Goal: Task Accomplishment & Management: Manage account settings

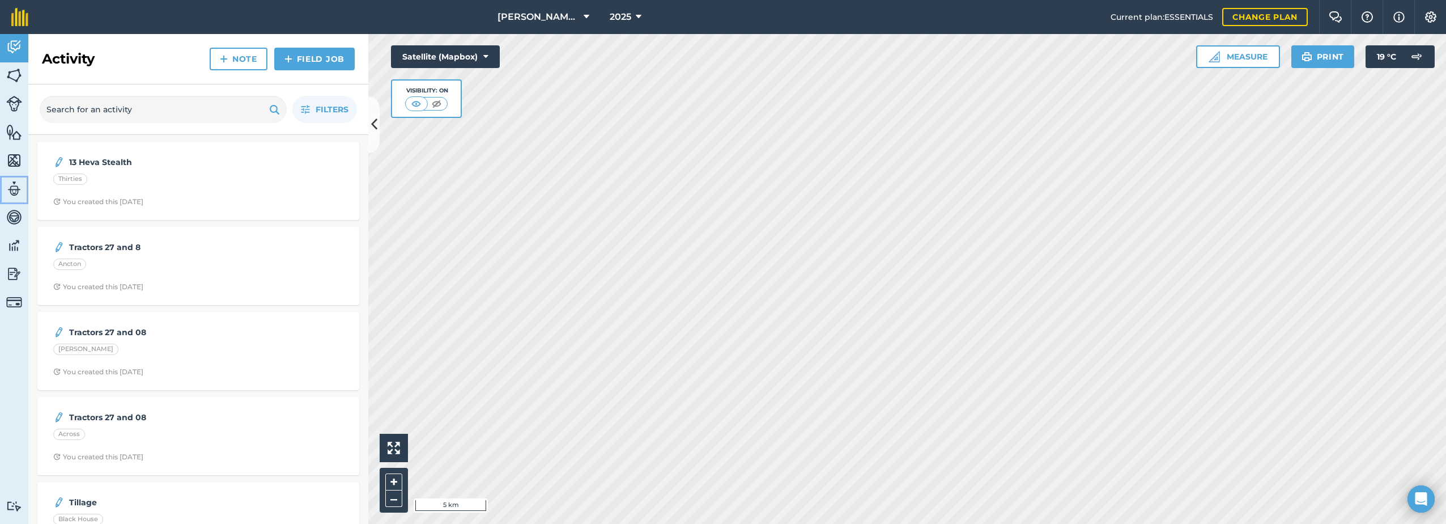
click at [13, 187] on img at bounding box center [14, 188] width 16 height 17
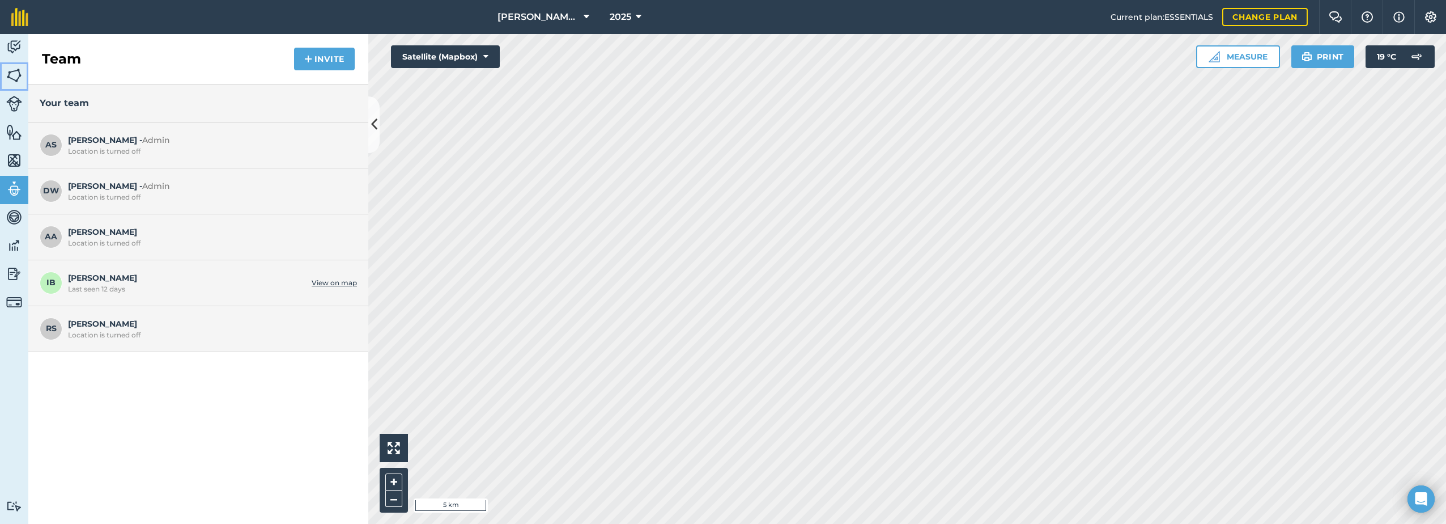
click at [18, 70] on img at bounding box center [14, 75] width 16 height 17
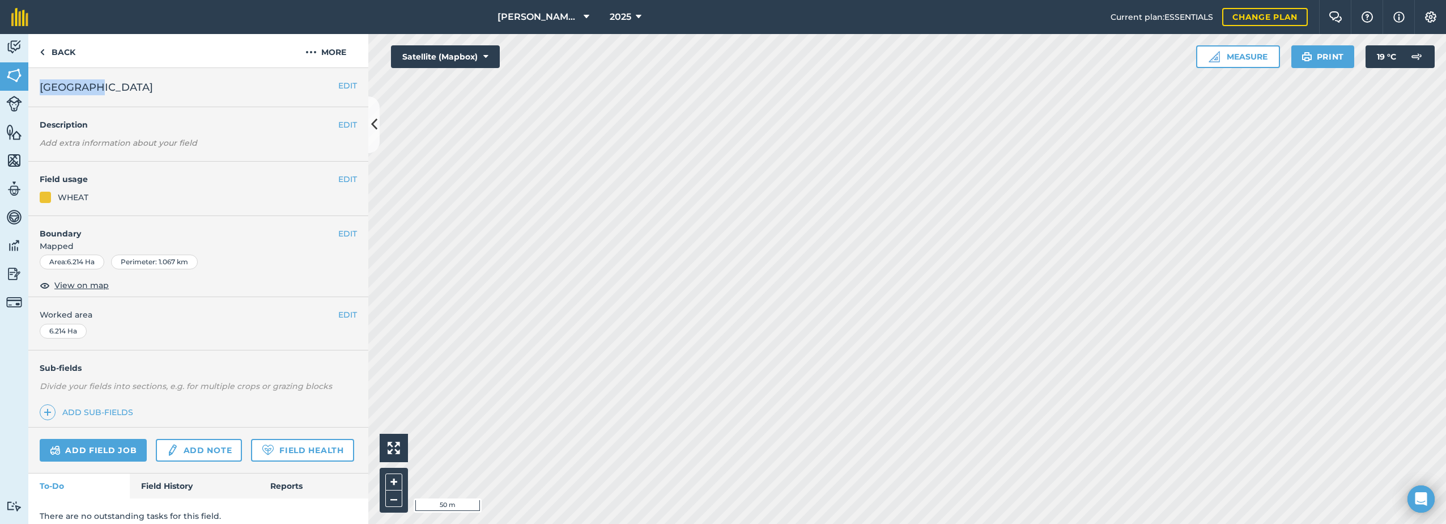
drag, startPoint x: 93, startPoint y: 85, endPoint x: 39, endPoint y: 90, distance: 54.0
click at [39, 90] on div "EDIT Alms East" at bounding box center [198, 87] width 340 height 39
copy span "[GEOGRAPHIC_DATA]"
drag, startPoint x: 312, startPoint y: 50, endPoint x: 310, endPoint y: 67, distance: 17.1
click at [312, 51] on img at bounding box center [311, 52] width 11 height 14
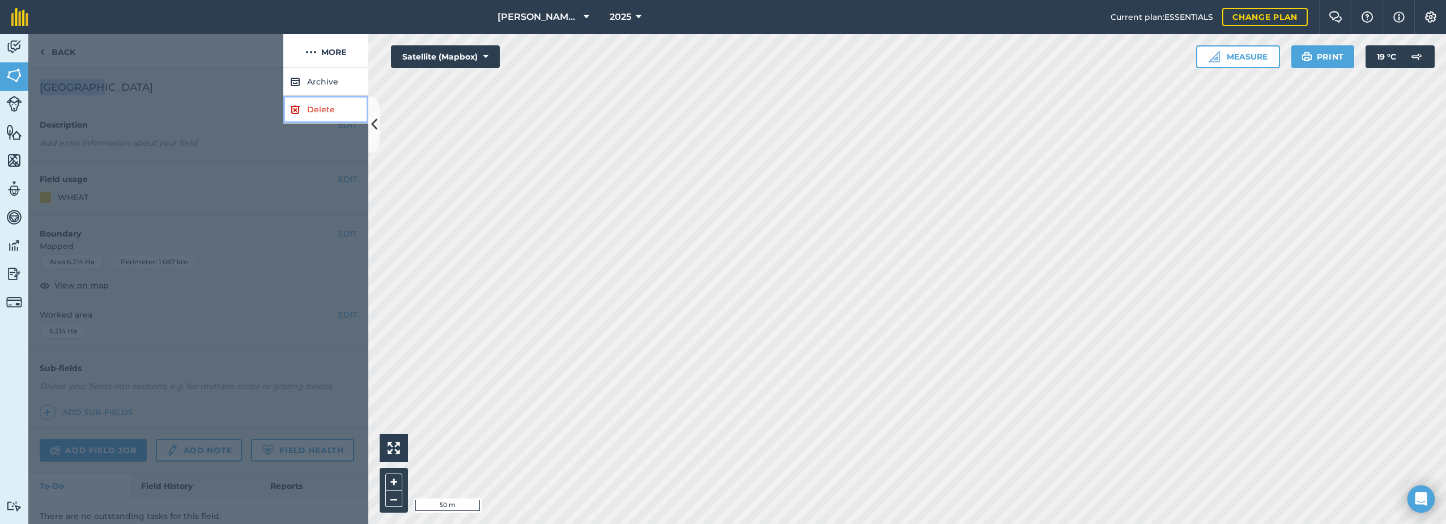
click at [322, 114] on link "Delete" at bounding box center [325, 110] width 85 height 28
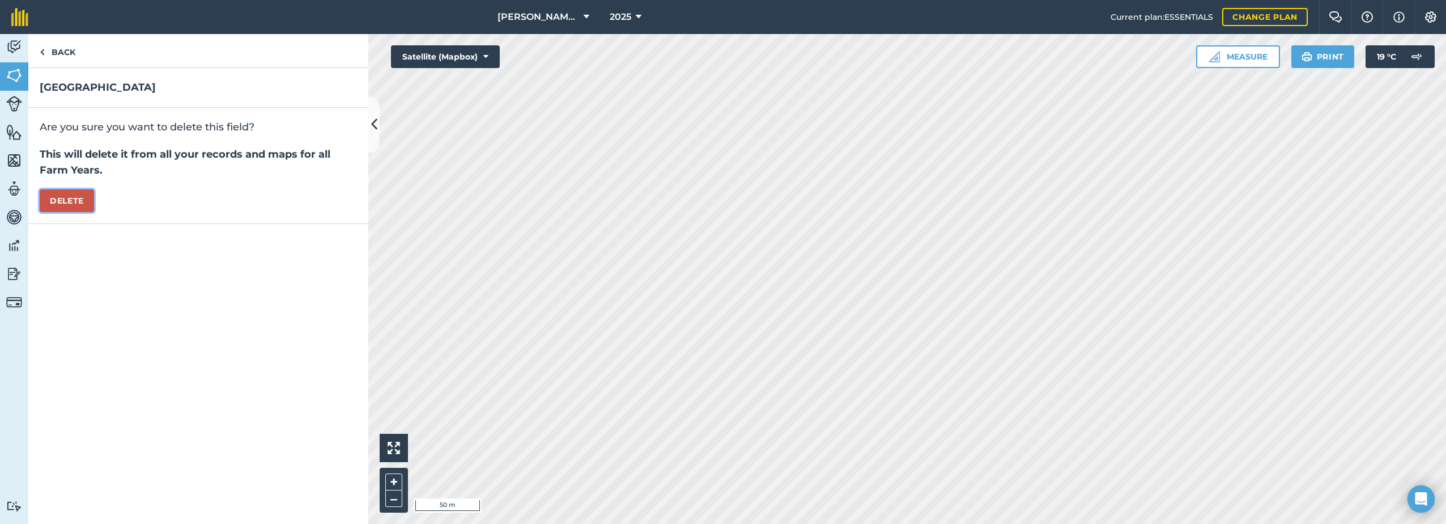
drag, startPoint x: 76, startPoint y: 204, endPoint x: 316, endPoint y: 283, distance: 252.4
click at [78, 203] on button "Delete" at bounding box center [67, 200] width 54 height 23
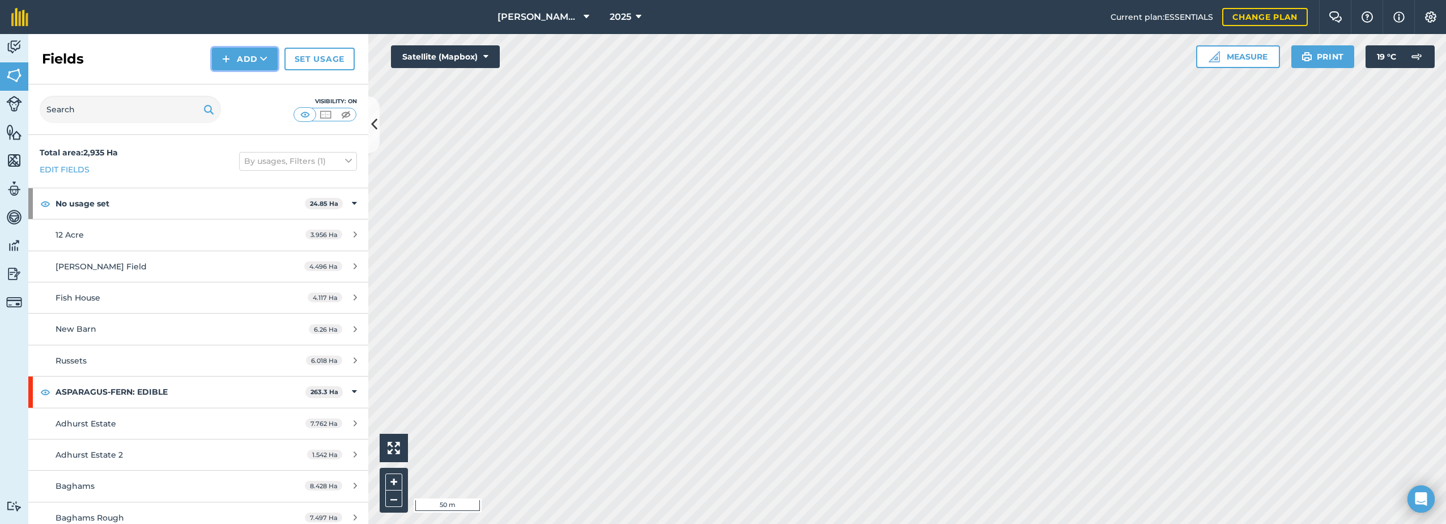
click at [241, 53] on button "Add" at bounding box center [245, 59] width 66 height 23
click at [257, 84] on link "Draw" at bounding box center [245, 84] width 62 height 25
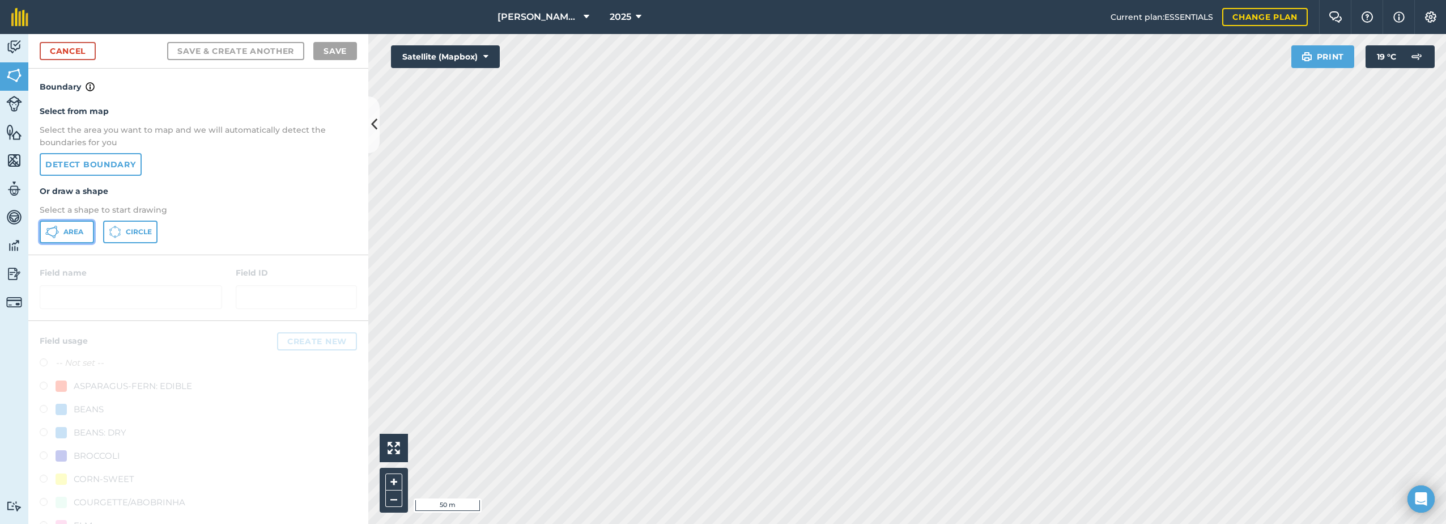
click at [76, 228] on span "Area" at bounding box center [73, 231] width 20 height 9
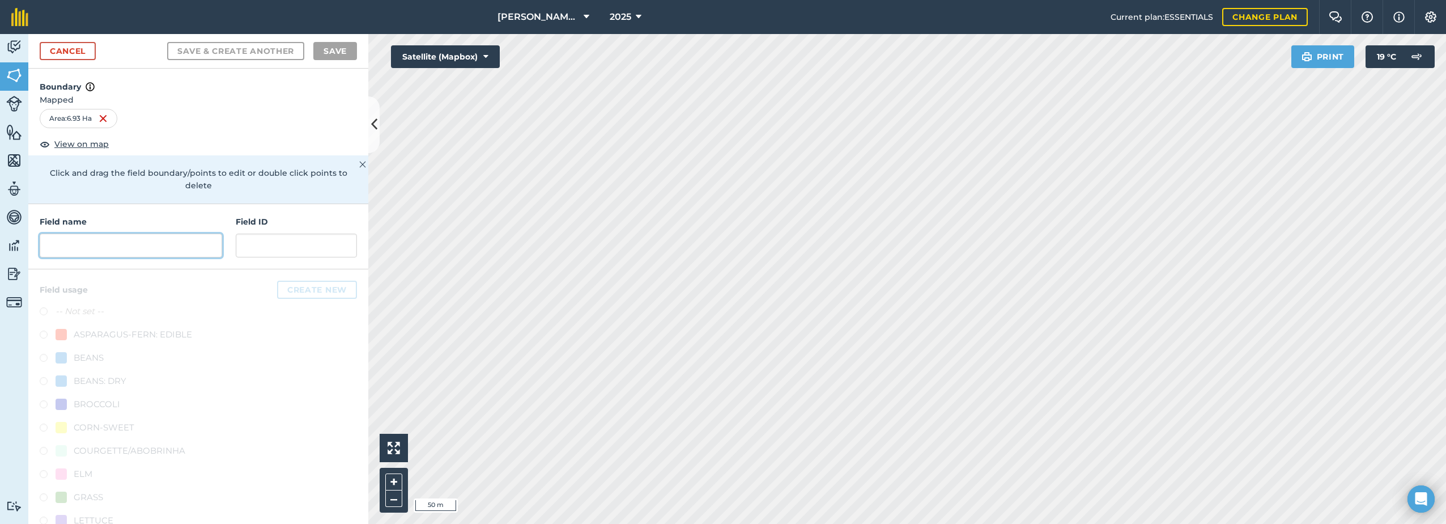
click at [79, 247] on input "text" at bounding box center [131, 246] width 183 height 24
paste input "[GEOGRAPHIC_DATA]"
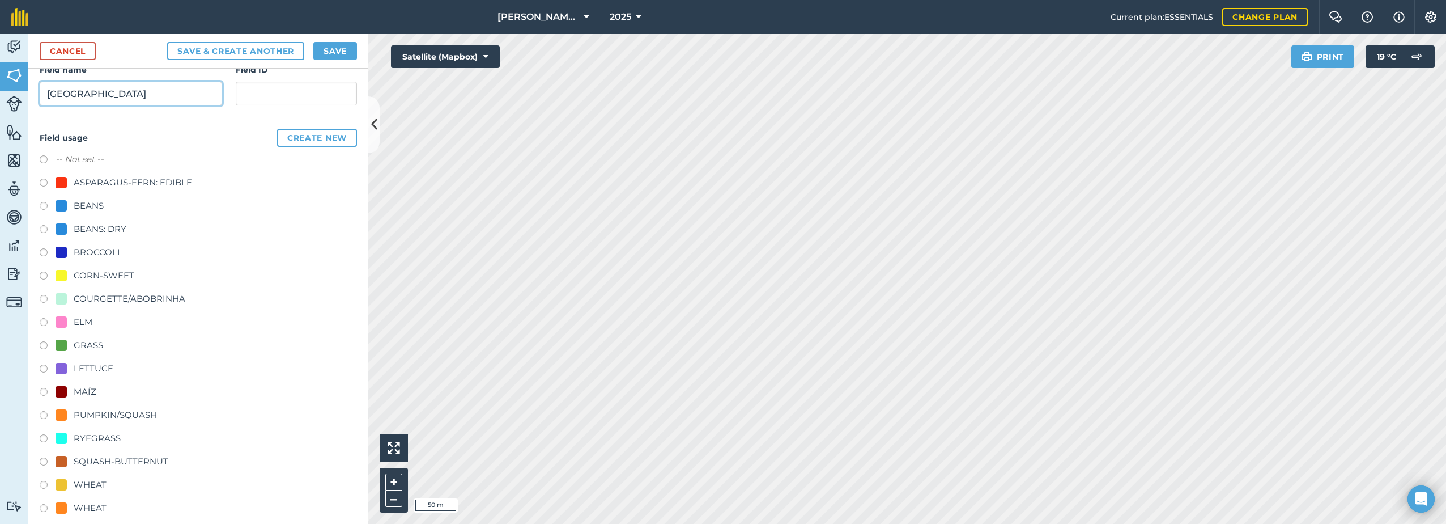
scroll to position [188, 0]
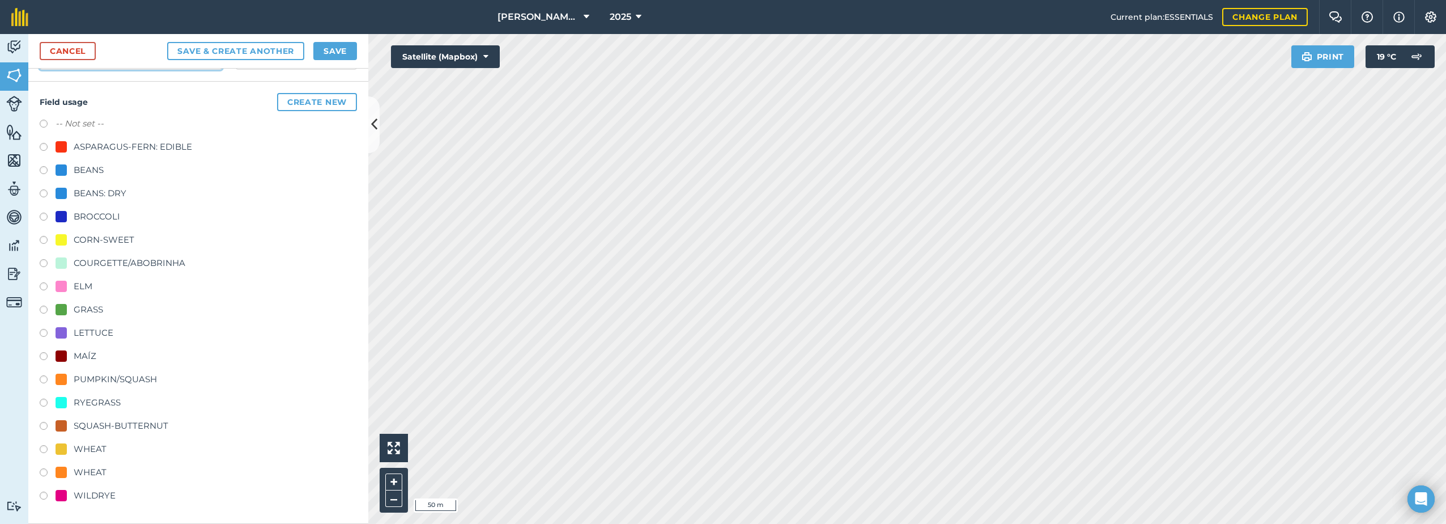
type input "[GEOGRAPHIC_DATA]"
click at [66, 451] on div at bounding box center [61, 448] width 11 height 11
radio input "true"
click at [319, 52] on button "Save" at bounding box center [335, 51] width 44 height 18
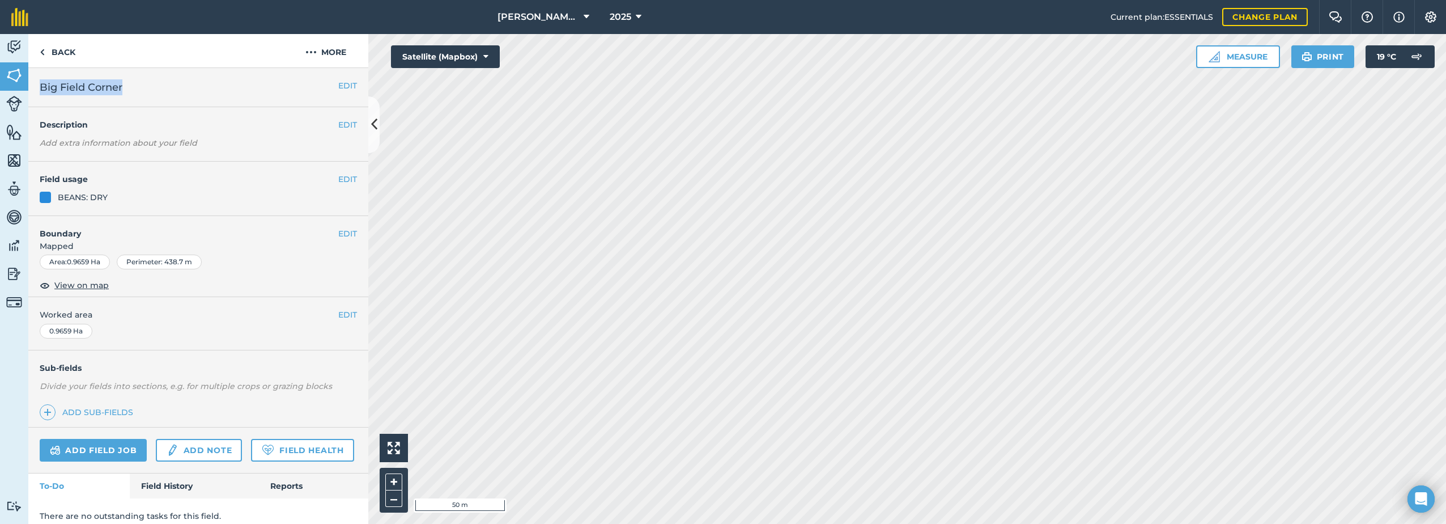
drag, startPoint x: 138, startPoint y: 91, endPoint x: 40, endPoint y: 96, distance: 98.2
click at [40, 96] on div "EDIT Big Field Corner" at bounding box center [198, 87] width 340 height 39
drag, startPoint x: 40, startPoint y: 96, endPoint x: 46, endPoint y: 94, distance: 6.5
copy span "Big Field Corner"
click at [324, 46] on button "More" at bounding box center [325, 50] width 85 height 33
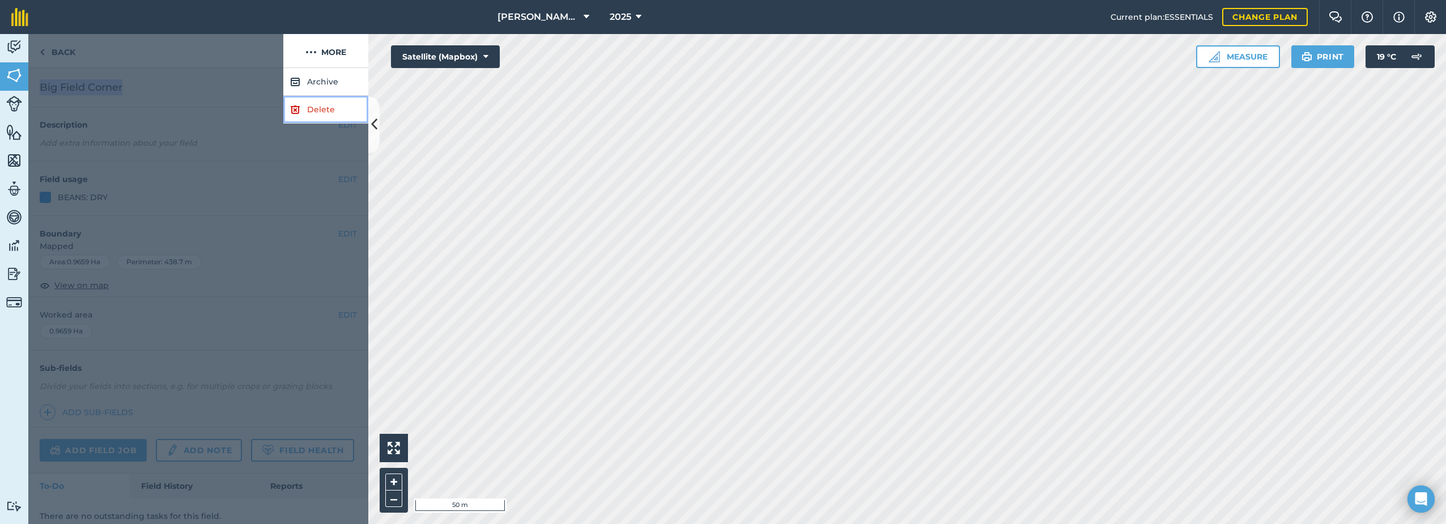
click at [325, 104] on link "Delete" at bounding box center [325, 110] width 85 height 28
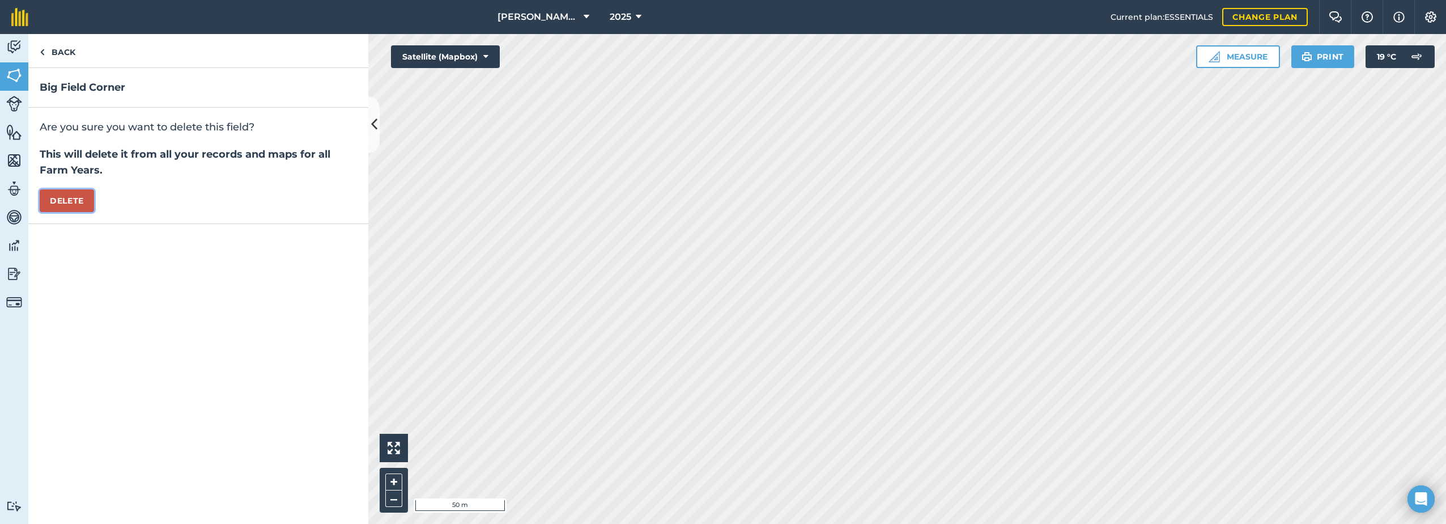
click at [59, 206] on button "Delete" at bounding box center [67, 200] width 54 height 23
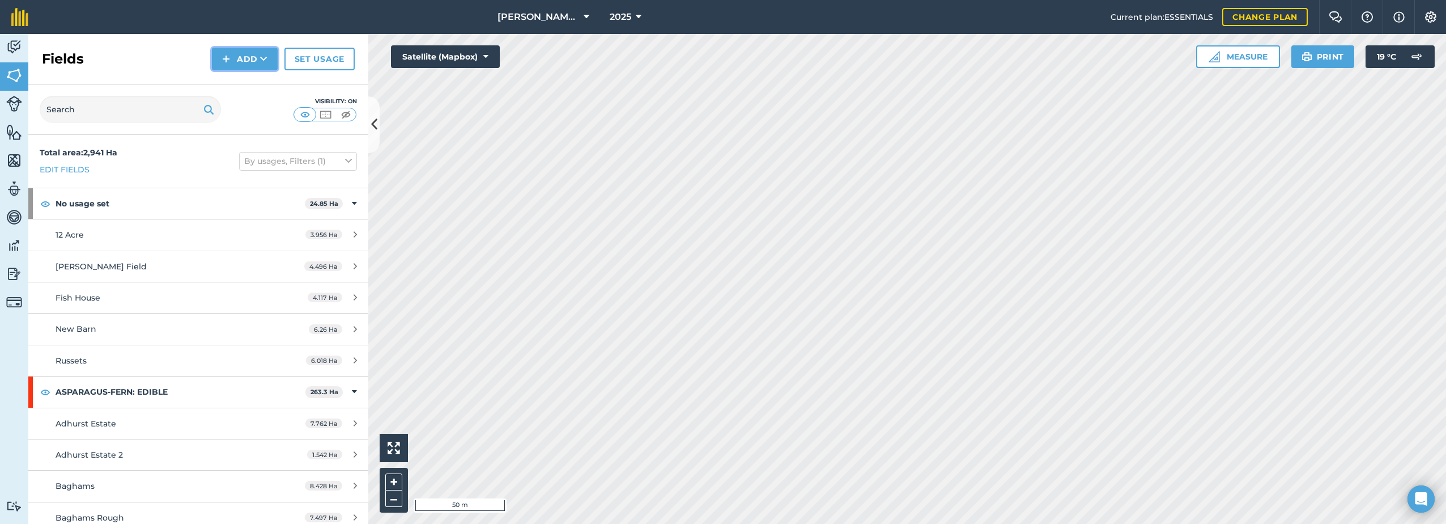
click at [243, 57] on button "Add" at bounding box center [245, 59] width 66 height 23
click at [239, 88] on link "Draw" at bounding box center [245, 84] width 62 height 25
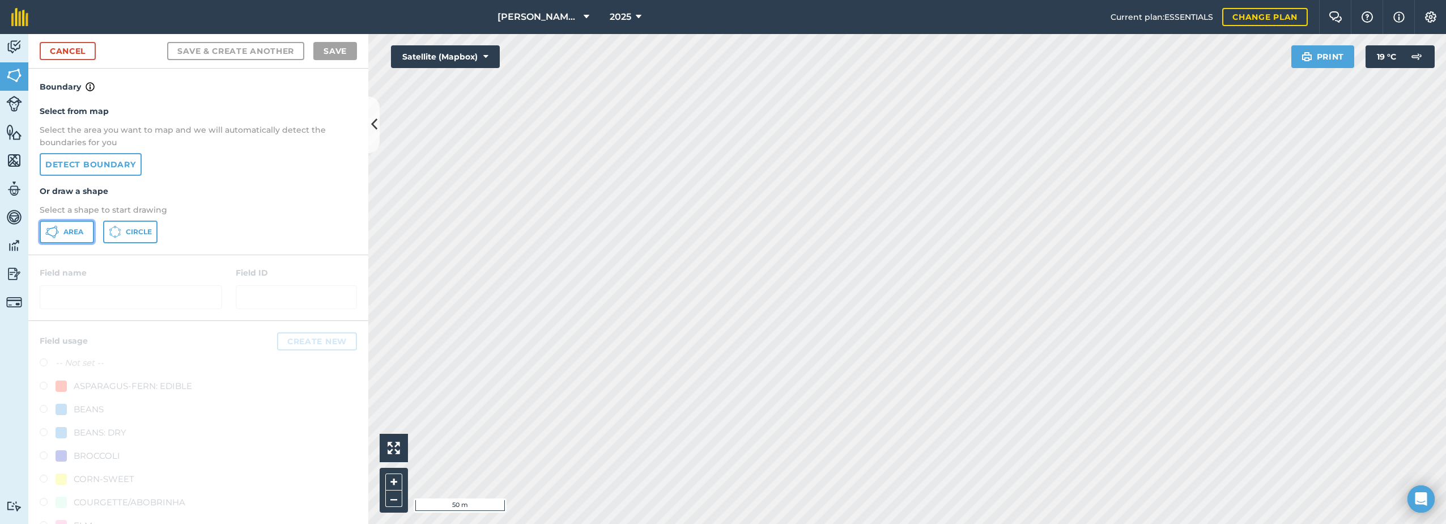
click at [68, 235] on span "Area" at bounding box center [73, 231] width 20 height 9
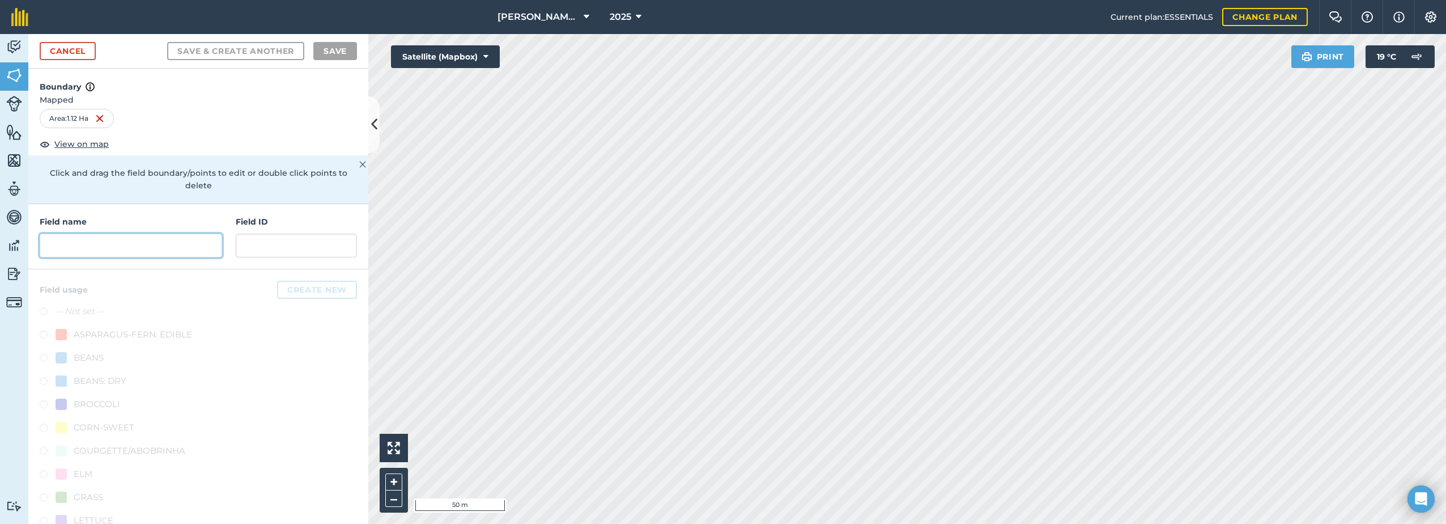
click at [61, 242] on input "text" at bounding box center [131, 246] width 183 height 24
paste input "Big Field Corner"
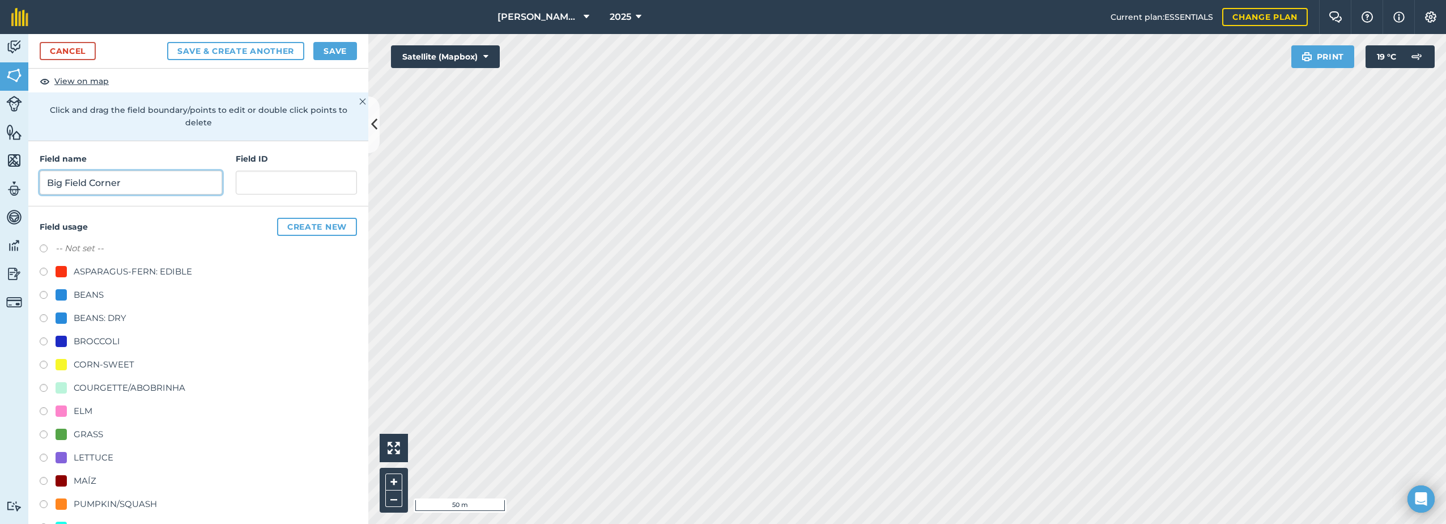
scroll to position [113, 0]
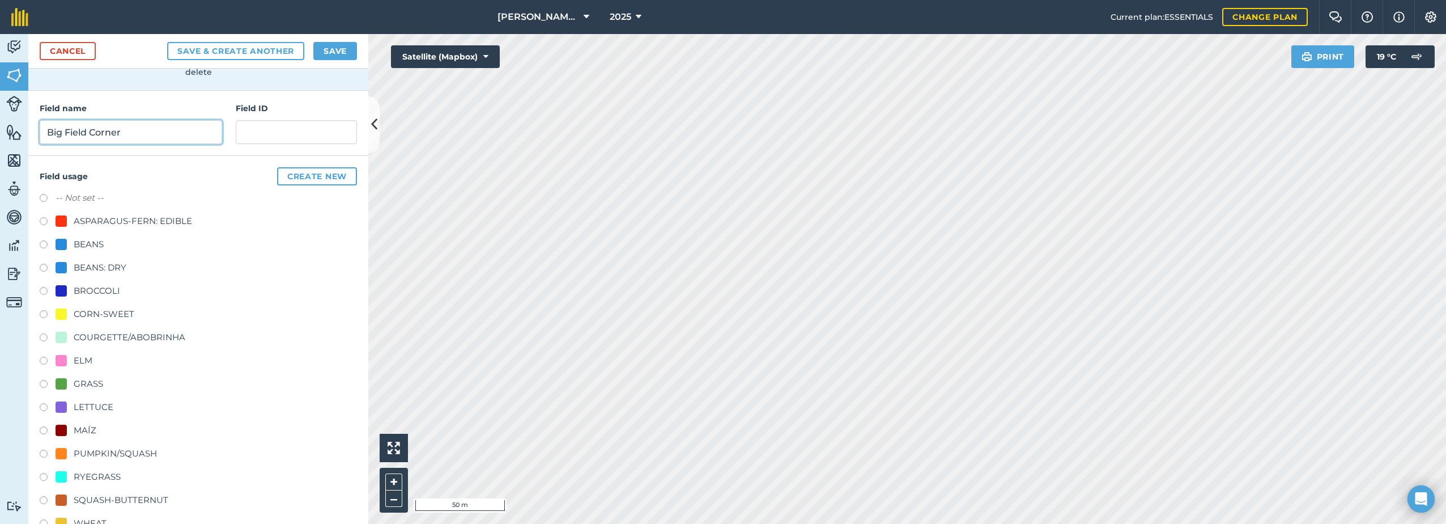
type input "Big Field Corner"
click at [84, 243] on div "BEANS" at bounding box center [89, 244] width 30 height 14
radio input "true"
click at [334, 48] on button "Save" at bounding box center [335, 51] width 44 height 18
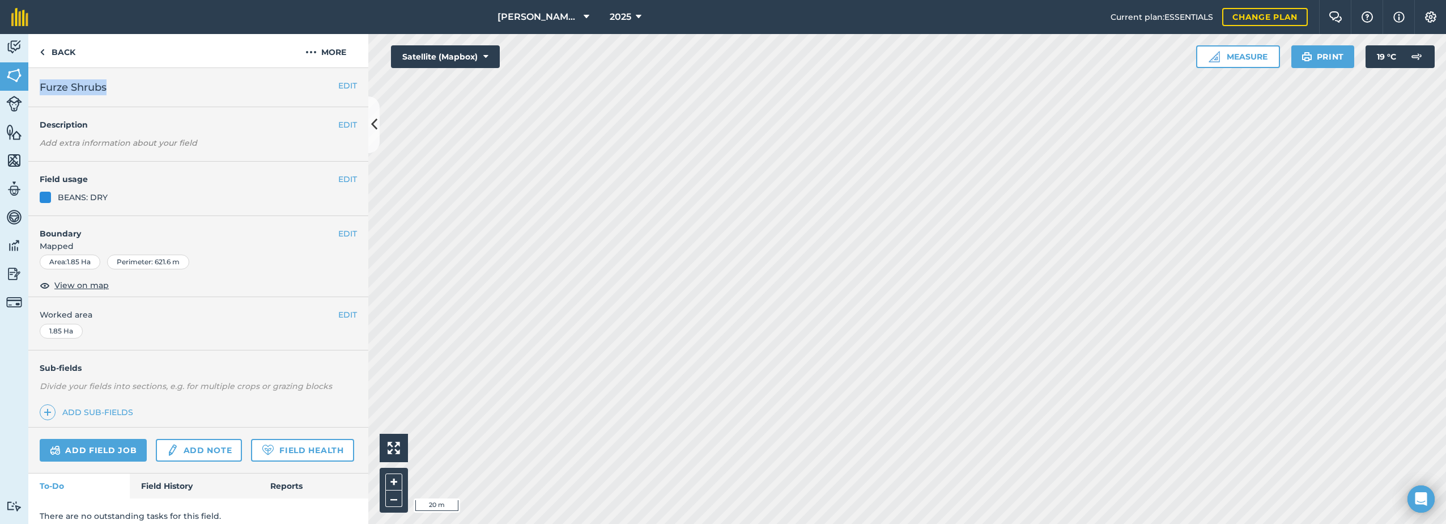
drag, startPoint x: 122, startPoint y: 83, endPoint x: 38, endPoint y: 90, distance: 84.7
click at [38, 90] on div "EDIT Furze Shrubs" at bounding box center [198, 87] width 340 height 39
drag, startPoint x: 38, startPoint y: 90, endPoint x: 98, endPoint y: 91, distance: 60.1
copy span "Furze Shrubs"
click at [318, 53] on button "More" at bounding box center [325, 50] width 85 height 33
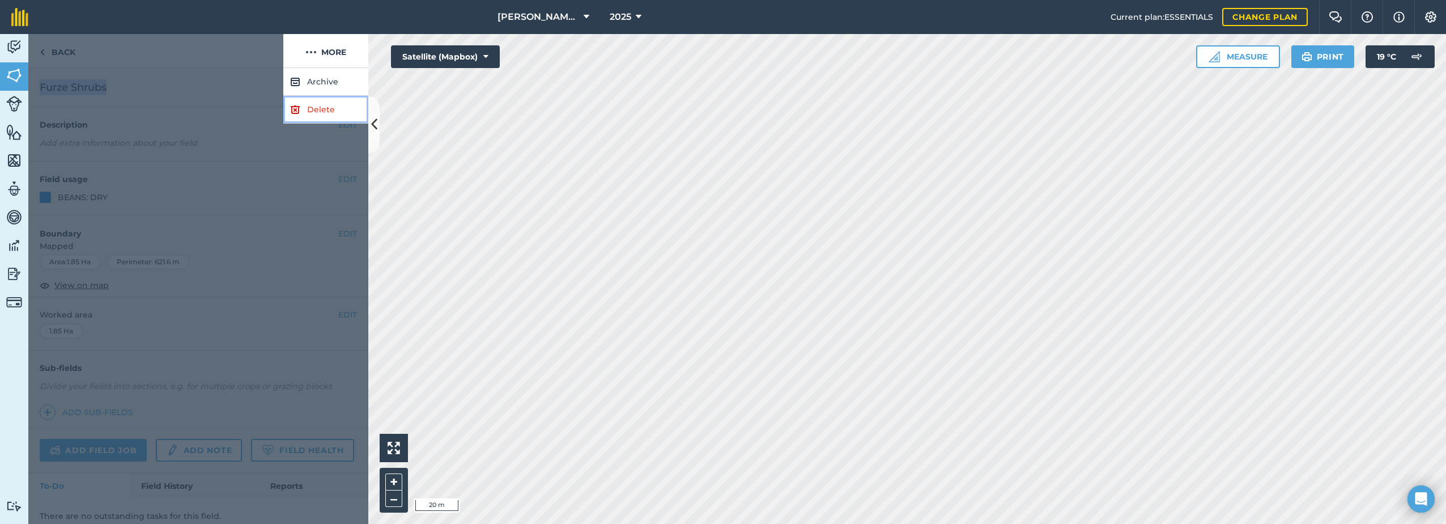
click at [317, 106] on link "Delete" at bounding box center [325, 110] width 85 height 28
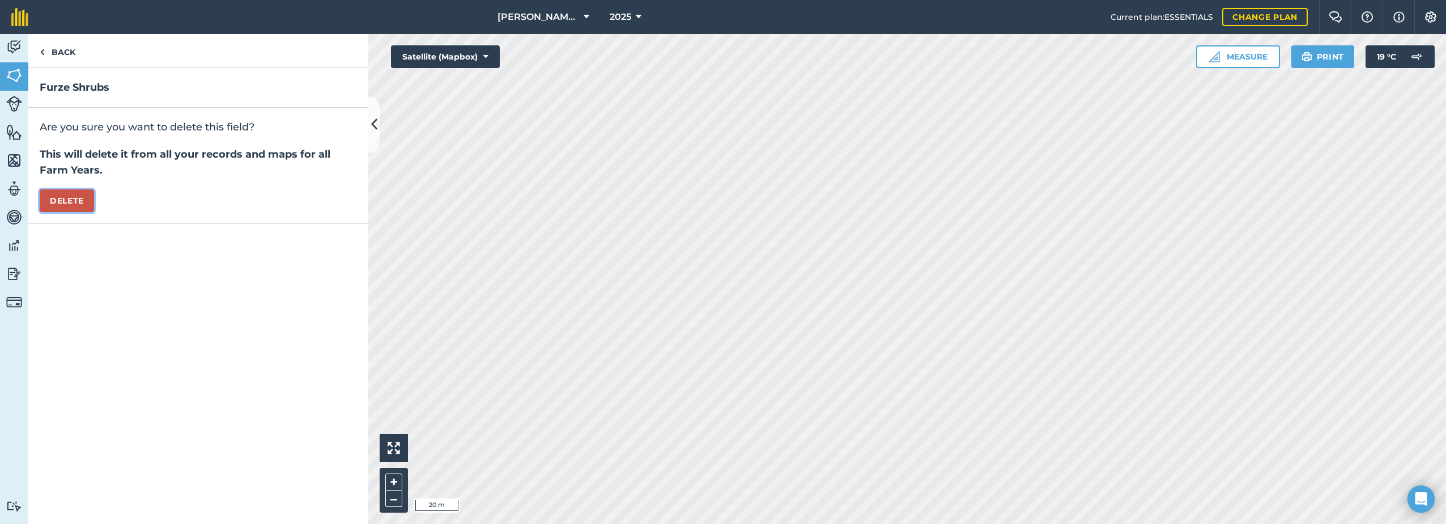
click at [60, 199] on button "Delete" at bounding box center [67, 200] width 54 height 23
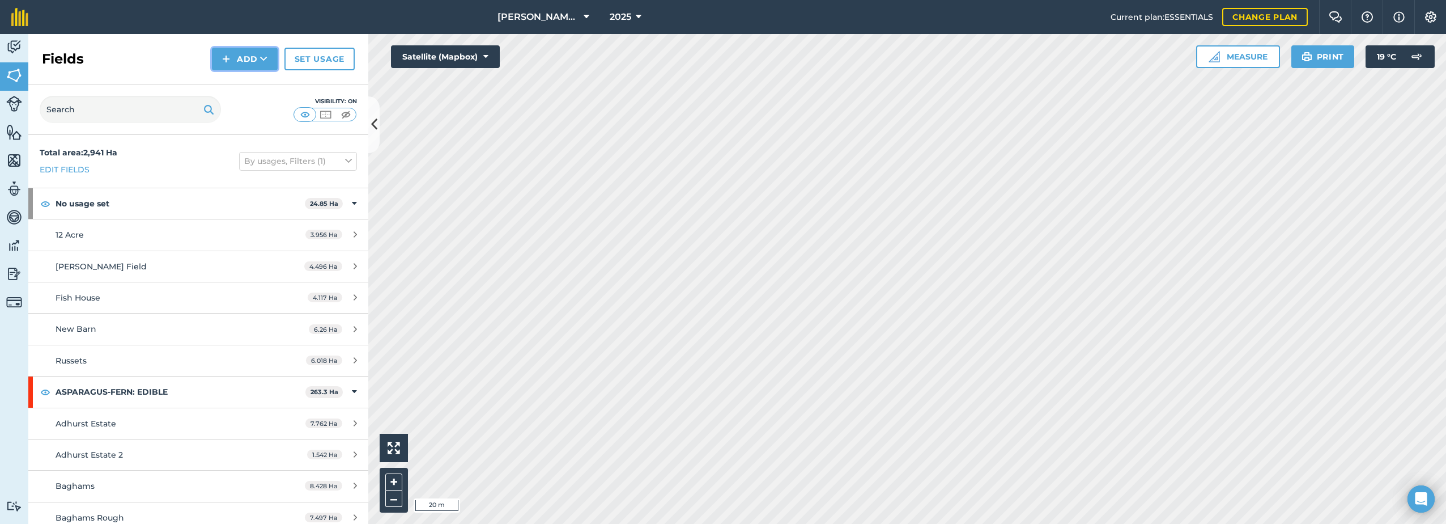
click at [230, 54] on img at bounding box center [226, 59] width 8 height 14
click at [265, 82] on link "Draw" at bounding box center [245, 84] width 62 height 25
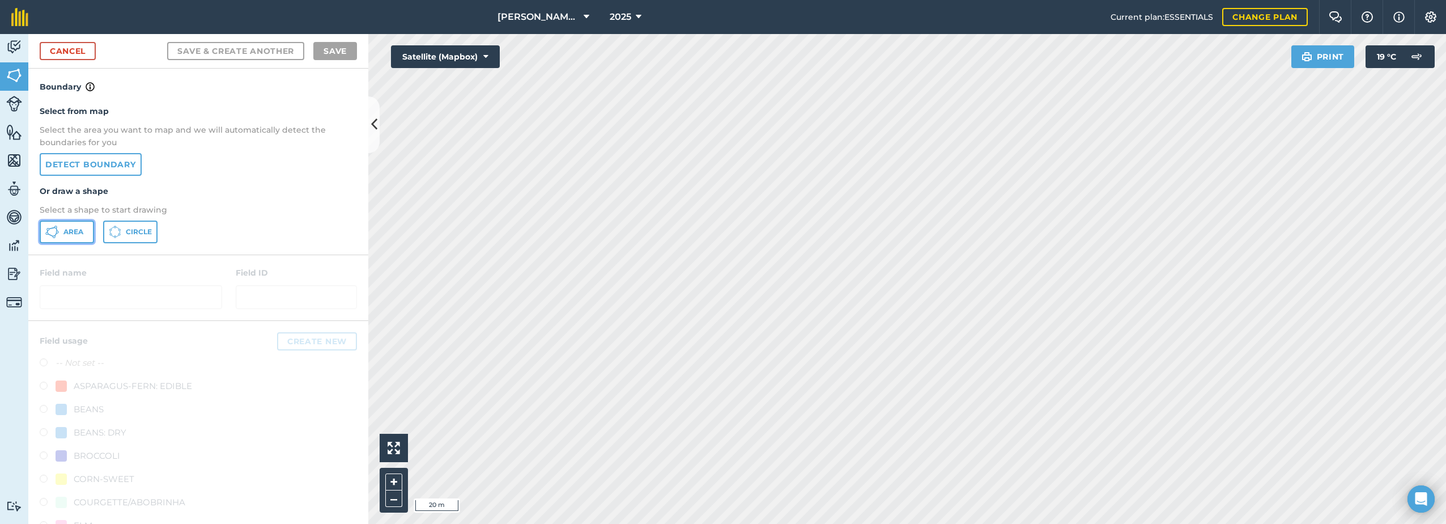
click at [67, 232] on span "Area" at bounding box center [73, 231] width 20 height 9
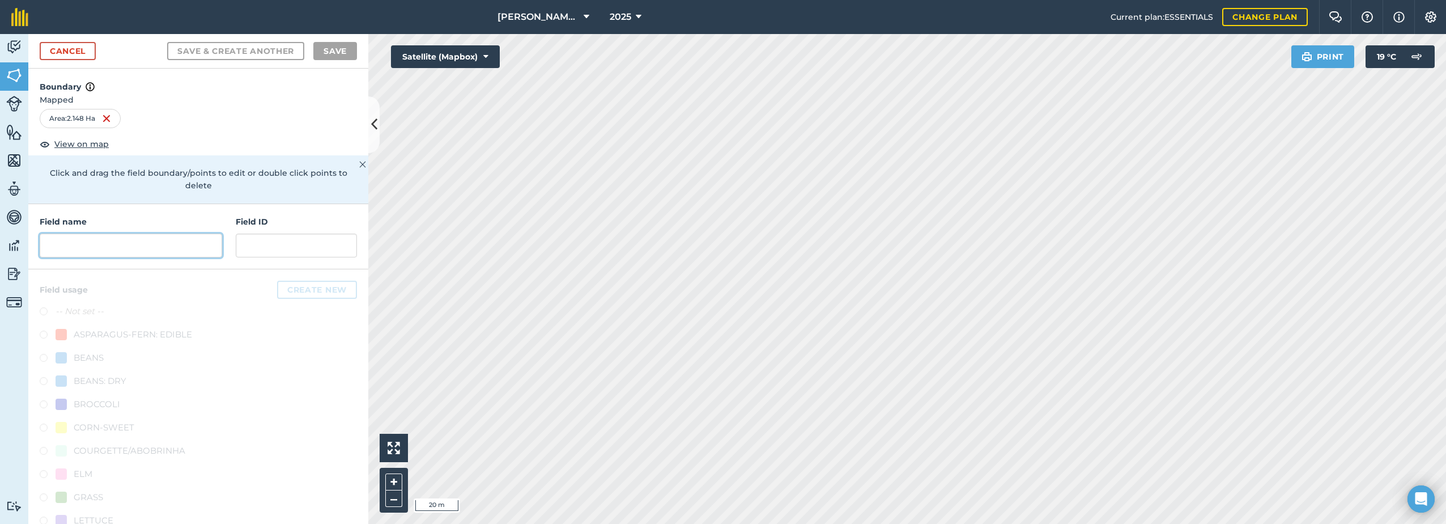
click at [124, 251] on input "text" at bounding box center [131, 246] width 183 height 24
paste input "Furze Shrubs"
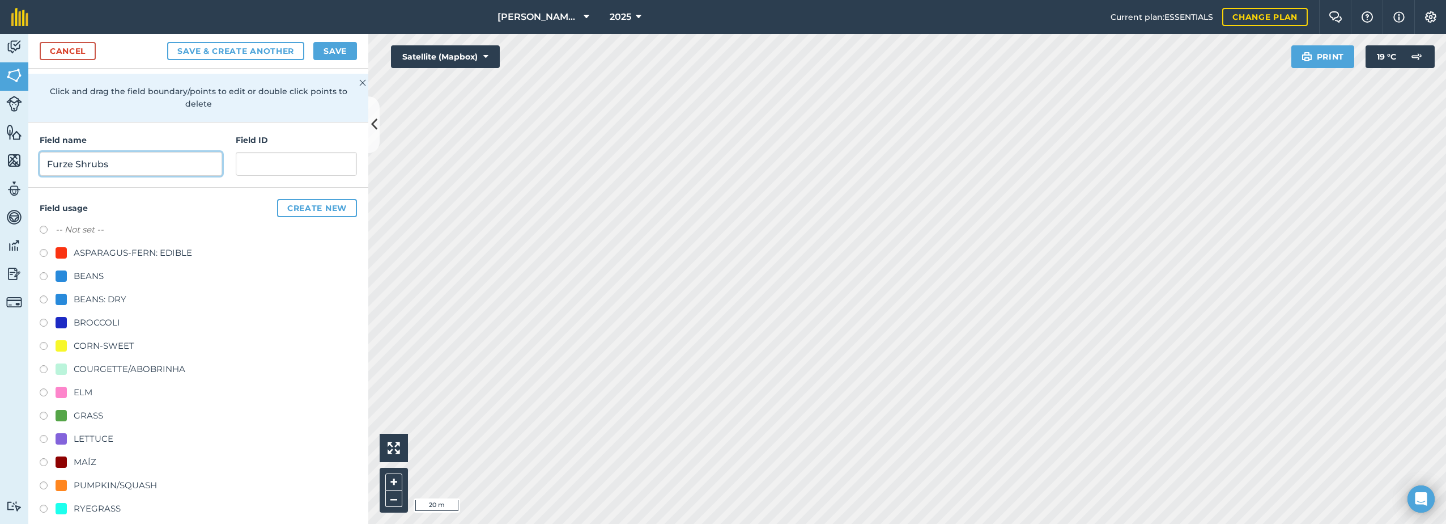
scroll to position [113, 0]
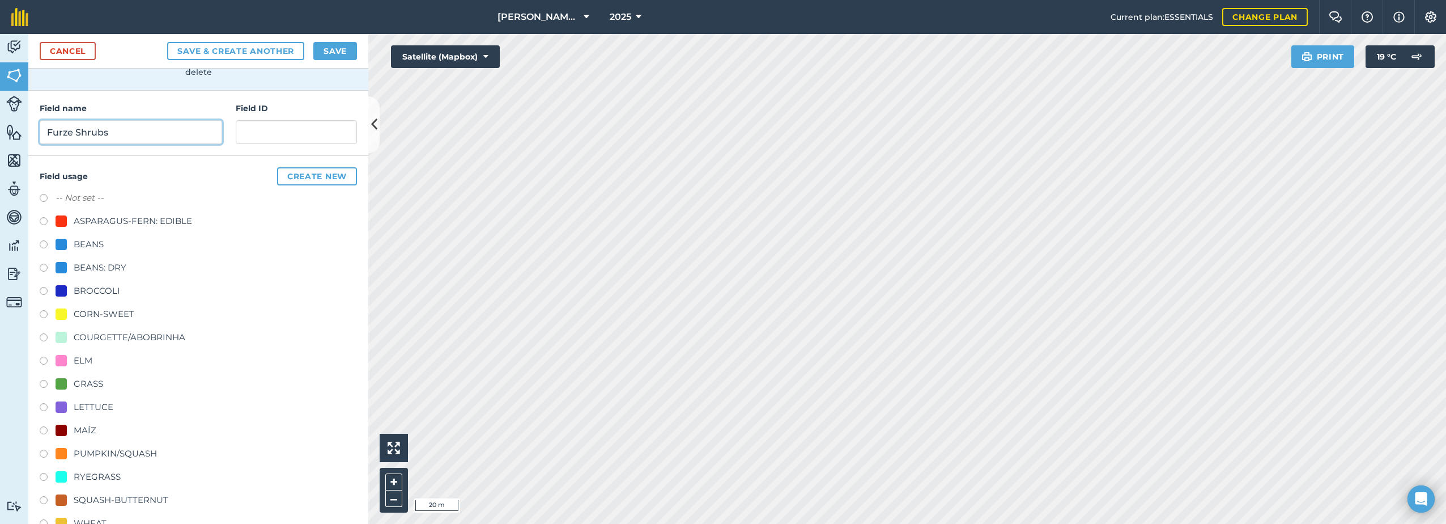
type input "Furze Shrubs"
click at [81, 244] on div "BEANS" at bounding box center [89, 244] width 30 height 14
radio input "true"
click at [350, 46] on button "Save" at bounding box center [335, 51] width 44 height 18
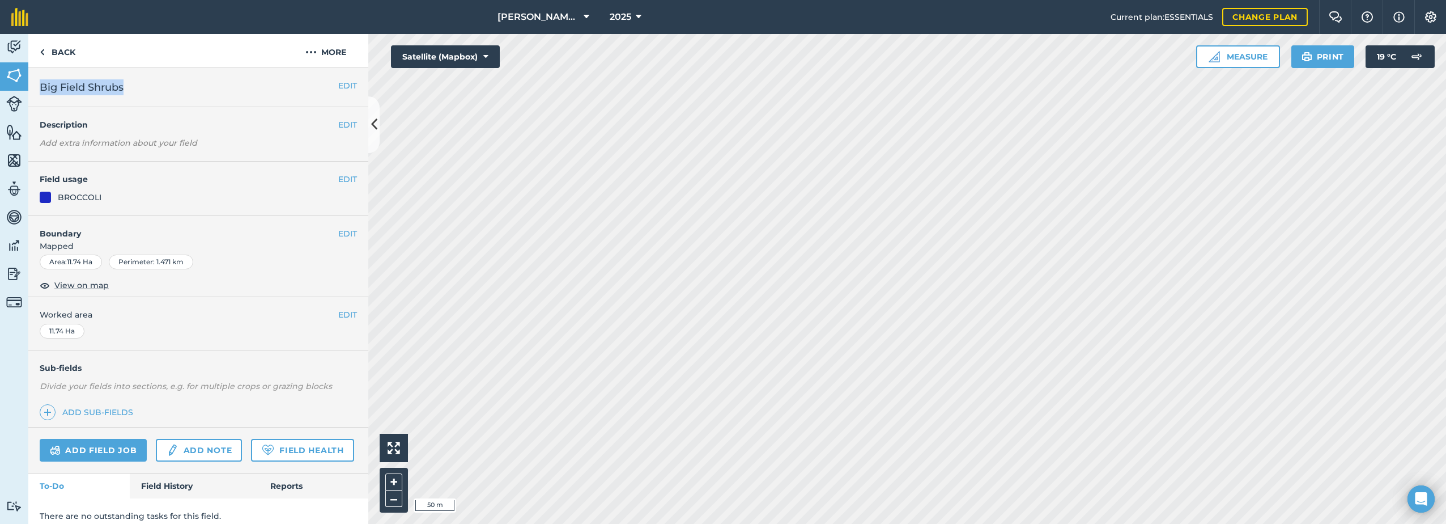
drag, startPoint x: 134, startPoint y: 86, endPoint x: 40, endPoint y: 88, distance: 94.1
click at [40, 88] on h2 "Big Field Shrubs" at bounding box center [189, 87] width 299 height 16
copy span "Big Field Shrubs"
click at [323, 52] on button "More" at bounding box center [325, 50] width 85 height 33
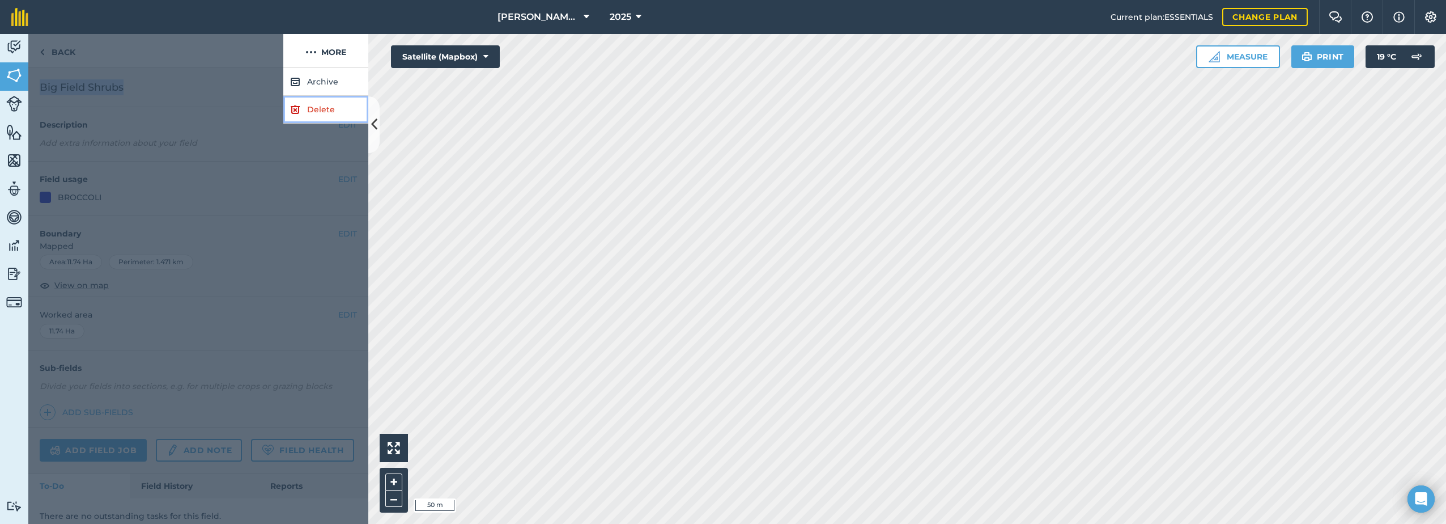
click at [316, 116] on link "Delete" at bounding box center [325, 110] width 85 height 28
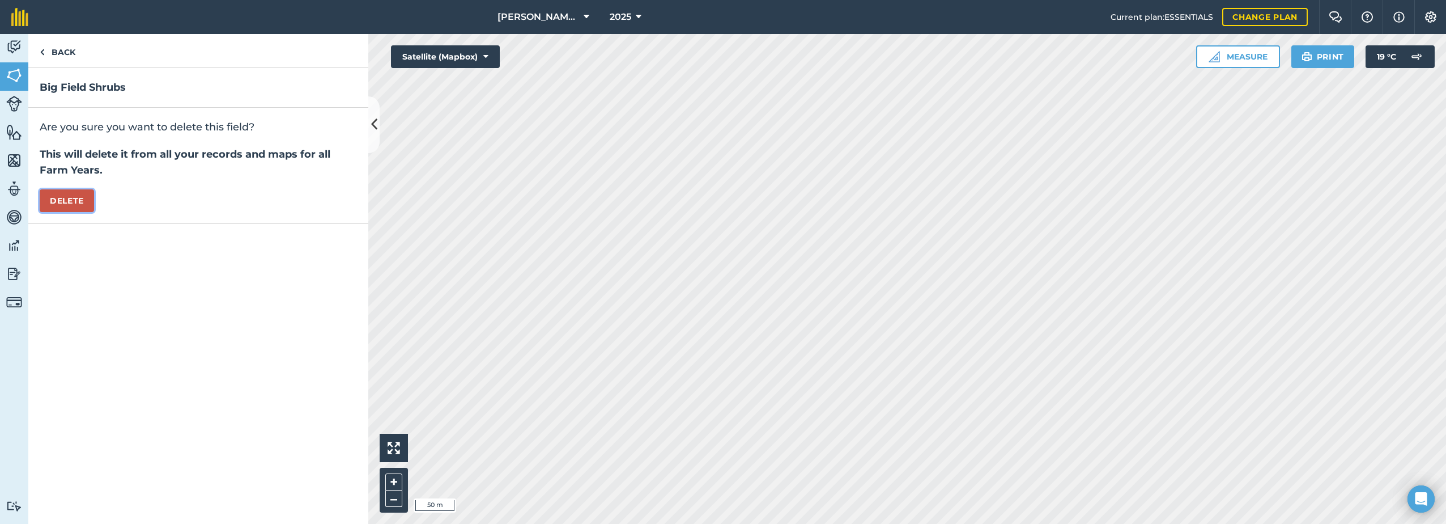
click at [58, 201] on button "Delete" at bounding box center [67, 200] width 54 height 23
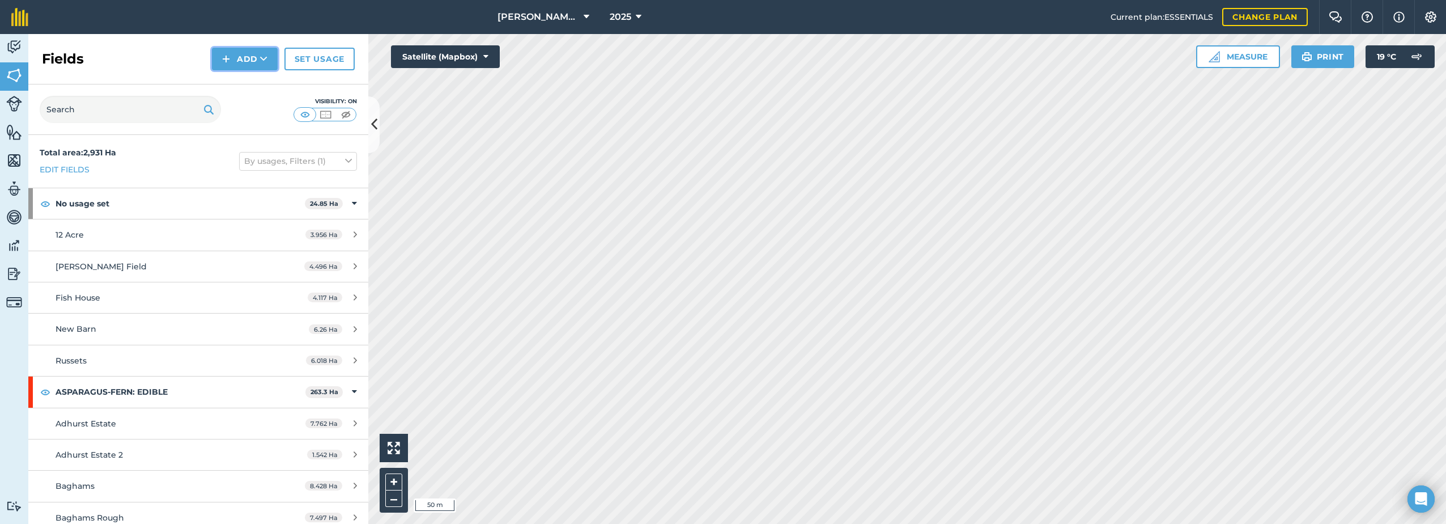
click at [239, 59] on button "Add" at bounding box center [245, 59] width 66 height 23
click at [241, 81] on link "Draw" at bounding box center [245, 84] width 62 height 25
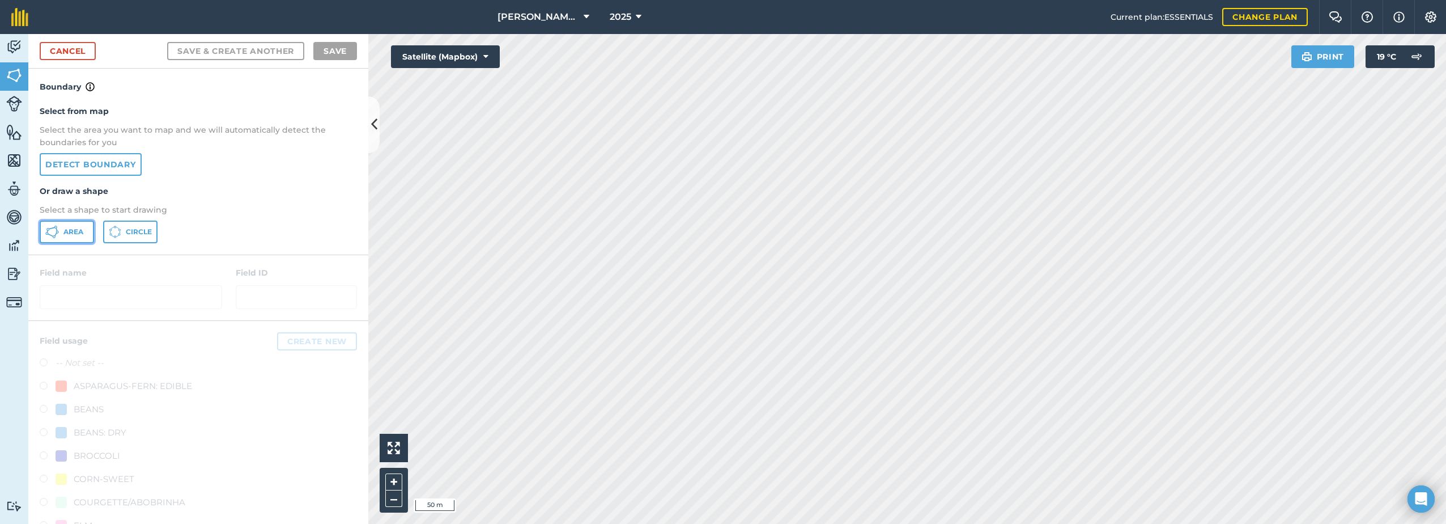
click at [57, 231] on icon at bounding box center [57, 229] width 2 height 3
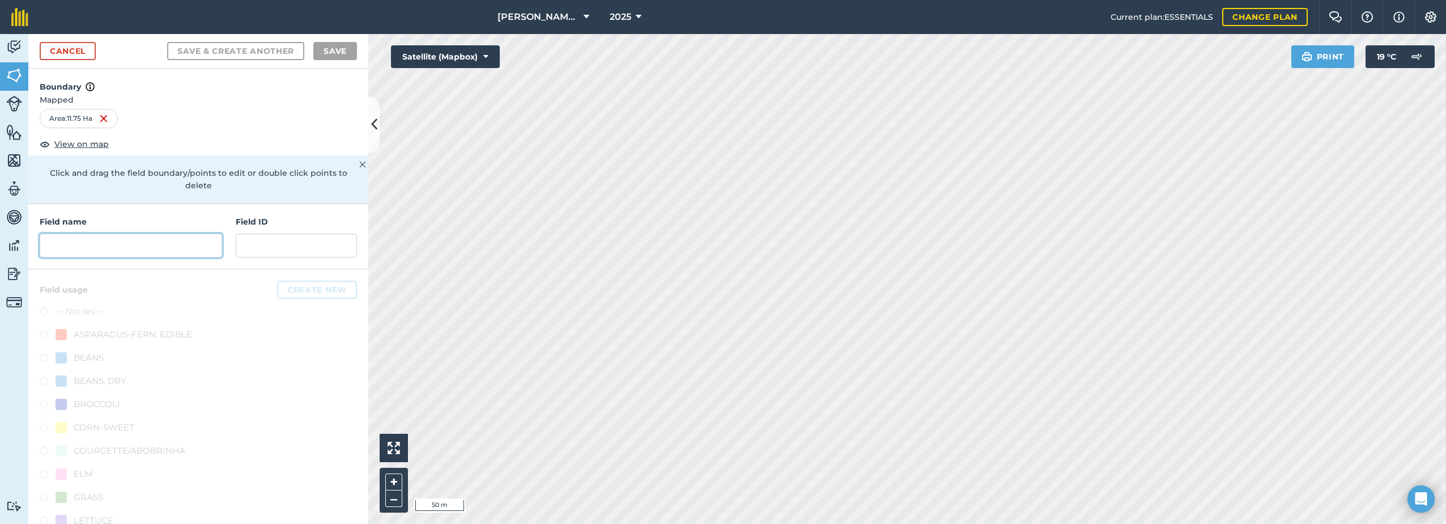
click at [160, 240] on input "text" at bounding box center [131, 246] width 183 height 24
paste input "Big Field Shrubs"
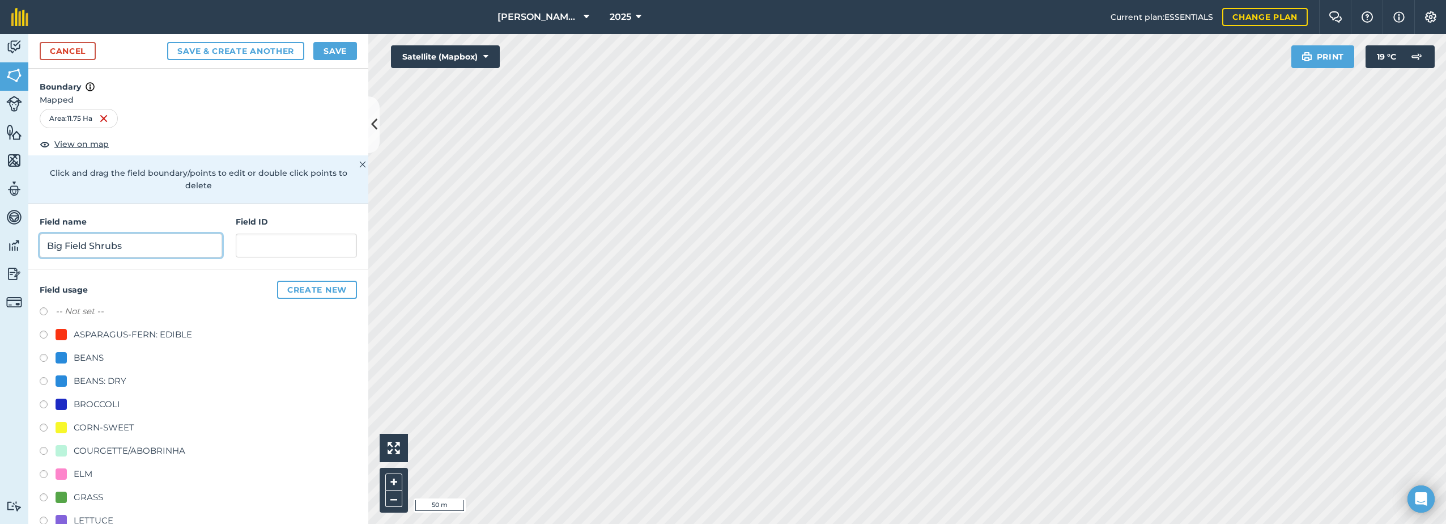
type input "Big Field Shrubs"
click at [72, 402] on div "BROCCOLI" at bounding box center [88, 404] width 65 height 14
radio input "true"
click at [346, 53] on button "Save" at bounding box center [335, 51] width 44 height 18
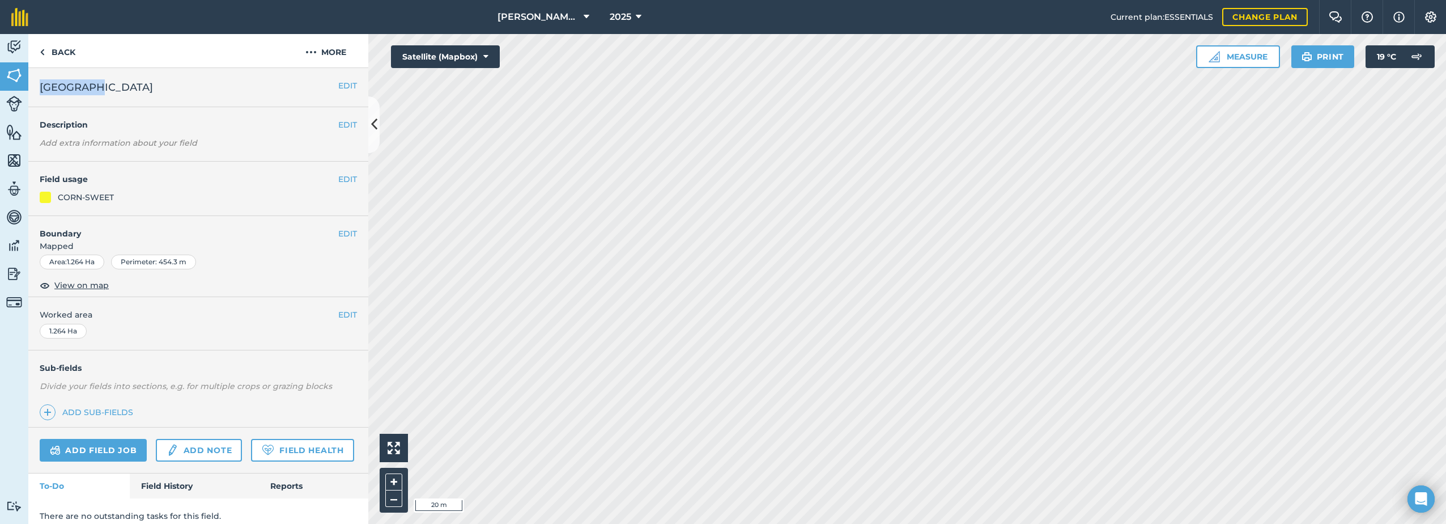
drag, startPoint x: 92, startPoint y: 88, endPoint x: 32, endPoint y: 94, distance: 60.9
click at [32, 94] on div "EDIT [GEOGRAPHIC_DATA]" at bounding box center [198, 87] width 340 height 39
copy span "[GEOGRAPHIC_DATA]"
click at [318, 52] on button "More" at bounding box center [325, 50] width 85 height 33
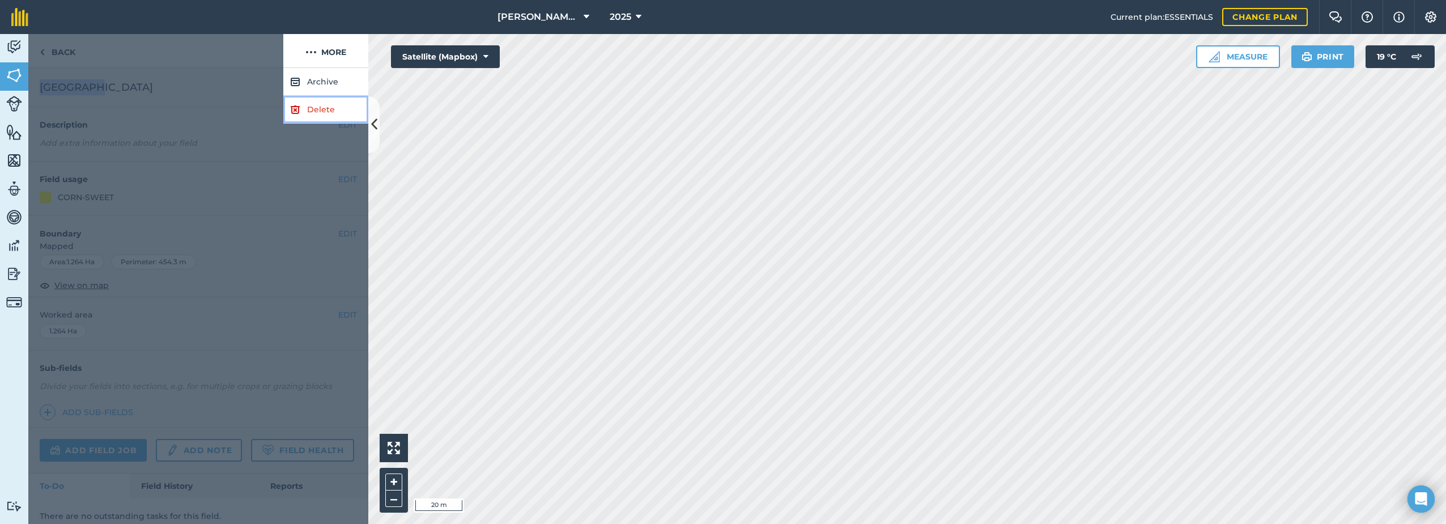
click at [316, 108] on link "Delete" at bounding box center [325, 110] width 85 height 28
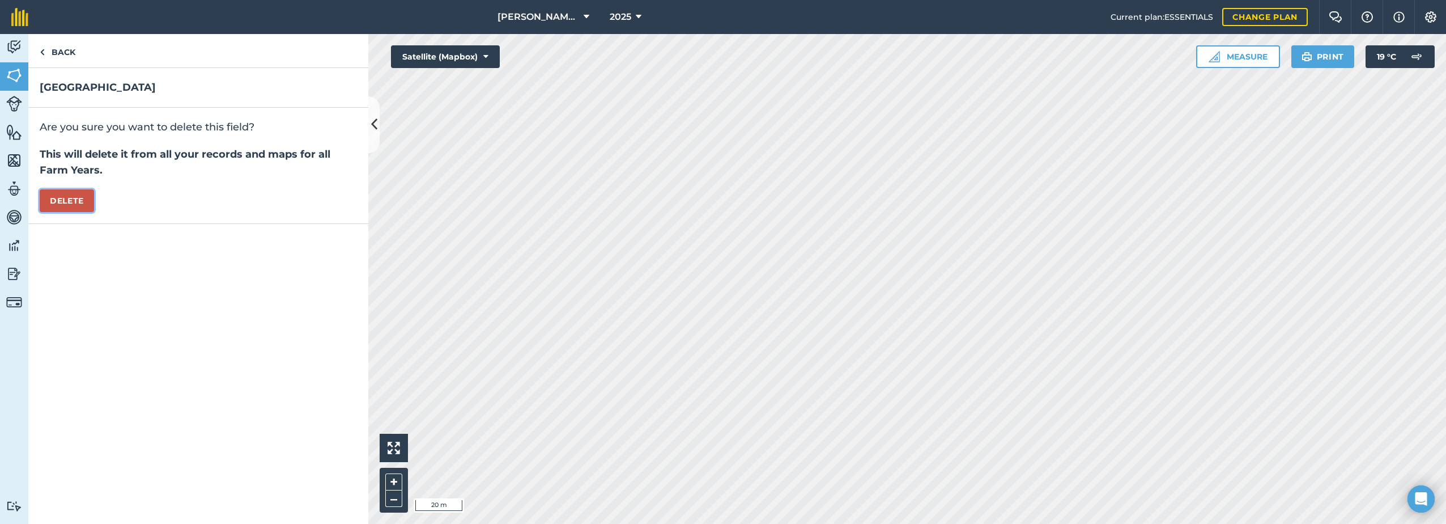
click at [78, 202] on button "Delete" at bounding box center [67, 200] width 54 height 23
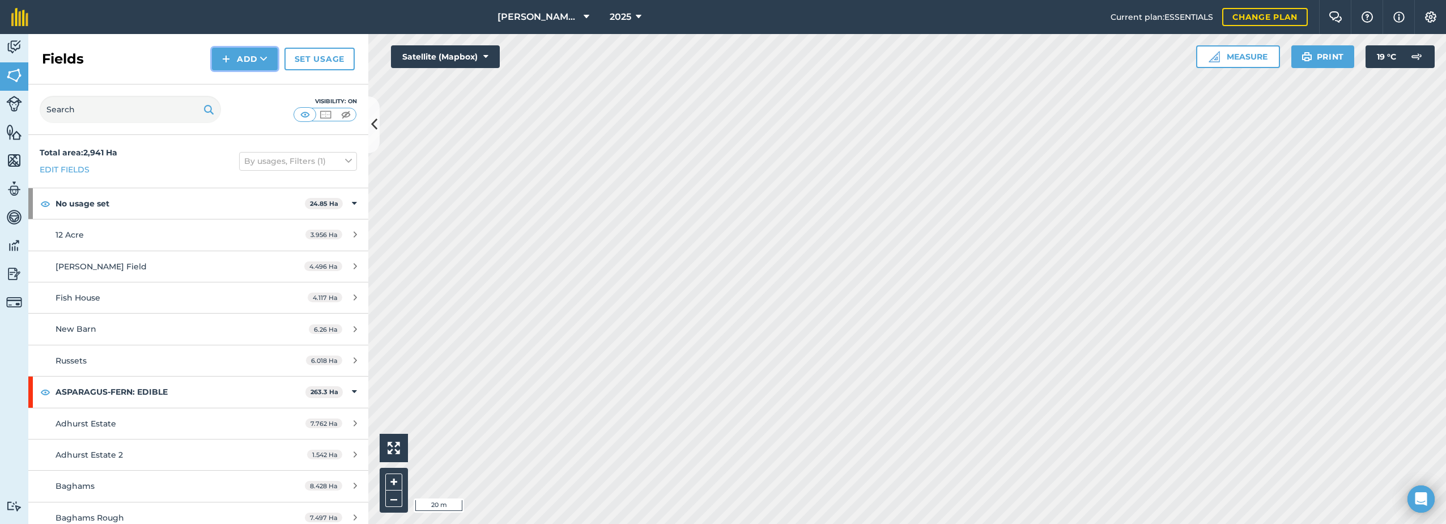
click at [239, 67] on button "Add" at bounding box center [245, 59] width 66 height 23
click at [227, 88] on link "Draw" at bounding box center [245, 84] width 62 height 25
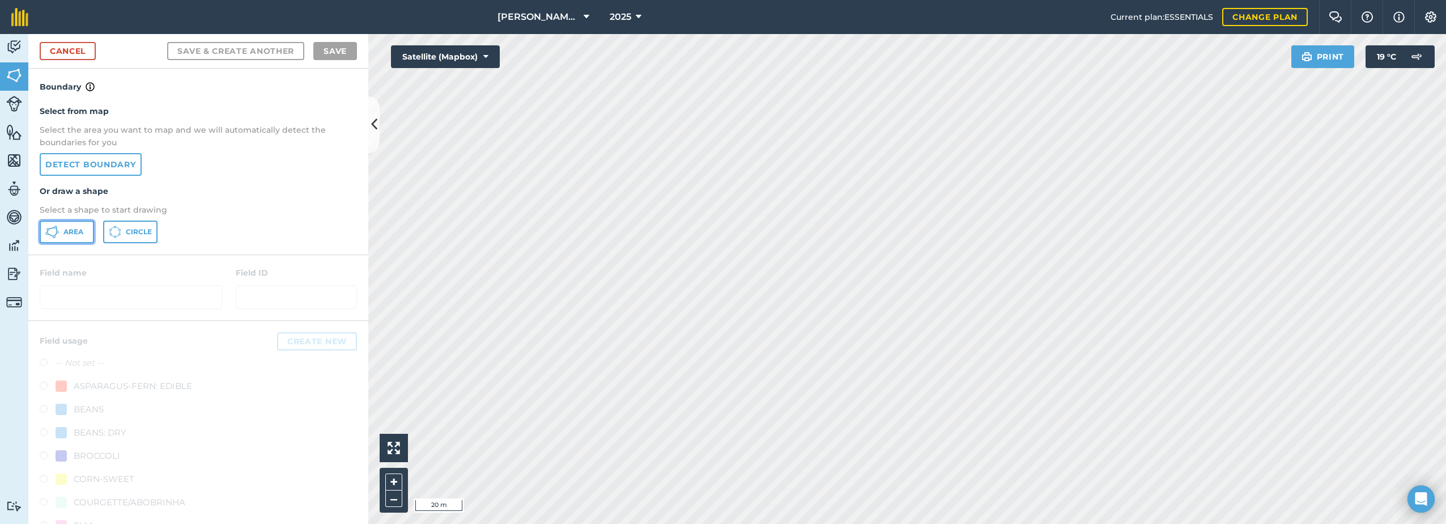
drag, startPoint x: 58, startPoint y: 230, endPoint x: 83, endPoint y: 219, distance: 26.6
click at [60, 230] on button "Area" at bounding box center [67, 231] width 54 height 23
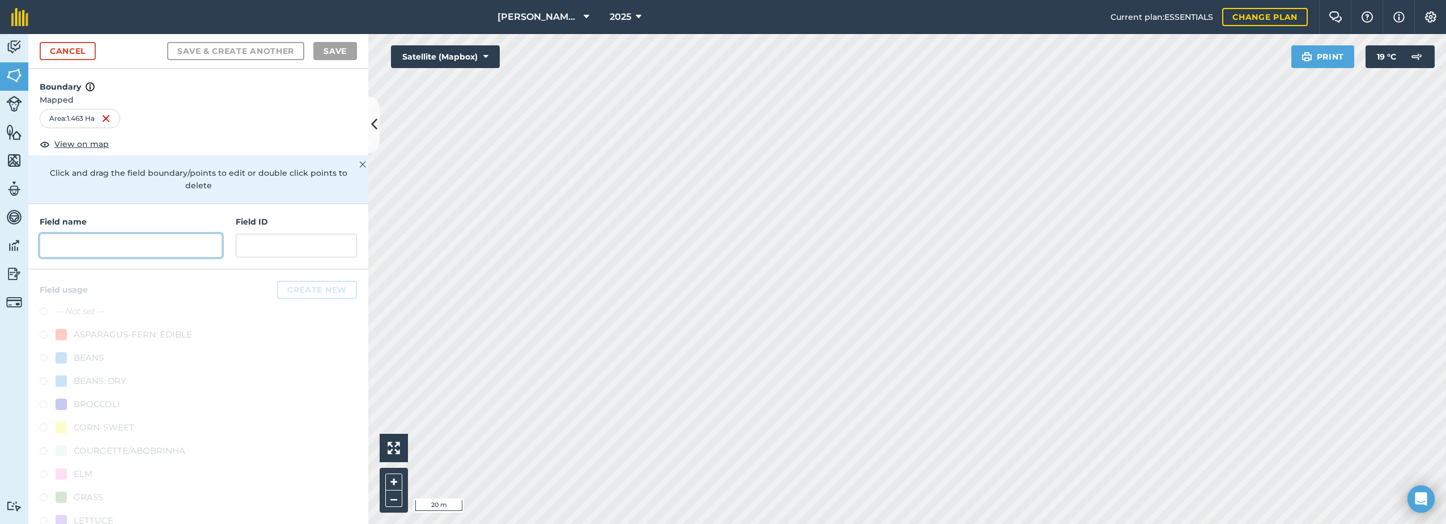
click at [137, 247] on input "text" at bounding box center [131, 246] width 183 height 24
paste input "[GEOGRAPHIC_DATA]"
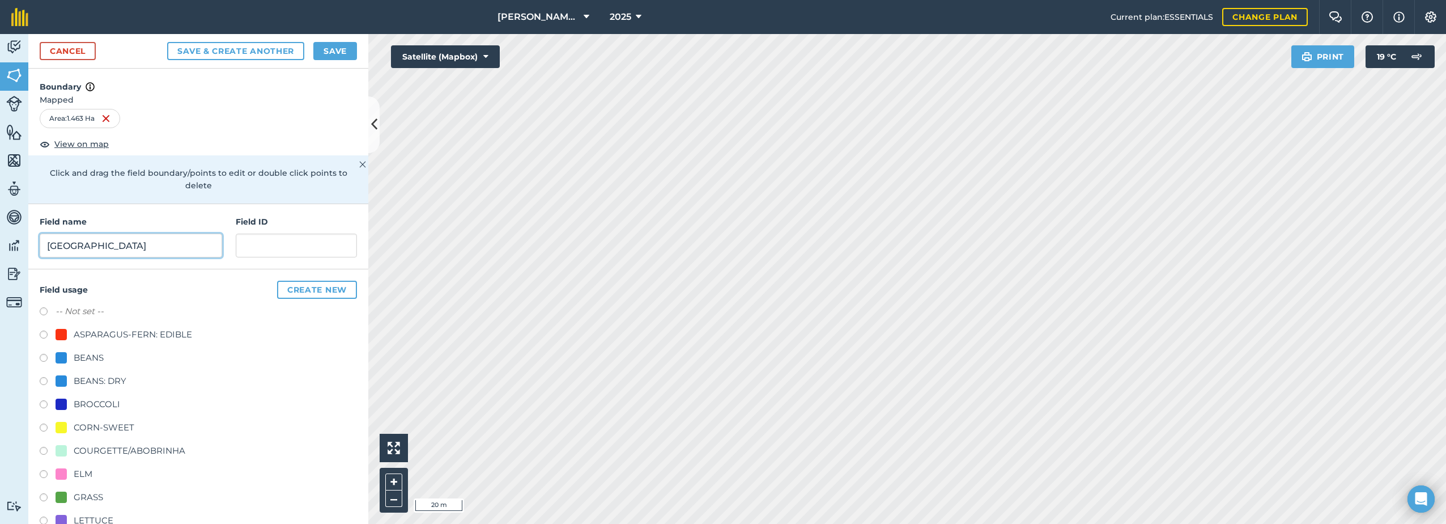
type input "[GEOGRAPHIC_DATA]"
click at [78, 430] on div "CORN-SWEET" at bounding box center [104, 428] width 61 height 14
drag, startPoint x: 78, startPoint y: 430, endPoint x: 53, endPoint y: 427, distance: 25.1
click at [53, 427] on label at bounding box center [48, 428] width 16 height 11
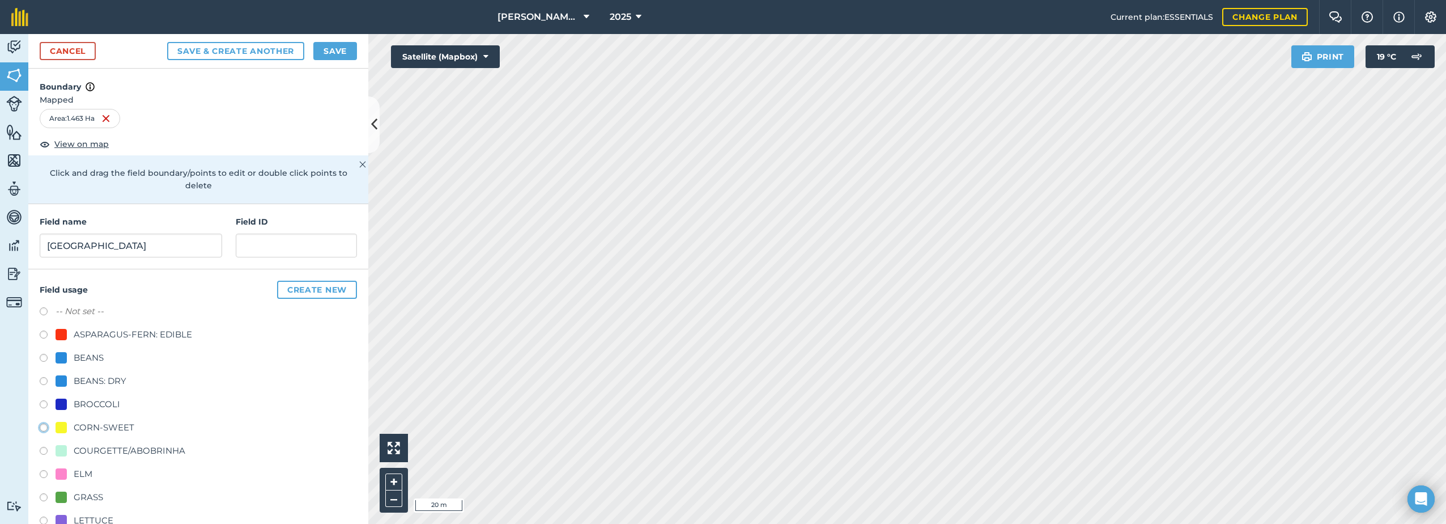
radio input "true"
click at [331, 54] on button "Save" at bounding box center [335, 51] width 44 height 18
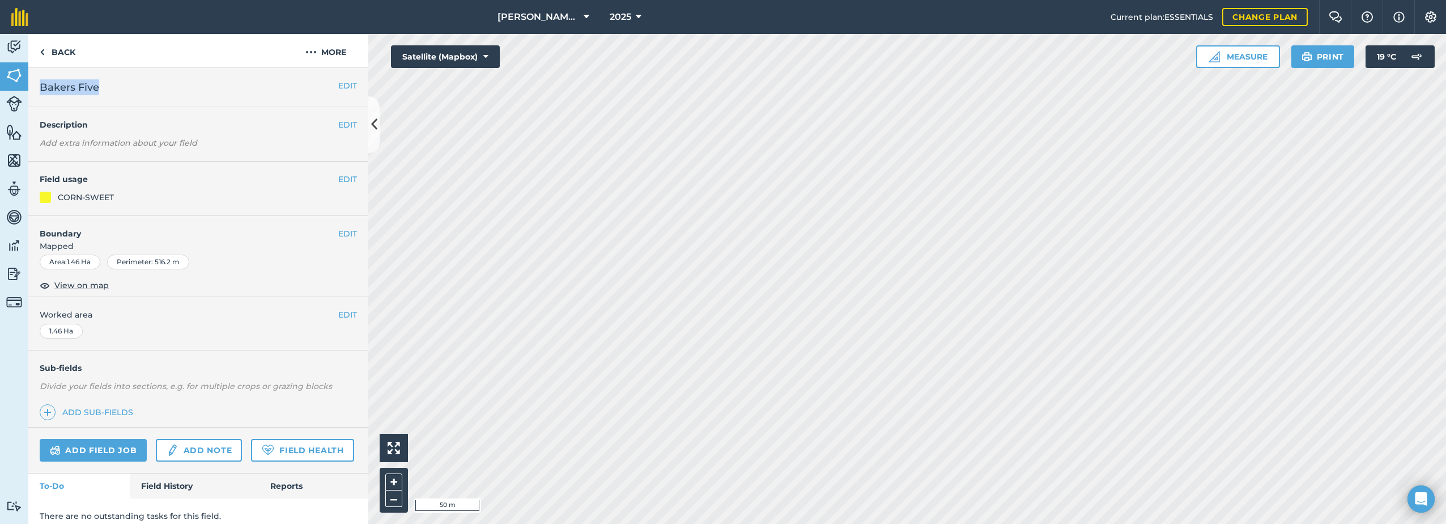
drag, startPoint x: 100, startPoint y: 86, endPoint x: 41, endPoint y: 90, distance: 59.1
click at [41, 90] on h2 "Bakers Five" at bounding box center [189, 87] width 299 height 16
drag, startPoint x: 41, startPoint y: 90, endPoint x: 49, endPoint y: 90, distance: 7.4
copy span "Bakers Five"
click at [329, 50] on button "More" at bounding box center [325, 50] width 85 height 33
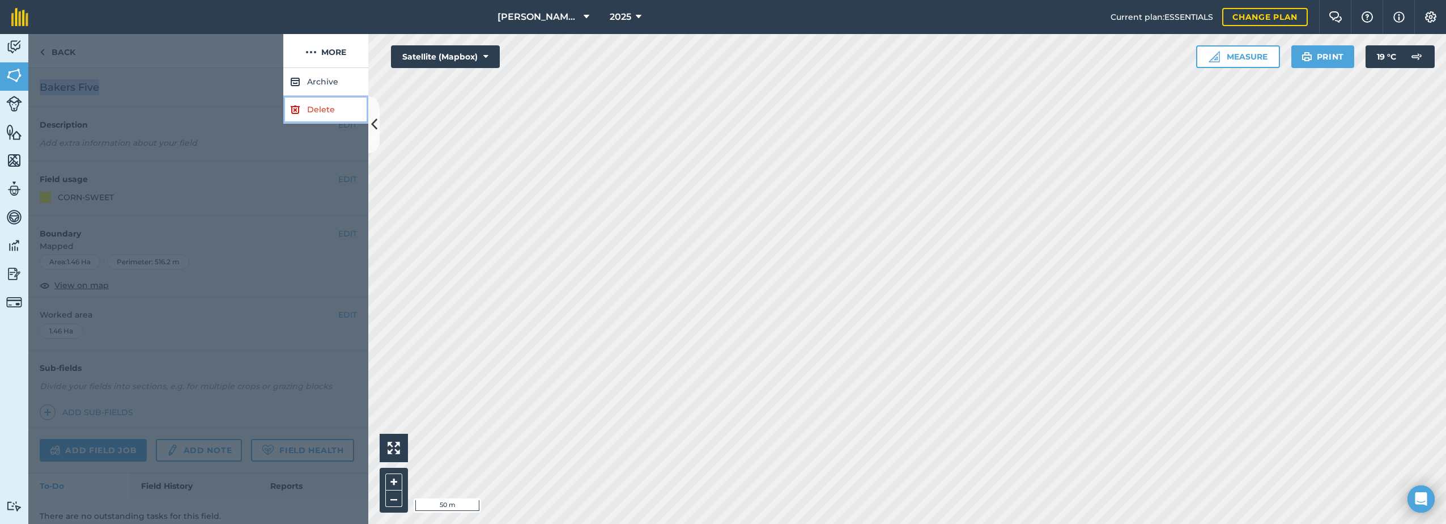
click at [307, 113] on link "Delete" at bounding box center [325, 110] width 85 height 28
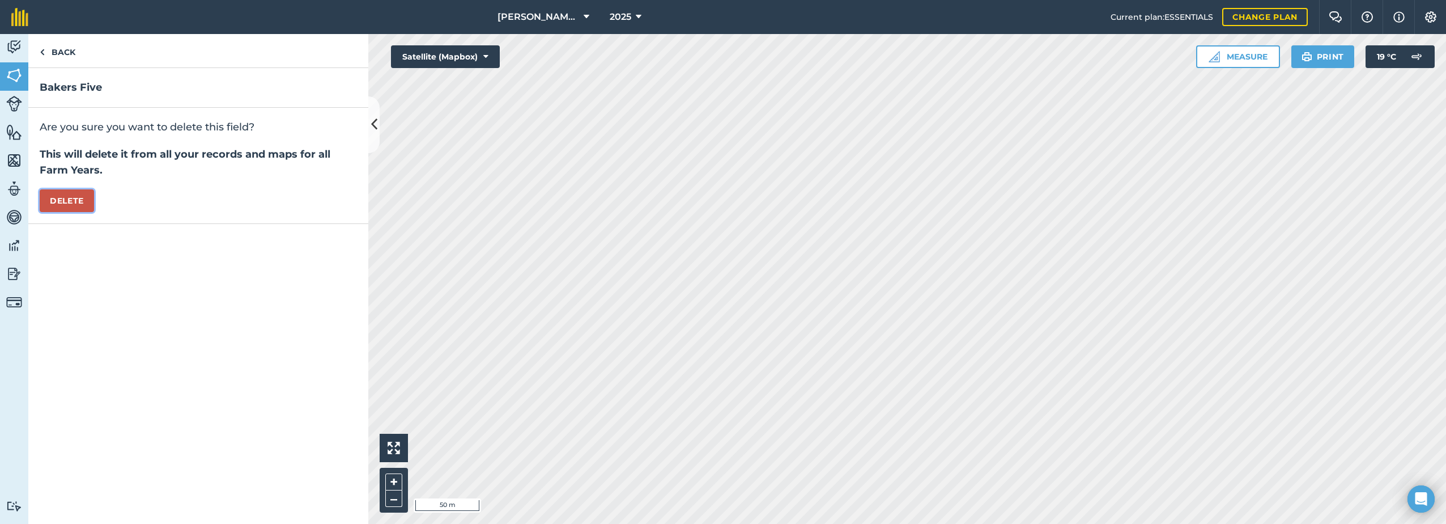
click at [70, 197] on button "Delete" at bounding box center [67, 200] width 54 height 23
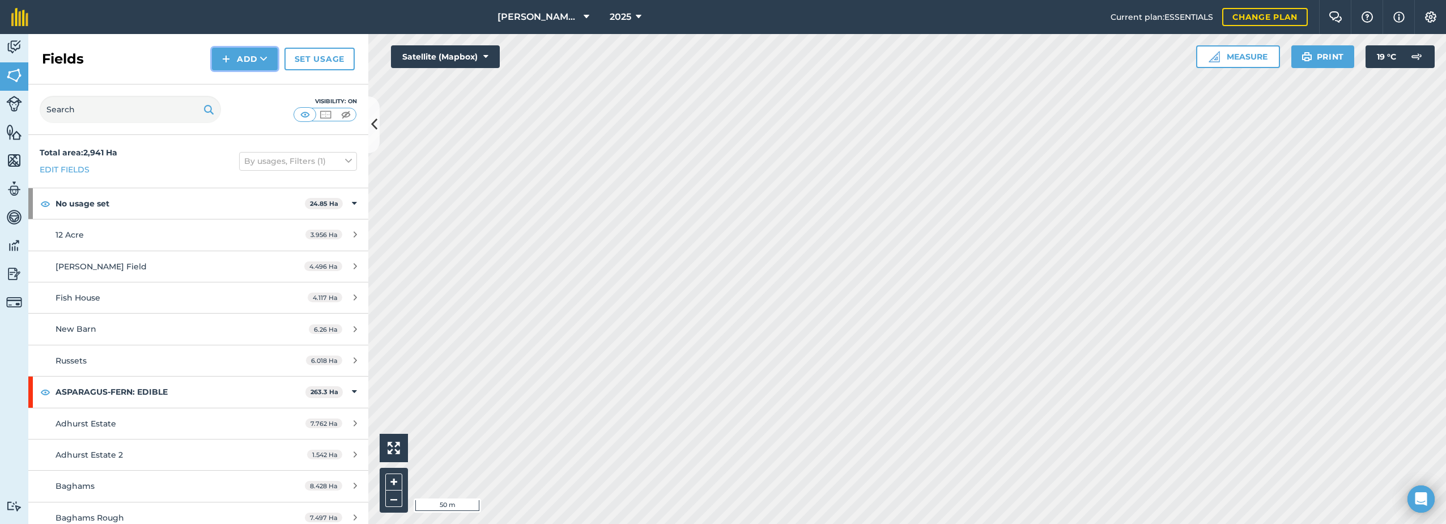
click at [239, 50] on button "Add" at bounding box center [245, 59] width 66 height 23
click at [236, 86] on link "Draw" at bounding box center [245, 84] width 62 height 25
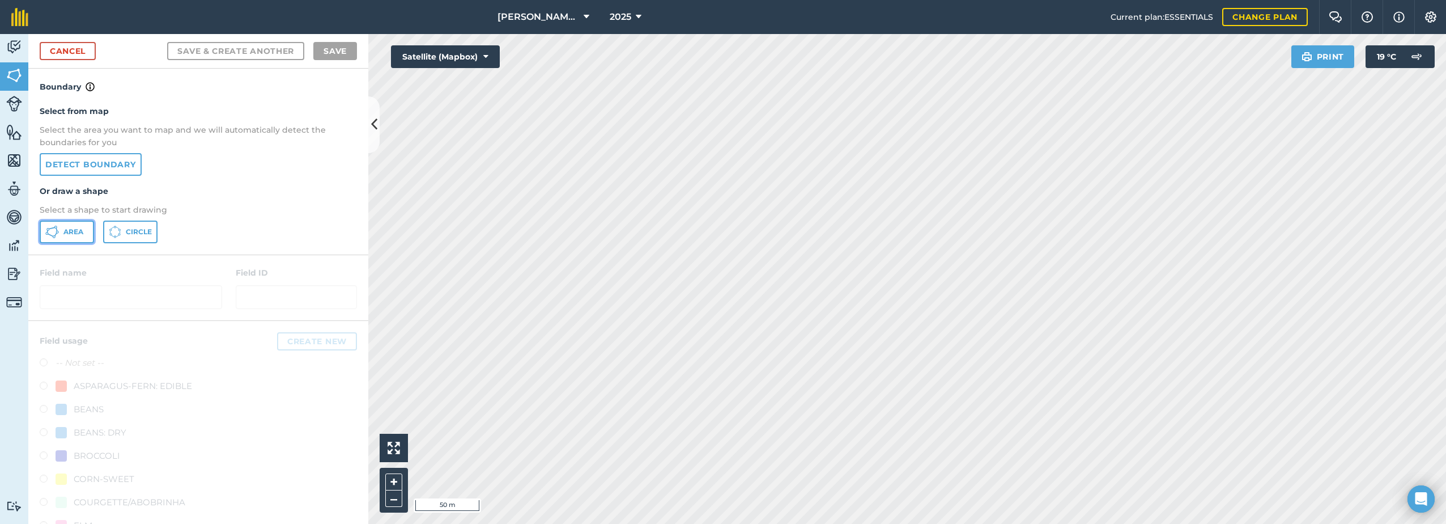
drag, startPoint x: 51, startPoint y: 235, endPoint x: 135, endPoint y: 253, distance: 86.4
click at [53, 235] on icon at bounding box center [52, 232] width 14 height 14
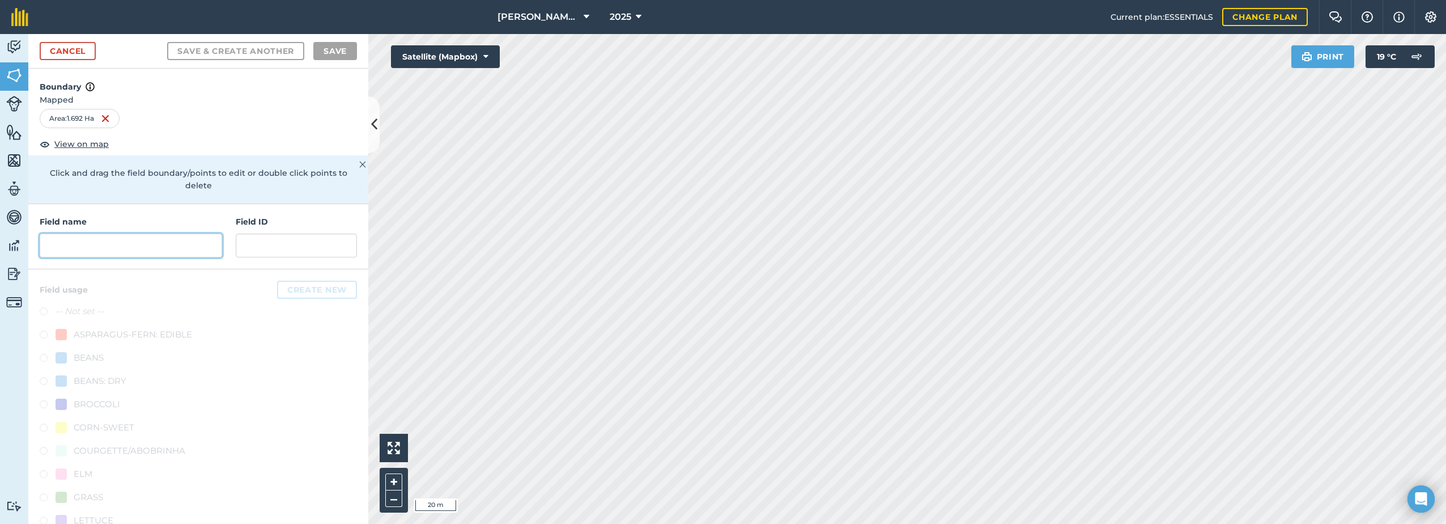
click at [71, 255] on input "text" at bounding box center [131, 246] width 183 height 24
paste input "Bakers Five"
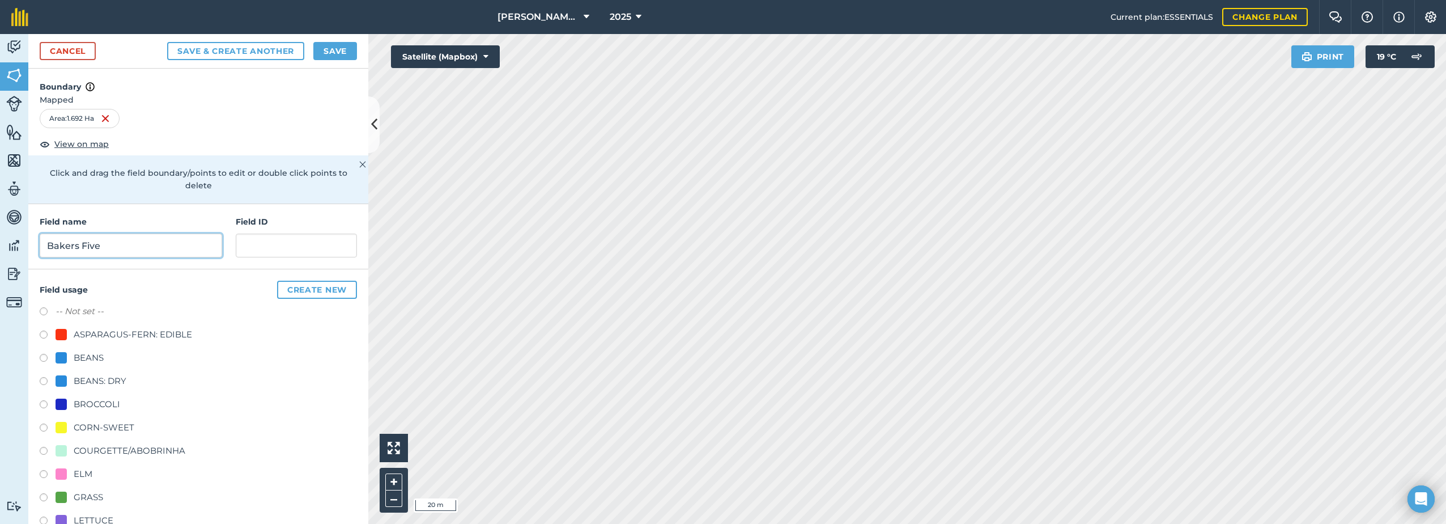
type input "Bakers Five"
click at [70, 429] on div "CORN-SWEET" at bounding box center [95, 428] width 79 height 14
radio input "true"
click at [337, 46] on button "Save" at bounding box center [335, 51] width 44 height 18
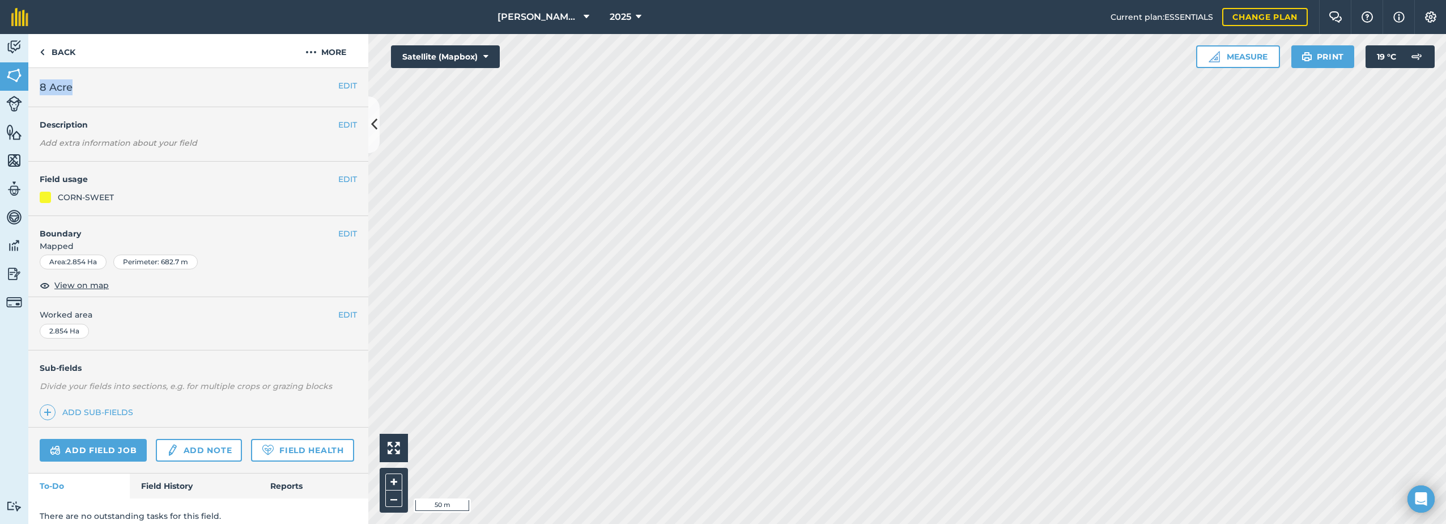
drag, startPoint x: 83, startPoint y: 89, endPoint x: 39, endPoint y: 87, distance: 44.3
click at [39, 87] on div "EDIT 8 Acre" at bounding box center [198, 87] width 340 height 39
drag, startPoint x: 39, startPoint y: 87, endPoint x: 46, endPoint y: 92, distance: 9.0
copy span "8 Acre"
click at [323, 51] on button "More" at bounding box center [325, 50] width 85 height 33
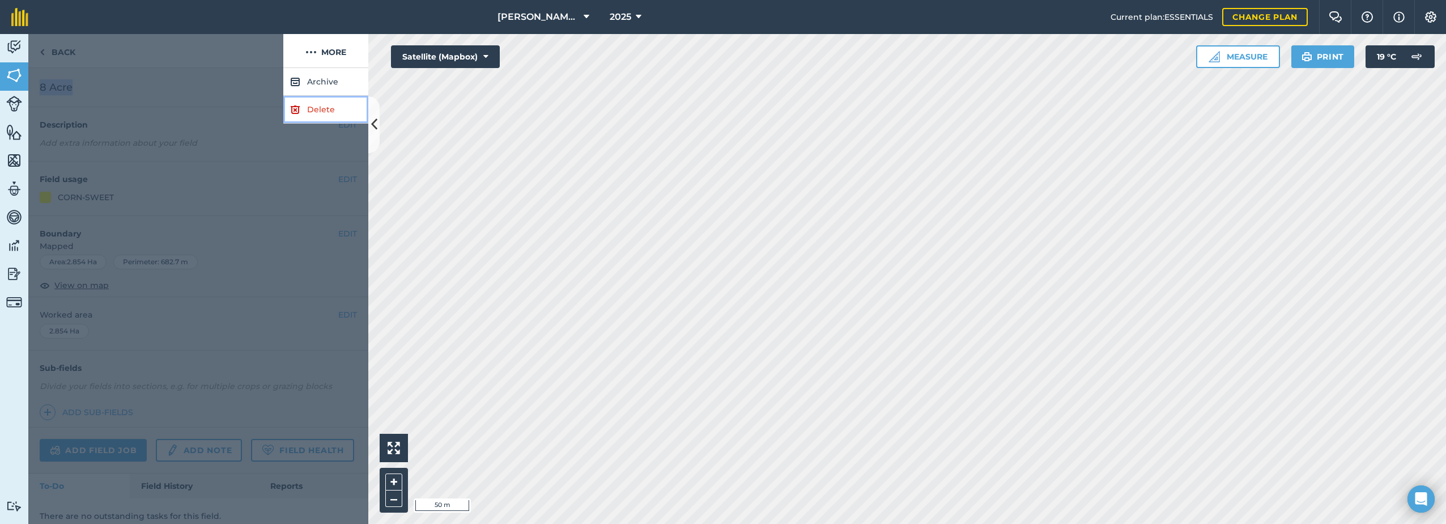
click at [299, 111] on img at bounding box center [295, 110] width 10 height 14
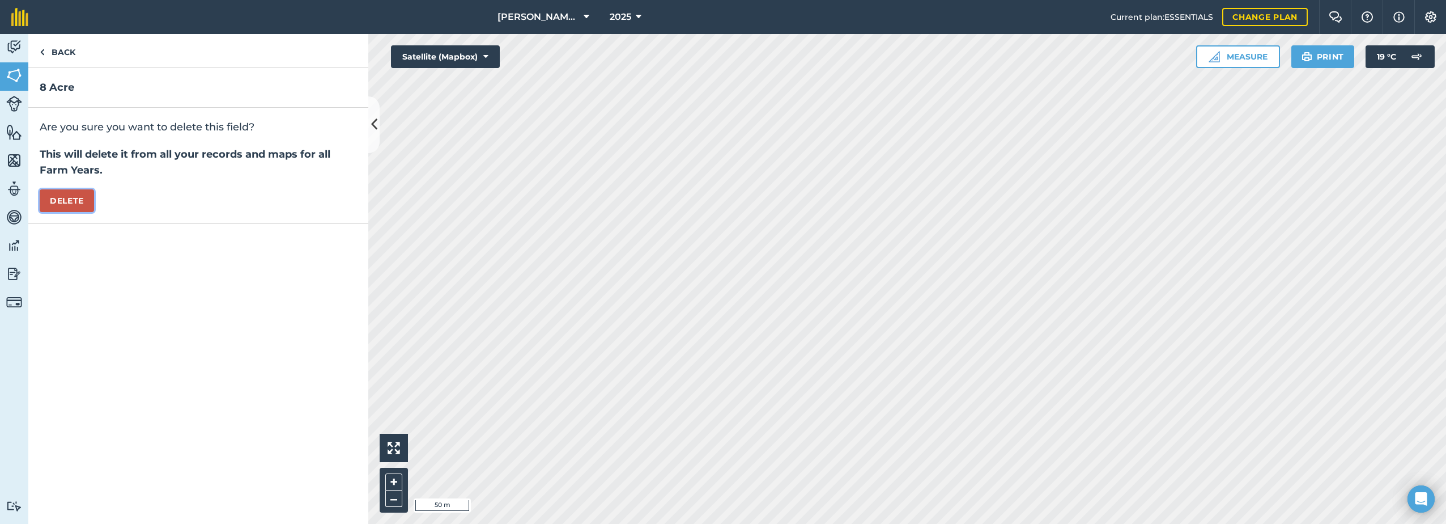
click at [69, 201] on button "Delete" at bounding box center [67, 200] width 54 height 23
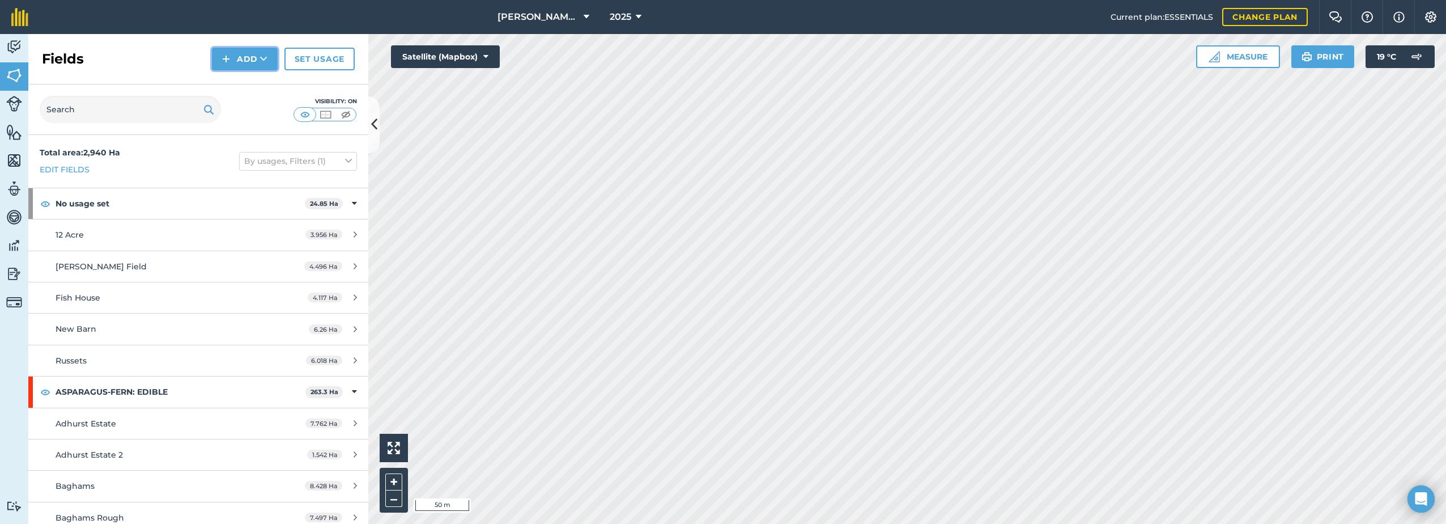
click at [239, 65] on button "Add" at bounding box center [245, 59] width 66 height 23
click at [238, 79] on link "Draw" at bounding box center [245, 84] width 62 height 25
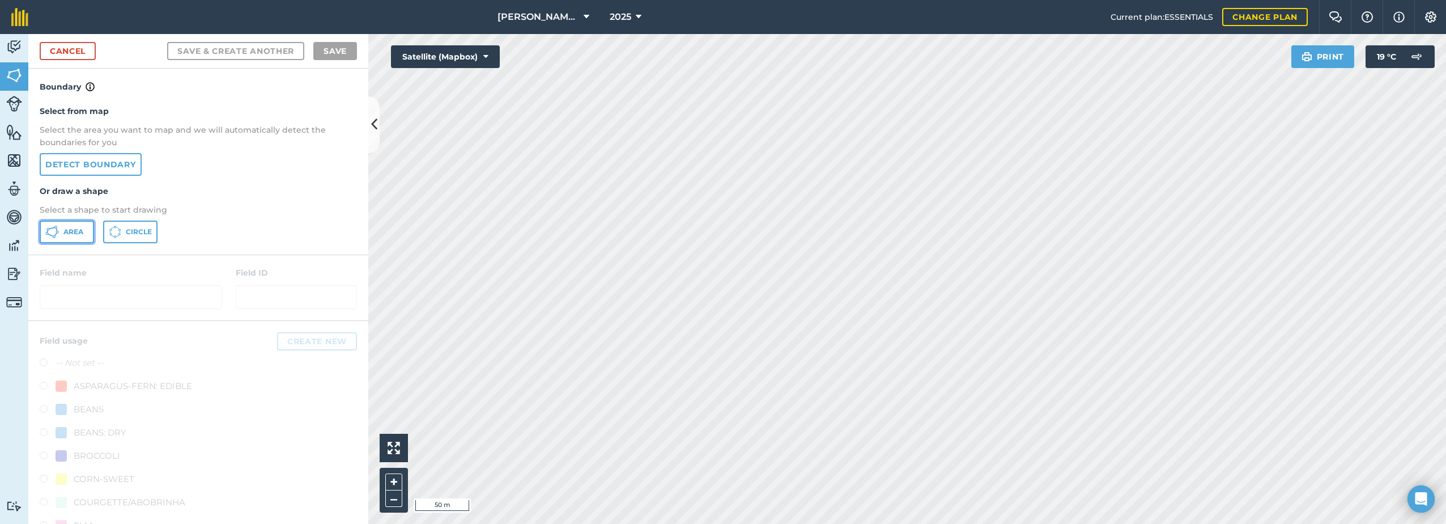
click at [56, 237] on icon at bounding box center [52, 232] width 14 height 14
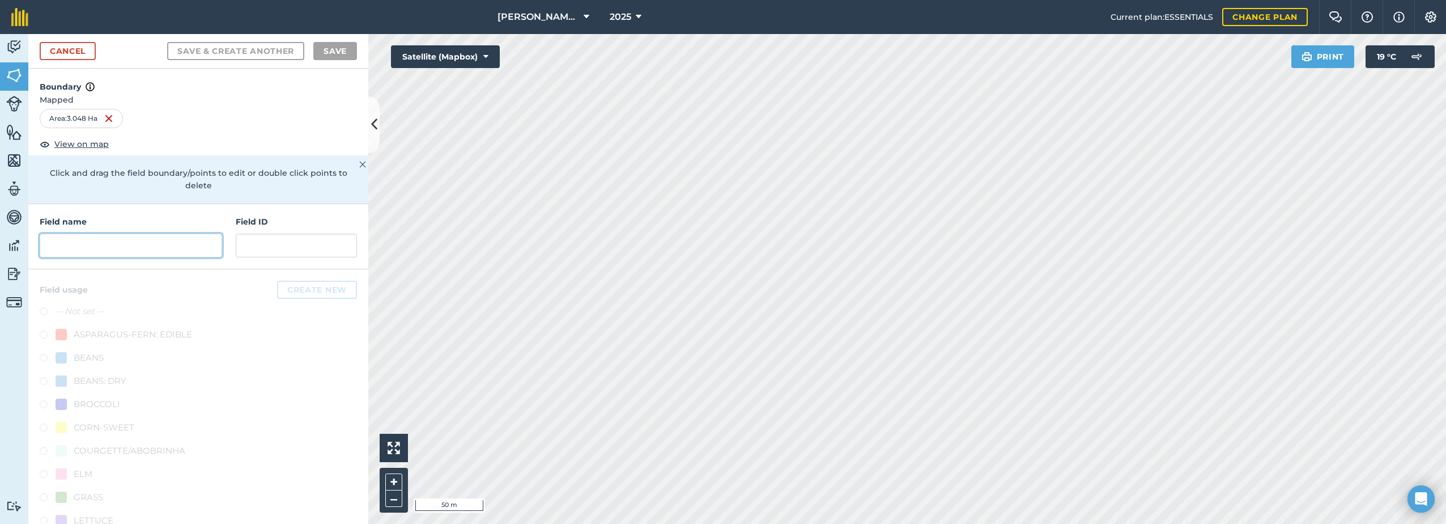
click at [128, 247] on input "text" at bounding box center [131, 246] width 183 height 24
paste input "8 Acre"
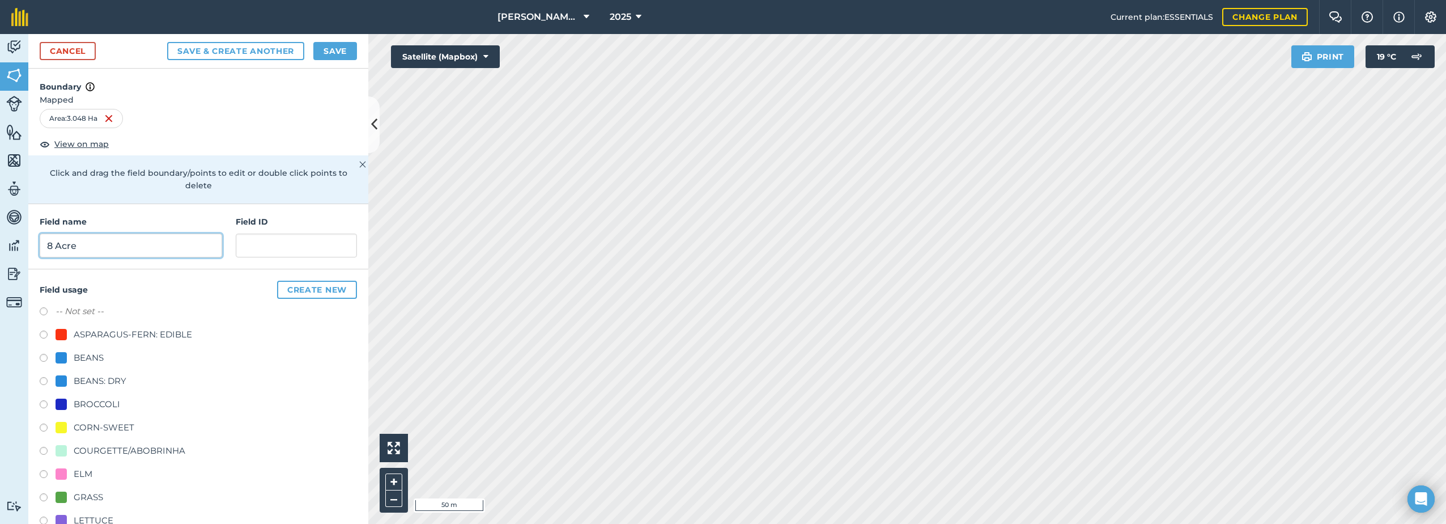
type input "8 Acre"
click at [86, 430] on div "CORN-SWEET" at bounding box center [104, 428] width 61 height 14
radio input "true"
click at [345, 51] on button "Save" at bounding box center [335, 51] width 44 height 18
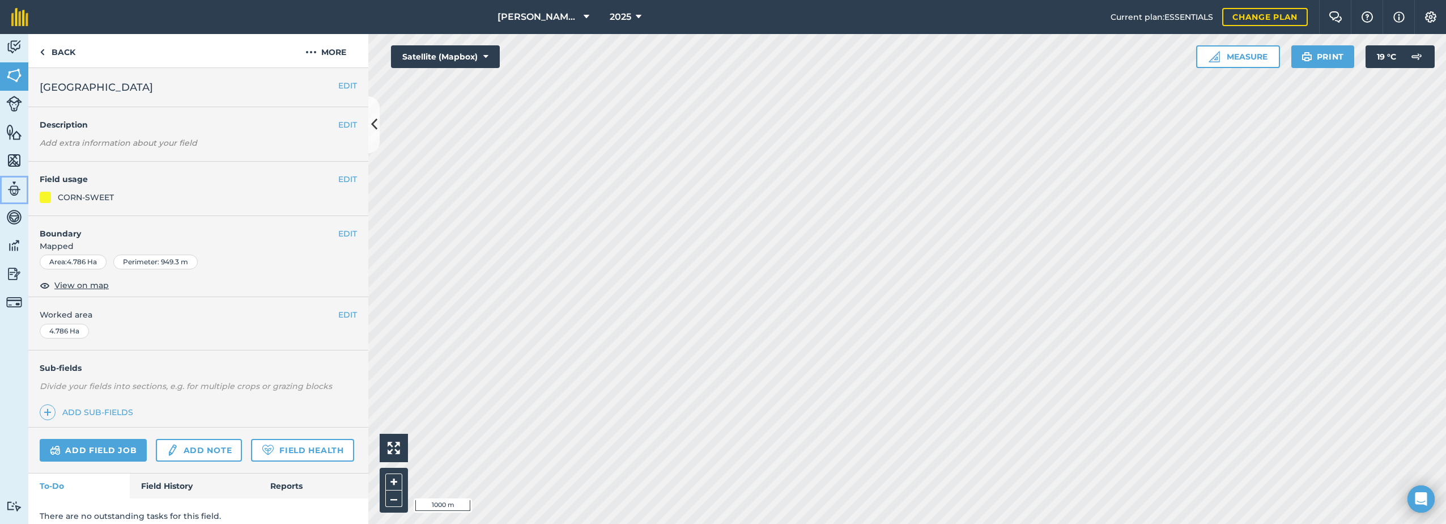
click at [18, 194] on img at bounding box center [14, 188] width 16 height 17
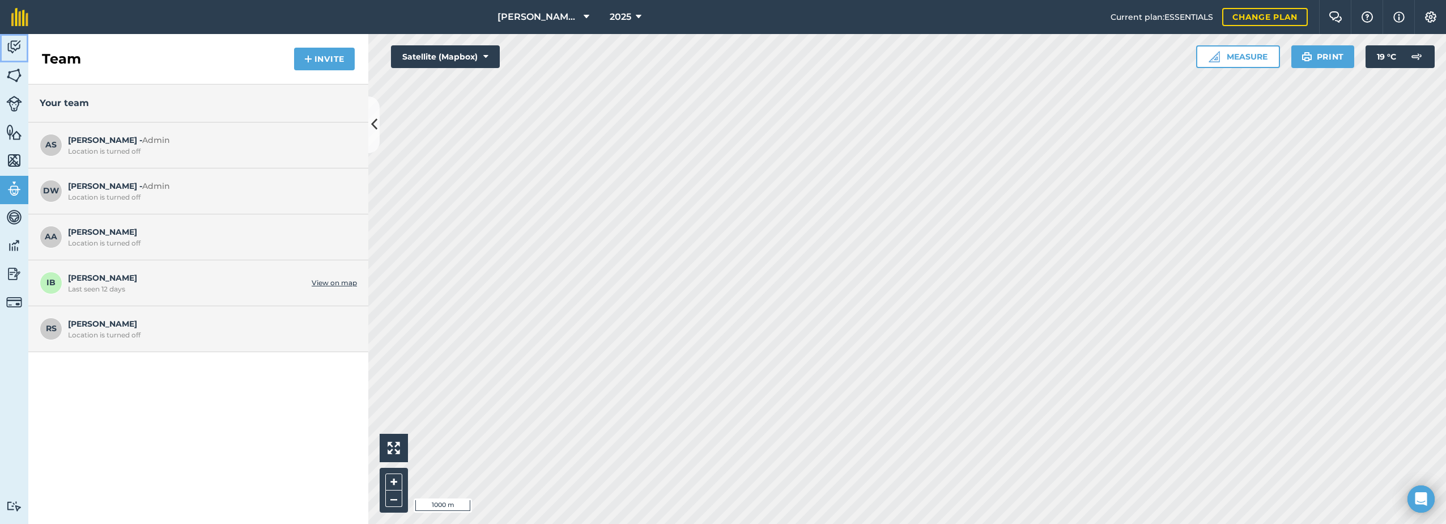
click at [12, 49] on img at bounding box center [14, 47] width 16 height 17
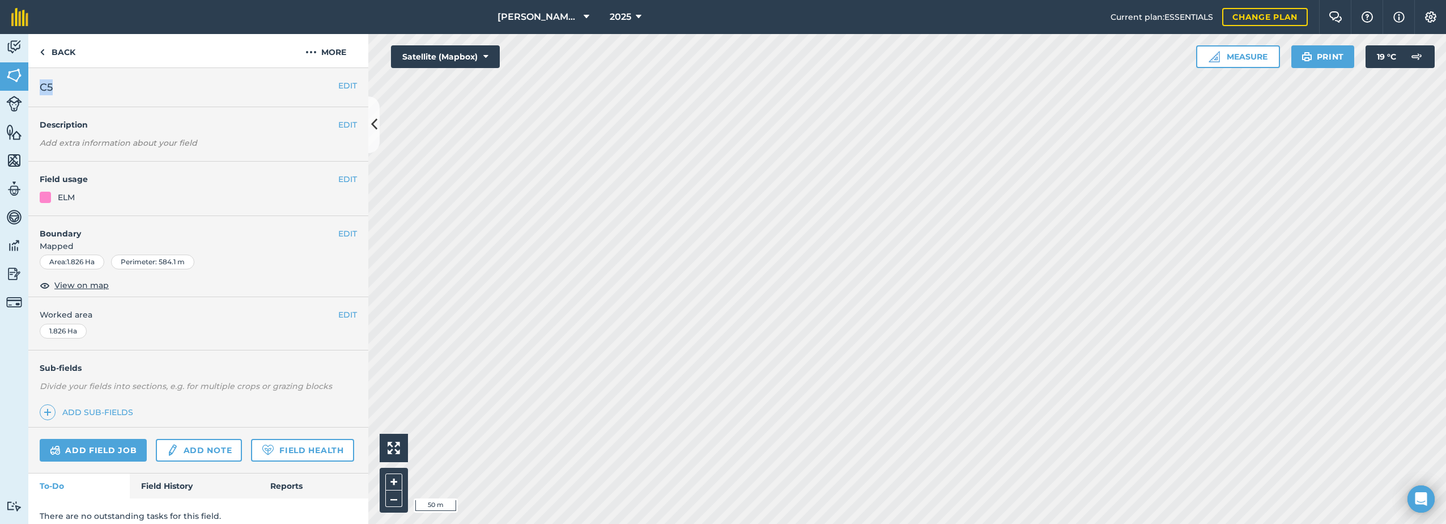
drag, startPoint x: 54, startPoint y: 86, endPoint x: 35, endPoint y: 88, distance: 18.9
click at [35, 88] on div "EDIT C5" at bounding box center [198, 87] width 340 height 39
drag, startPoint x: 35, startPoint y: 88, endPoint x: 43, endPoint y: 94, distance: 9.0
copy span "C5"
click at [313, 49] on img at bounding box center [311, 52] width 11 height 14
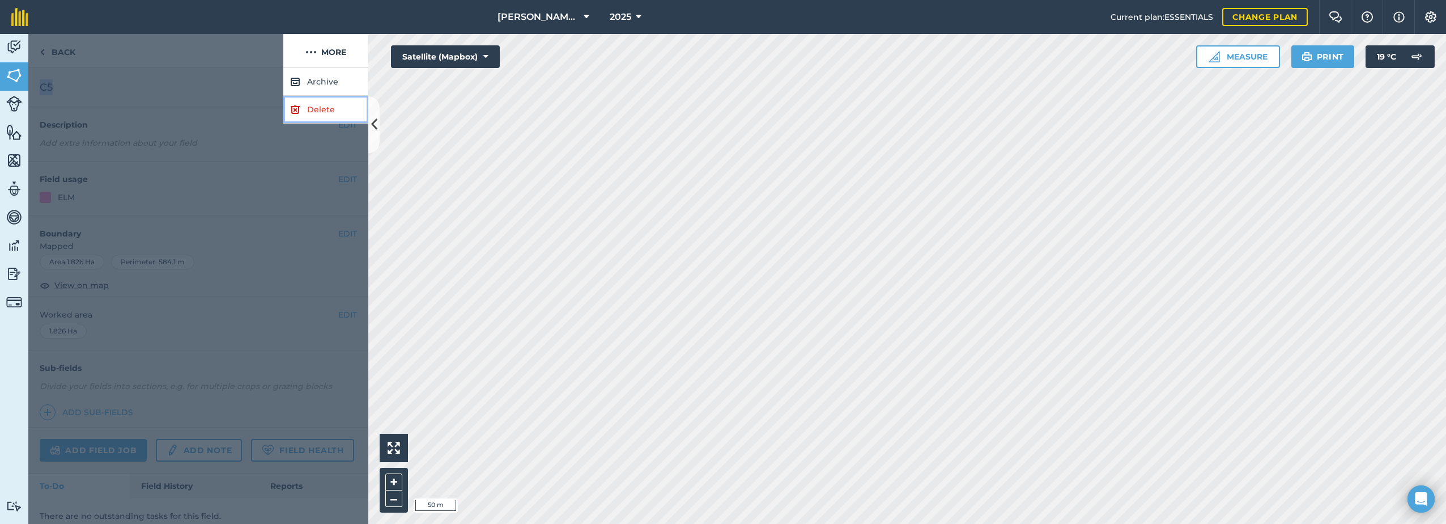
click at [315, 110] on link "Delete" at bounding box center [325, 110] width 85 height 28
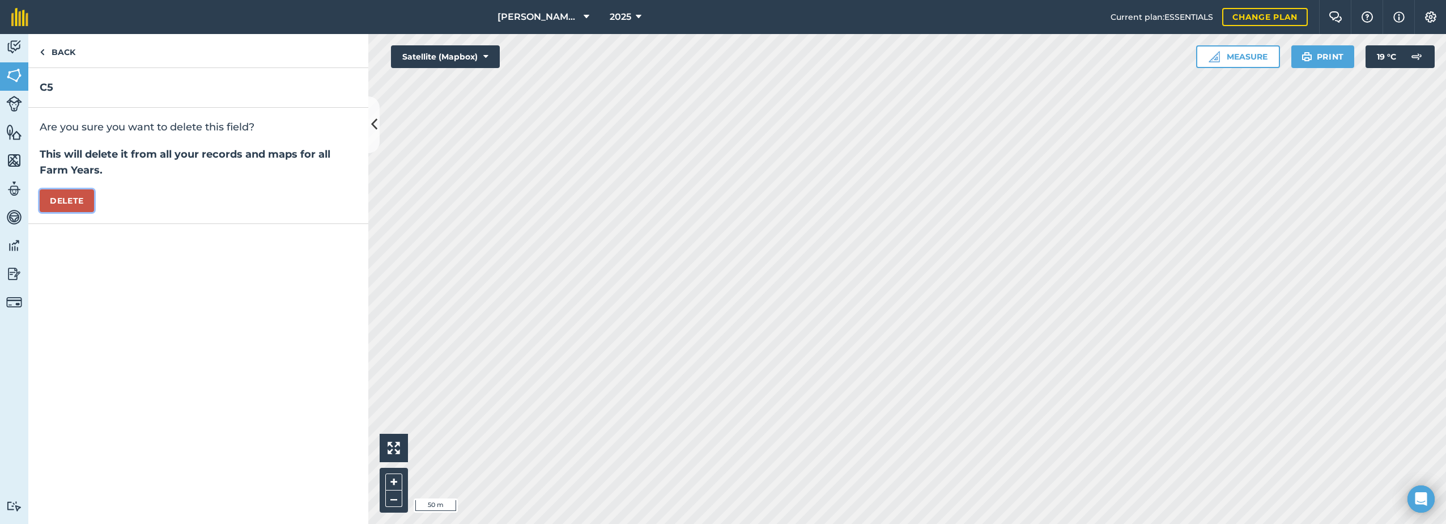
click at [69, 200] on button "Delete" at bounding box center [67, 200] width 54 height 23
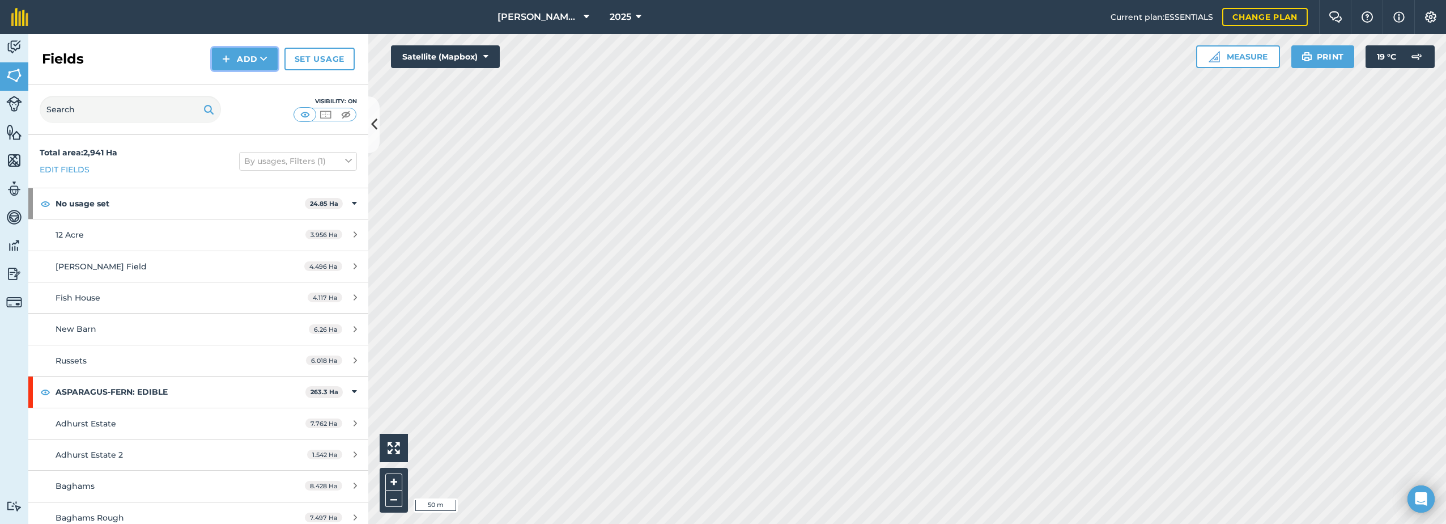
drag, startPoint x: 232, startPoint y: 52, endPoint x: 236, endPoint y: 70, distance: 18.5
click at [232, 53] on button "Add" at bounding box center [245, 59] width 66 height 23
click at [244, 86] on link "Draw" at bounding box center [245, 84] width 62 height 25
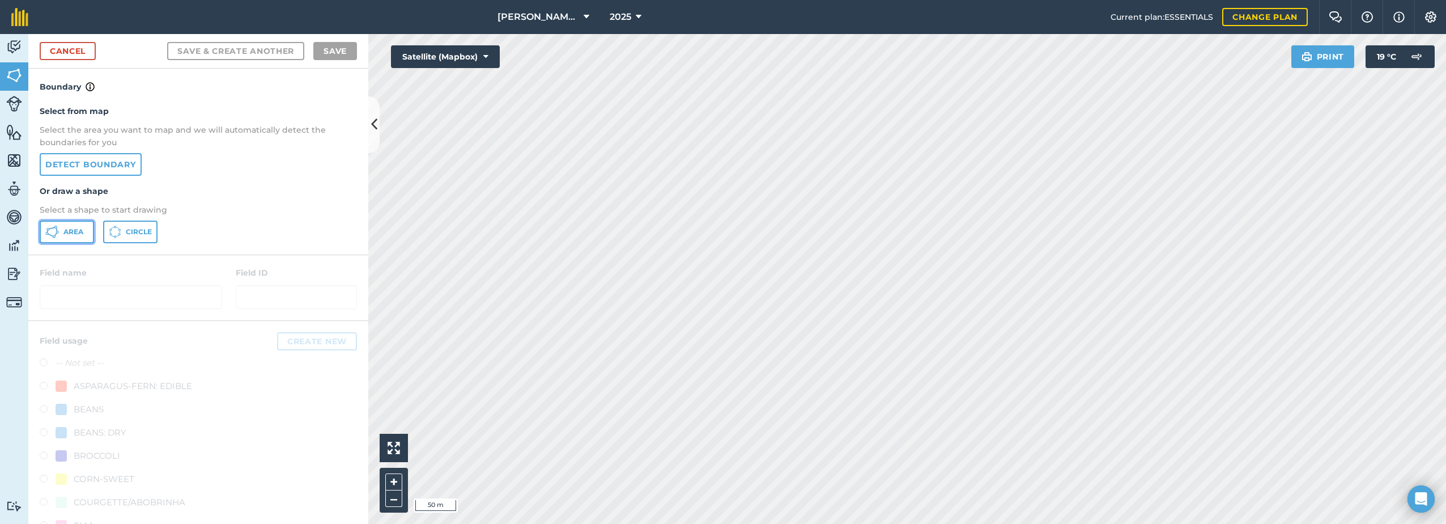
click at [65, 235] on span "Area" at bounding box center [73, 231] width 20 height 9
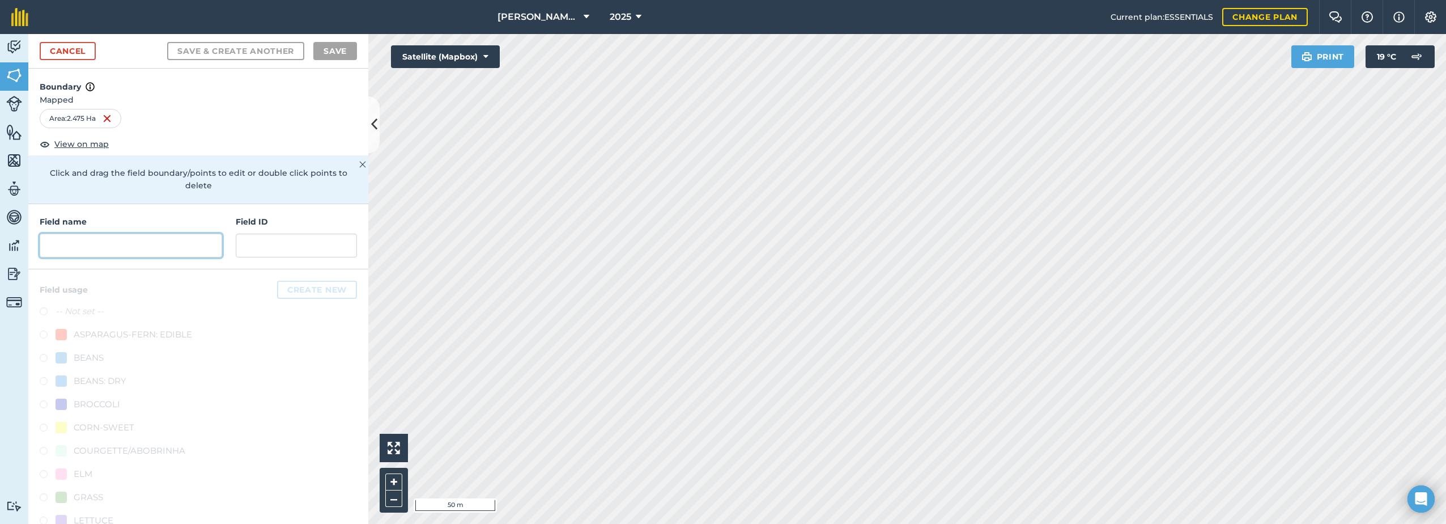
click at [68, 249] on input "text" at bounding box center [131, 246] width 183 height 24
paste input "C5"
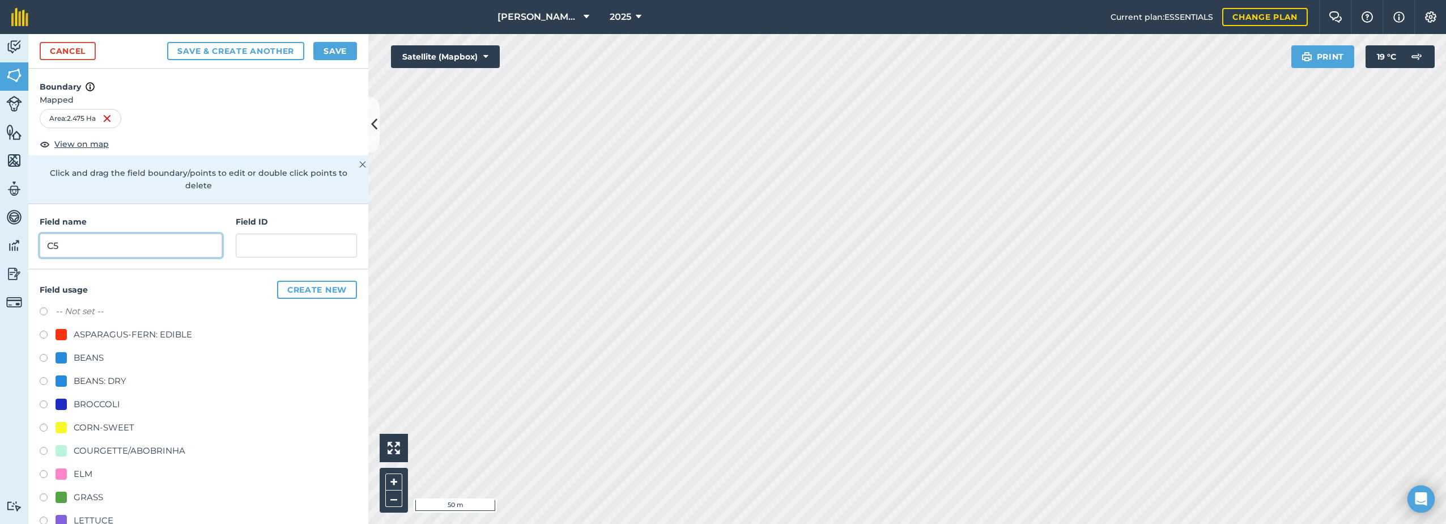
type input "C5"
click at [78, 473] on div "ELM" at bounding box center [83, 474] width 19 height 14
radio input "true"
click at [318, 52] on button "Save" at bounding box center [335, 51] width 44 height 18
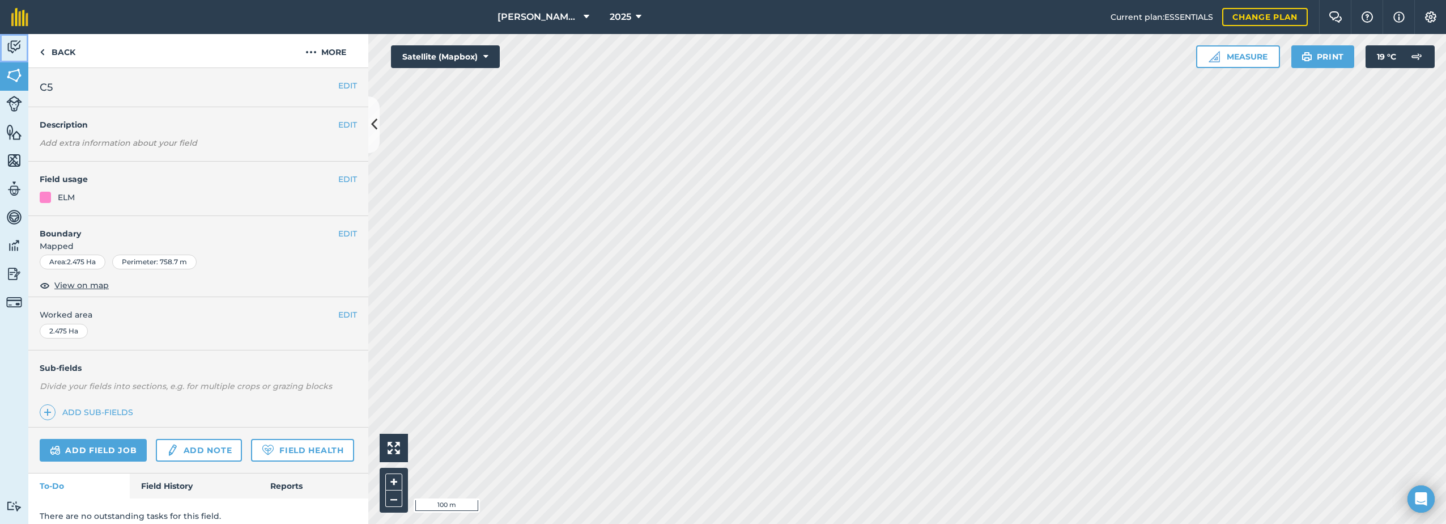
click at [9, 45] on img at bounding box center [14, 47] width 16 height 17
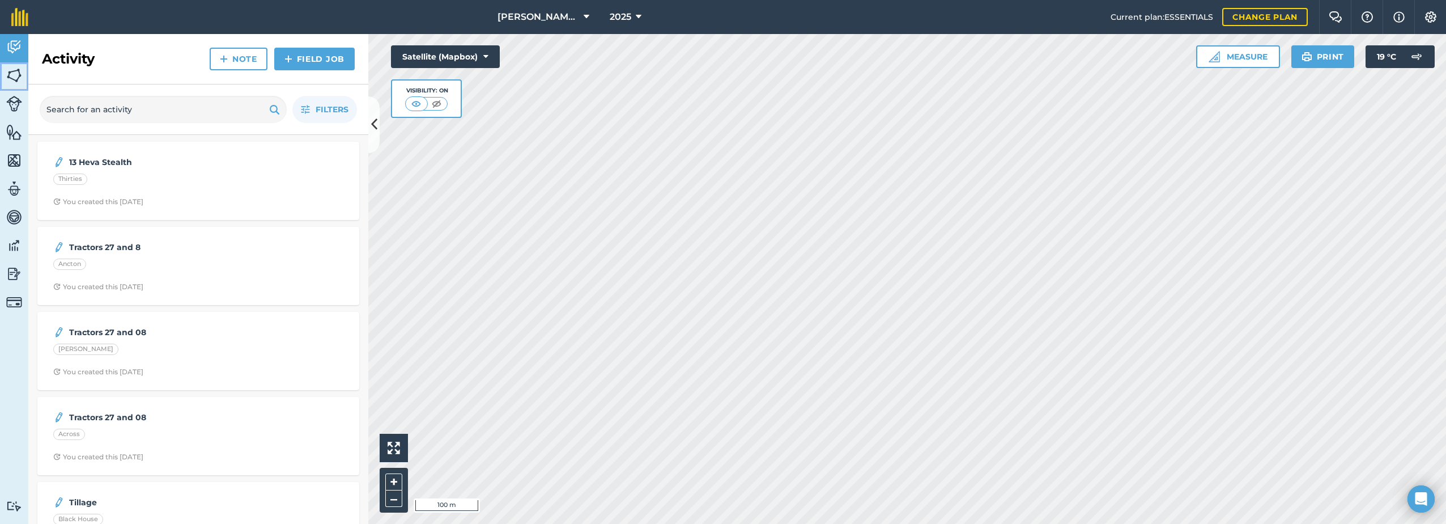
click at [12, 77] on img at bounding box center [14, 75] width 16 height 17
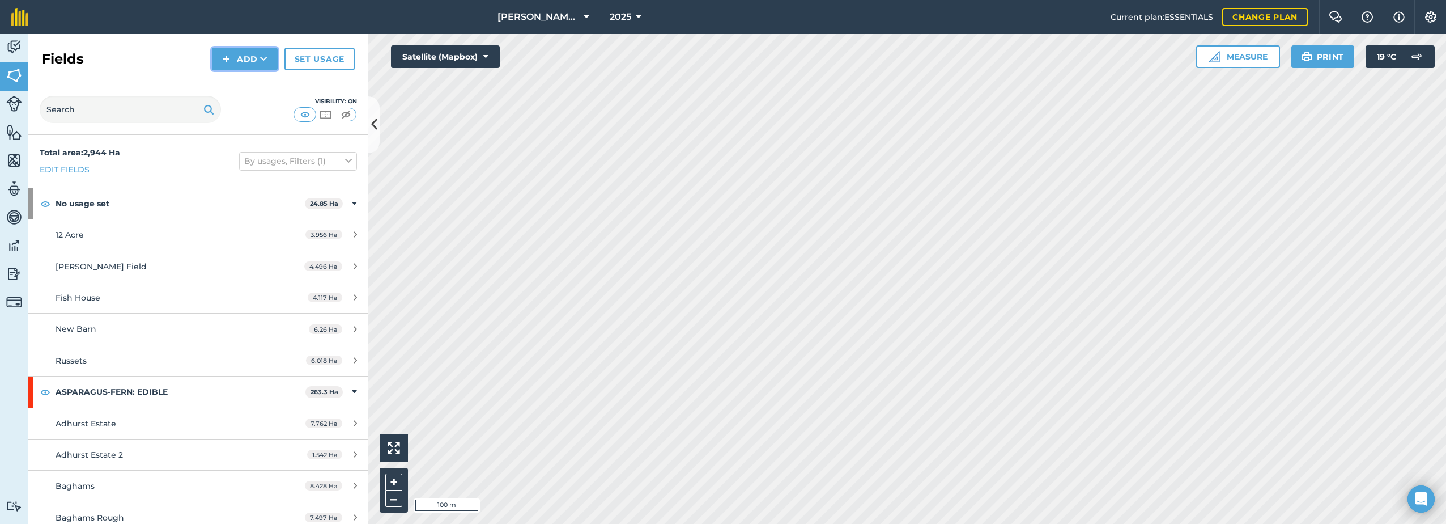
click at [240, 62] on button "Add" at bounding box center [245, 59] width 66 height 23
click at [231, 82] on link "Draw" at bounding box center [245, 84] width 62 height 25
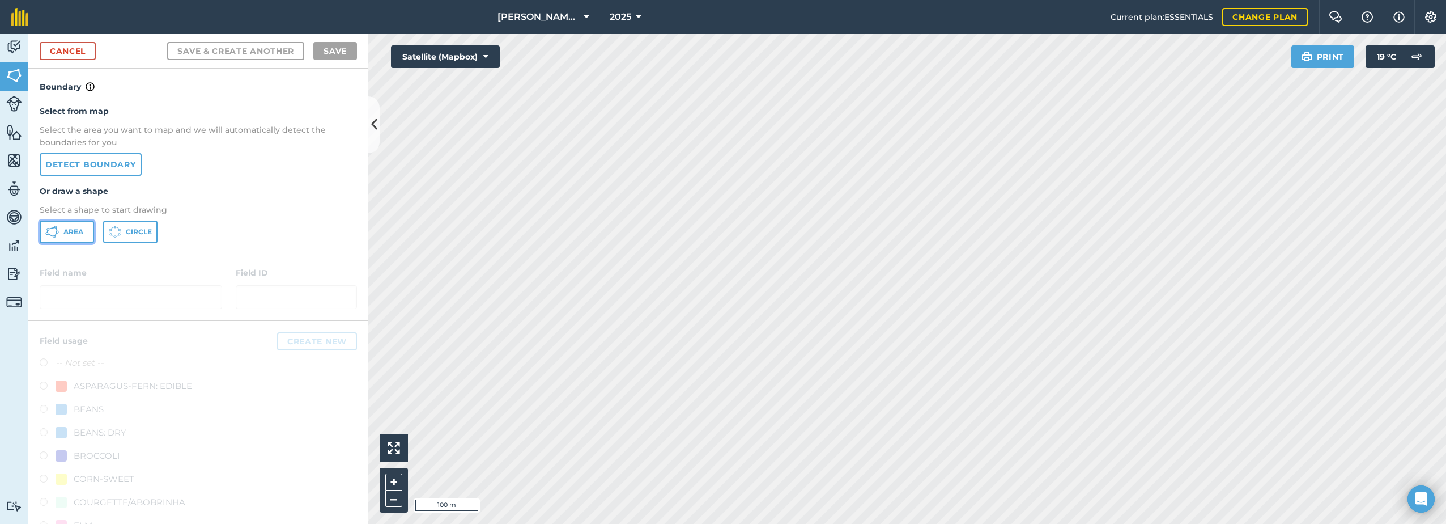
click at [75, 232] on span "Area" at bounding box center [73, 231] width 20 height 9
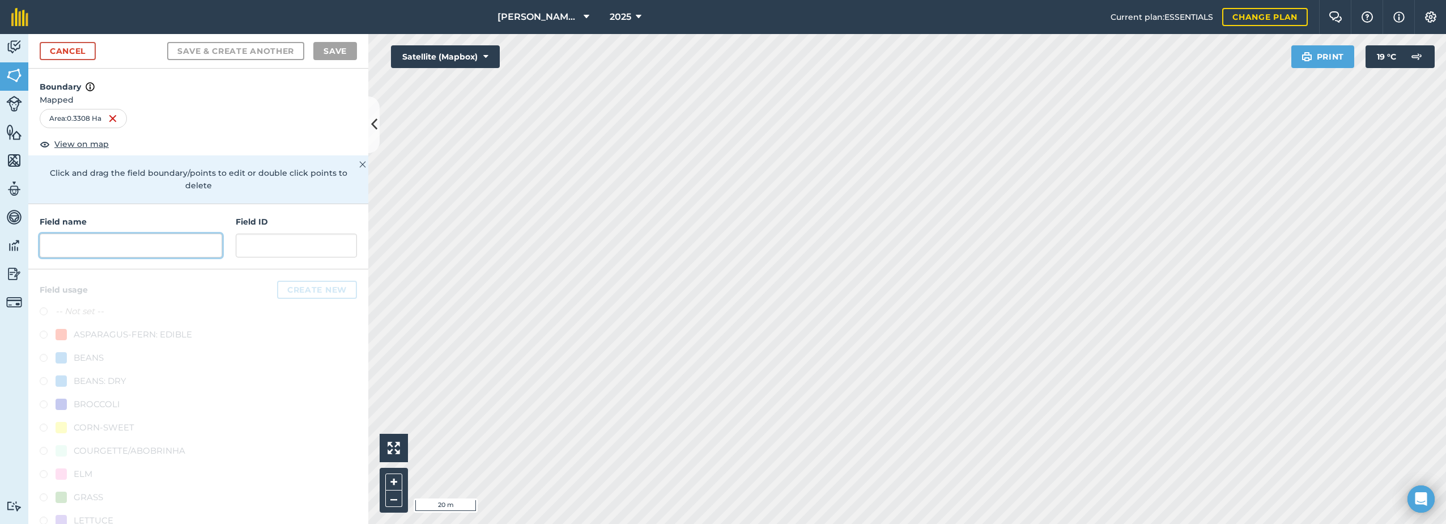
click at [105, 246] on input "text" at bounding box center [131, 246] width 183 height 24
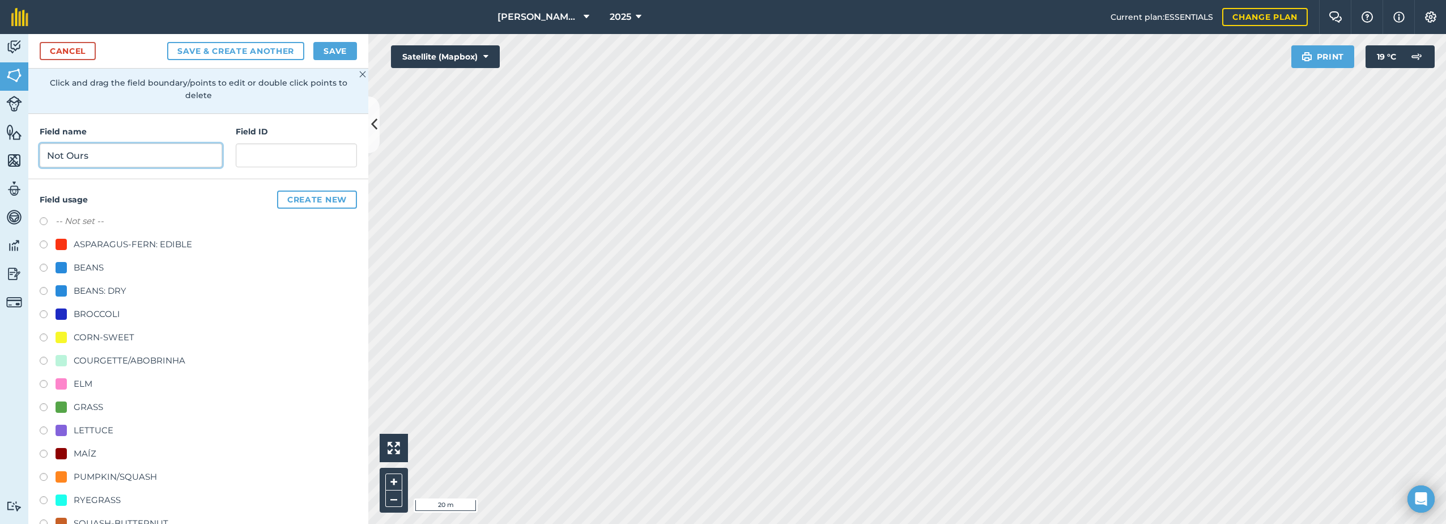
scroll to position [74, 0]
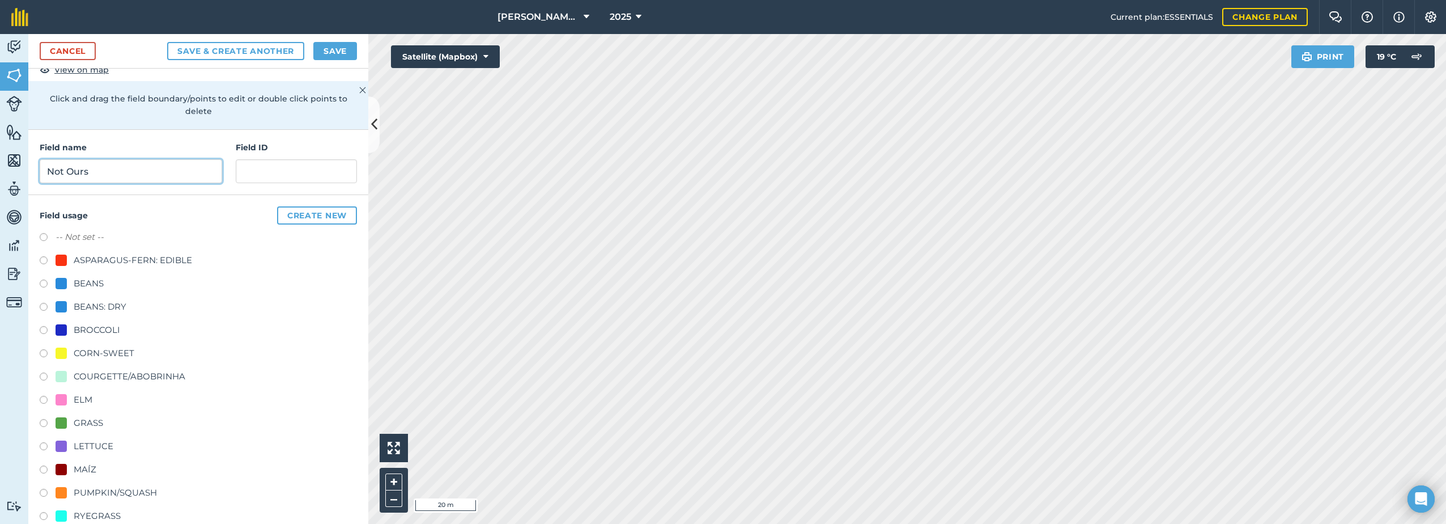
type input "Not Ours"
click at [293, 210] on button "Create new" at bounding box center [317, 215] width 80 height 18
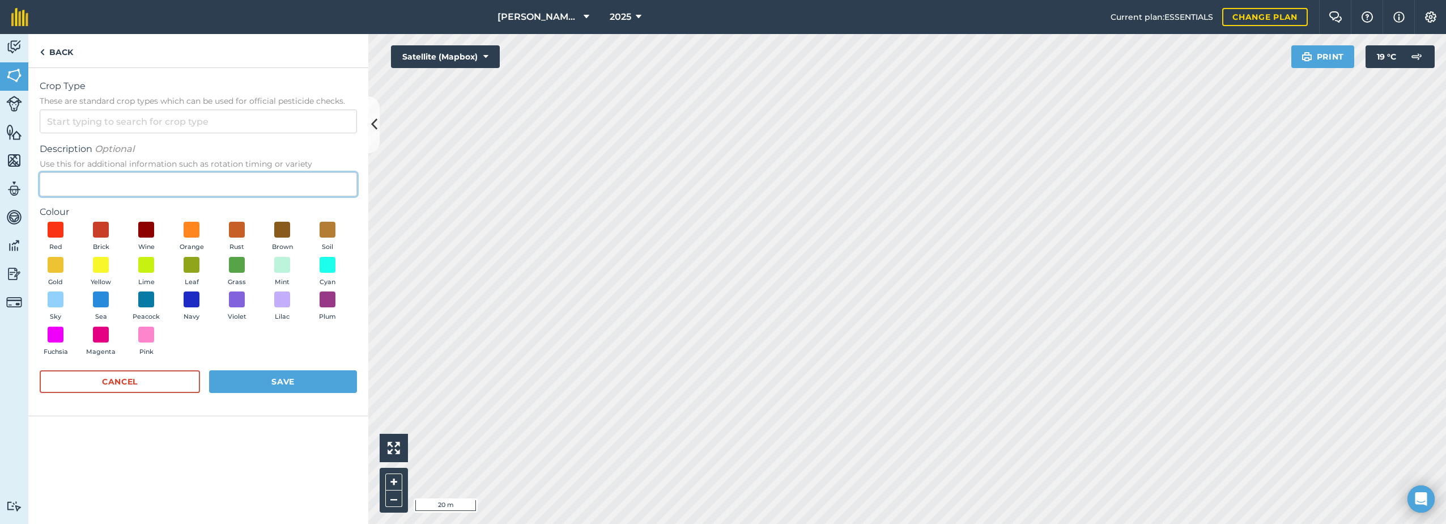
click at [76, 191] on input "Description Optional Use this for additional information such as rotation timin…" at bounding box center [198, 184] width 317 height 24
type input "Not BarFoots"
click at [54, 333] on span at bounding box center [56, 334] width 18 height 18
click at [107, 334] on span at bounding box center [101, 334] width 18 height 18
click at [268, 380] on button "Save" at bounding box center [283, 381] width 148 height 23
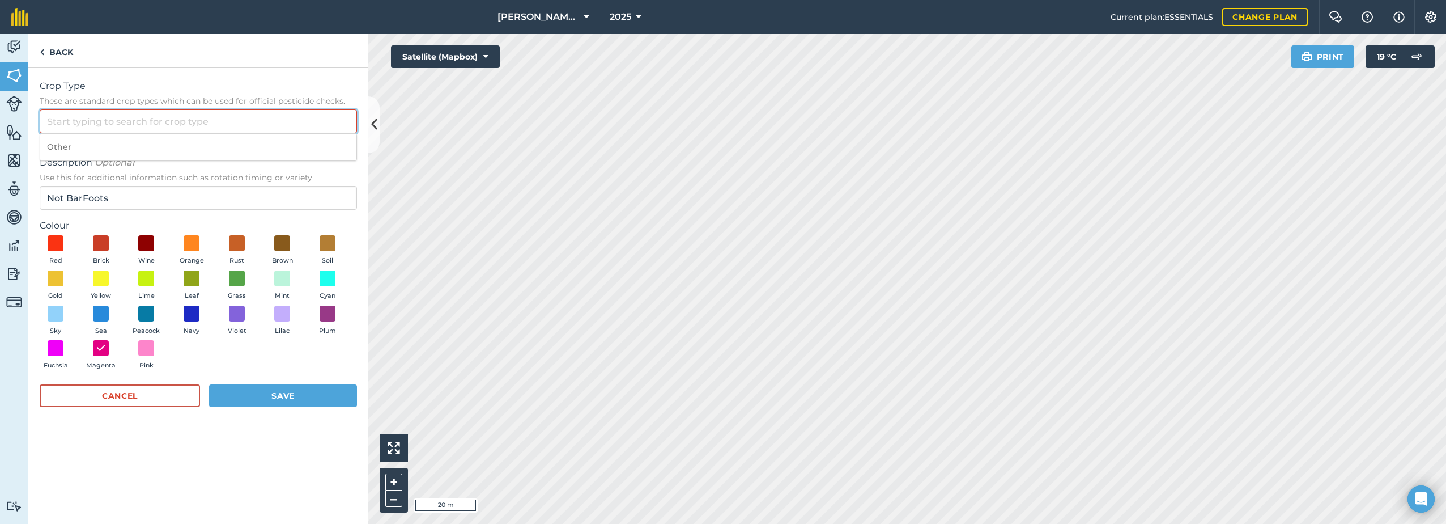
click at [104, 118] on input "Crop Type These are standard crop types which can be used for official pesticid…" at bounding box center [198, 121] width 317 height 24
type input "N"
click at [155, 217] on form "Crop Type These are standard crop types which can be used for official pesticid…" at bounding box center [198, 248] width 317 height 339
click at [82, 122] on input "maize" at bounding box center [198, 121] width 317 height 24
drag, startPoint x: 88, startPoint y: 123, endPoint x: 45, endPoint y: 123, distance: 43.1
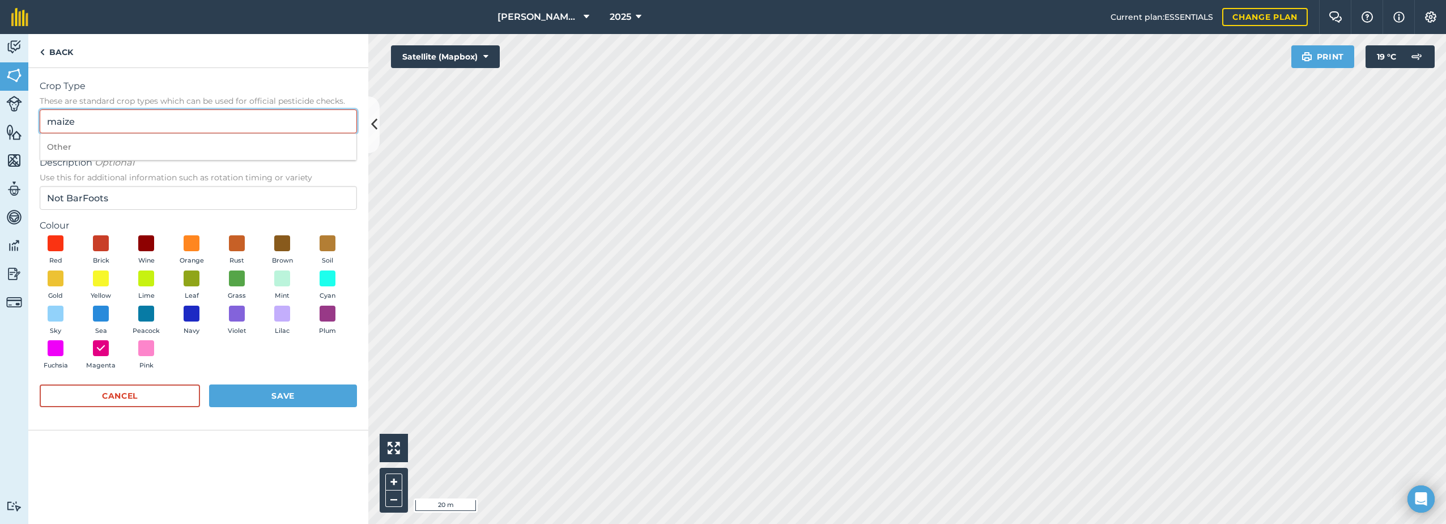
click at [45, 123] on input "maize" at bounding box center [198, 121] width 317 height 24
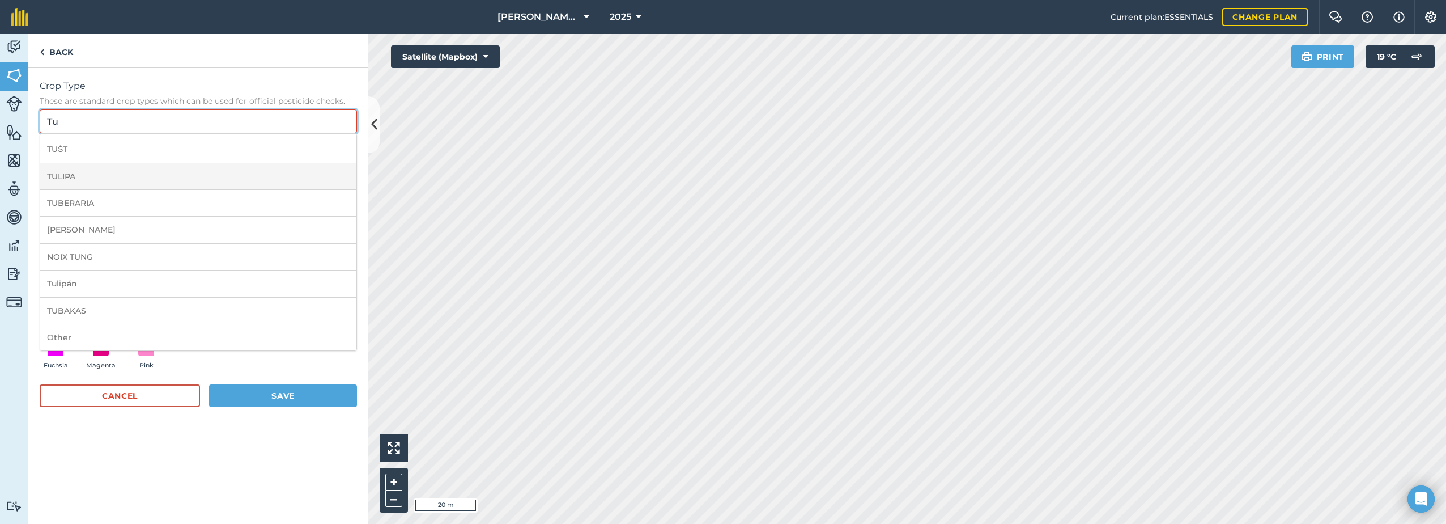
scroll to position [428, 0]
click at [94, 343] on li "Other" at bounding box center [198, 337] width 316 height 27
type input "Other"
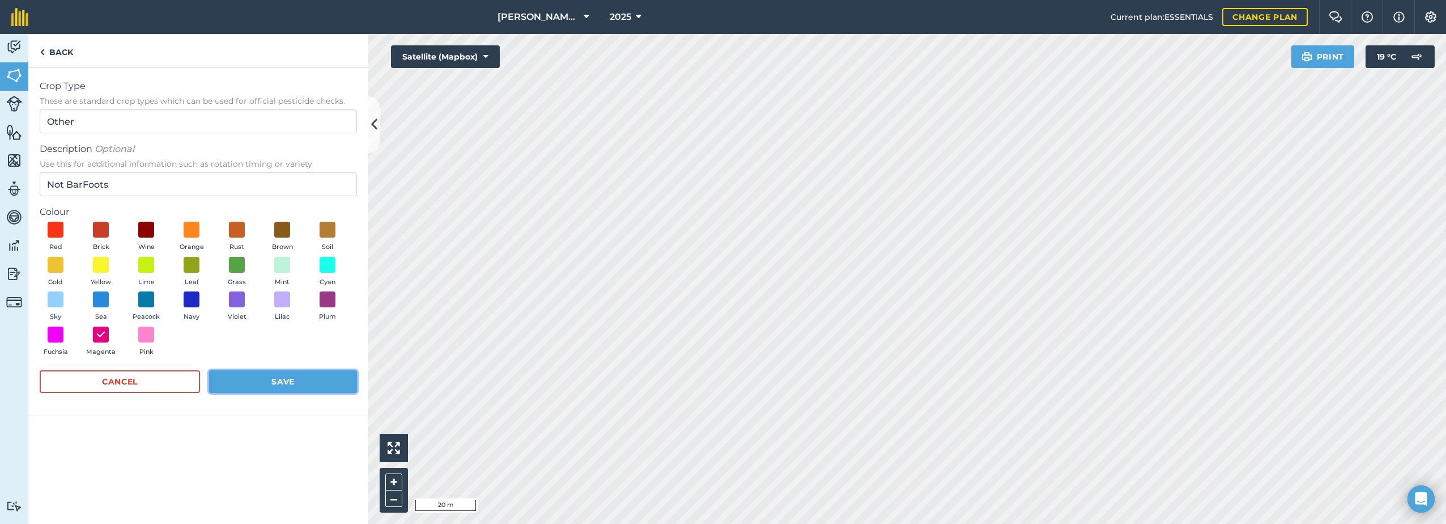
click at [237, 373] on button "Save" at bounding box center [283, 381] width 148 height 23
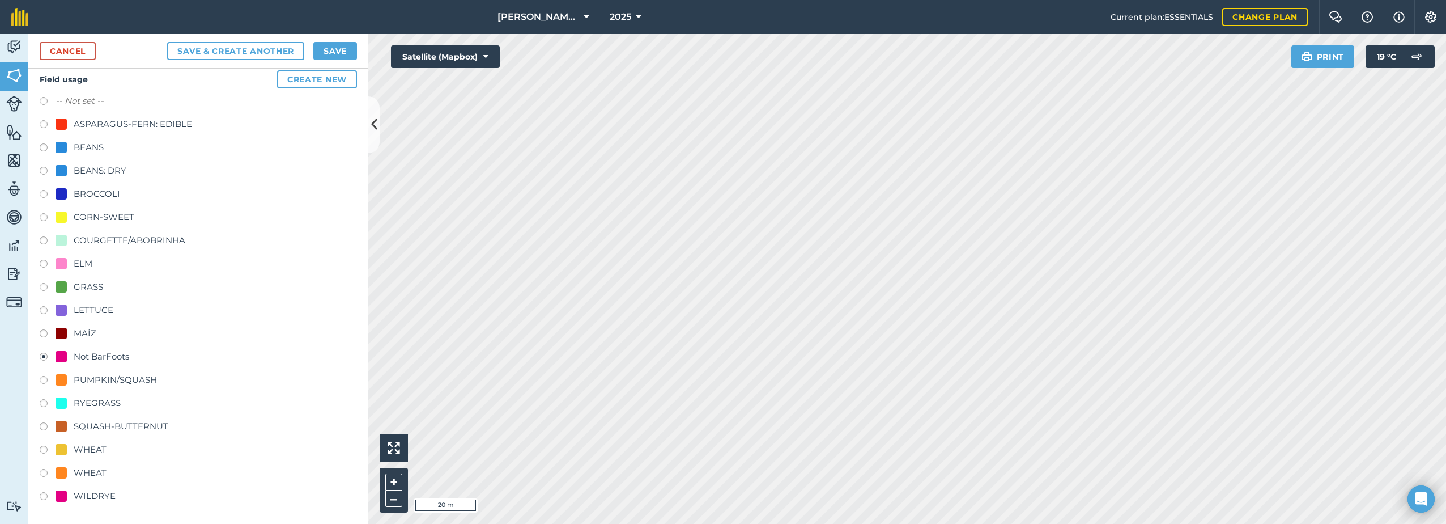
scroll to position [211, 0]
click at [337, 51] on button "Save" at bounding box center [335, 51] width 44 height 18
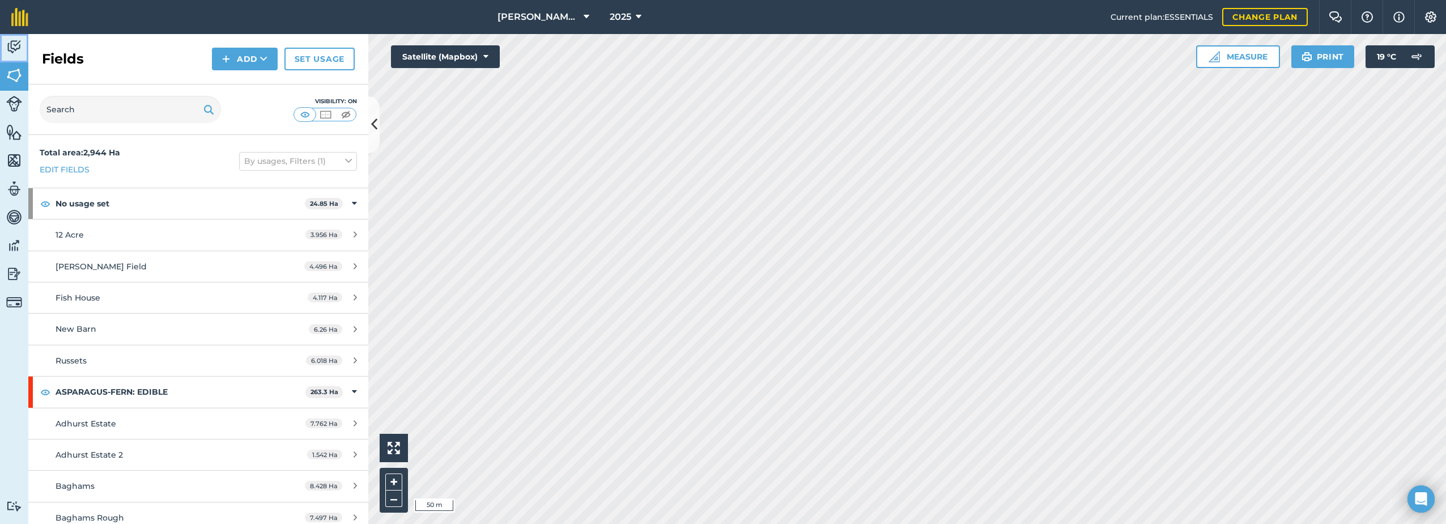
click at [12, 52] on img at bounding box center [14, 47] width 16 height 17
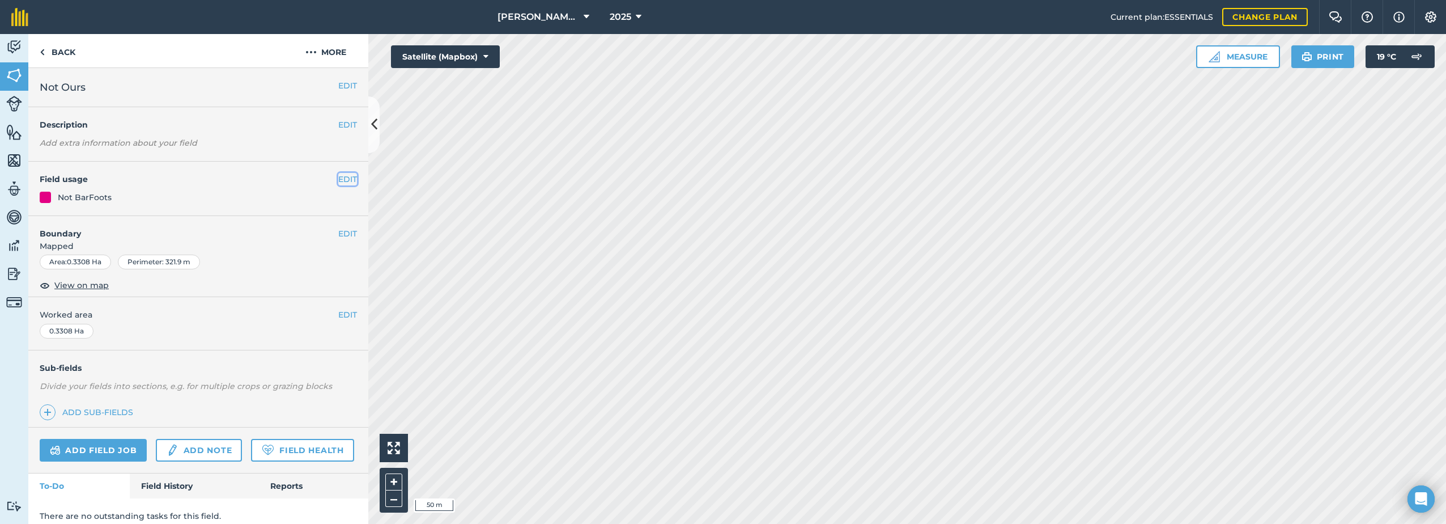
click at [338, 179] on button "EDIT" at bounding box center [347, 179] width 19 height 12
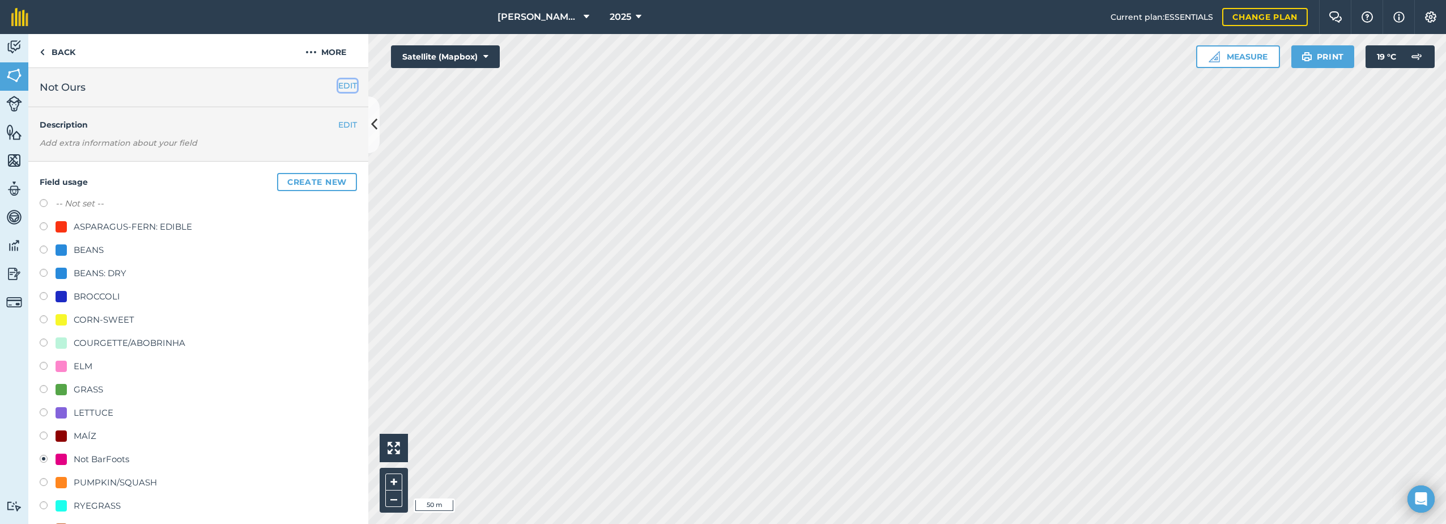
click at [341, 84] on button "EDIT" at bounding box center [347, 85] width 19 height 12
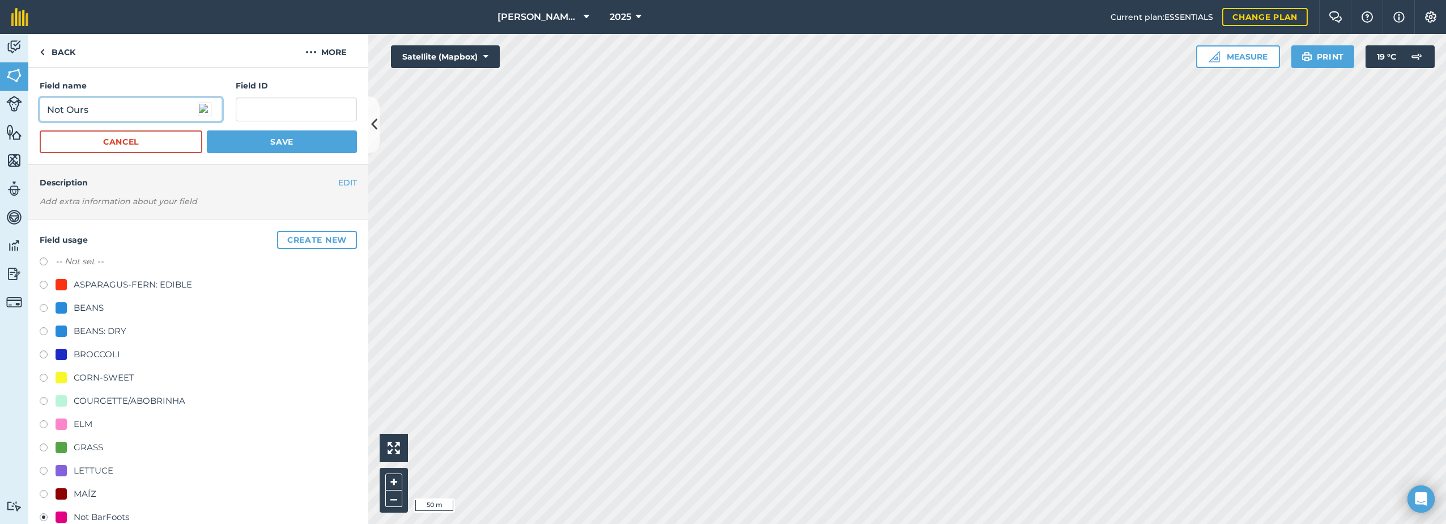
drag, startPoint x: 118, startPoint y: 111, endPoint x: 69, endPoint y: 108, distance: 49.4
click at [68, 108] on input "Not Ours" at bounding box center [131, 109] width 183 height 24
type input "Not Barfoots"
click at [234, 141] on button "Save" at bounding box center [282, 141] width 150 height 23
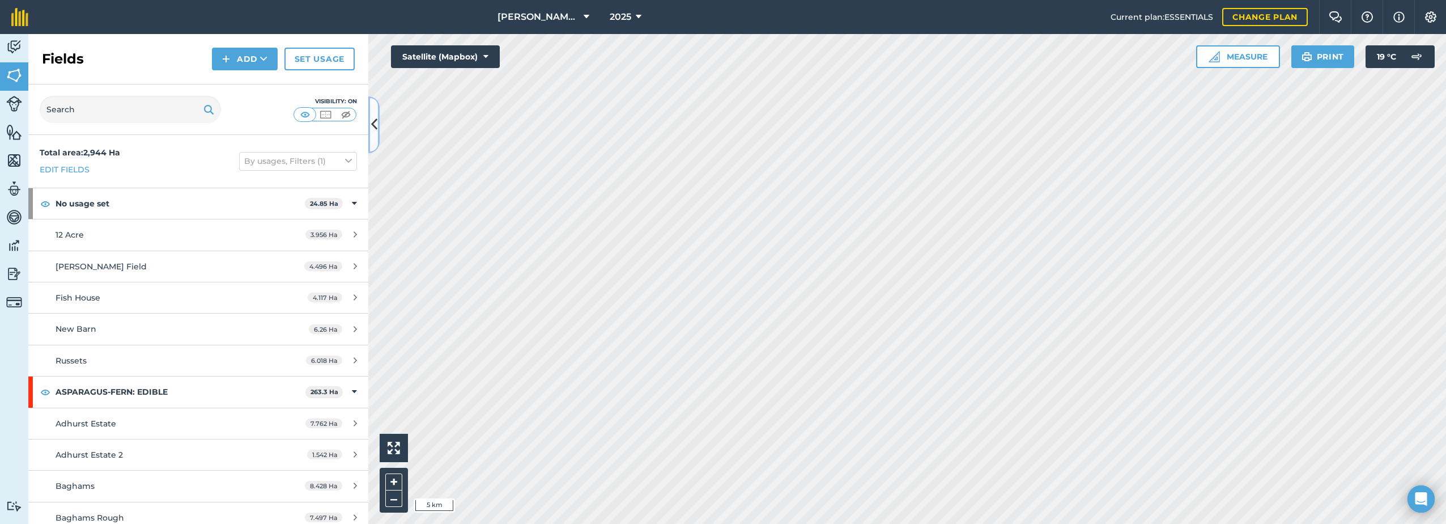
click at [375, 122] on icon at bounding box center [374, 124] width 6 height 20
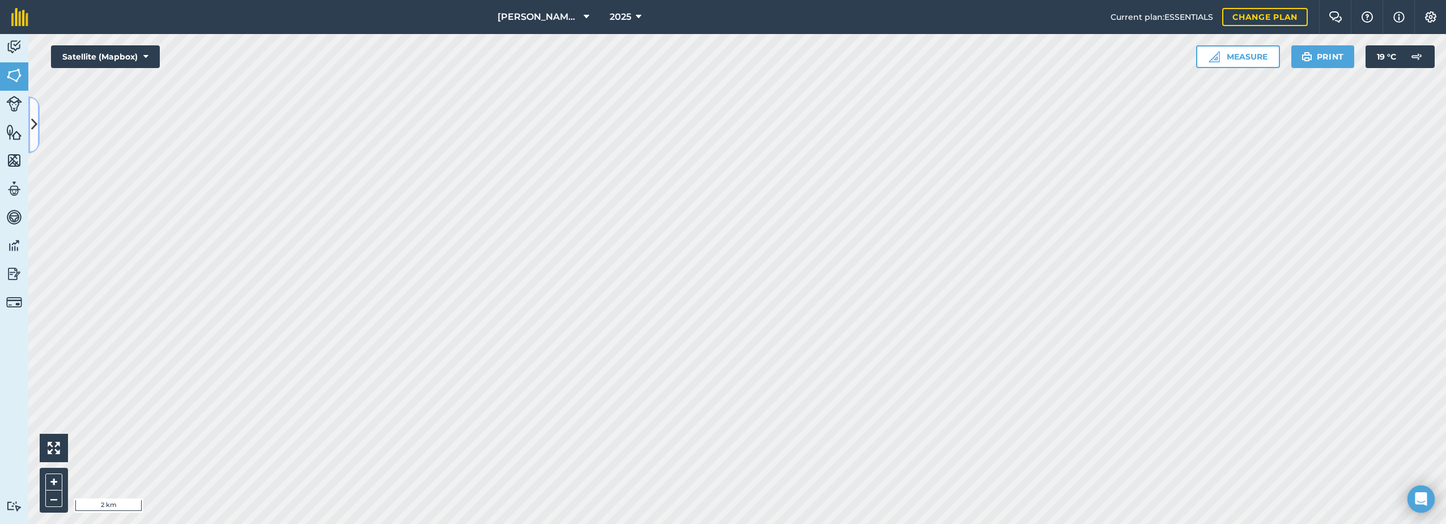
click at [32, 125] on icon at bounding box center [34, 124] width 6 height 20
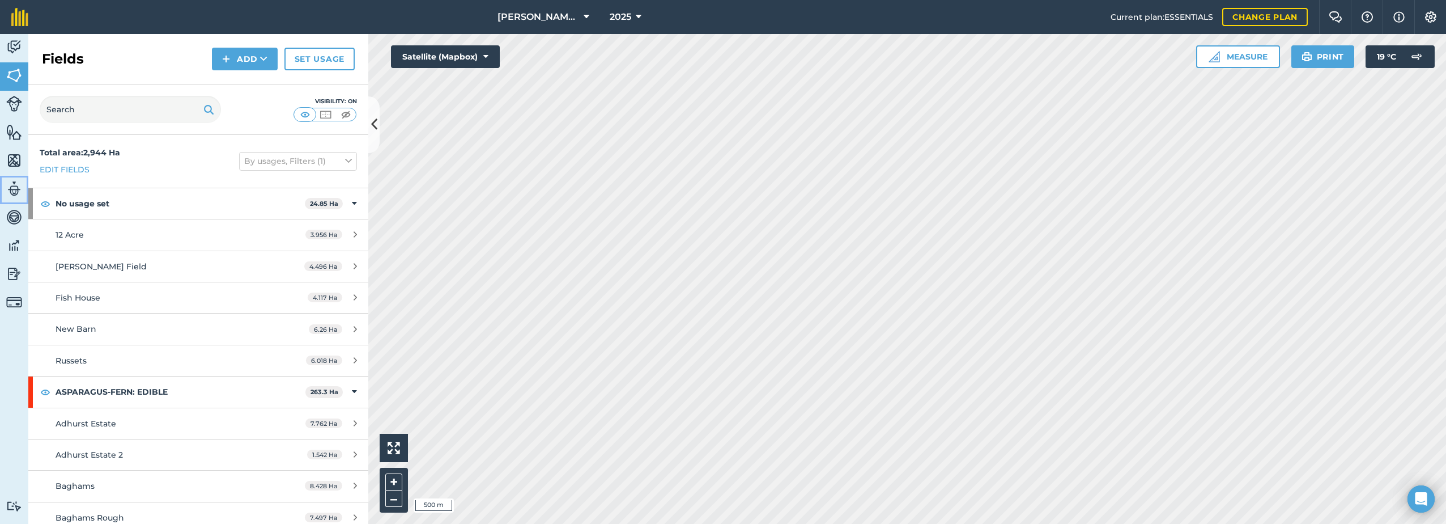
click at [10, 185] on img at bounding box center [14, 188] width 16 height 17
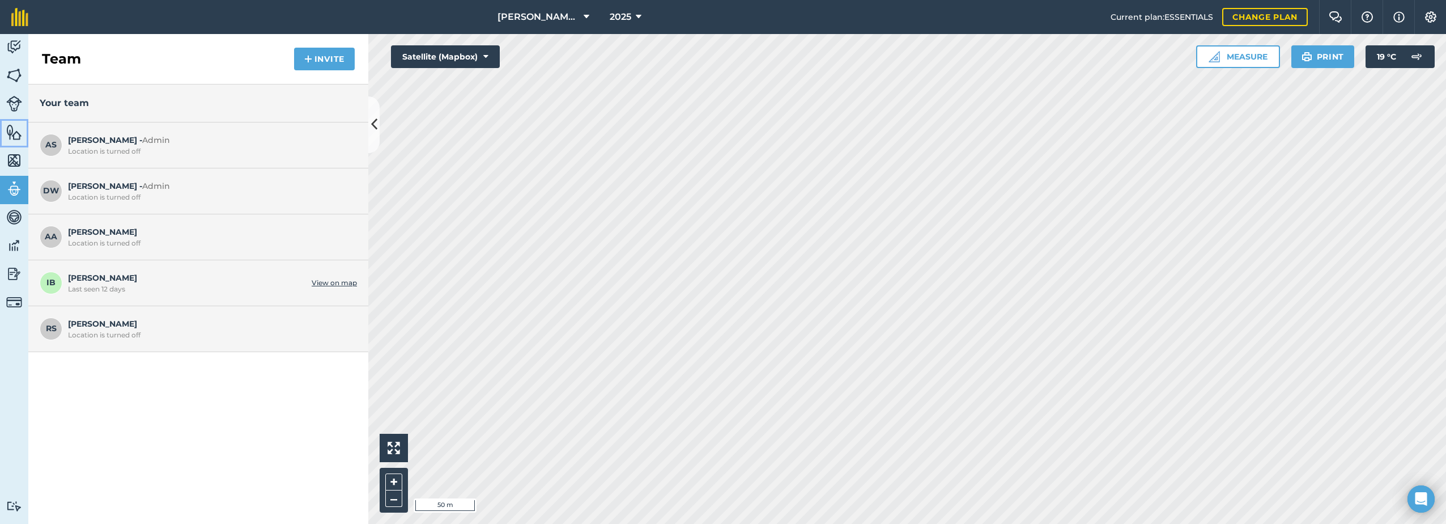
click at [14, 138] on img at bounding box center [14, 132] width 16 height 17
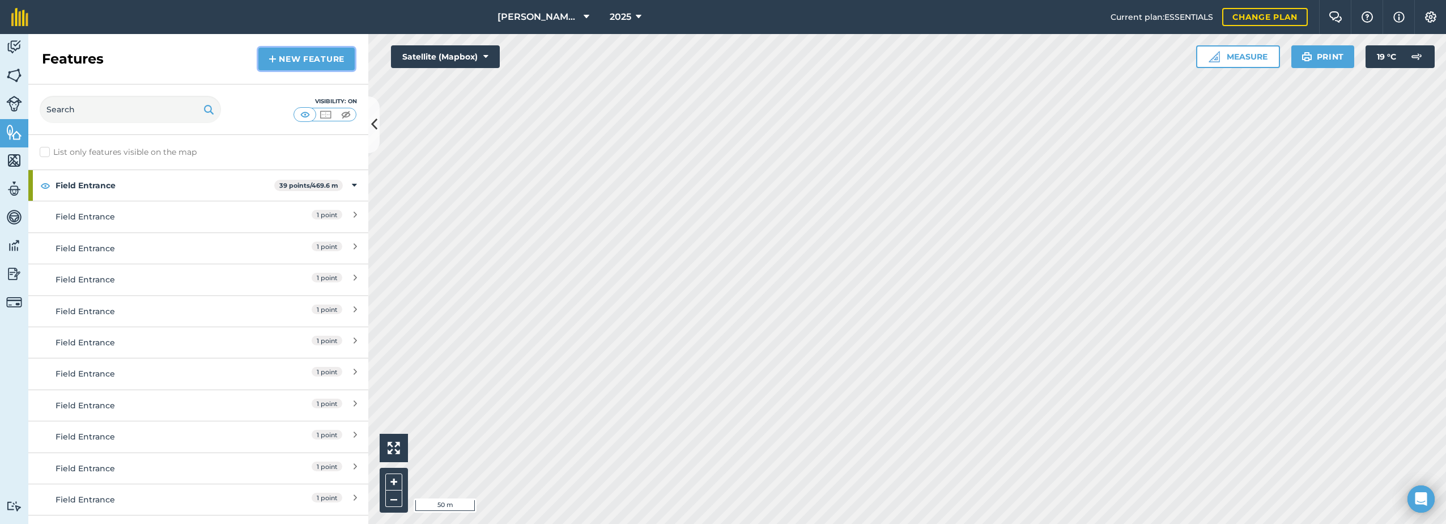
click at [278, 60] on link "New feature" at bounding box center [306, 59] width 96 height 23
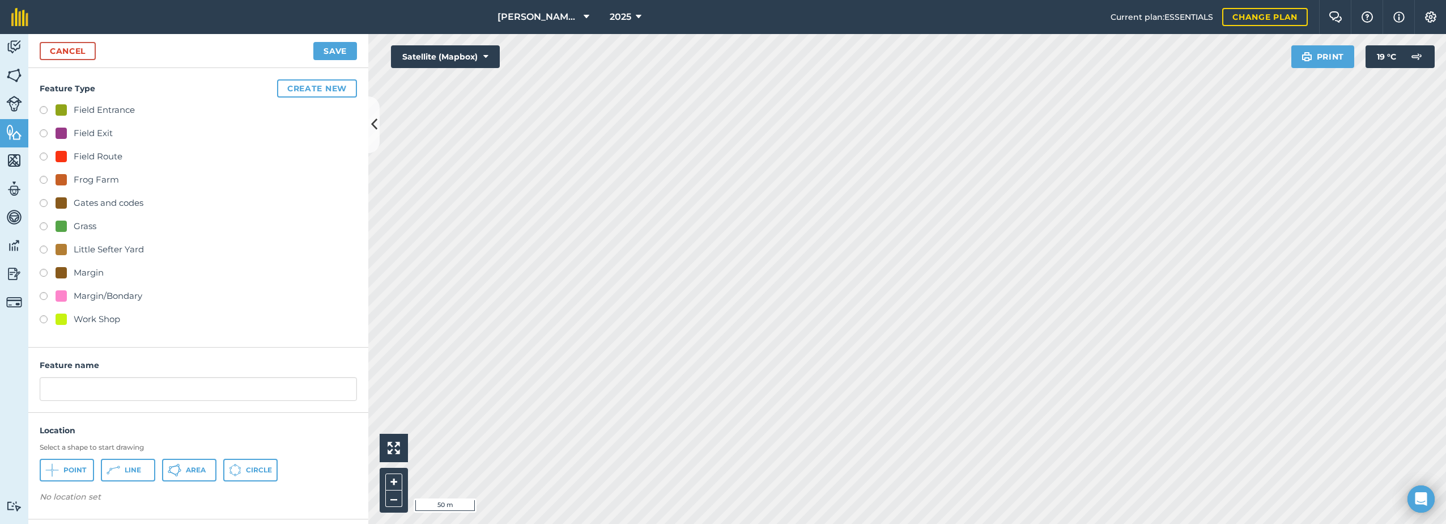
click at [73, 116] on div "Field Entrance" at bounding box center [95, 110] width 79 height 14
radio input "true"
click at [55, 469] on icon at bounding box center [52, 470] width 14 height 14
click at [173, 390] on input "Field Entrance 2" at bounding box center [198, 389] width 317 height 24
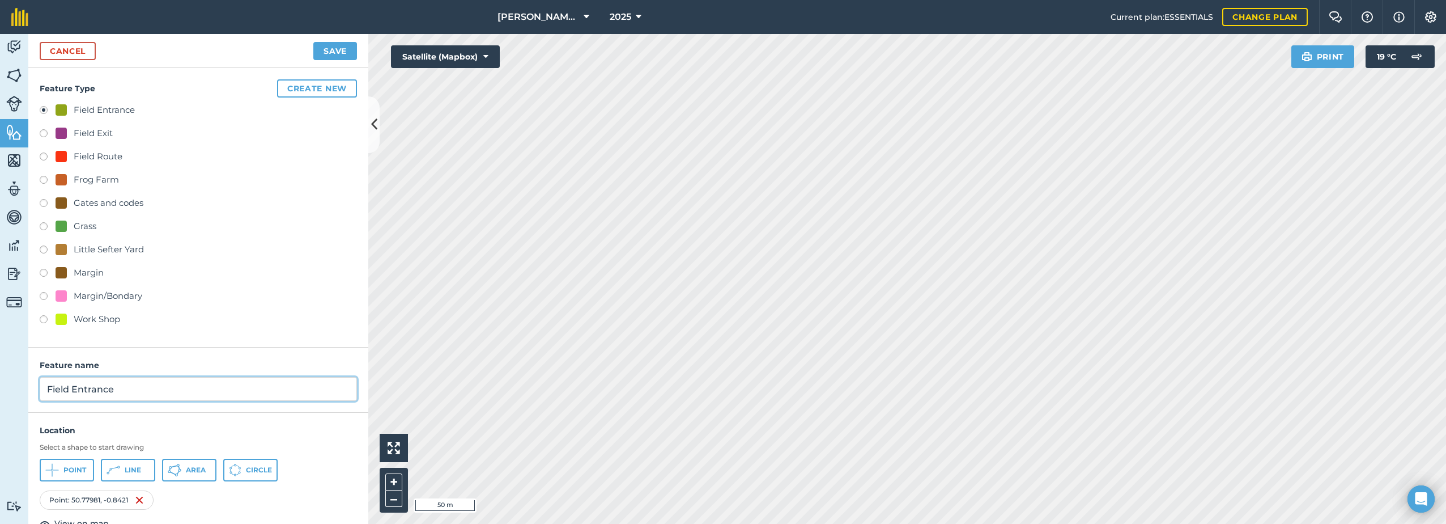
type input "Field Entrance"
click at [330, 56] on button "Save" at bounding box center [335, 51] width 44 height 18
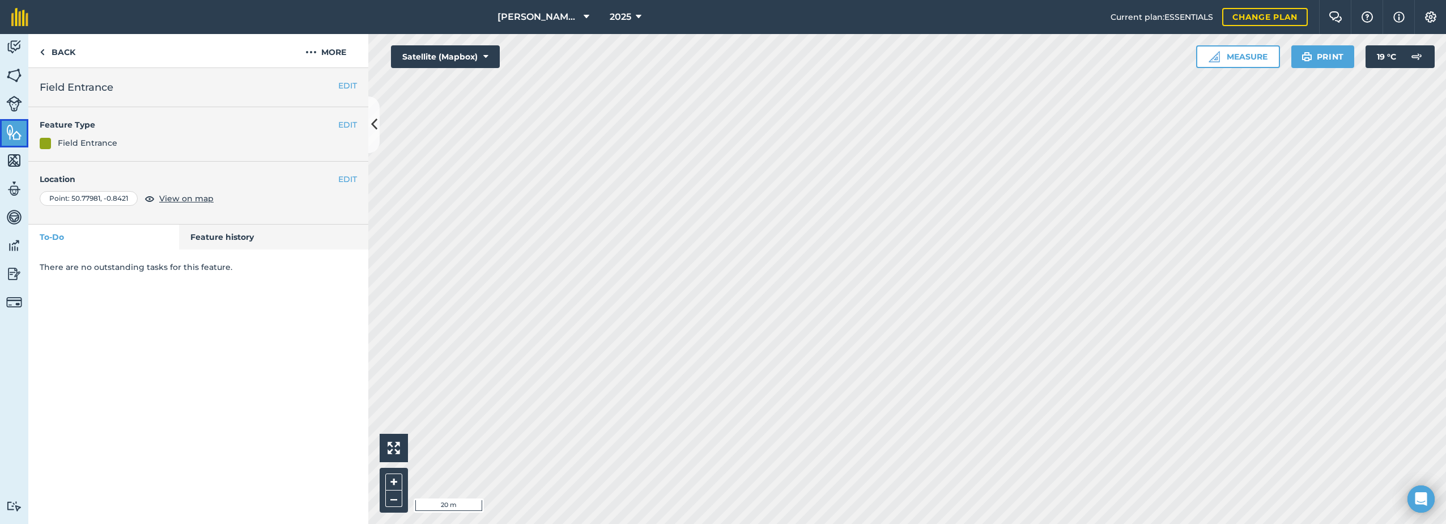
click at [11, 130] on img at bounding box center [14, 132] width 16 height 17
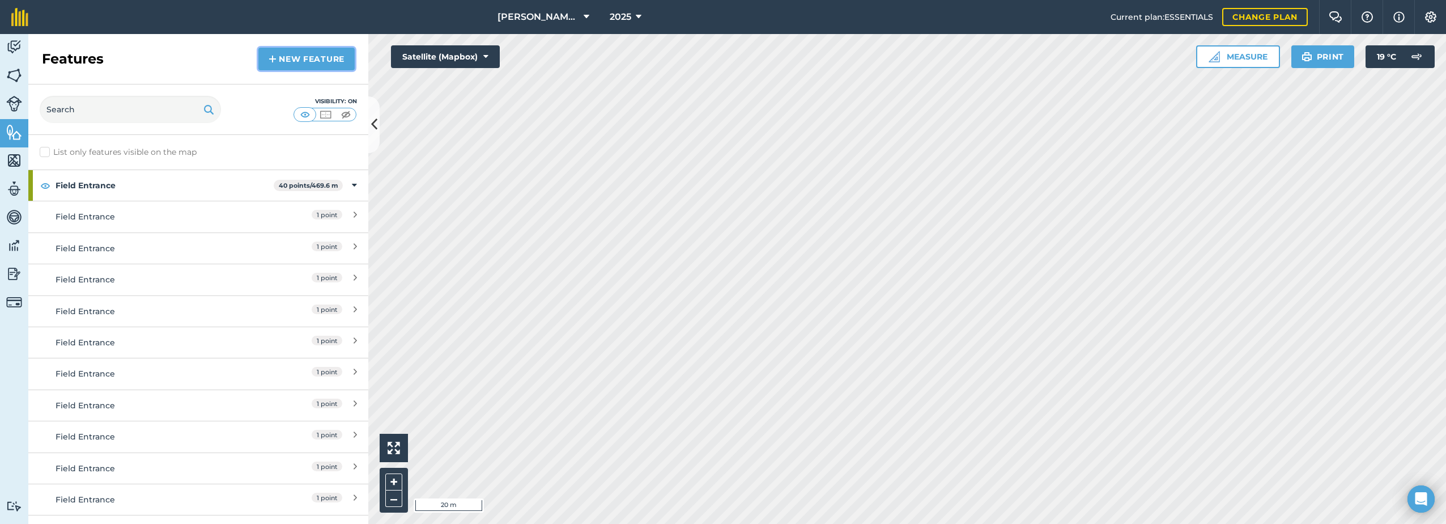
click at [287, 64] on link "New feature" at bounding box center [306, 59] width 96 height 23
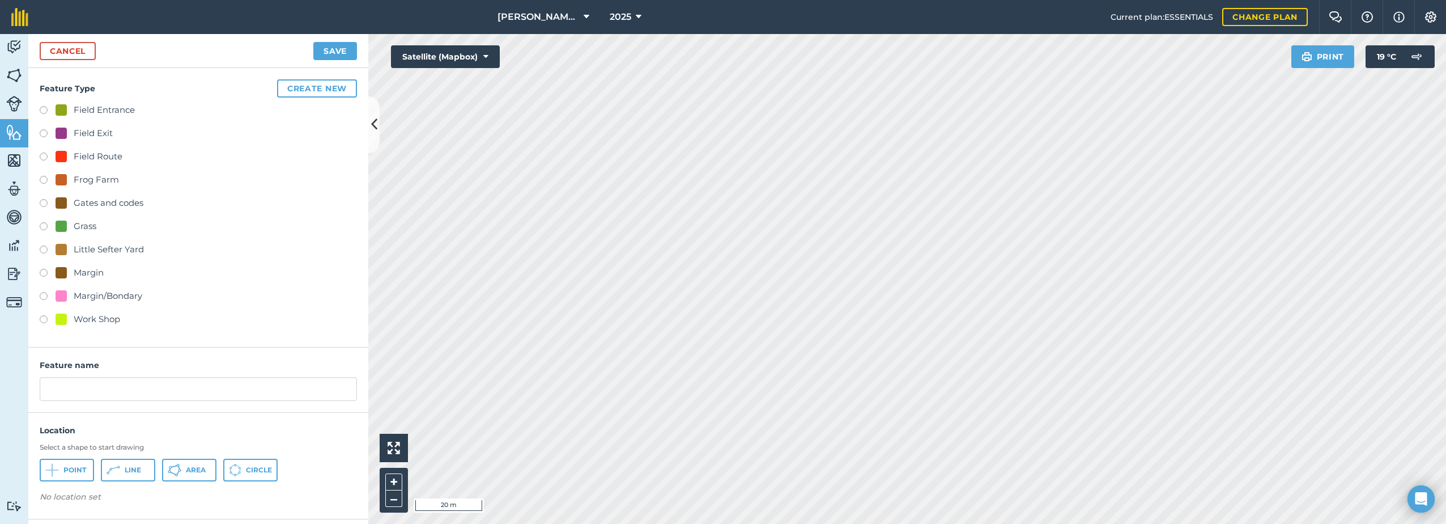
drag, startPoint x: 87, startPoint y: 105, endPoint x: 92, endPoint y: 111, distance: 7.3
click at [87, 104] on div "Field Entrance" at bounding box center [104, 110] width 61 height 14
radio input "true"
click at [133, 388] on input "Field Entrance 2" at bounding box center [198, 389] width 317 height 24
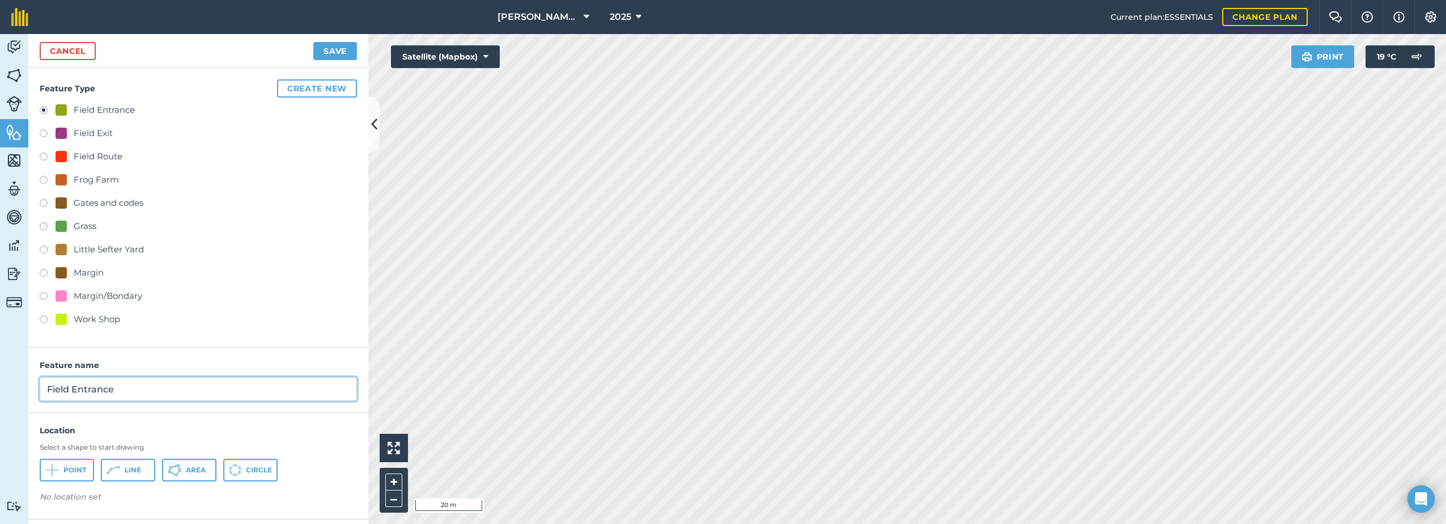
type input "Field Entrance"
click at [74, 469] on span "Point" at bounding box center [74, 469] width 23 height 9
click at [330, 49] on button "Save" at bounding box center [335, 51] width 44 height 18
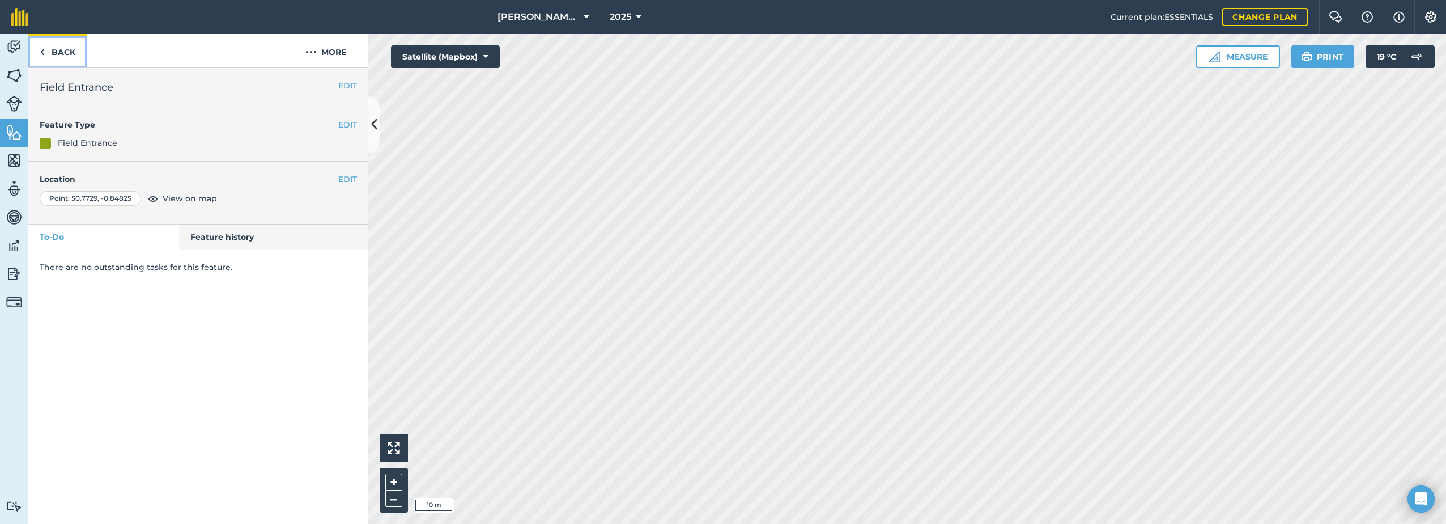
click at [60, 50] on link "Back" at bounding box center [57, 50] width 58 height 33
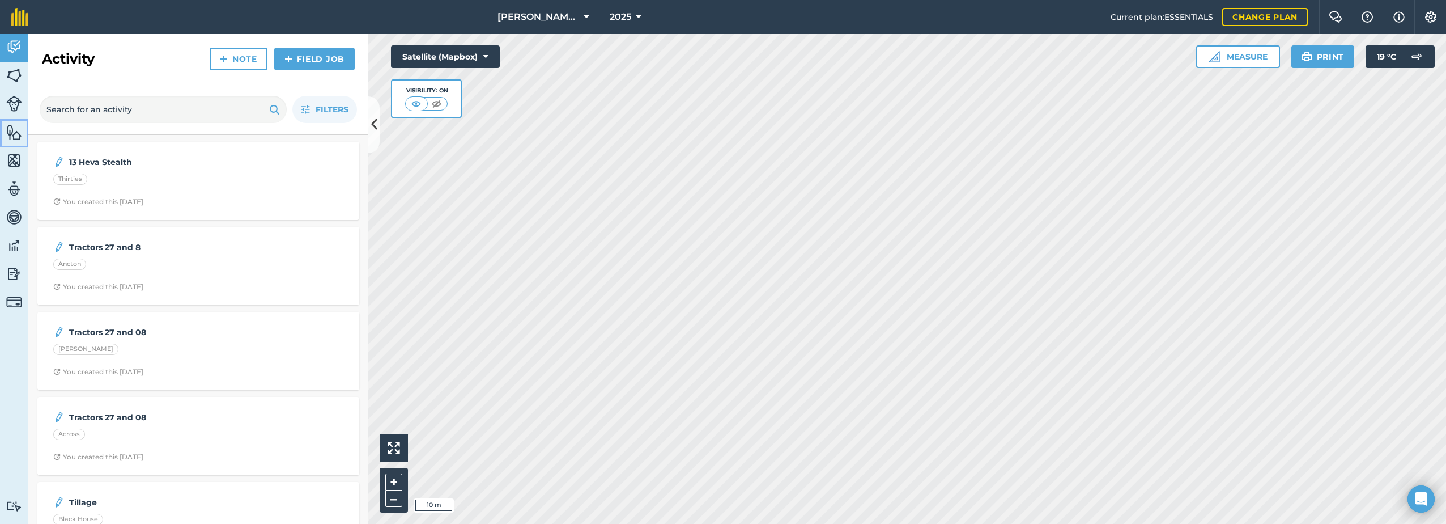
click at [15, 134] on img at bounding box center [14, 132] width 16 height 17
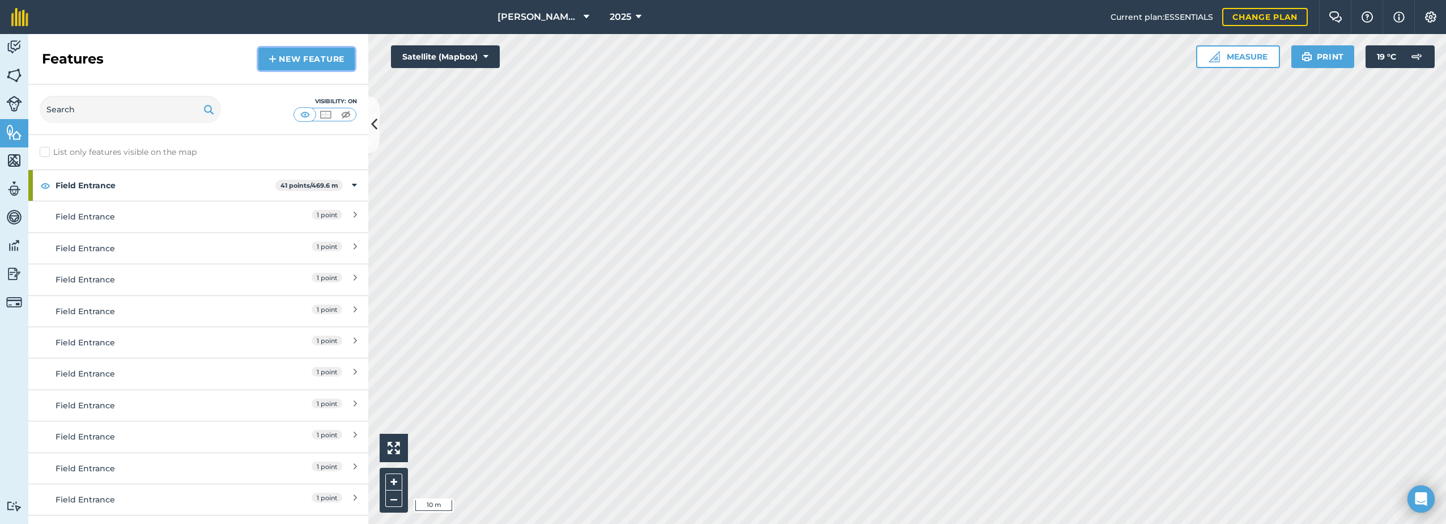
click at [283, 60] on link "New feature" at bounding box center [306, 59] width 96 height 23
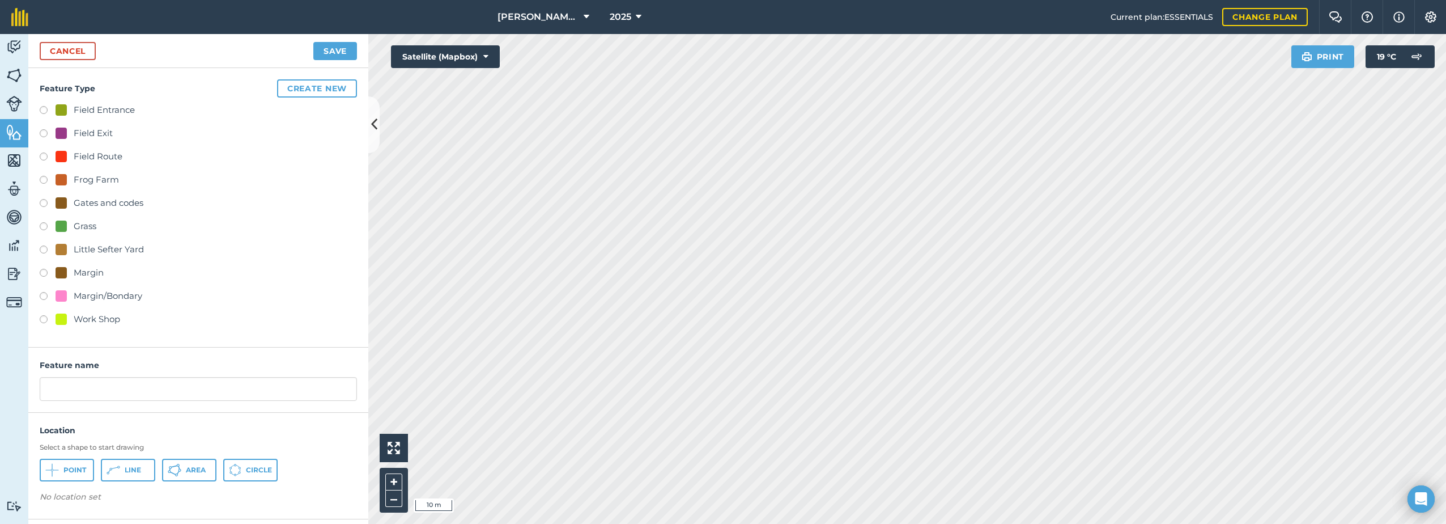
drag, startPoint x: 69, startPoint y: 106, endPoint x: 176, endPoint y: 138, distance: 112.3
click at [71, 106] on div "Field Entrance" at bounding box center [95, 110] width 79 height 14
click at [97, 109] on div "Field Entrance" at bounding box center [104, 110] width 61 height 14
radio input "true"
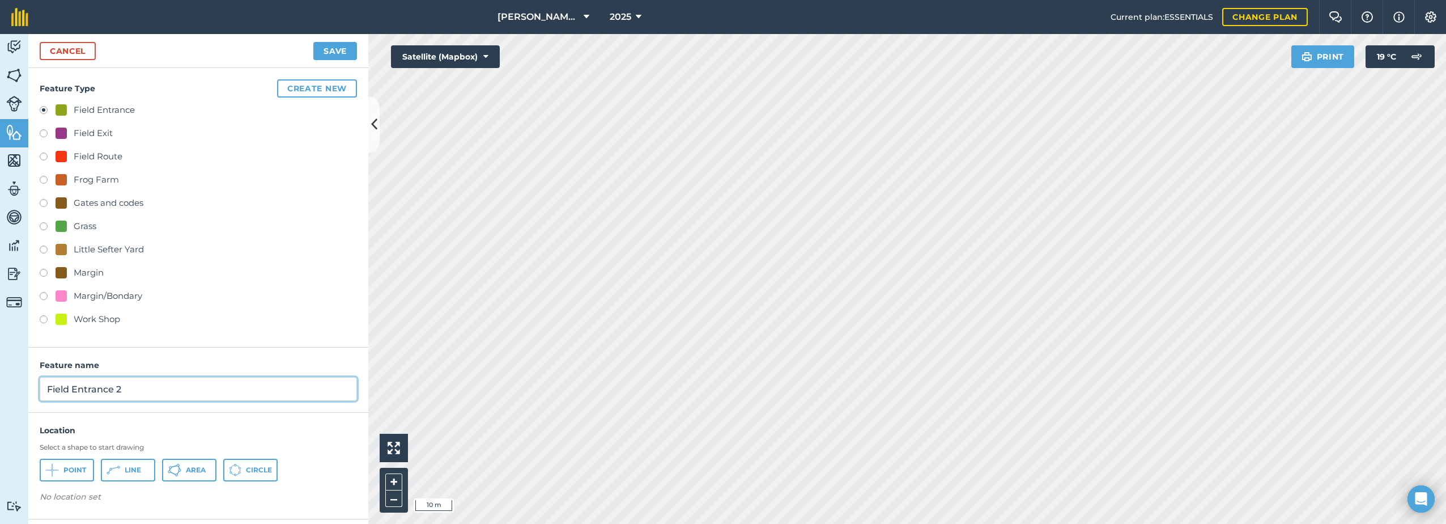
click at [152, 383] on input "Field Entrance 2" at bounding box center [198, 389] width 317 height 24
type input "Field Entrance"
drag, startPoint x: 53, startPoint y: 471, endPoint x: 69, endPoint y: 474, distance: 16.2
click at [54, 471] on icon at bounding box center [52, 470] width 14 height 14
click at [336, 52] on button "Save" at bounding box center [335, 51] width 44 height 18
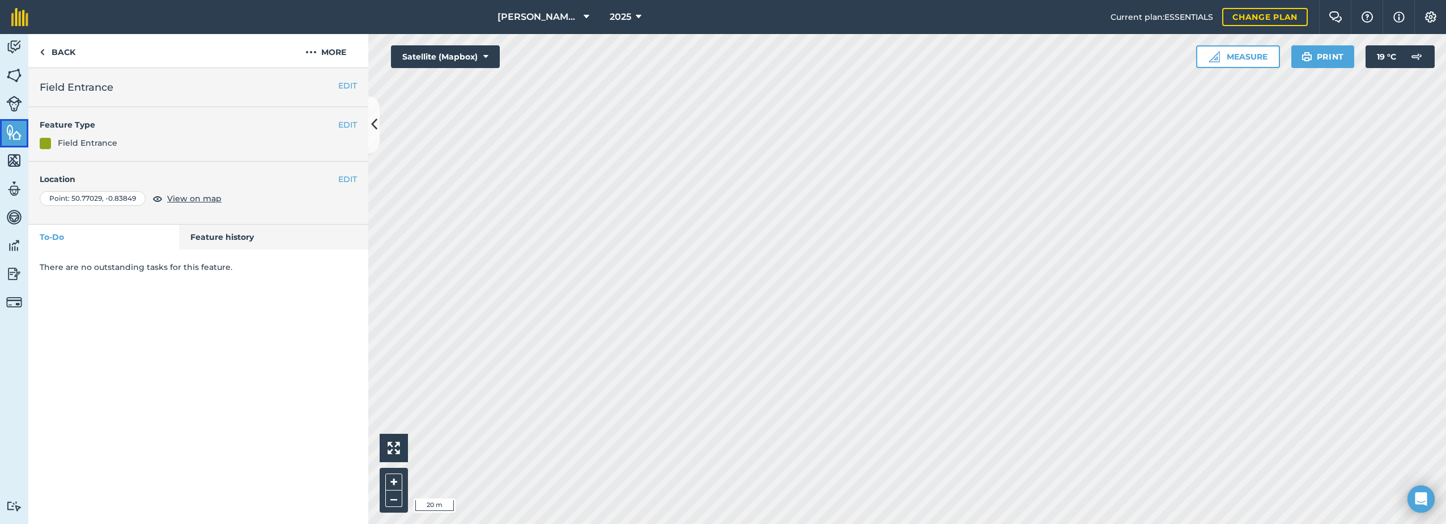
drag, startPoint x: 12, startPoint y: 133, endPoint x: 27, endPoint y: 135, distance: 14.3
click at [12, 133] on img at bounding box center [14, 132] width 16 height 17
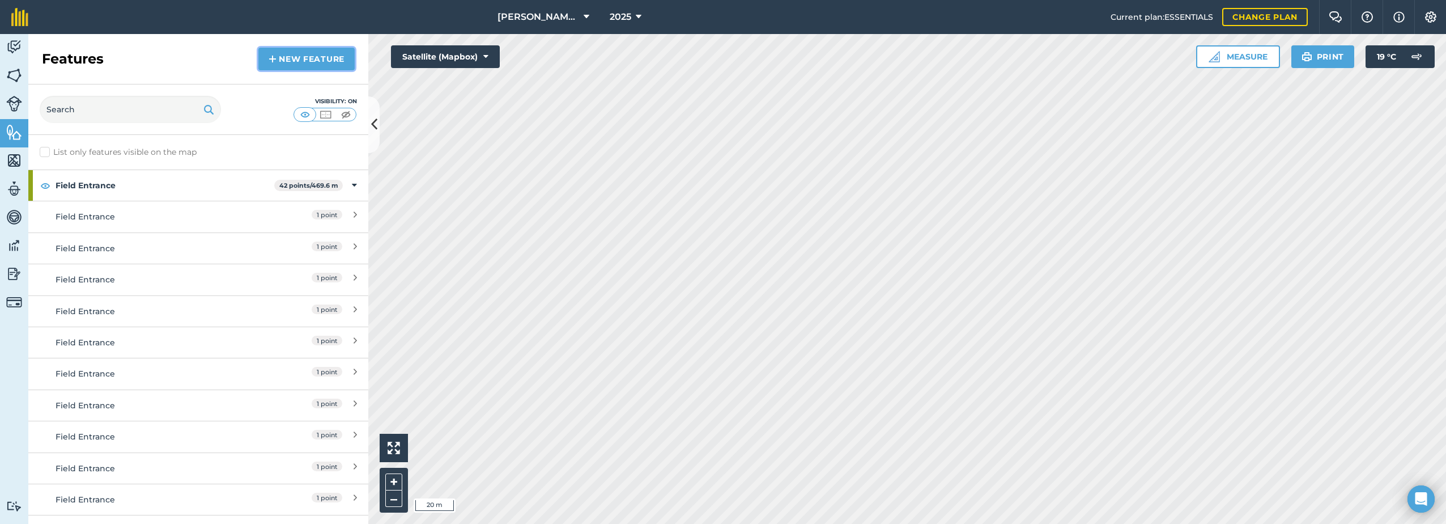
click at [292, 54] on link "New feature" at bounding box center [306, 59] width 96 height 23
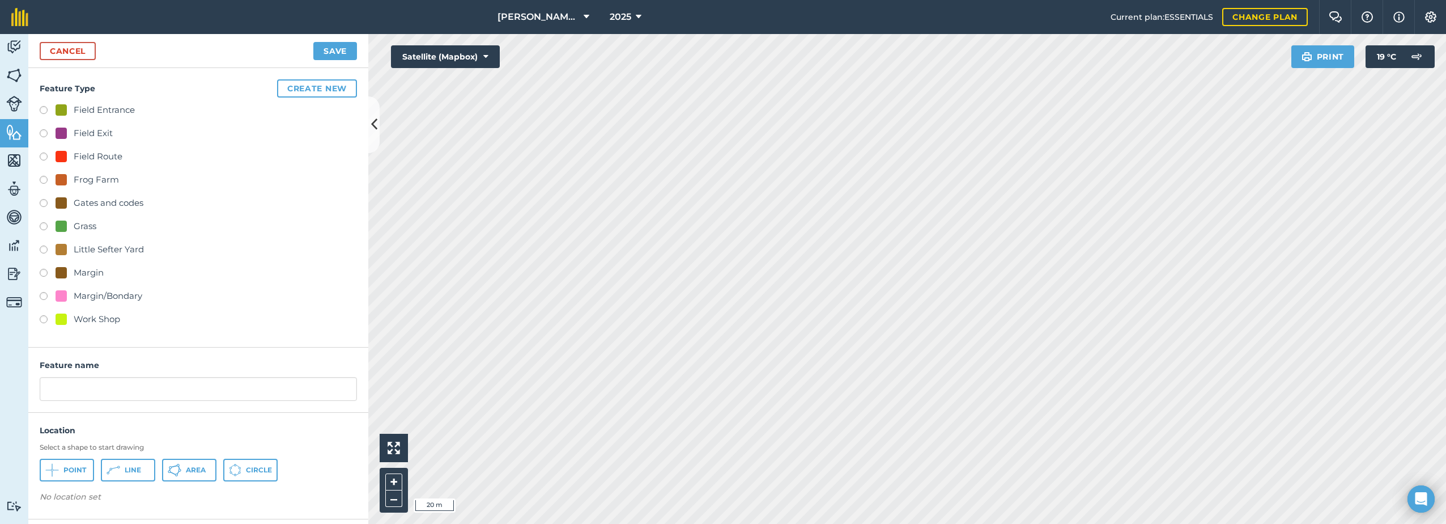
click at [87, 109] on div "Field Entrance" at bounding box center [104, 110] width 61 height 14
radio input "true"
click at [129, 390] on input "Field Entrance 2" at bounding box center [198, 389] width 317 height 24
type input "Field Entrance"
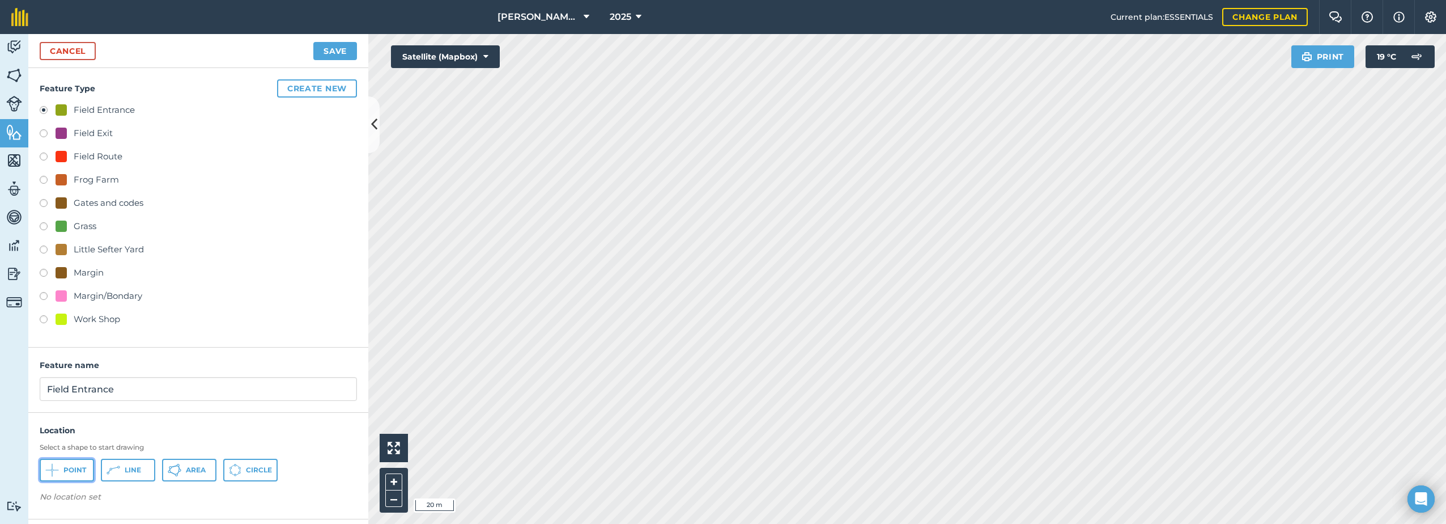
drag, startPoint x: 66, startPoint y: 472, endPoint x: 130, endPoint y: 471, distance: 64.6
click at [71, 476] on button "Point" at bounding box center [67, 470] width 54 height 23
click at [337, 47] on button "Save" at bounding box center [335, 51] width 44 height 18
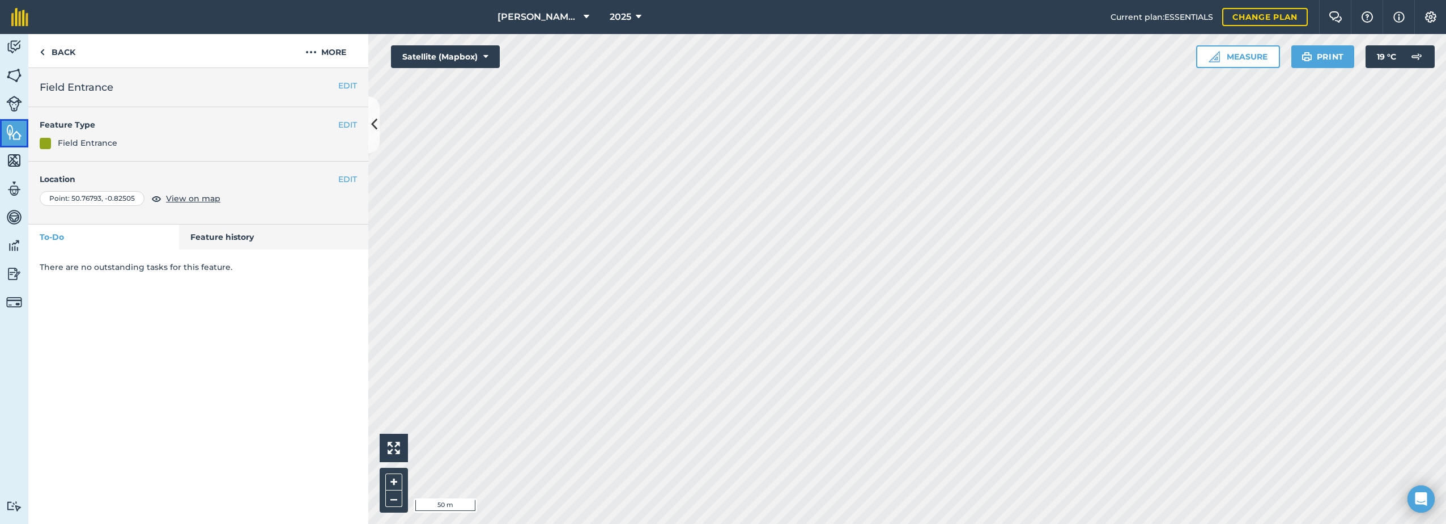
click at [2, 131] on link "Features" at bounding box center [14, 133] width 28 height 28
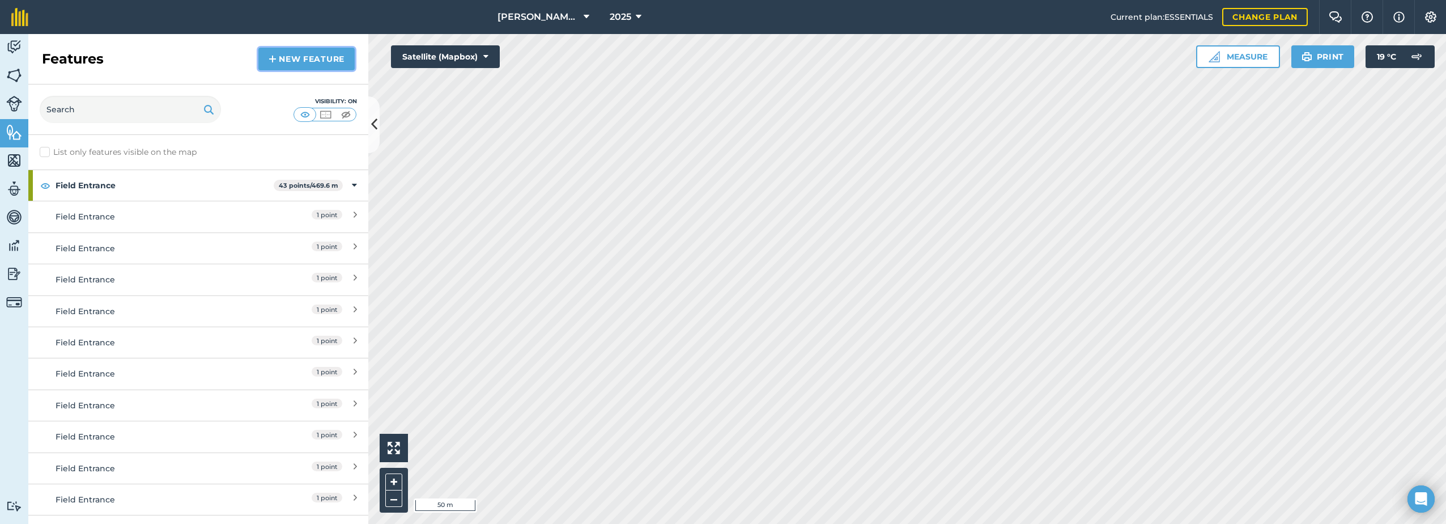
click at [299, 56] on link "New feature" at bounding box center [306, 59] width 96 height 23
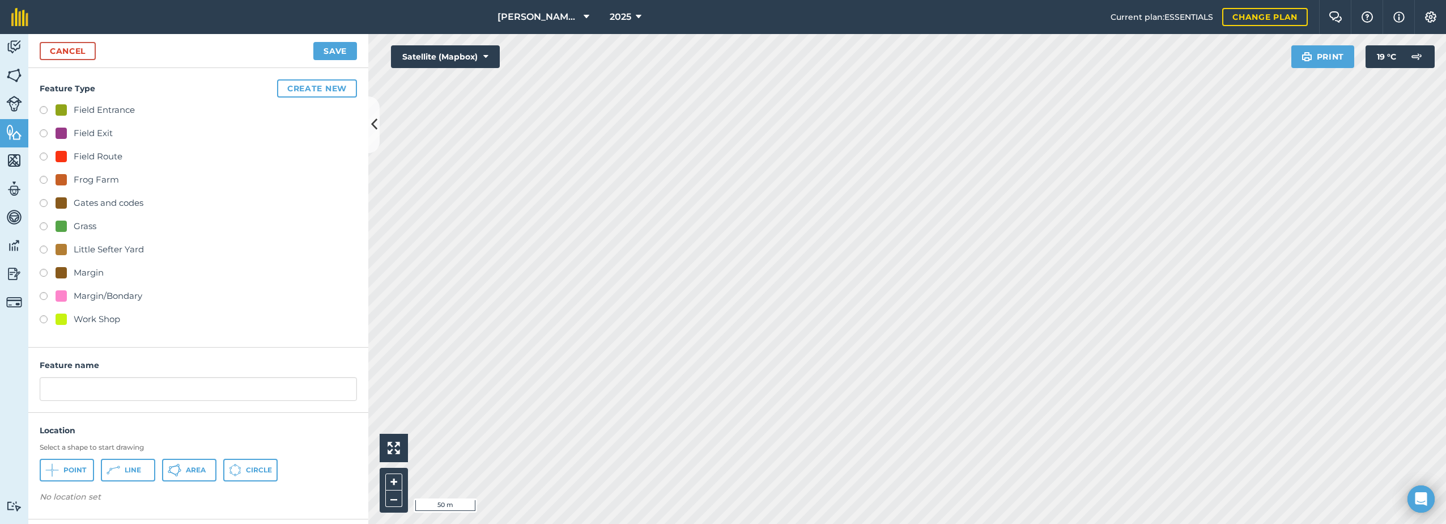
click at [99, 108] on div "Field Entrance" at bounding box center [104, 110] width 61 height 14
radio input "true"
click at [139, 387] on input "Field Entrance 2" at bounding box center [198, 389] width 317 height 24
type input "Field Entrance"
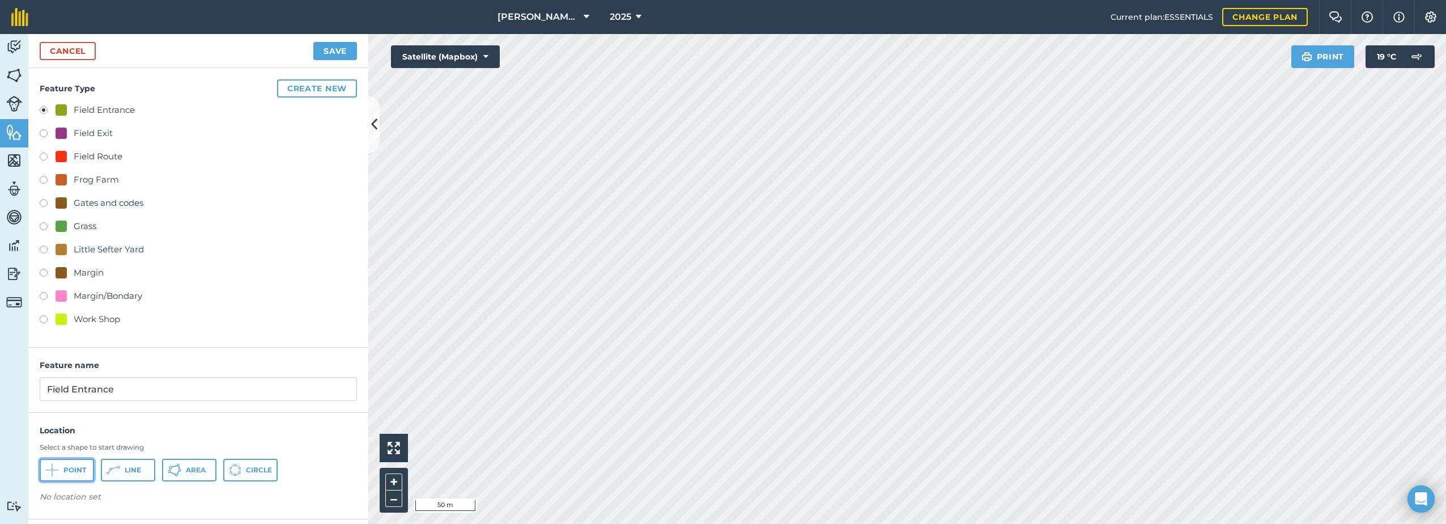
click at [61, 476] on button "Point" at bounding box center [67, 470] width 54 height 23
click at [340, 54] on button "Save" at bounding box center [335, 51] width 44 height 18
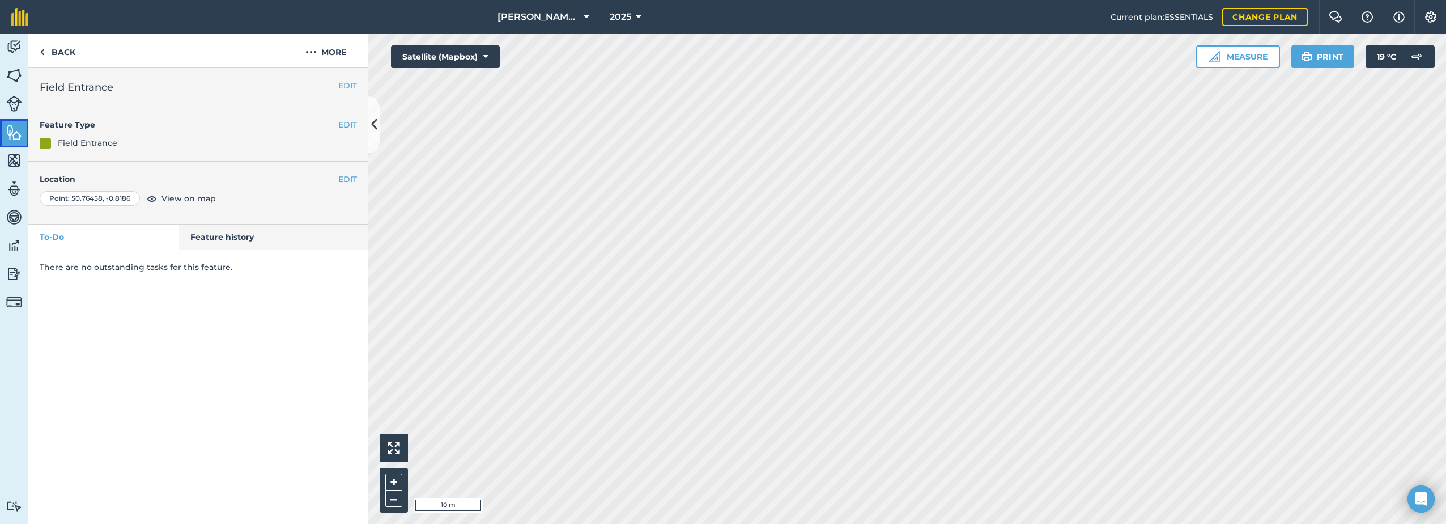
click at [20, 129] on img at bounding box center [14, 132] width 16 height 17
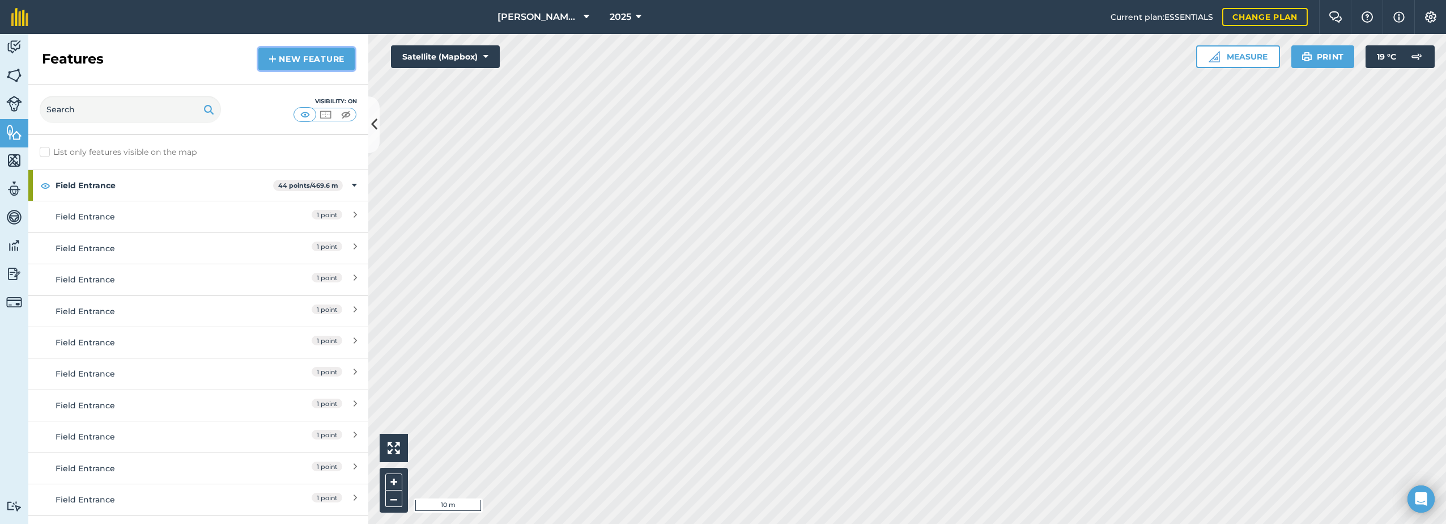
click at [287, 56] on link "New feature" at bounding box center [306, 59] width 96 height 23
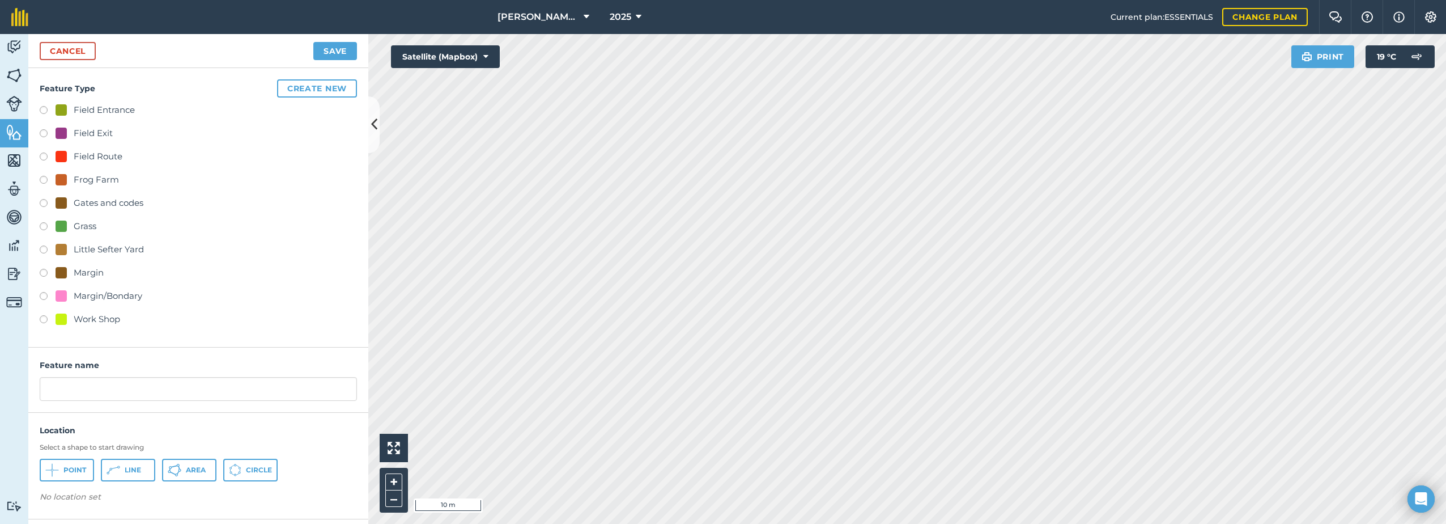
click at [114, 108] on div "Field Entrance" at bounding box center [104, 110] width 61 height 14
radio input "true"
click at [130, 391] on input "Field Entrance 2" at bounding box center [198, 389] width 317 height 24
type input "Field Entrance"
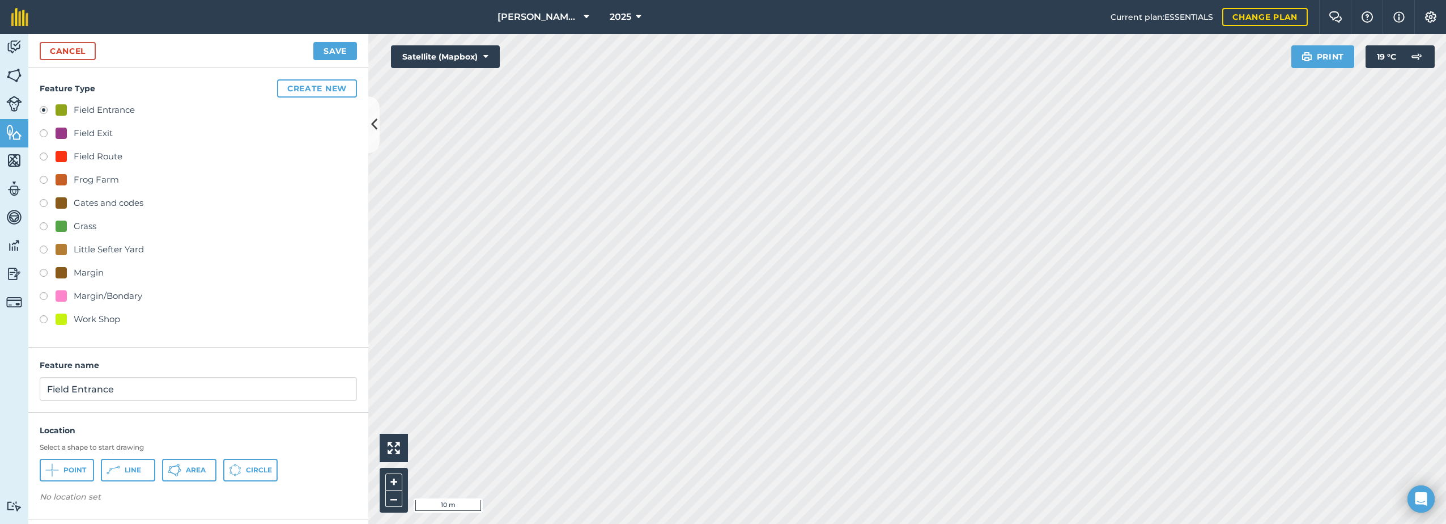
drag, startPoint x: 49, startPoint y: 482, endPoint x: 62, endPoint y: 477, distance: 14.0
click at [49, 482] on div "Location Select a shape to start drawing Point Line Area Circle No location set" at bounding box center [198, 465] width 340 height 83
click at [60, 469] on button "Point" at bounding box center [67, 470] width 54 height 23
click at [338, 52] on button "Save" at bounding box center [335, 51] width 44 height 18
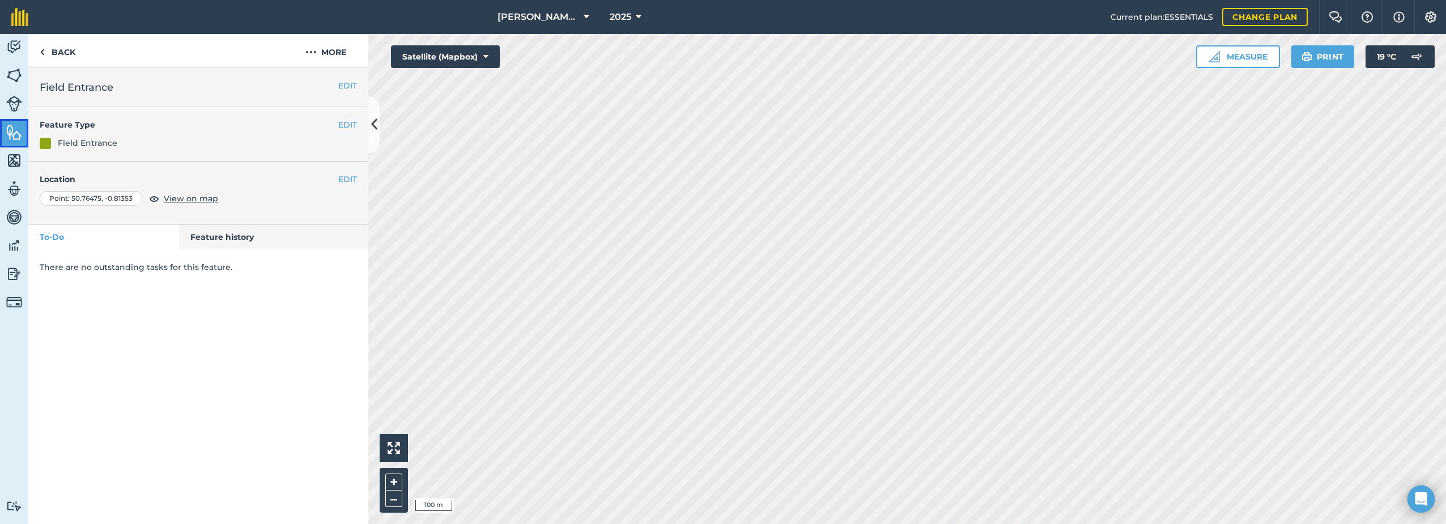
click at [6, 140] on link "Features" at bounding box center [14, 133] width 28 height 28
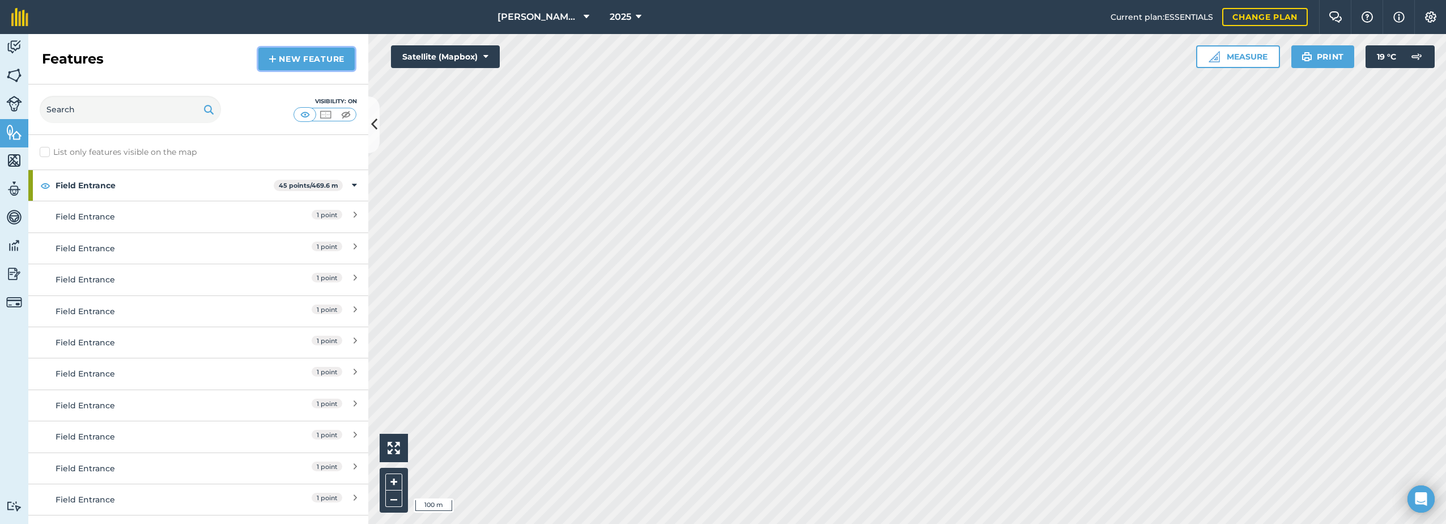
click at [317, 58] on link "New feature" at bounding box center [306, 59] width 96 height 23
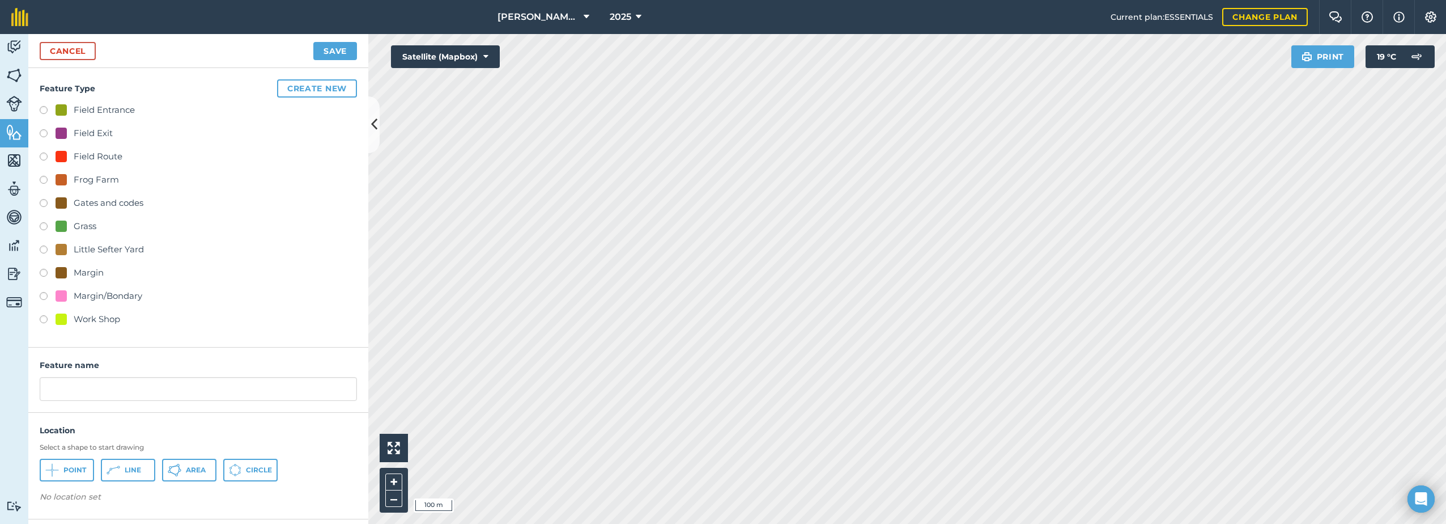
click at [70, 111] on div "Field Entrance" at bounding box center [95, 110] width 79 height 14
radio input "true"
click at [147, 389] on input "Field Entrance 2" at bounding box center [198, 389] width 317 height 24
type input "Field Entrance"
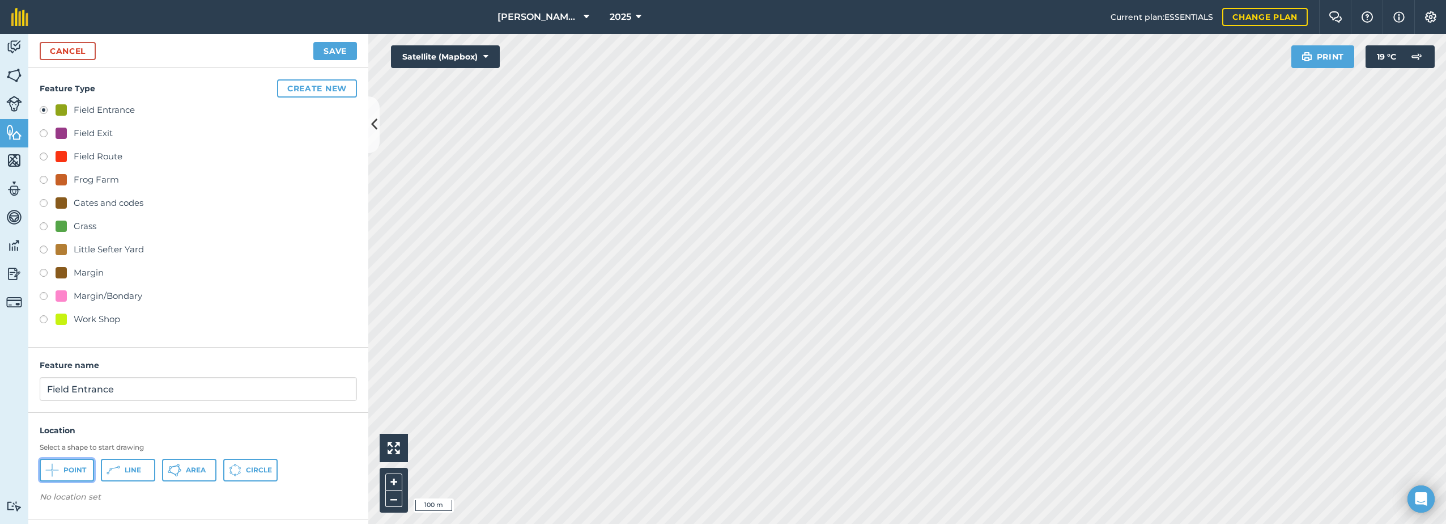
click at [58, 469] on icon at bounding box center [52, 470] width 14 height 14
click at [348, 54] on button "Save" at bounding box center [335, 51] width 44 height 18
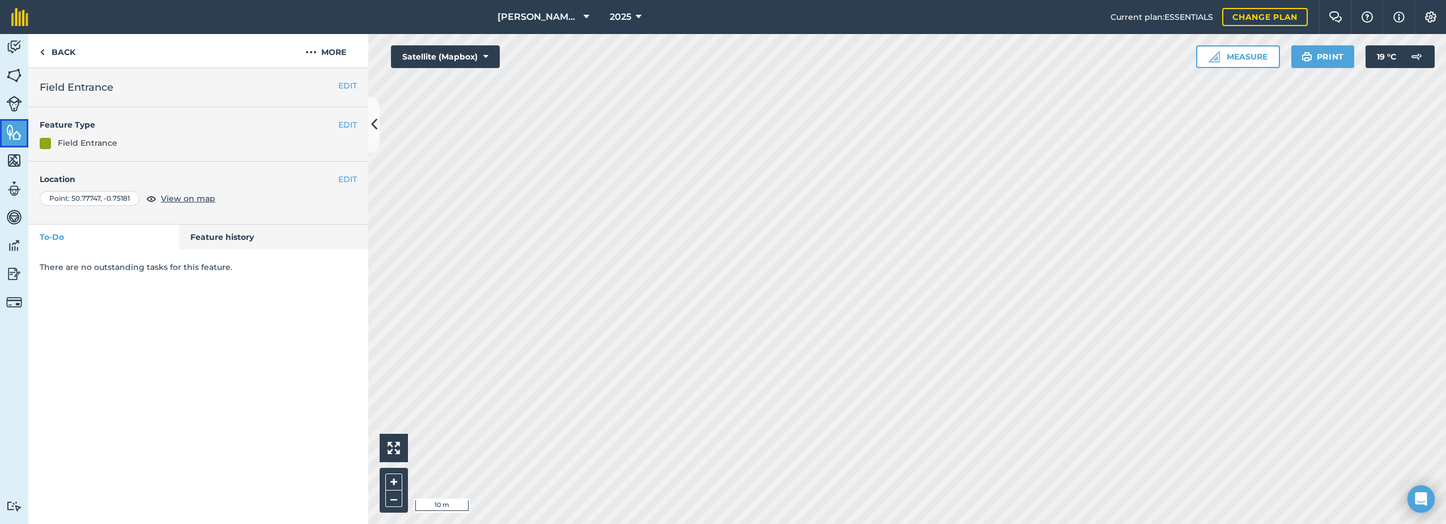
drag, startPoint x: 18, startPoint y: 133, endPoint x: 27, endPoint y: 133, distance: 8.5
click at [19, 133] on img at bounding box center [14, 132] width 16 height 17
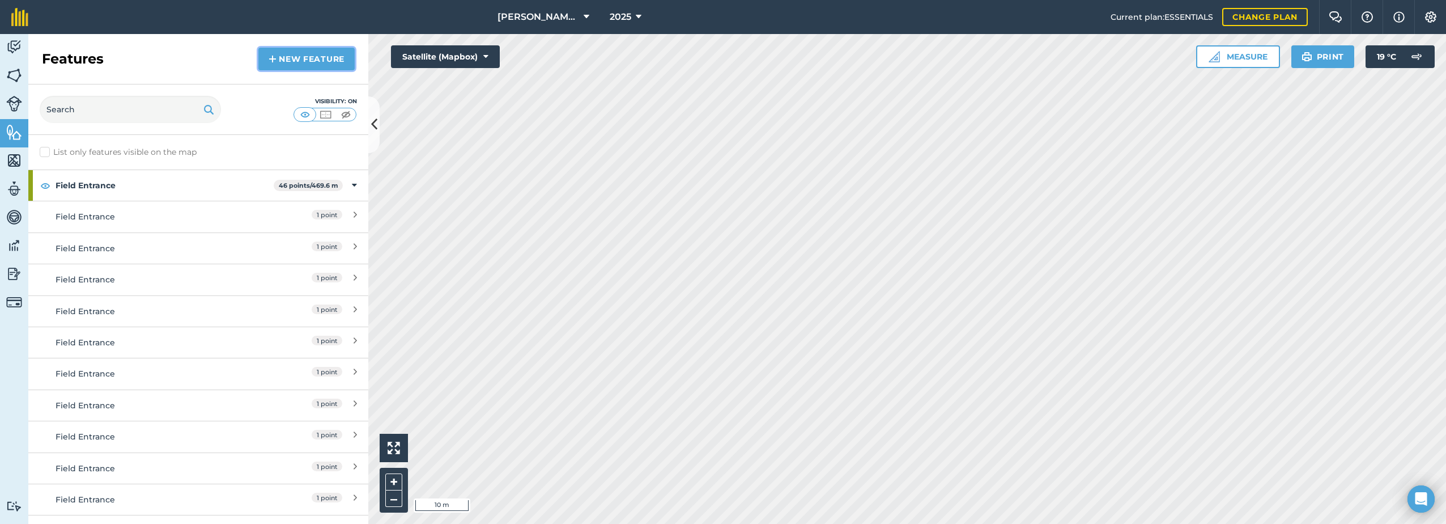
click at [278, 60] on link "New feature" at bounding box center [306, 59] width 96 height 23
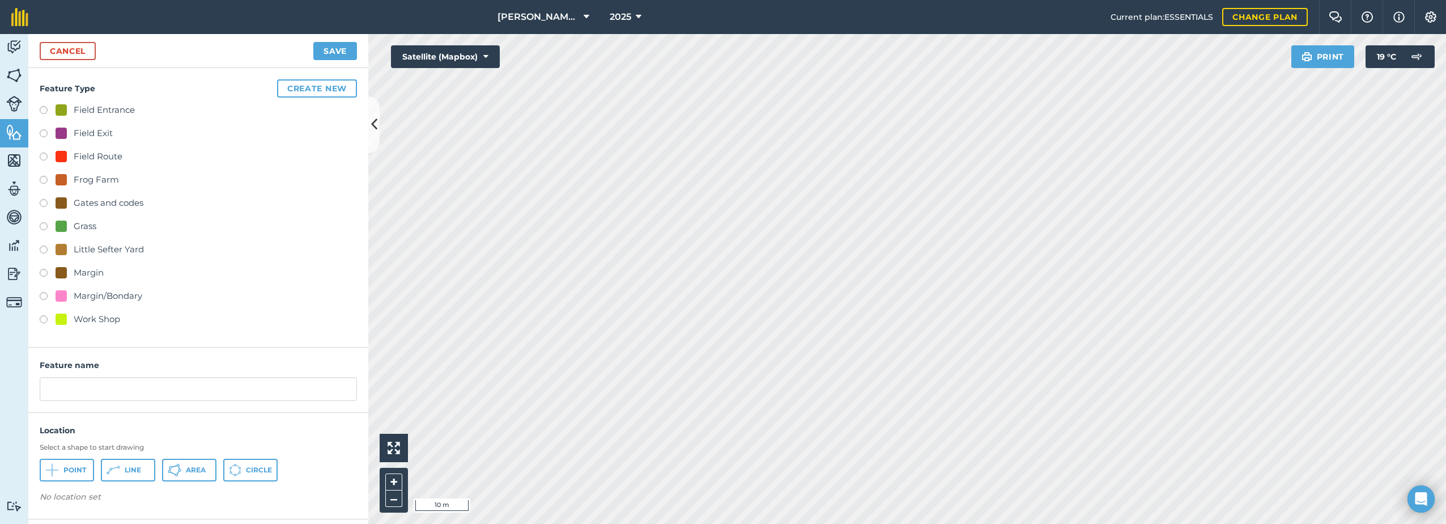
click at [102, 107] on div "Field Entrance" at bounding box center [104, 110] width 61 height 14
radio input "true"
drag, startPoint x: 128, startPoint y: 390, endPoint x: 139, endPoint y: 388, distance: 11.5
click at [129, 390] on input "Field Entrance 2" at bounding box center [198, 389] width 317 height 24
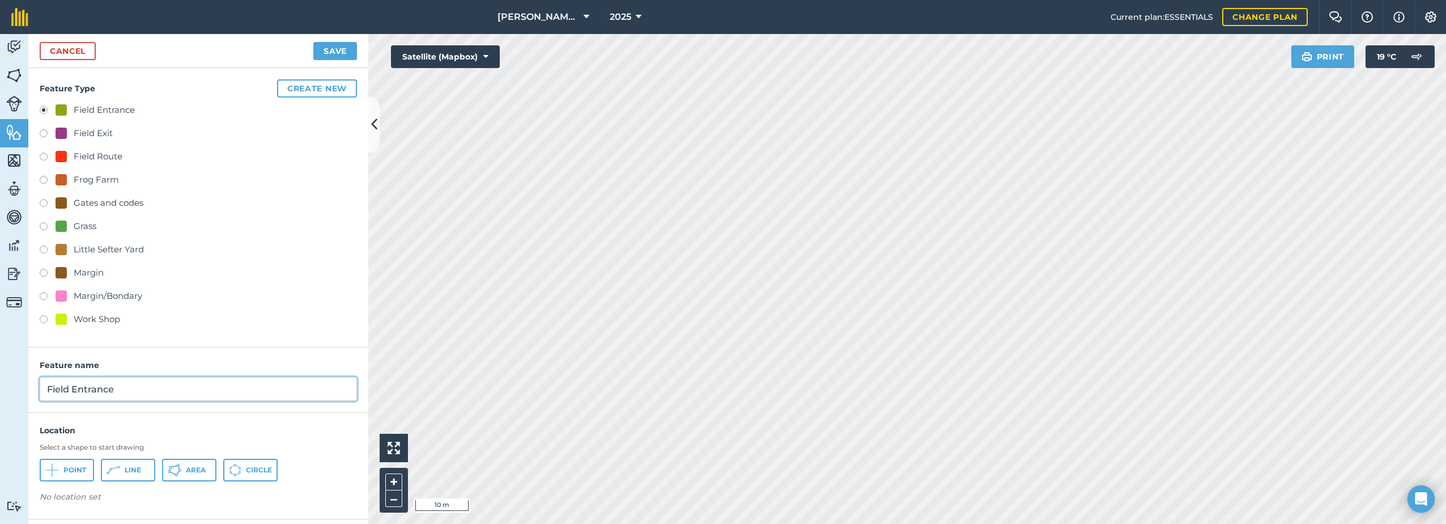
type input "Field Entrance"
drag, startPoint x: 52, startPoint y: 468, endPoint x: 80, endPoint y: 465, distance: 27.9
click at [54, 468] on icon at bounding box center [52, 470] width 14 height 14
click at [346, 50] on button "Save" at bounding box center [335, 51] width 44 height 18
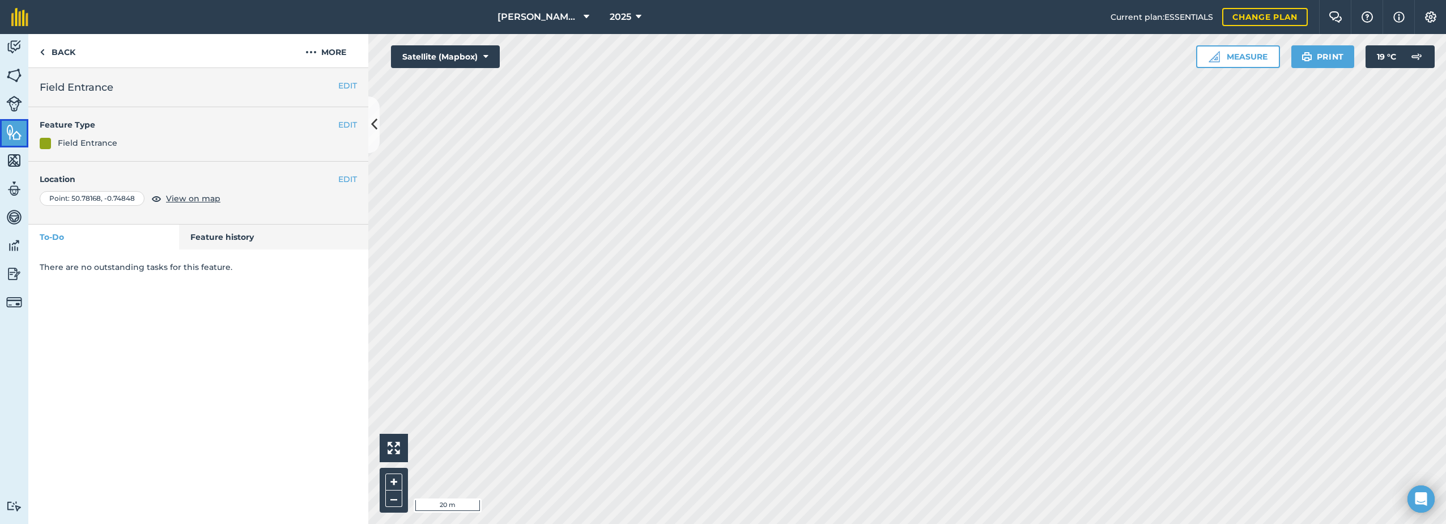
click at [10, 137] on img at bounding box center [14, 132] width 16 height 17
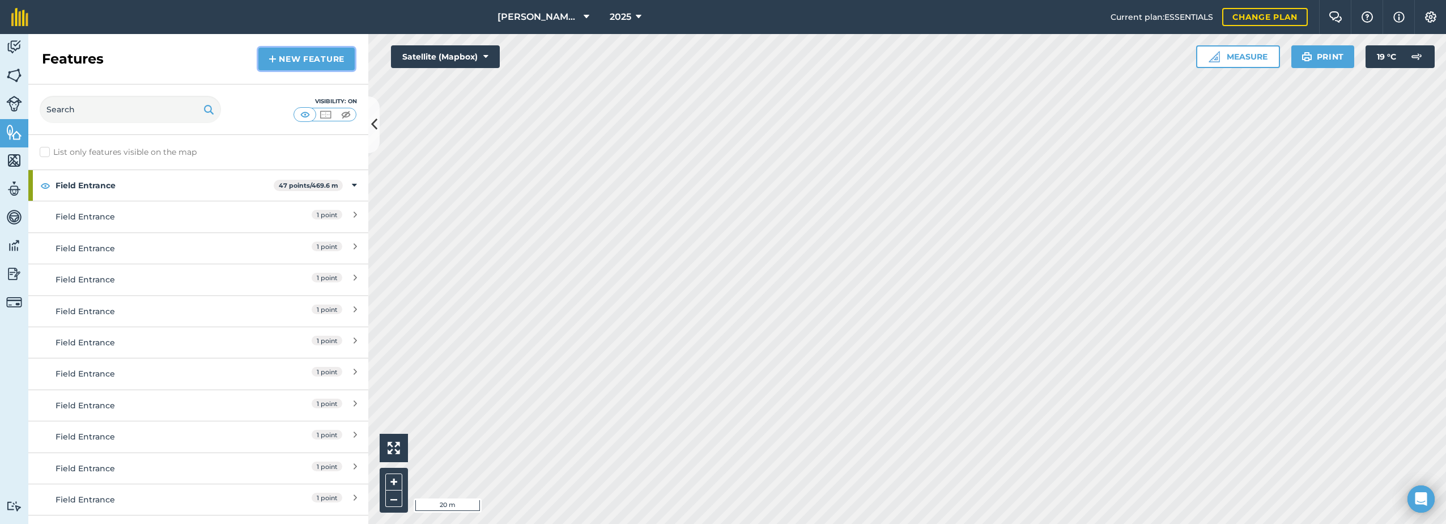
click at [285, 60] on link "New feature" at bounding box center [306, 59] width 96 height 23
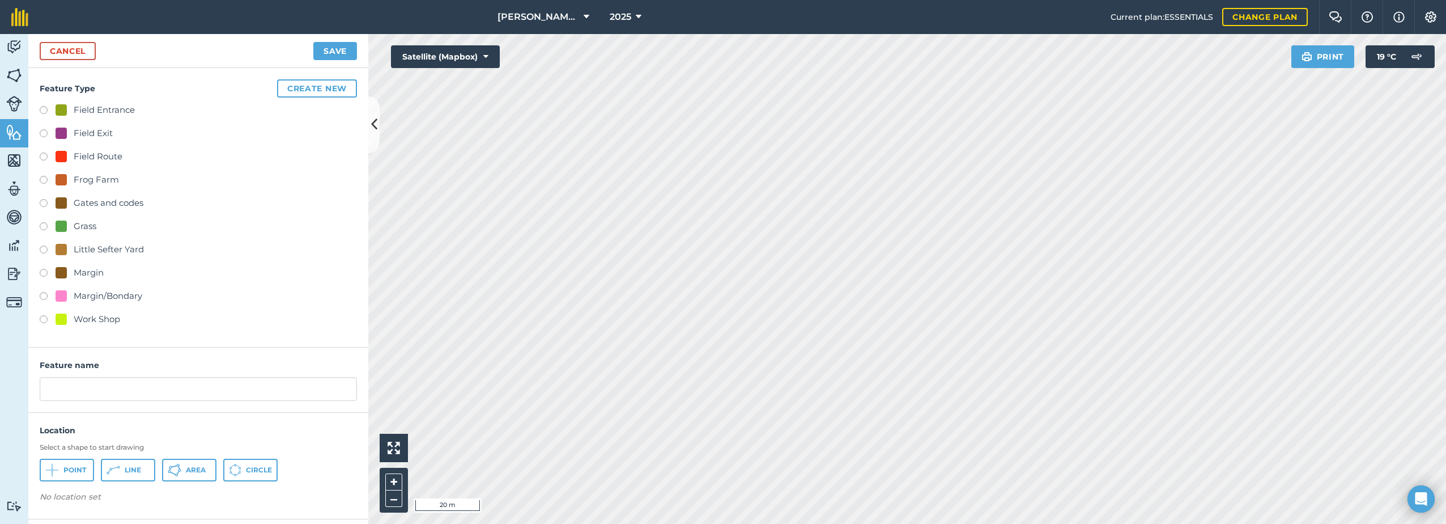
click at [91, 106] on div "Field Entrance" at bounding box center [104, 110] width 61 height 14
radio input "true"
click at [138, 387] on input "Field Entrance 2" at bounding box center [198, 389] width 317 height 24
type input "Field Entrance"
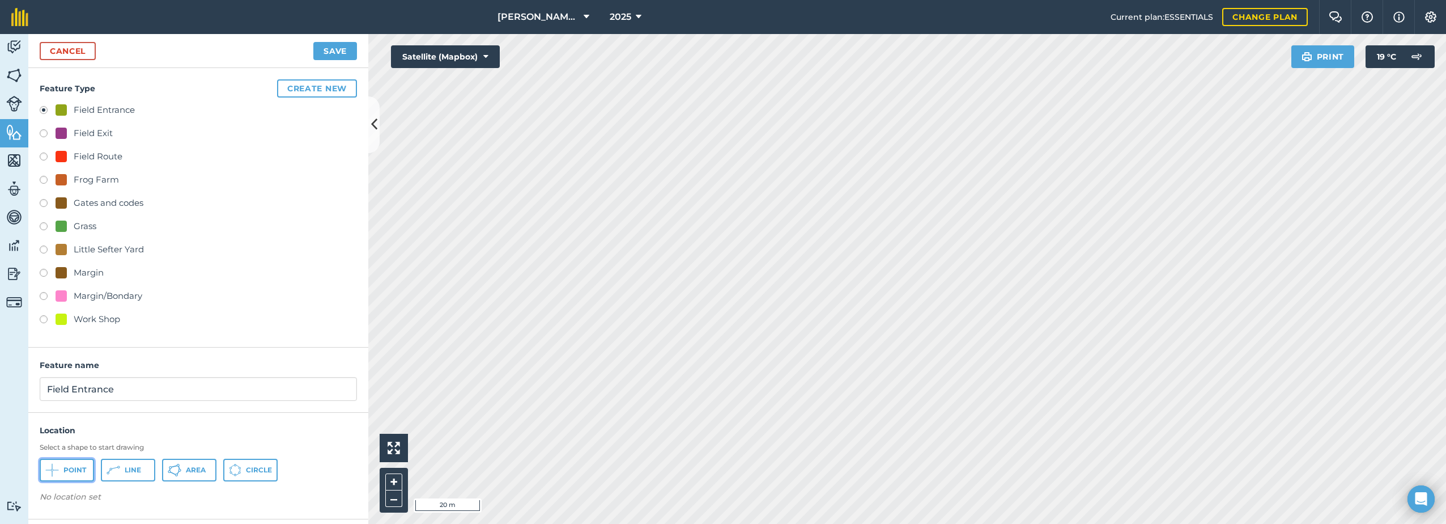
drag, startPoint x: 59, startPoint y: 466, endPoint x: 67, endPoint y: 463, distance: 9.2
click at [60, 466] on button "Point" at bounding box center [67, 470] width 54 height 23
click at [338, 45] on button "Save" at bounding box center [335, 51] width 44 height 18
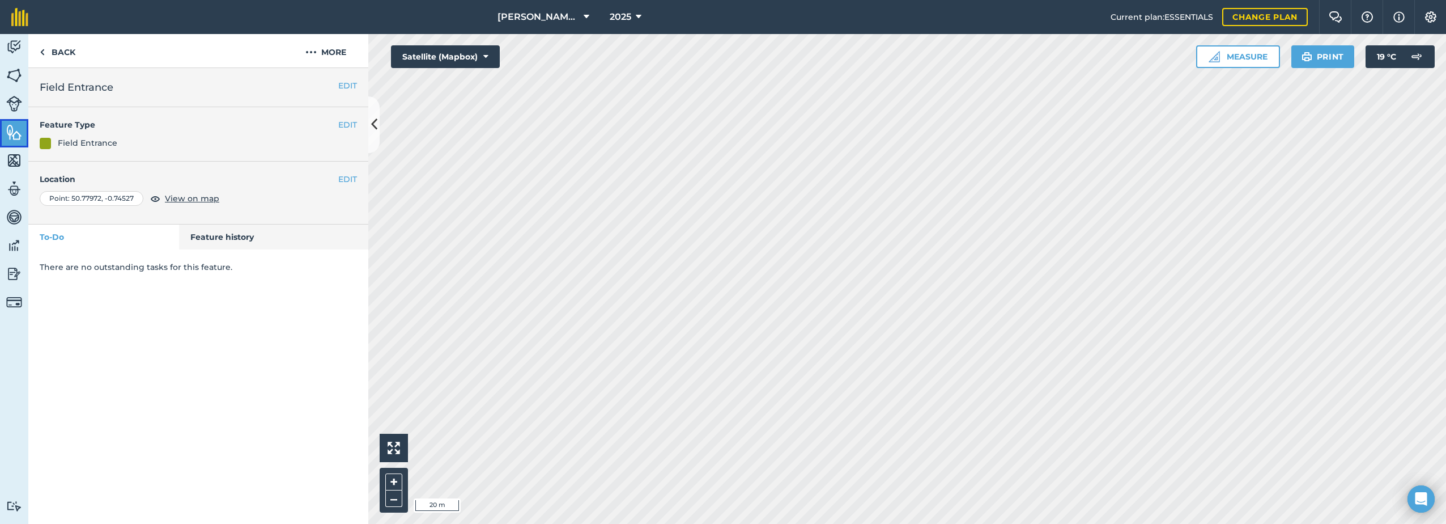
click at [14, 132] on img at bounding box center [14, 132] width 16 height 17
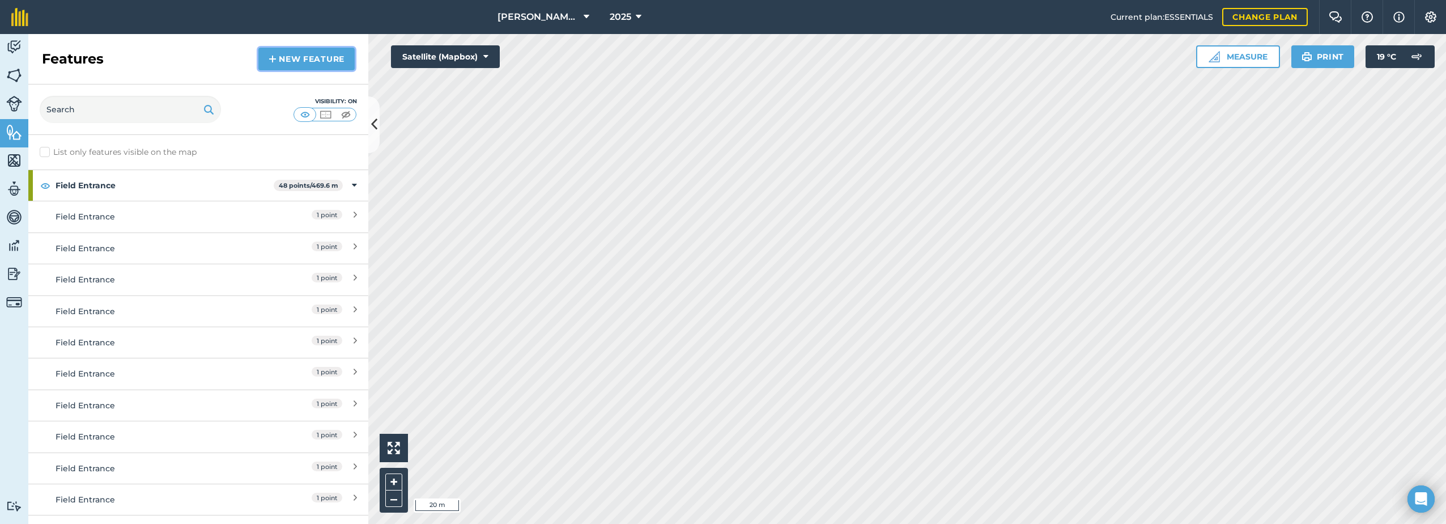
click at [303, 60] on link "New feature" at bounding box center [306, 59] width 96 height 23
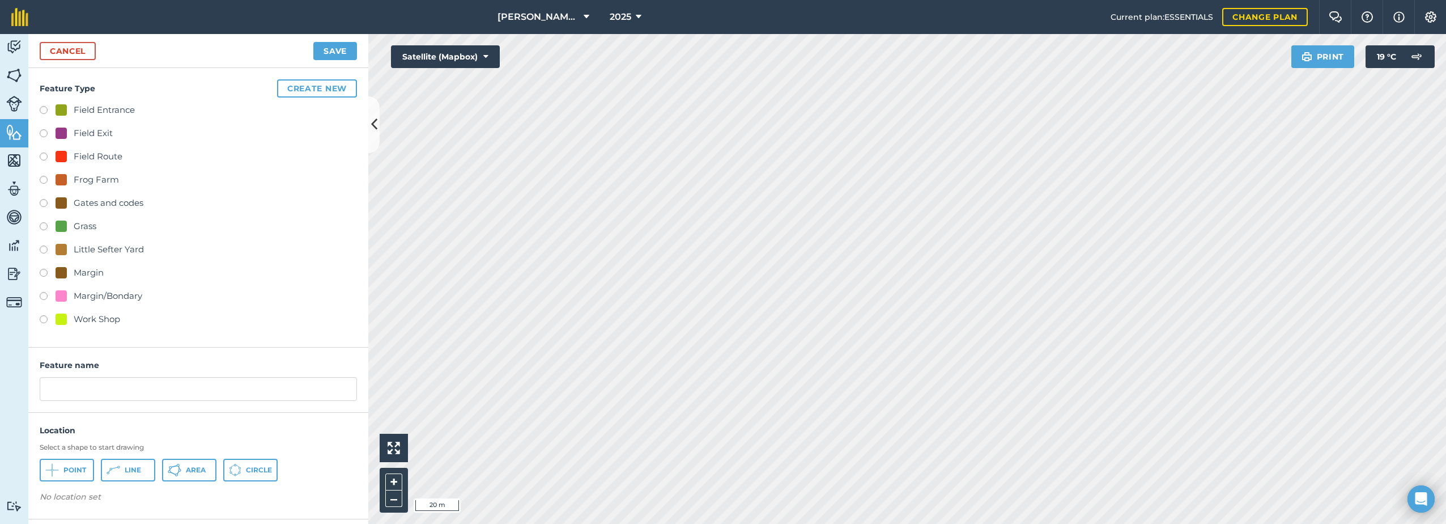
click at [94, 109] on div "Field Entrance" at bounding box center [104, 110] width 61 height 14
radio input "true"
click at [136, 389] on input "Field Entrance 2" at bounding box center [198, 389] width 317 height 24
type input "Field Entrance"
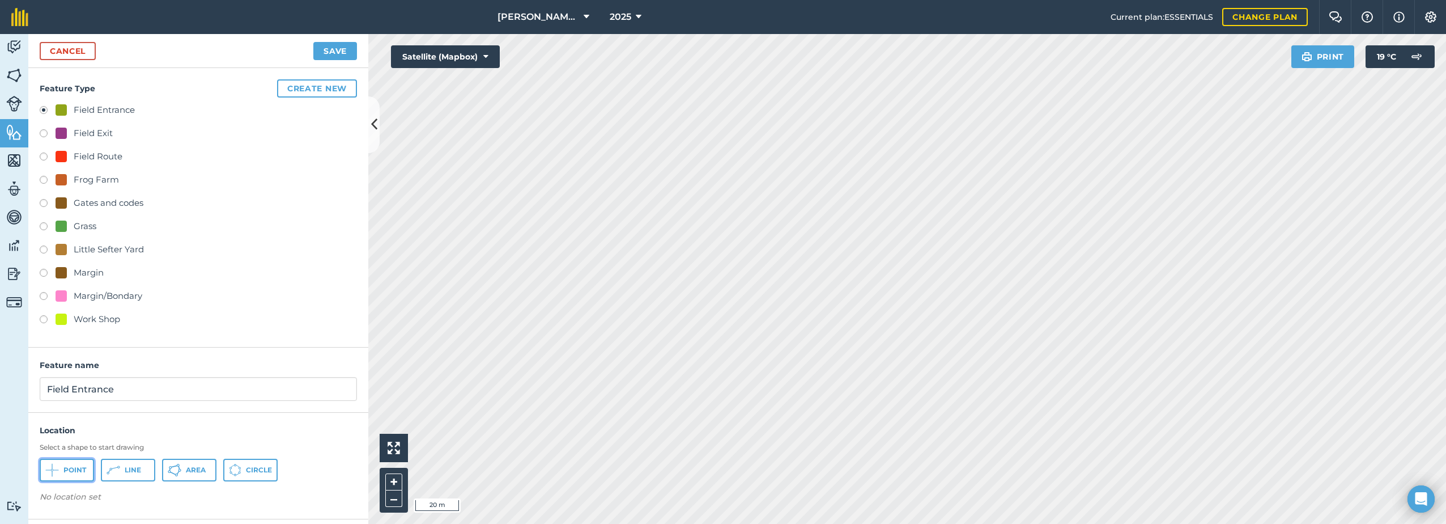
drag, startPoint x: 67, startPoint y: 474, endPoint x: 149, endPoint y: 465, distance: 81.6
click at [72, 474] on span "Point" at bounding box center [74, 469] width 23 height 9
click at [345, 52] on button "Save" at bounding box center [335, 51] width 44 height 18
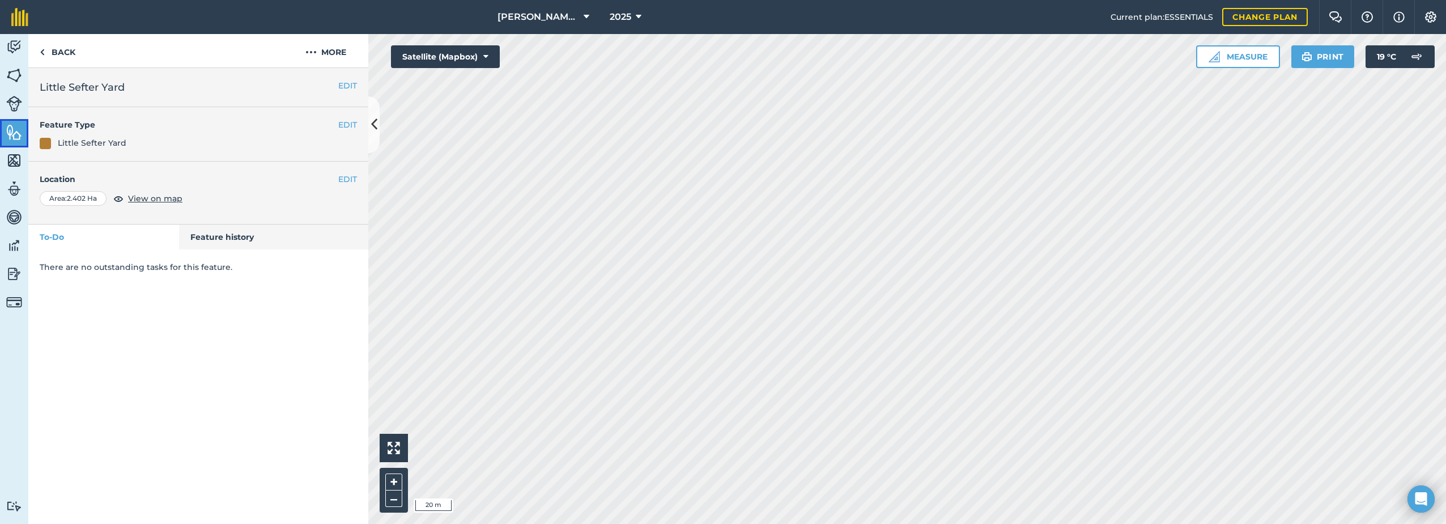
drag, startPoint x: 14, startPoint y: 132, endPoint x: 20, endPoint y: 133, distance: 6.3
click at [15, 132] on img at bounding box center [14, 132] width 16 height 17
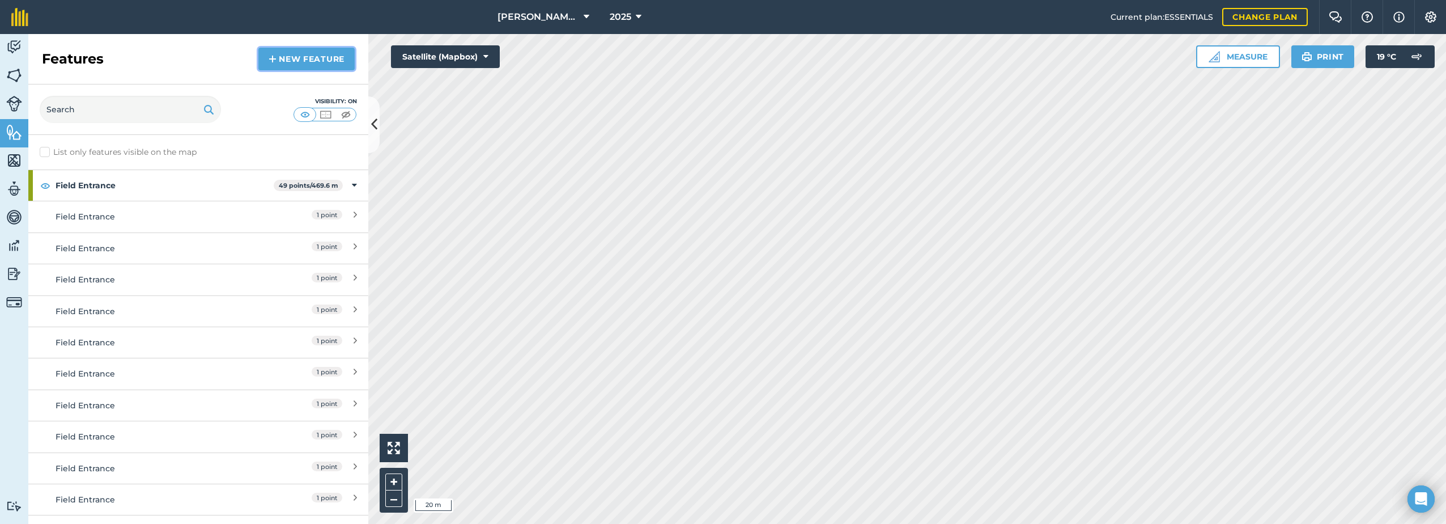
click at [296, 56] on link "New feature" at bounding box center [306, 59] width 96 height 23
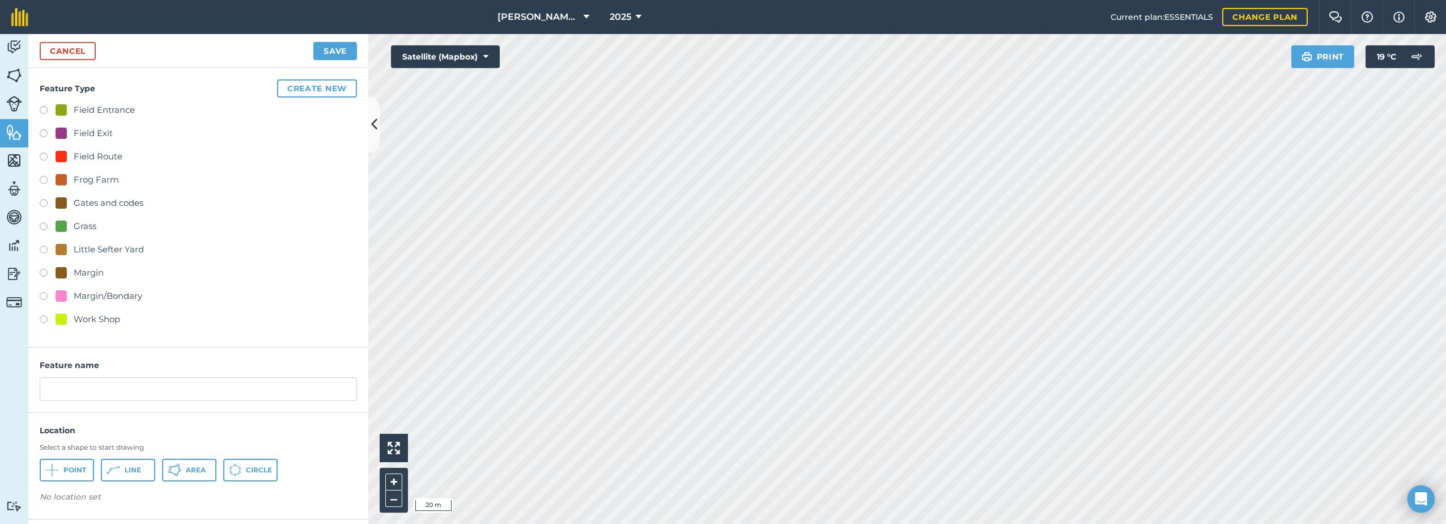
click at [72, 109] on div "Field Entrance" at bounding box center [95, 110] width 79 height 14
radio input "true"
click at [134, 384] on input "Field Entrance 2" at bounding box center [198, 389] width 317 height 24
type input "Field Entrance"
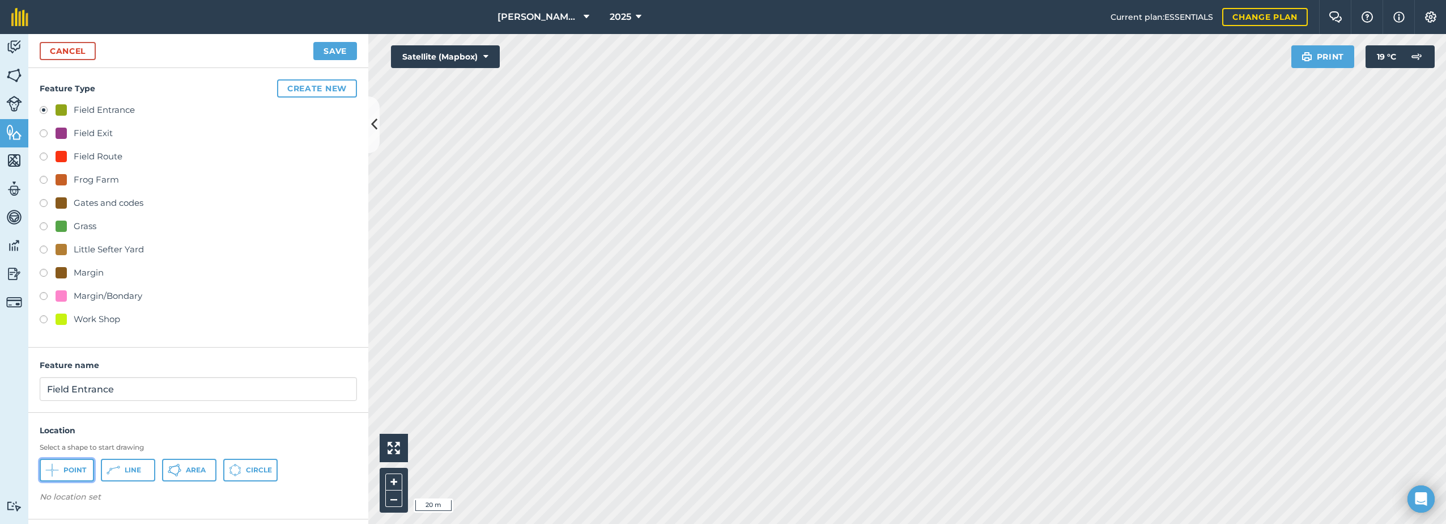
click at [56, 473] on icon at bounding box center [52, 470] width 14 height 14
click at [332, 56] on button "Save" at bounding box center [335, 51] width 44 height 18
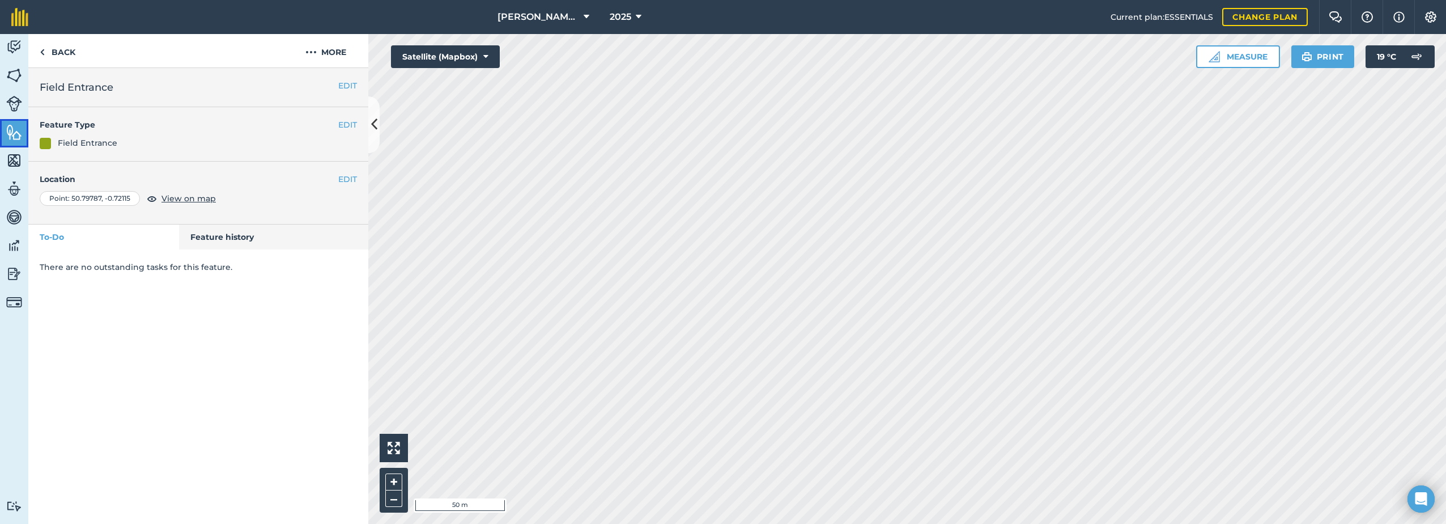
click at [12, 133] on img at bounding box center [14, 132] width 16 height 17
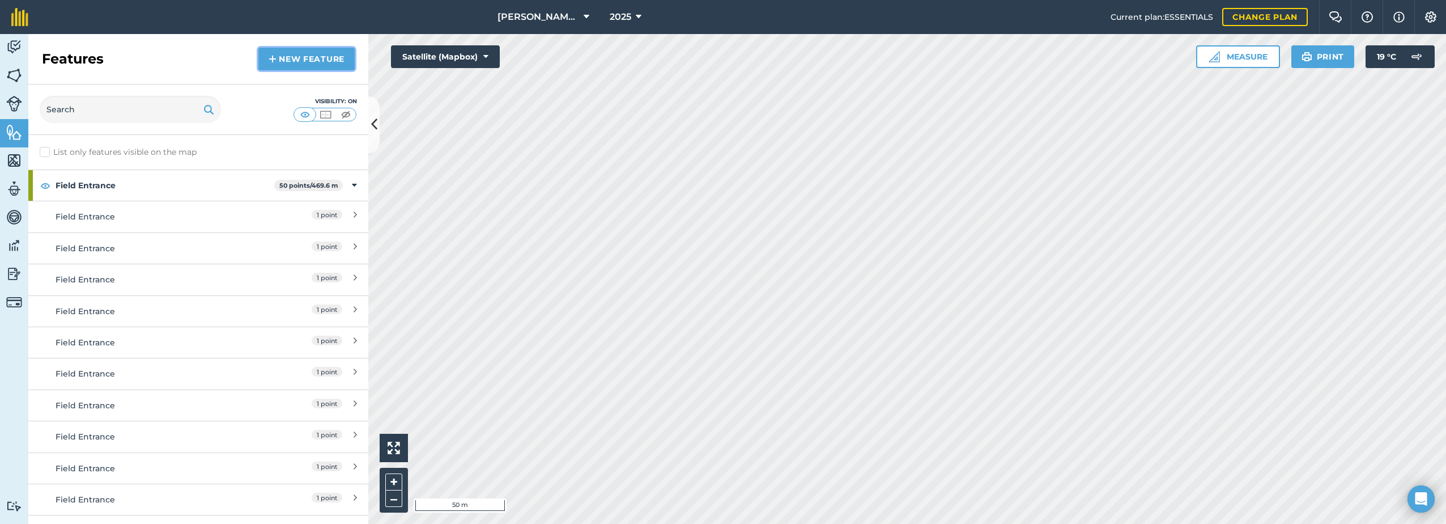
click at [295, 63] on link "New feature" at bounding box center [306, 59] width 96 height 23
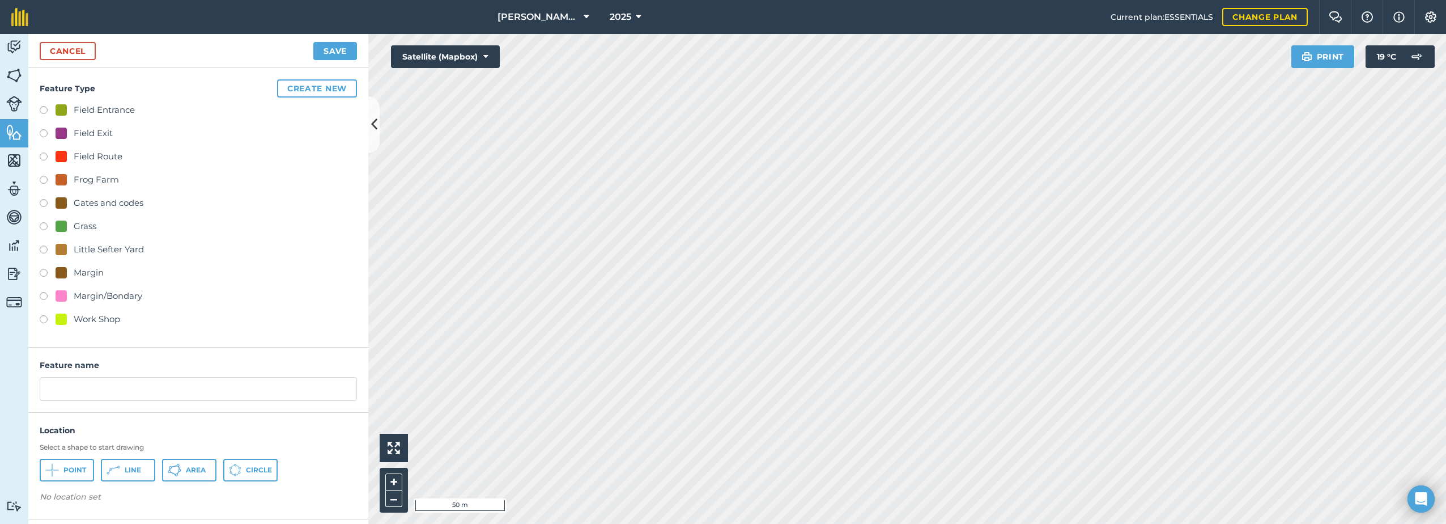
click at [74, 109] on div "Field Entrance" at bounding box center [104, 110] width 61 height 14
radio input "true"
drag, startPoint x: 63, startPoint y: 469, endPoint x: 79, endPoint y: 451, distance: 23.7
click at [63, 470] on span "Point" at bounding box center [74, 469] width 23 height 9
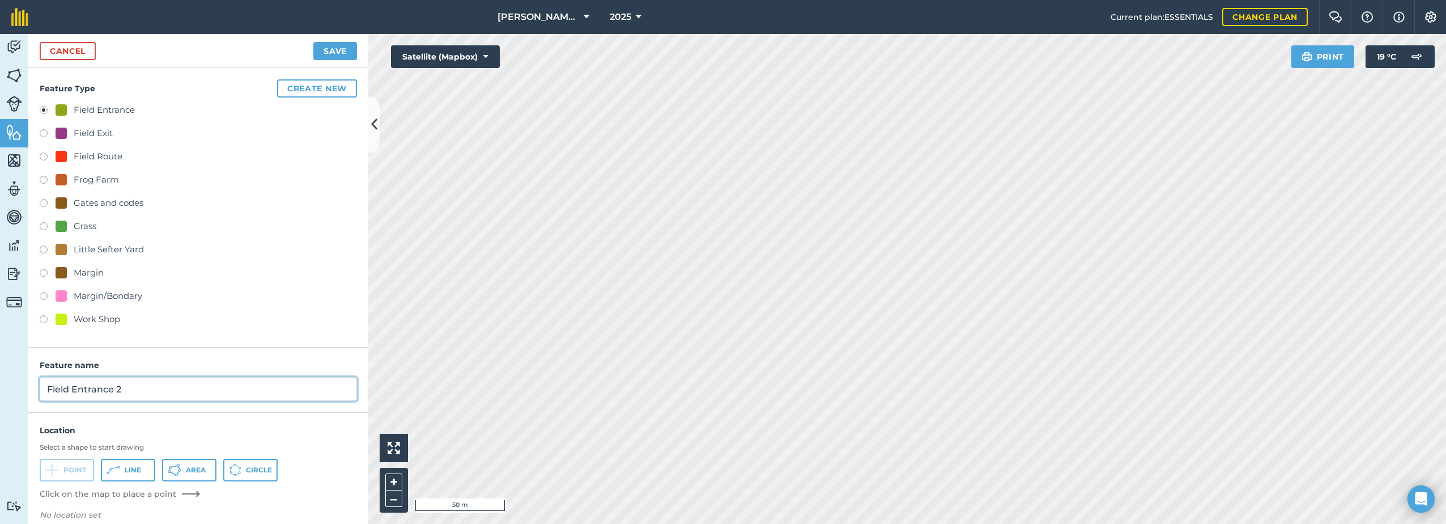
click at [145, 398] on input "Field Entrance 2" at bounding box center [198, 389] width 317 height 24
type input "Field Entrance"
click at [347, 49] on button "Save" at bounding box center [335, 51] width 44 height 18
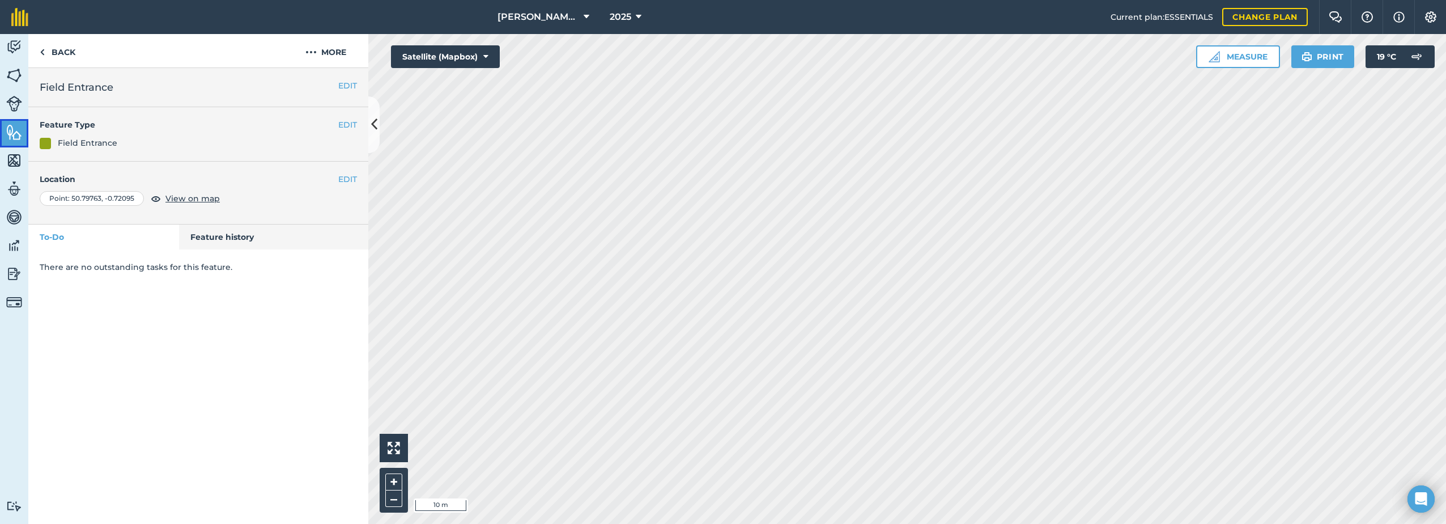
click at [16, 138] on img at bounding box center [14, 132] width 16 height 17
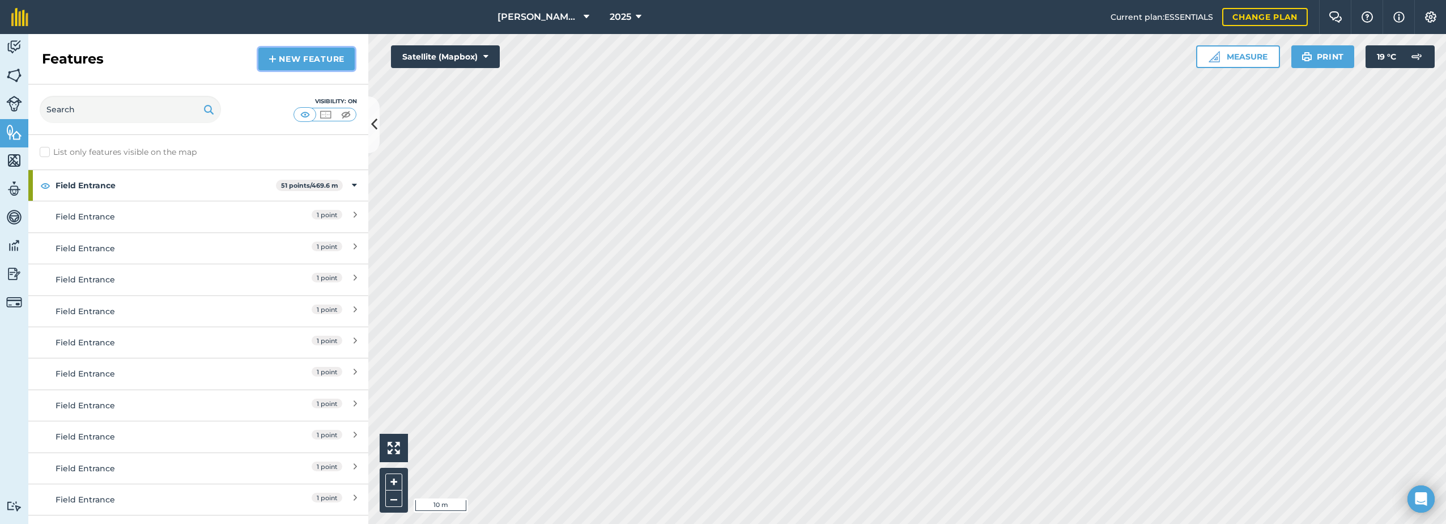
click at [289, 58] on link "New feature" at bounding box center [306, 59] width 96 height 23
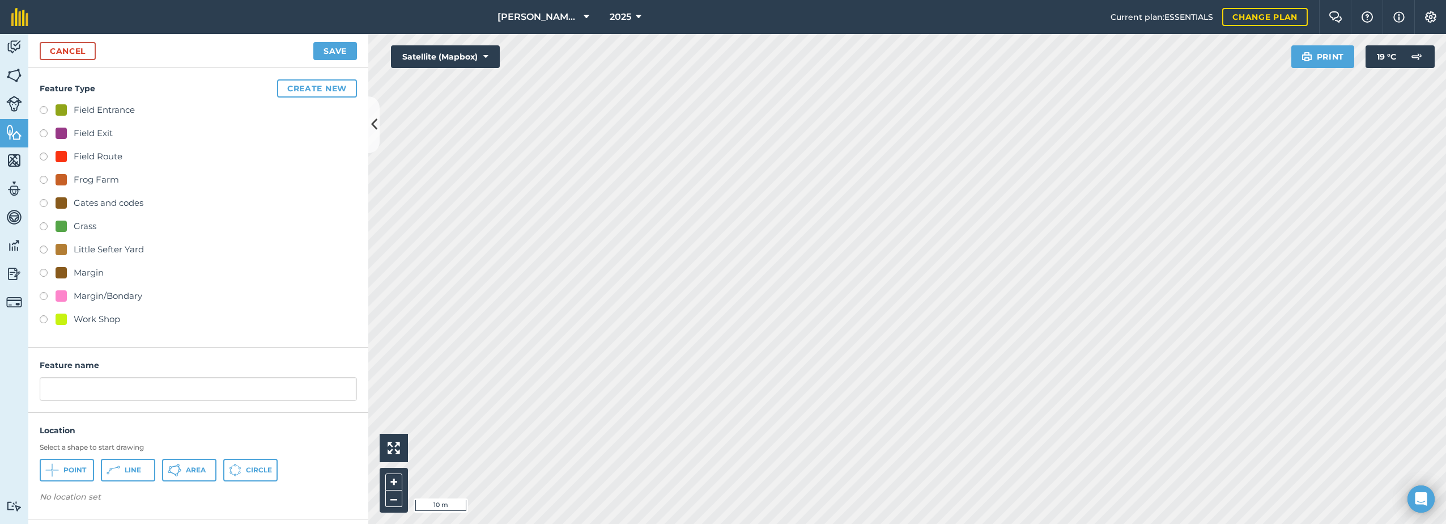
click at [99, 105] on div "Field Entrance" at bounding box center [104, 110] width 61 height 14
radio input "true"
click at [152, 387] on input "Field Entrance 2" at bounding box center [198, 389] width 317 height 24
type input "Field Entrance"
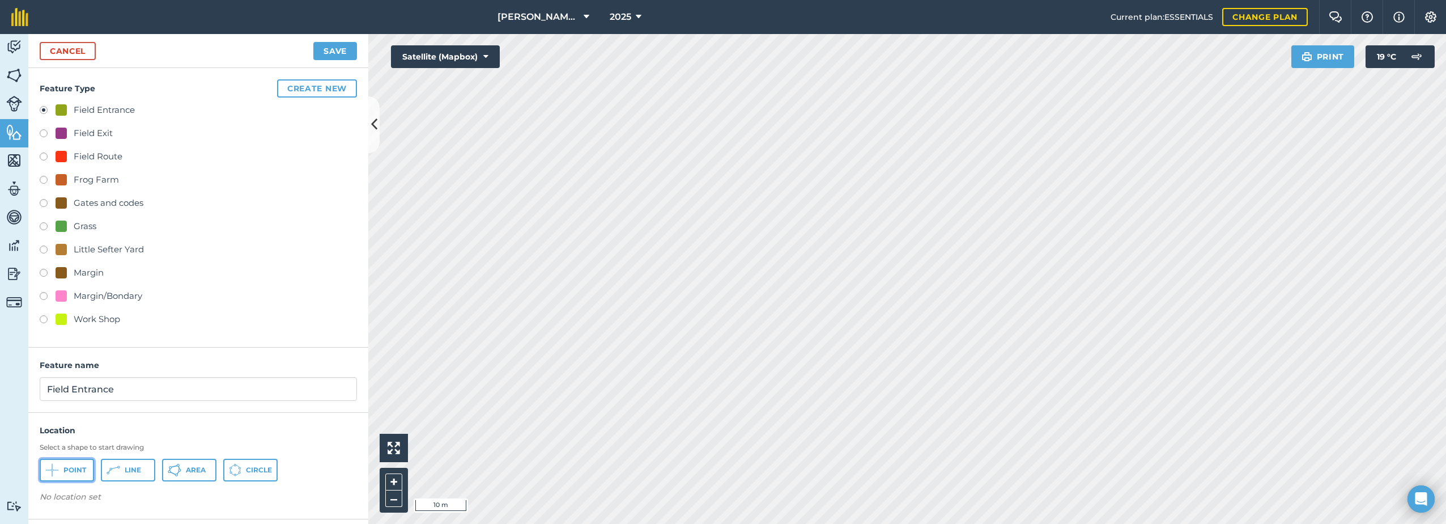
click at [61, 472] on button "Point" at bounding box center [67, 470] width 54 height 23
click at [342, 52] on button "Save" at bounding box center [335, 51] width 44 height 18
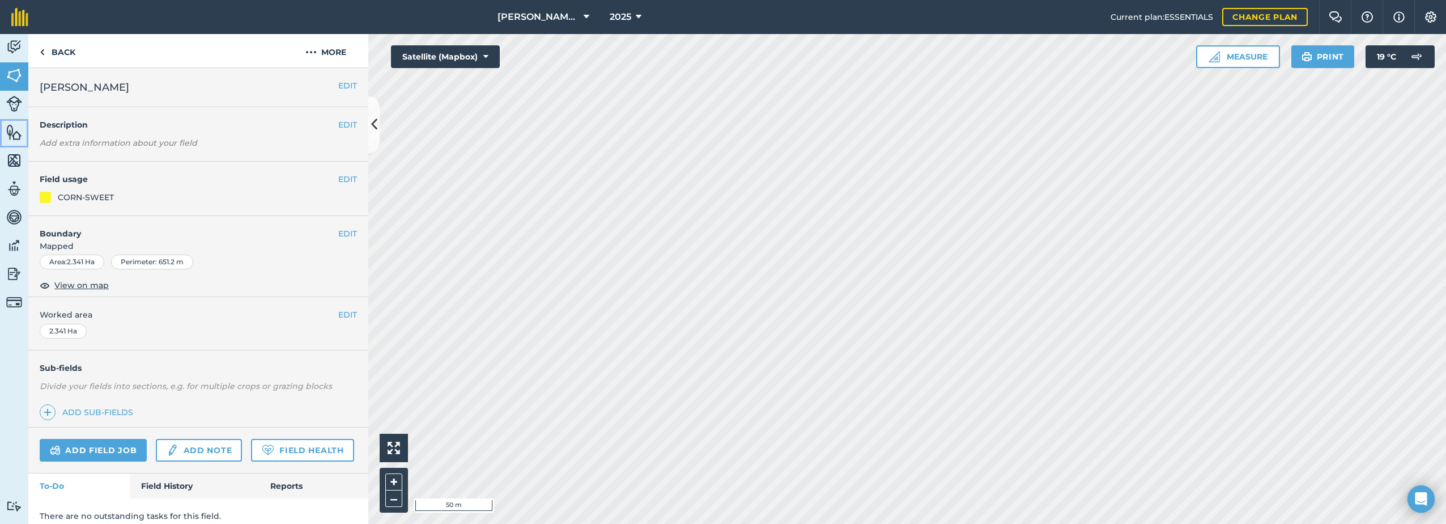
click at [10, 136] on img at bounding box center [14, 132] width 16 height 17
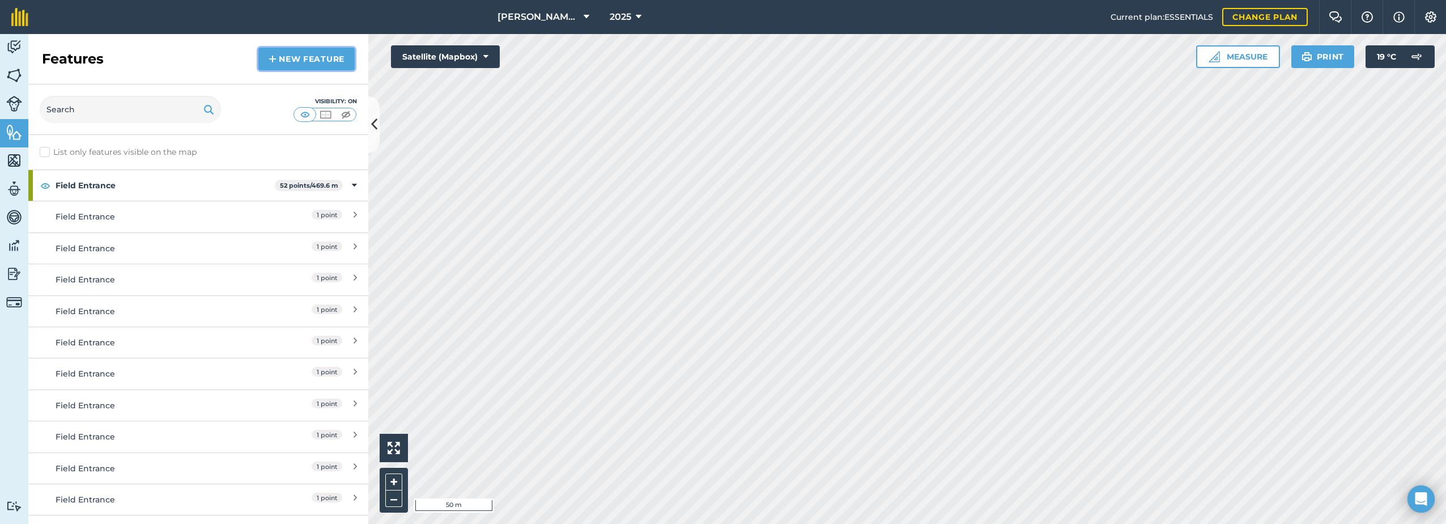
click at [289, 58] on link "New feature" at bounding box center [306, 59] width 96 height 23
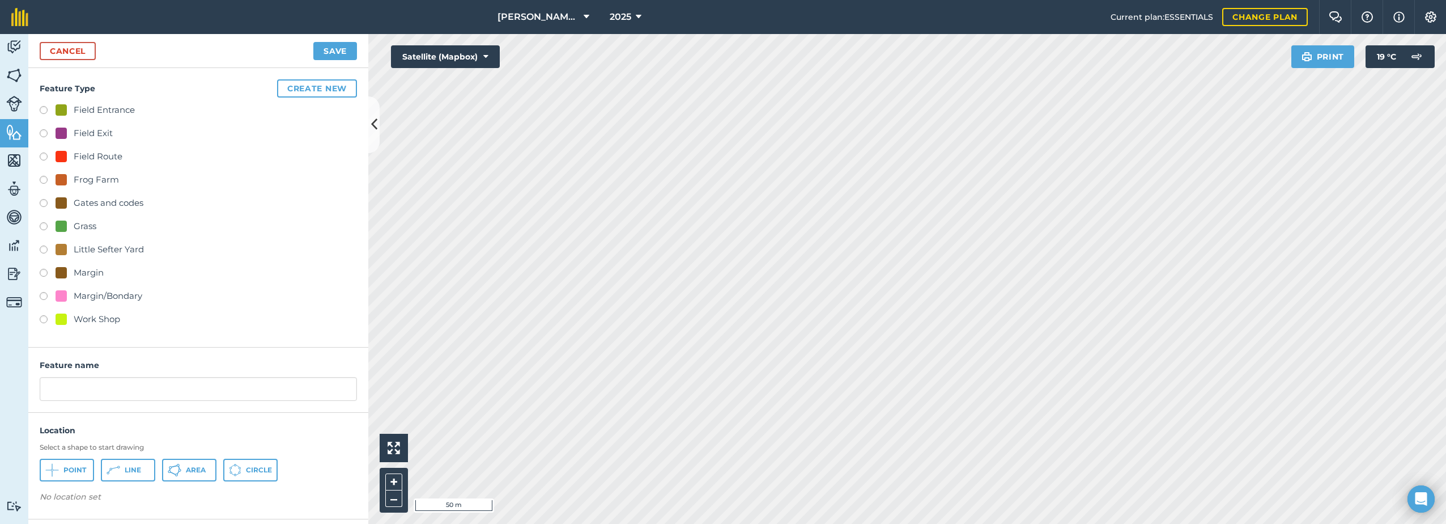
click at [79, 110] on div "Field Entrance" at bounding box center [104, 110] width 61 height 14
radio input "true"
drag, startPoint x: 79, startPoint y: 476, endPoint x: 91, endPoint y: 466, distance: 15.0
click at [79, 473] on button "Point" at bounding box center [67, 470] width 54 height 23
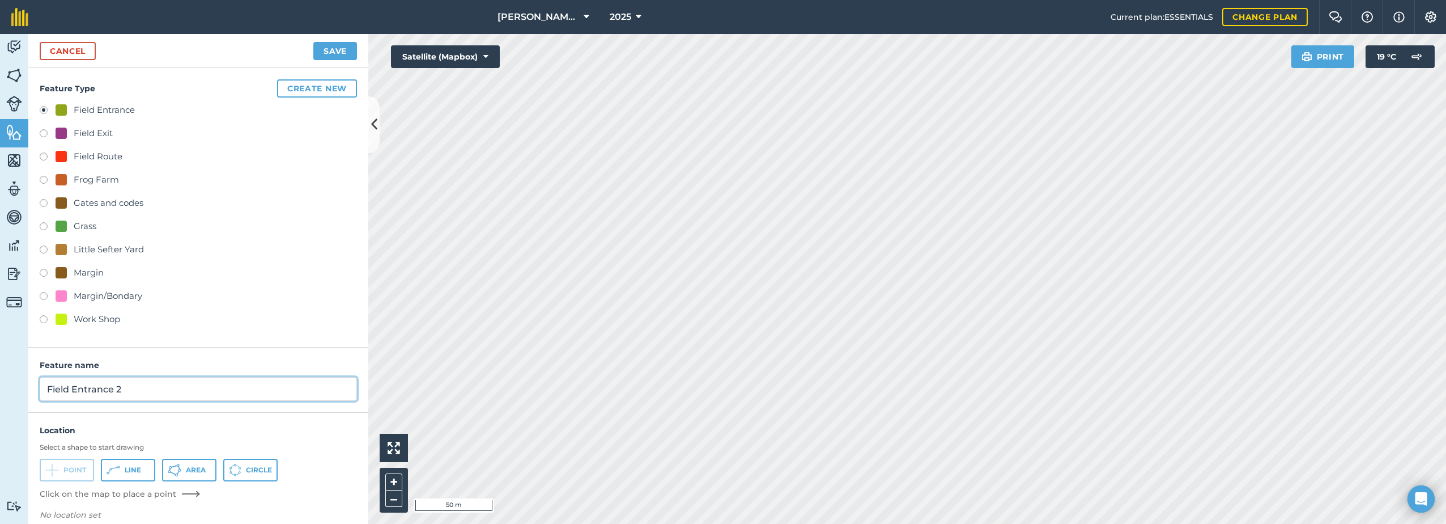
click at [138, 390] on input "Field Entrance 2" at bounding box center [198, 389] width 317 height 24
type input "Field Entrance"
click at [333, 46] on button "Save" at bounding box center [335, 51] width 44 height 18
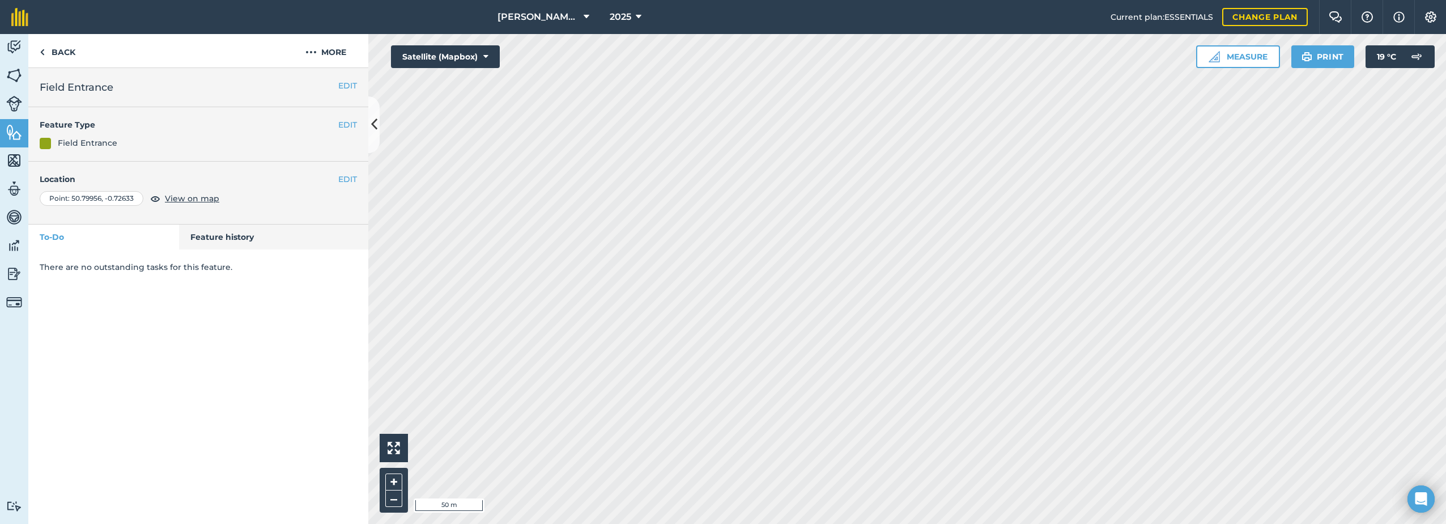
click at [754, 16] on div "[PERSON_NAME] Farm Life 2025 Current plan : ESSENTIALS Change plan Farm Chat He…" at bounding box center [723, 262] width 1446 height 524
click at [15, 134] on img at bounding box center [14, 132] width 16 height 17
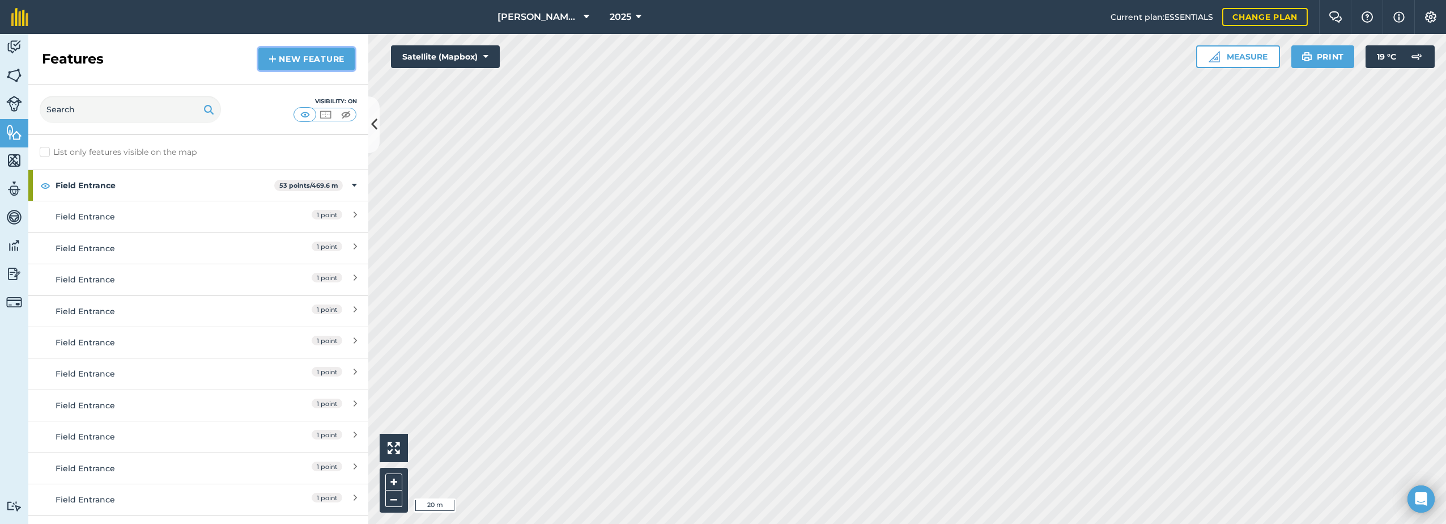
click at [302, 60] on link "New feature" at bounding box center [306, 59] width 96 height 23
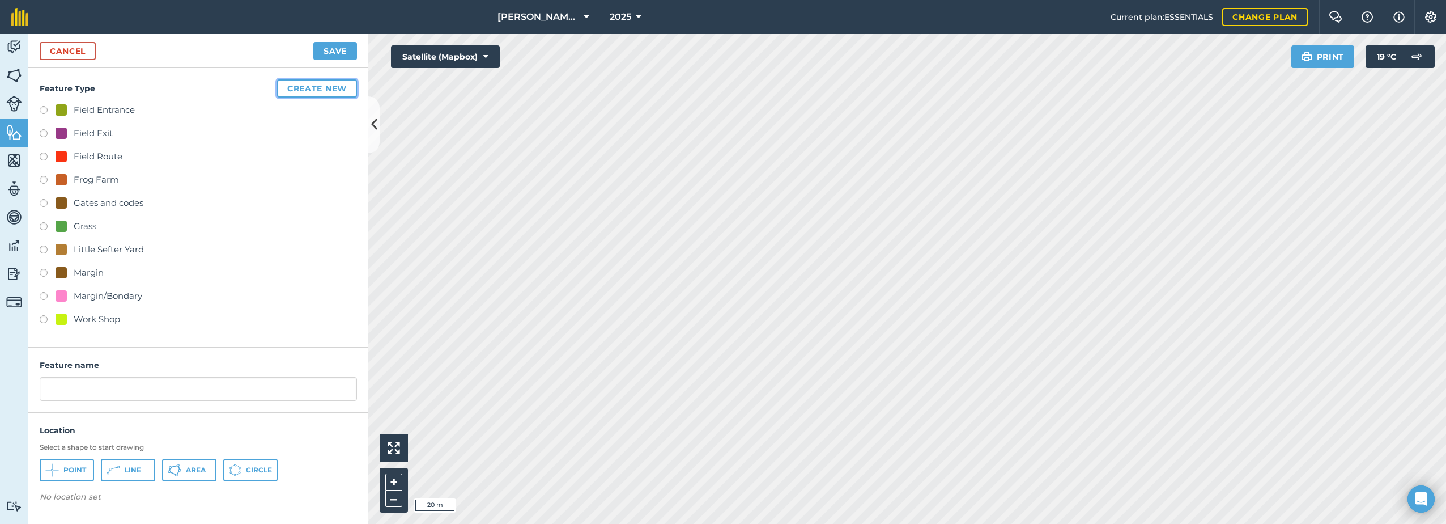
click at [302, 90] on button "Create new" at bounding box center [317, 88] width 80 height 18
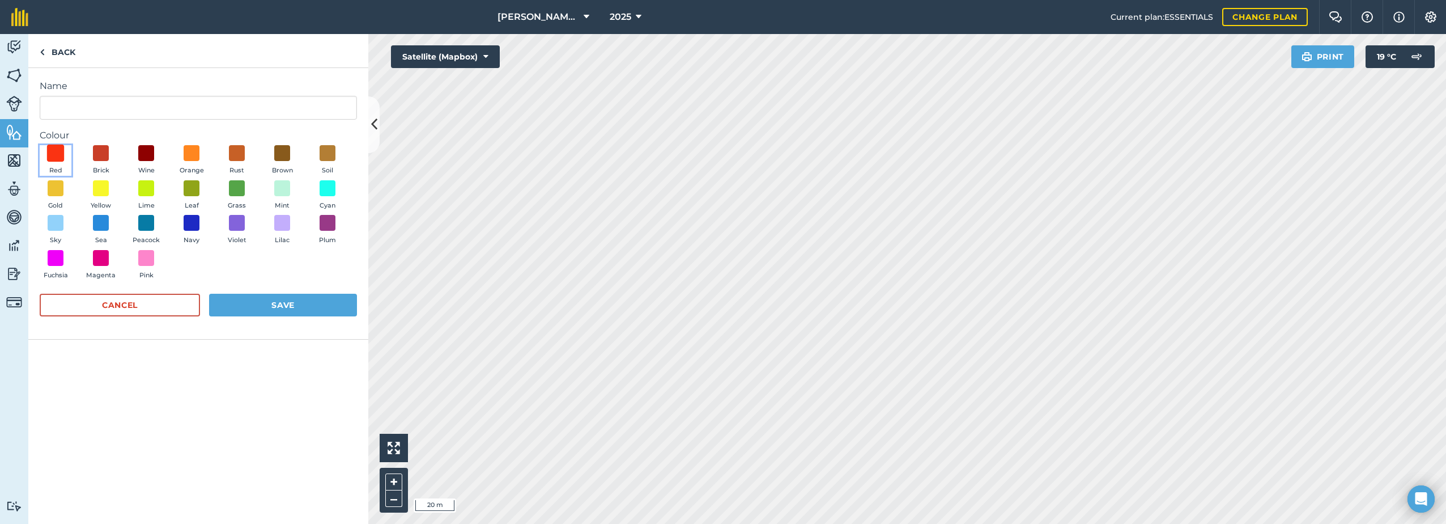
click at [52, 151] on span at bounding box center [56, 154] width 18 height 18
click at [89, 109] on input "Name" at bounding box center [198, 108] width 317 height 24
drag, startPoint x: 109, startPoint y: 104, endPoint x: 42, endPoint y: 100, distance: 67.0
click at [42, 100] on input "Do Not Use" at bounding box center [198, 108] width 317 height 24
type input "Do Not Use"
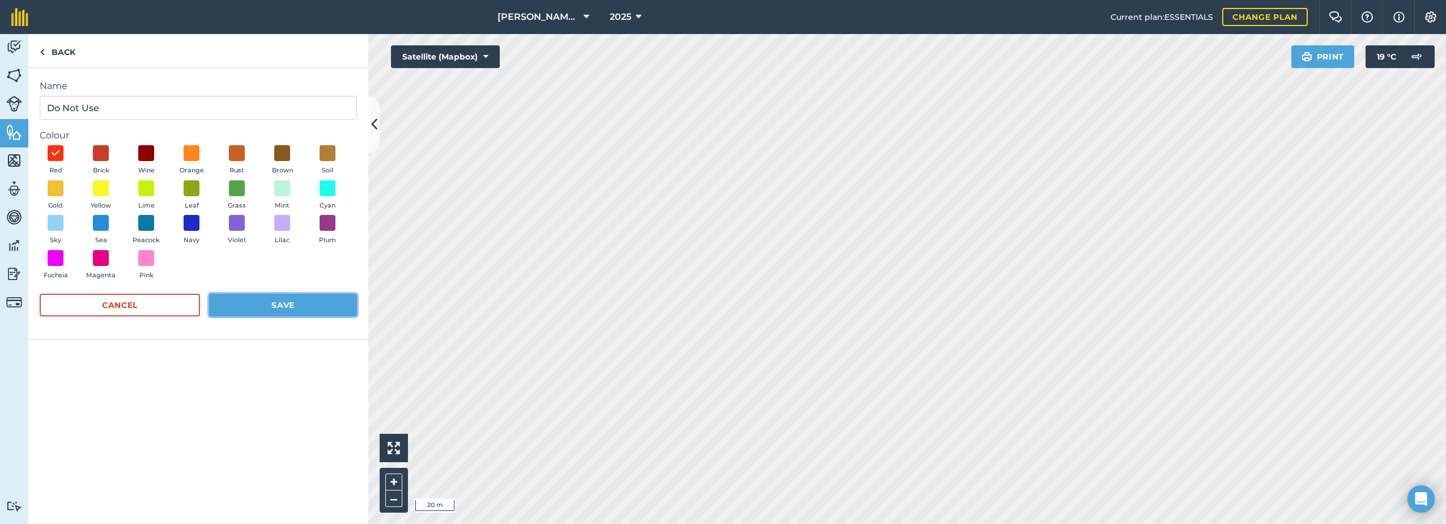
click at [261, 311] on button "Save" at bounding box center [283, 305] width 148 height 23
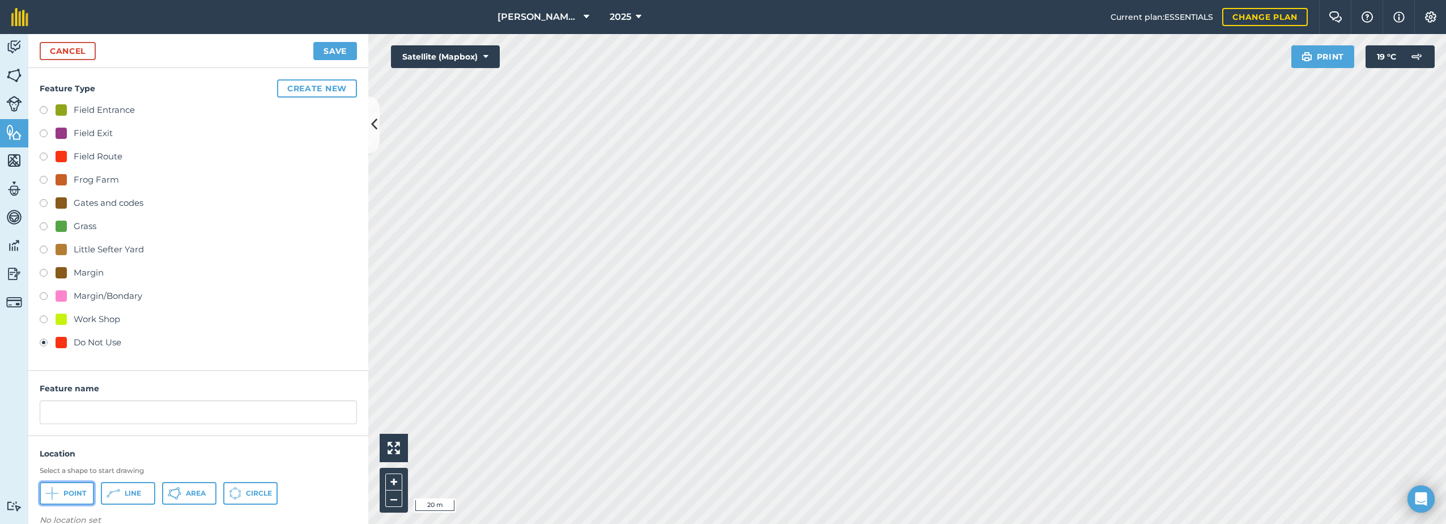
click at [52, 497] on icon at bounding box center [52, 493] width 14 height 14
click at [101, 412] on input "text" at bounding box center [198, 412] width 317 height 24
paste input "Do Not Use"
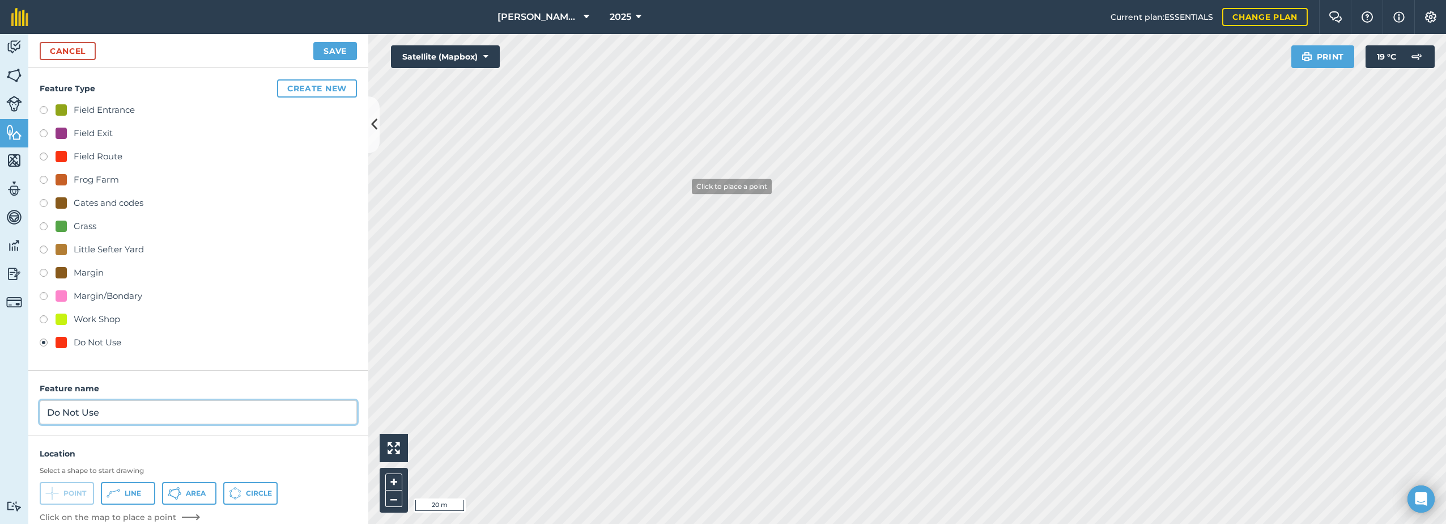
type input "Do Not Use"
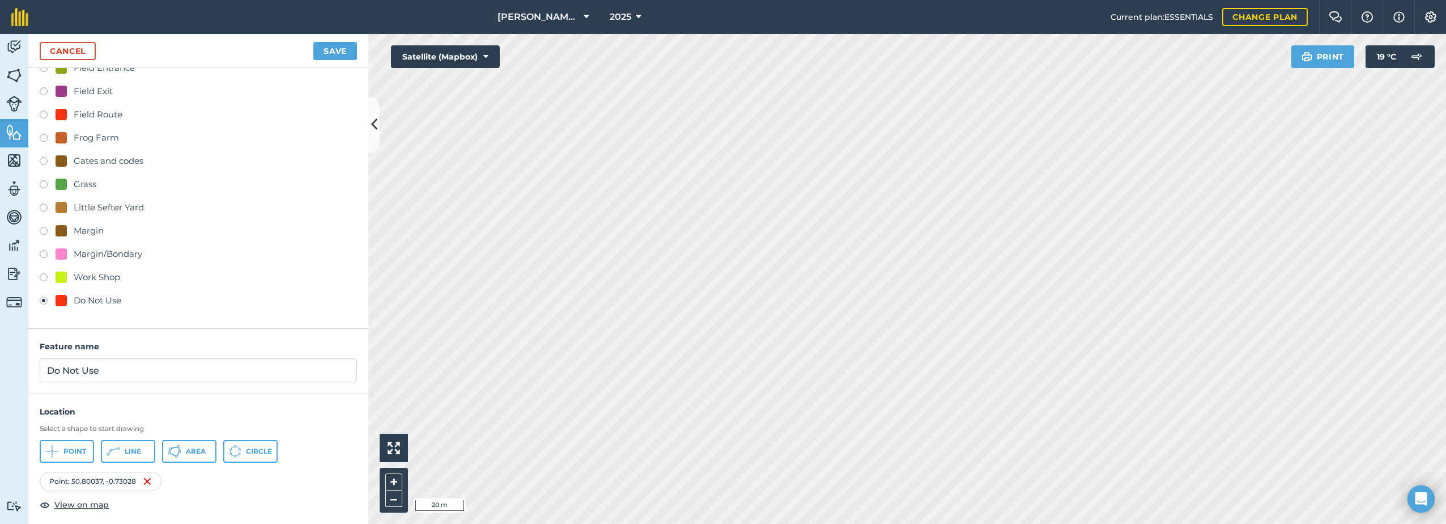
scroll to position [48, 0]
click at [59, 446] on icon at bounding box center [52, 445] width 14 height 14
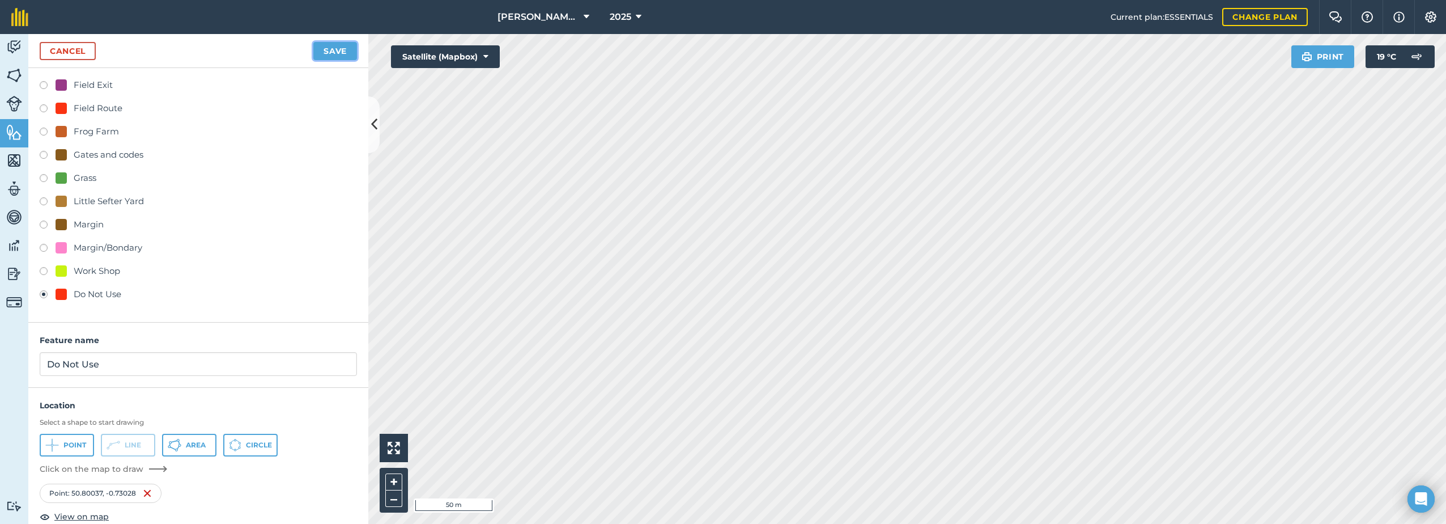
click at [327, 51] on button "Save" at bounding box center [335, 51] width 44 height 18
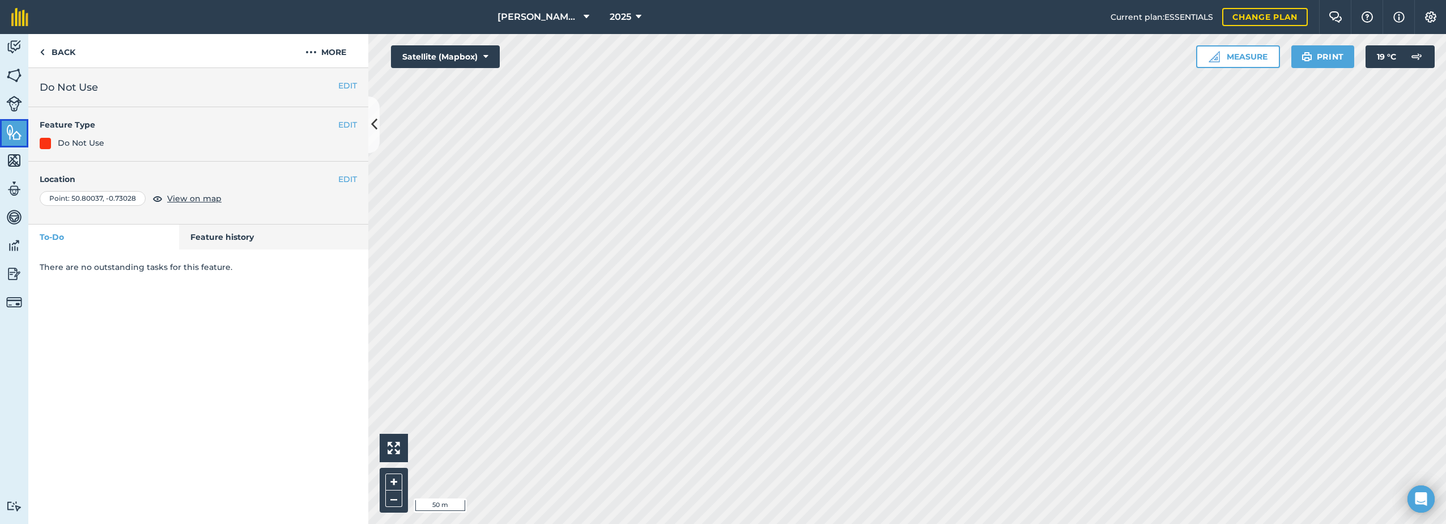
click at [18, 130] on img at bounding box center [14, 132] width 16 height 17
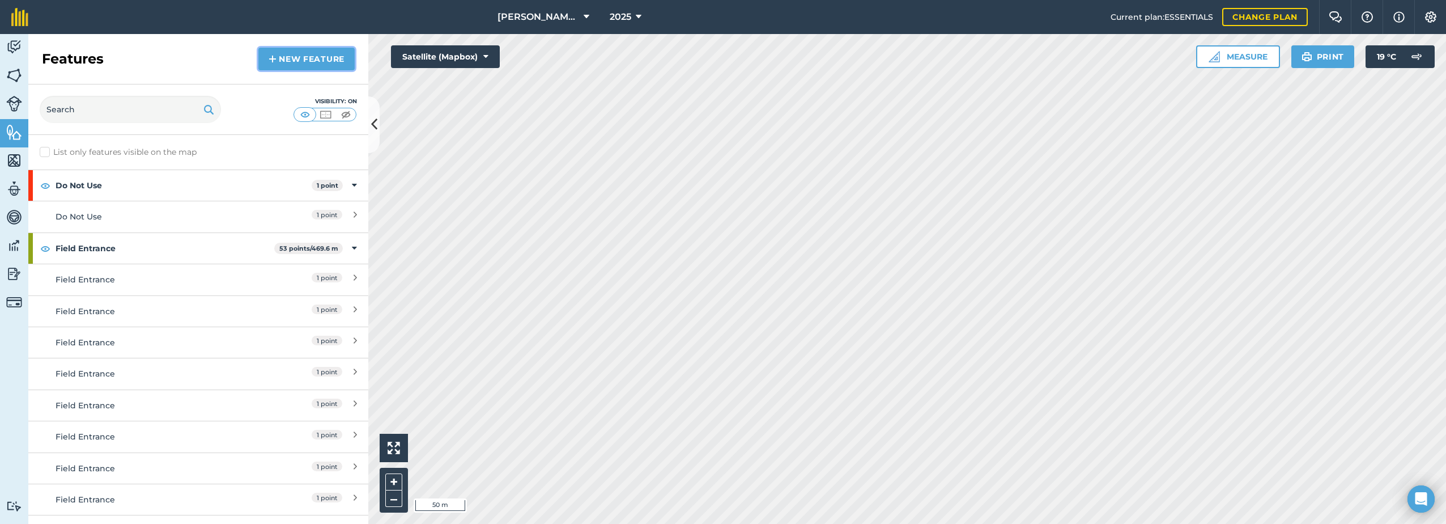
click at [329, 57] on link "New feature" at bounding box center [306, 59] width 96 height 23
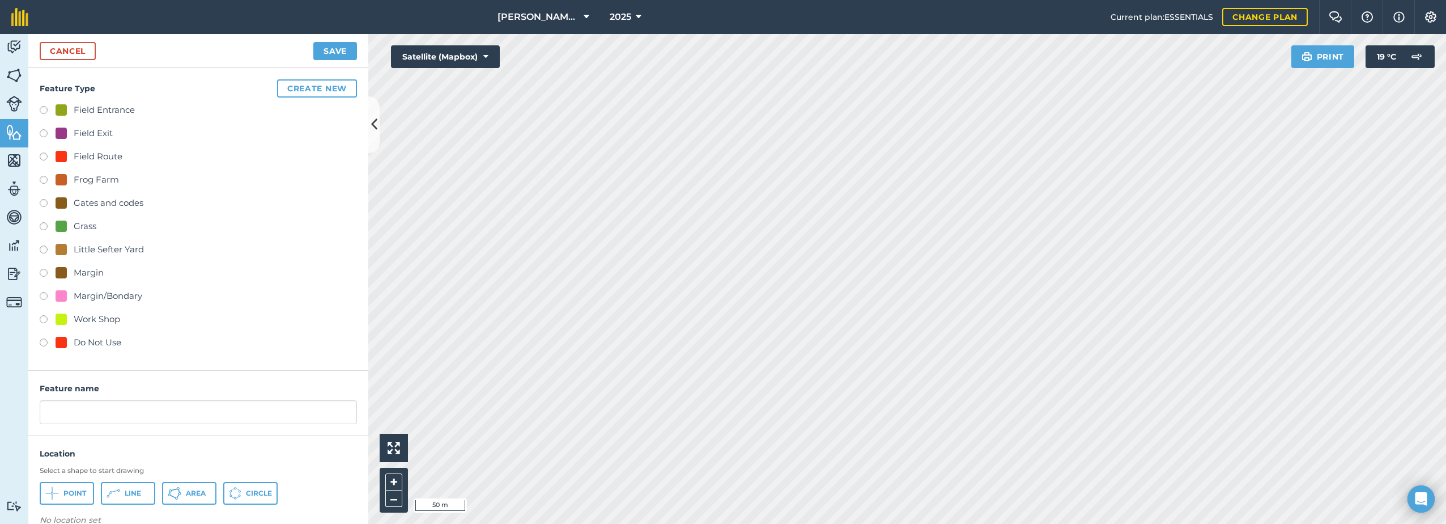
click at [93, 112] on div "Field Entrance" at bounding box center [104, 110] width 61 height 14
radio input "true"
click at [145, 414] on input "Field Entrance 2" at bounding box center [198, 412] width 317 height 24
type input "Field Entrance"
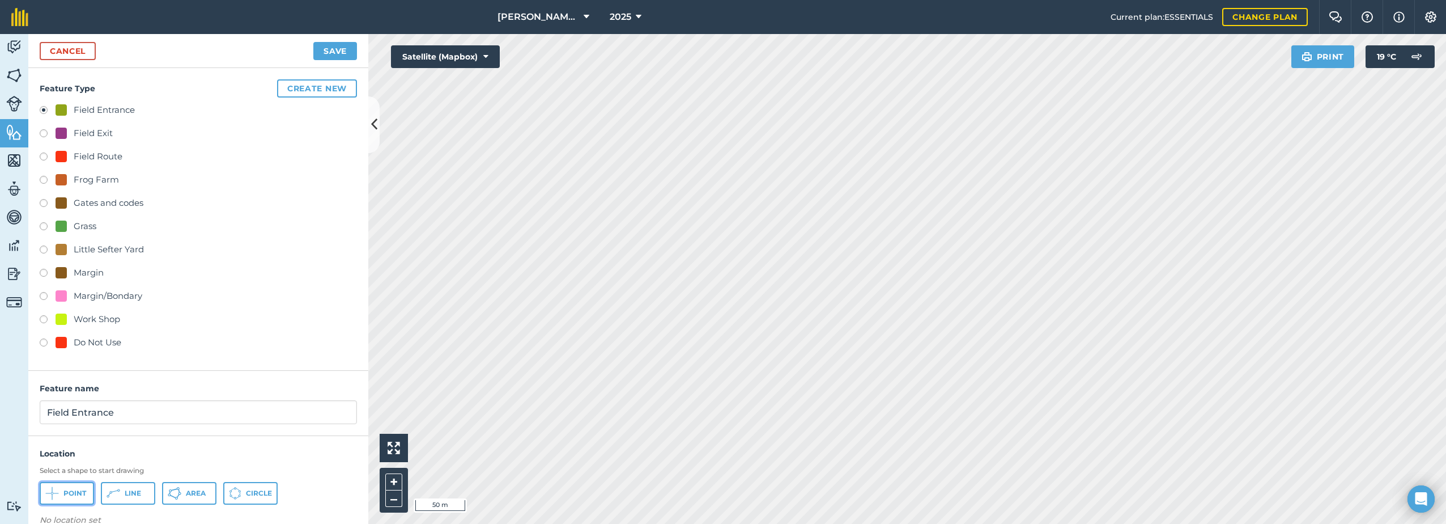
drag, startPoint x: 58, startPoint y: 489, endPoint x: 182, endPoint y: 486, distance: 124.2
click at [58, 489] on icon at bounding box center [52, 493] width 14 height 14
click at [320, 49] on button "Save" at bounding box center [335, 51] width 44 height 18
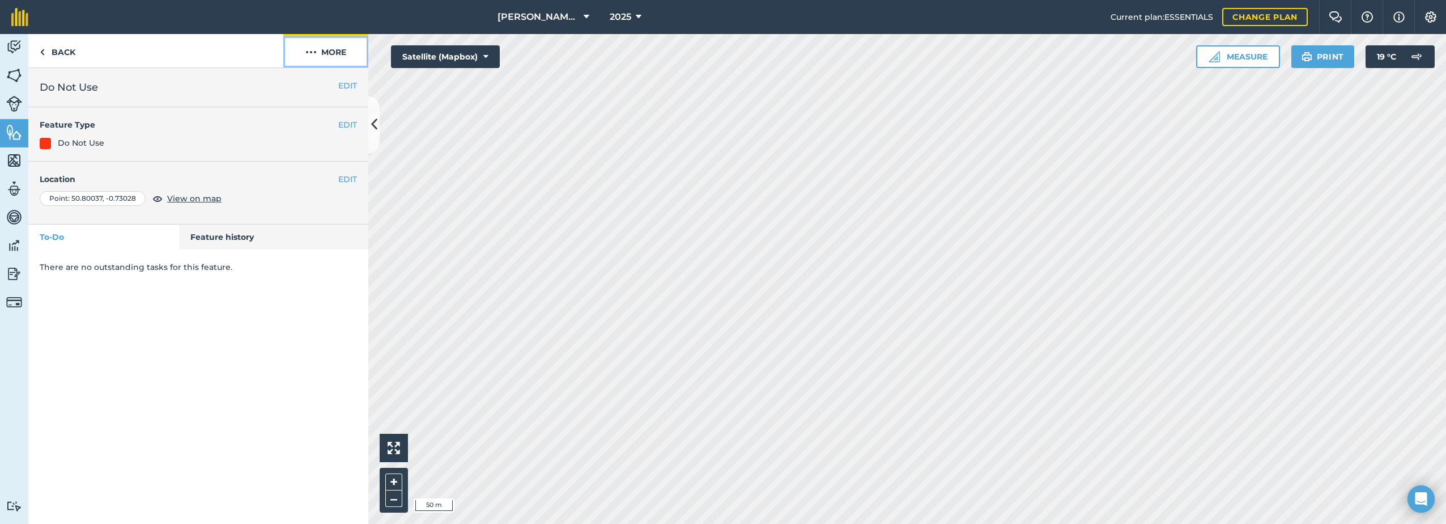
click at [313, 55] on img at bounding box center [311, 52] width 11 height 14
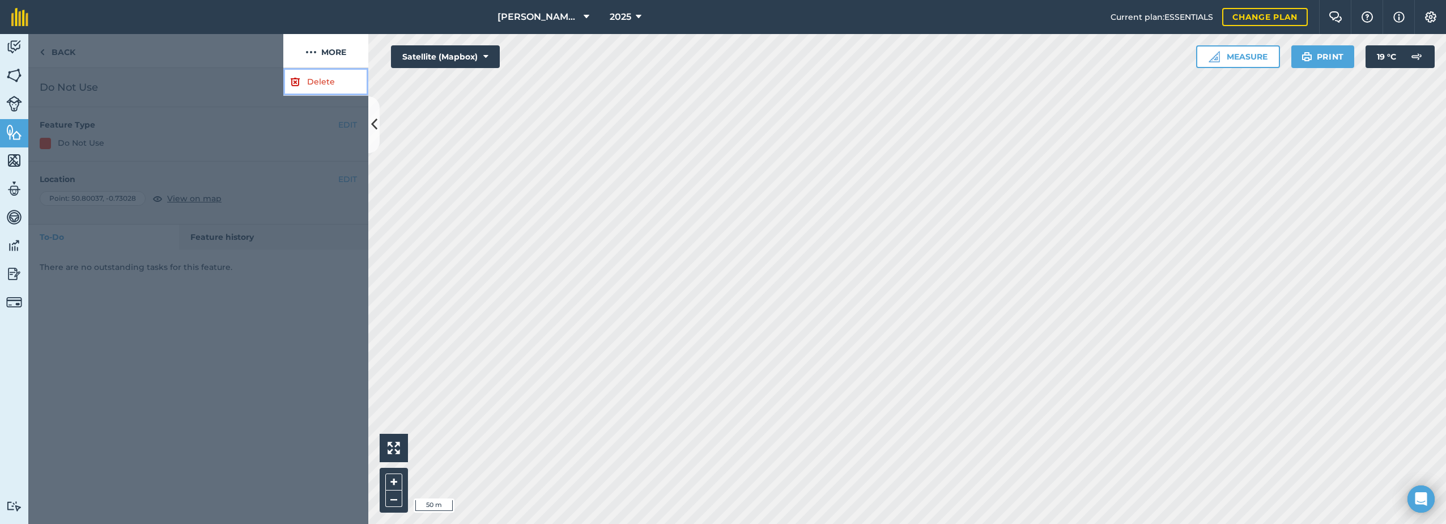
click at [303, 86] on link "Delete" at bounding box center [325, 82] width 85 height 28
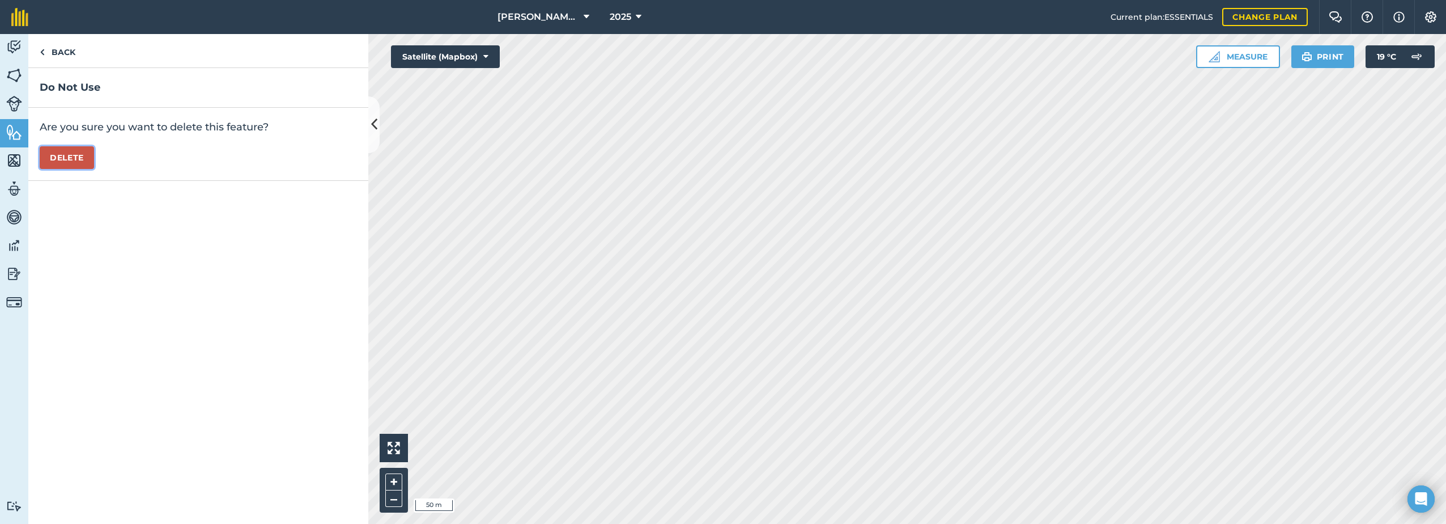
click at [76, 150] on button "Delete" at bounding box center [67, 157] width 54 height 23
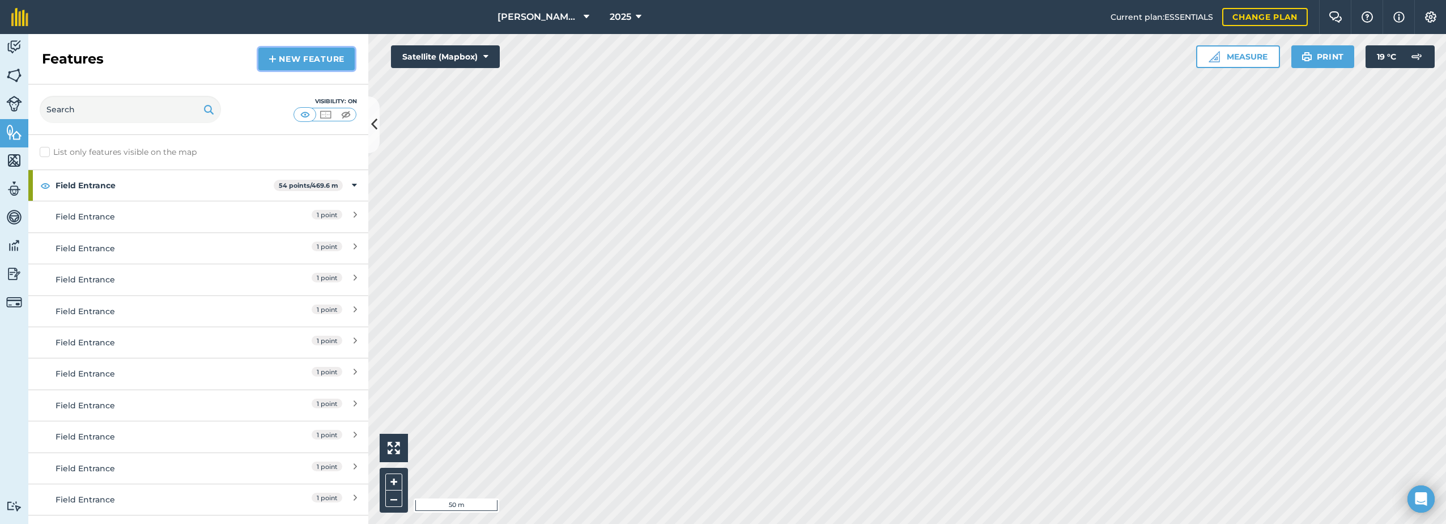
click at [289, 65] on link "New feature" at bounding box center [306, 59] width 96 height 23
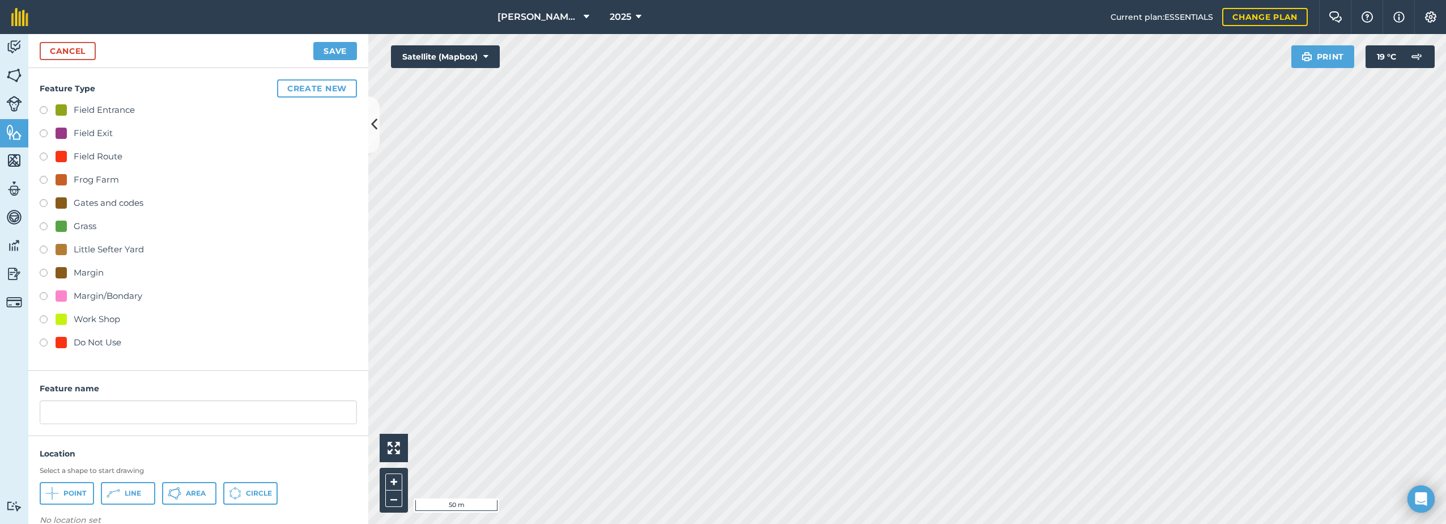
click at [41, 341] on label at bounding box center [48, 343] width 16 height 11
radio input "true"
type input "Do Not Use"
drag, startPoint x: 302, startPoint y: 431, endPoint x: 304, endPoint y: 392, distance: 39.7
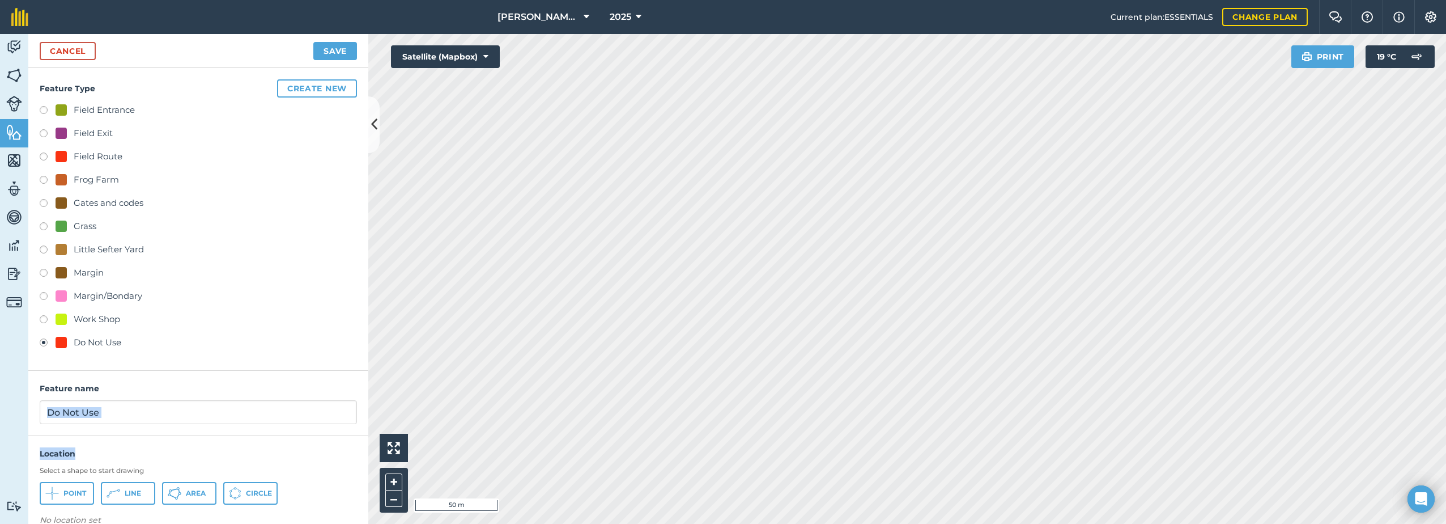
click at [304, 392] on div "Feature Type Create new Field Entrance Field Exit Field Route Frog Farm Gates a…" at bounding box center [198, 296] width 340 height 456
click at [167, 447] on h4 "Location" at bounding box center [198, 453] width 317 height 12
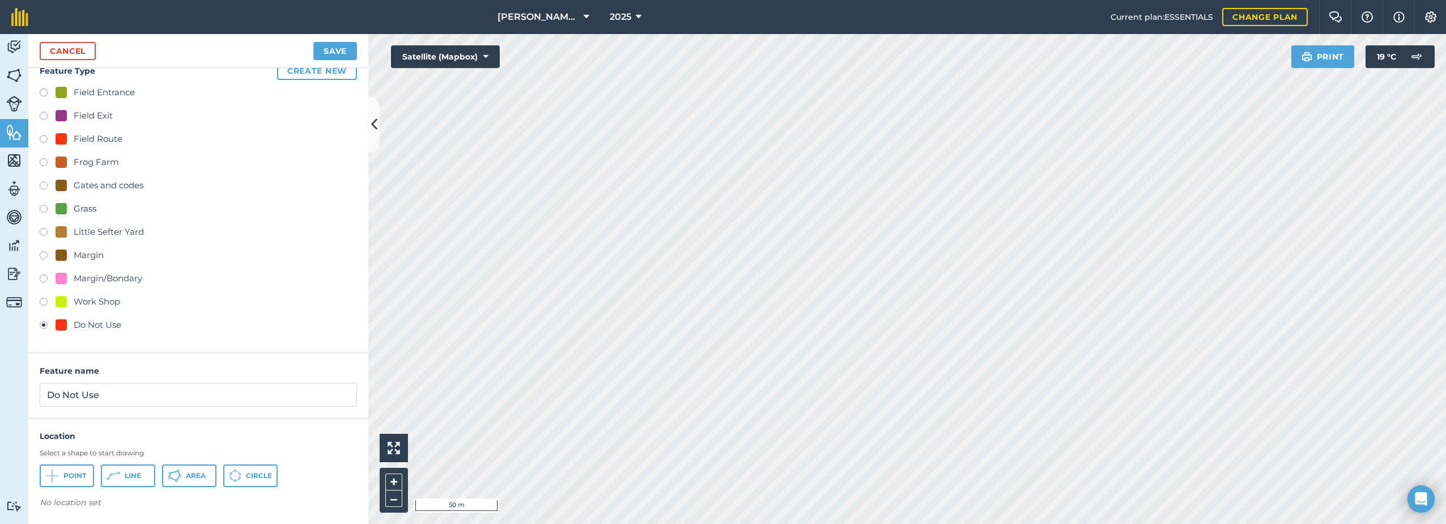
scroll to position [19, 0]
click at [67, 472] on span "Point" at bounding box center [74, 474] width 23 height 9
click at [125, 470] on span "Line" at bounding box center [133, 474] width 16 height 9
click at [62, 53] on link "Cancel" at bounding box center [68, 51] width 56 height 18
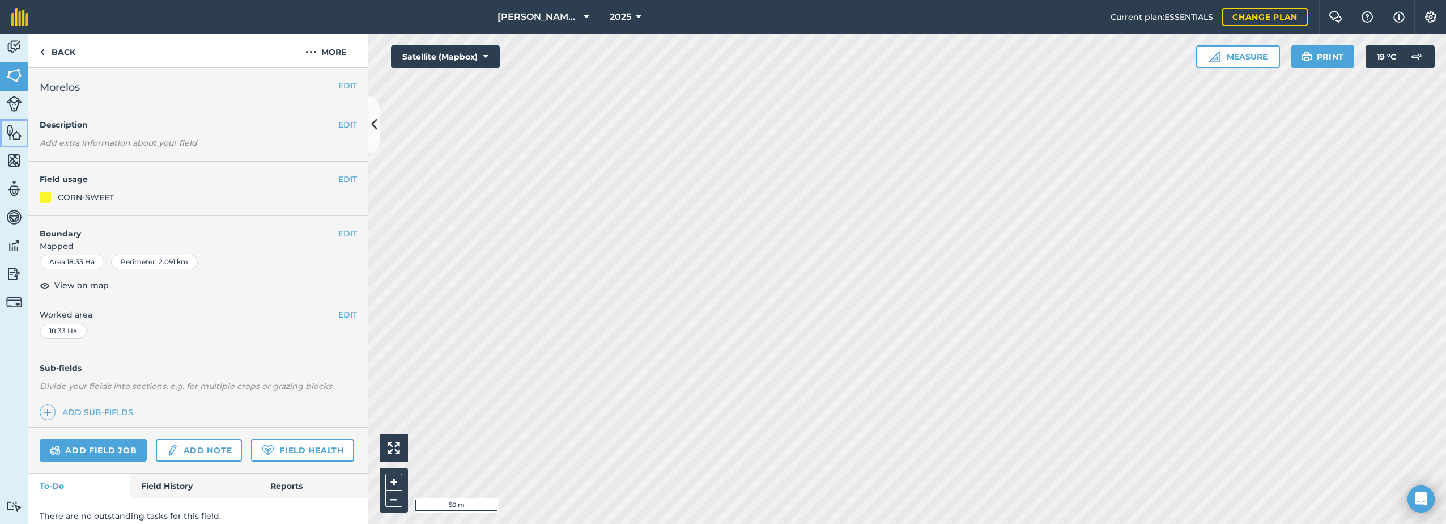
click at [7, 134] on img at bounding box center [14, 132] width 16 height 17
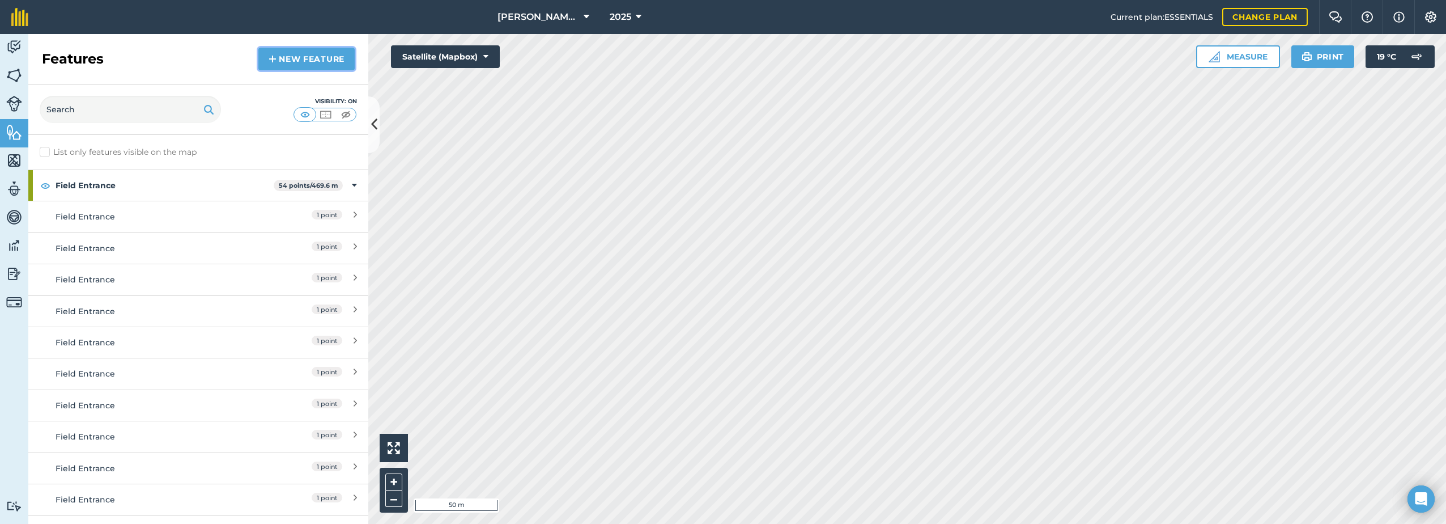
click at [299, 68] on link "New feature" at bounding box center [306, 59] width 96 height 23
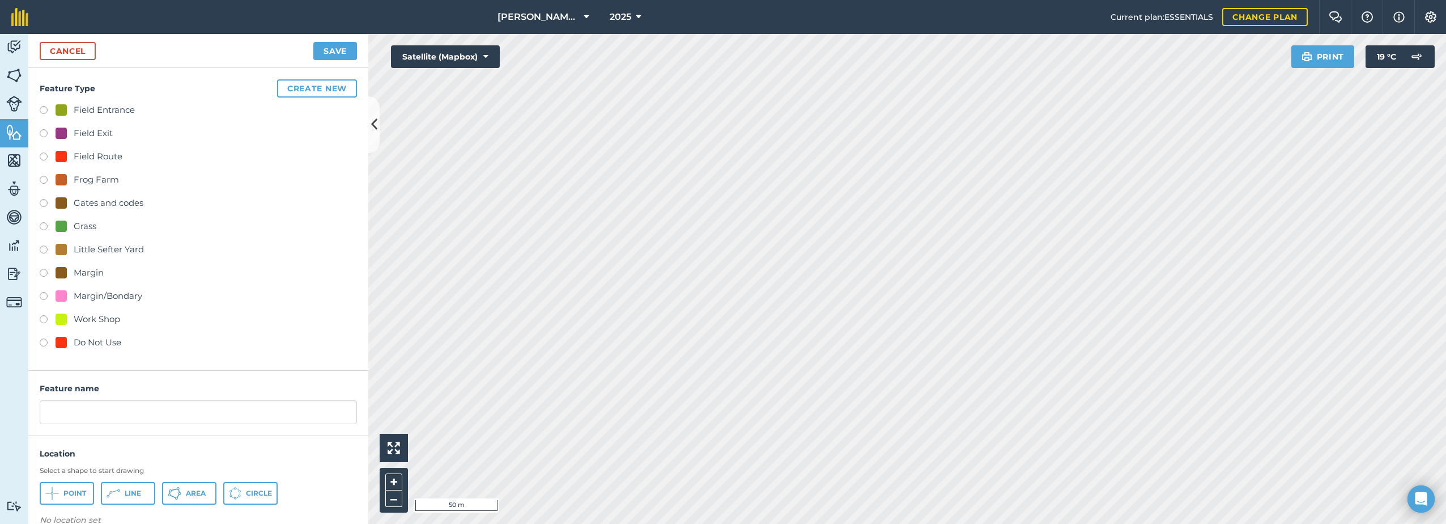
click at [80, 337] on div "Do Not Use" at bounding box center [98, 343] width 48 height 14
radio input "true"
type input "Do Not Use"
drag, startPoint x: 73, startPoint y: 494, endPoint x: 126, endPoint y: 455, distance: 65.8
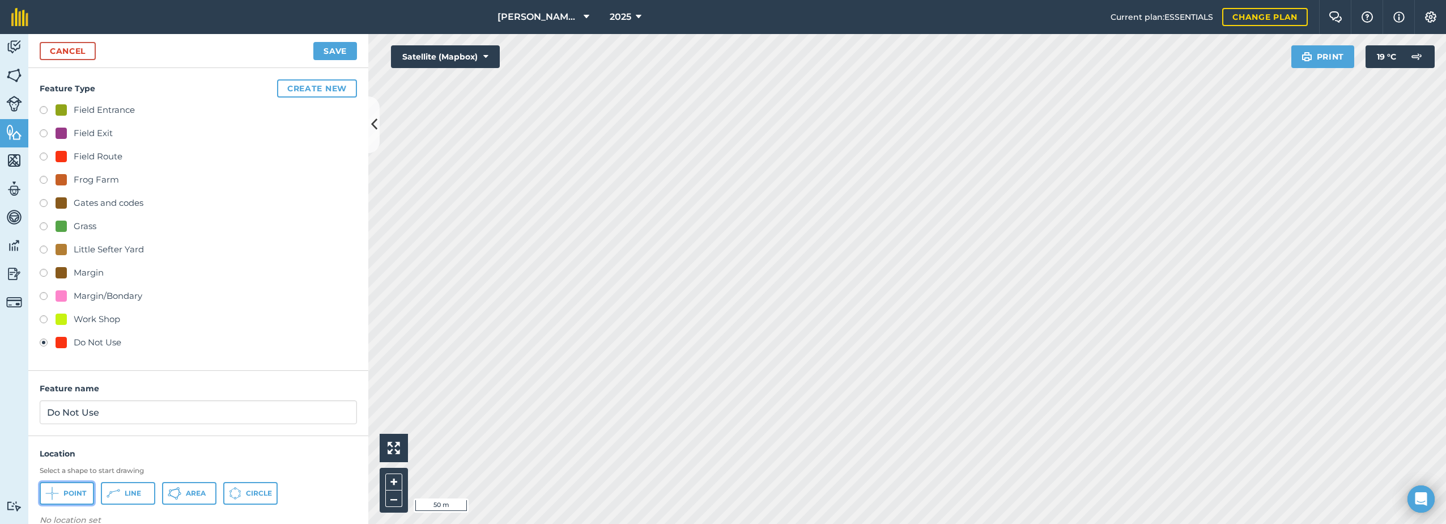
click at [74, 494] on span "Point" at bounding box center [74, 493] width 23 height 9
click at [332, 50] on button "Save" at bounding box center [335, 51] width 44 height 18
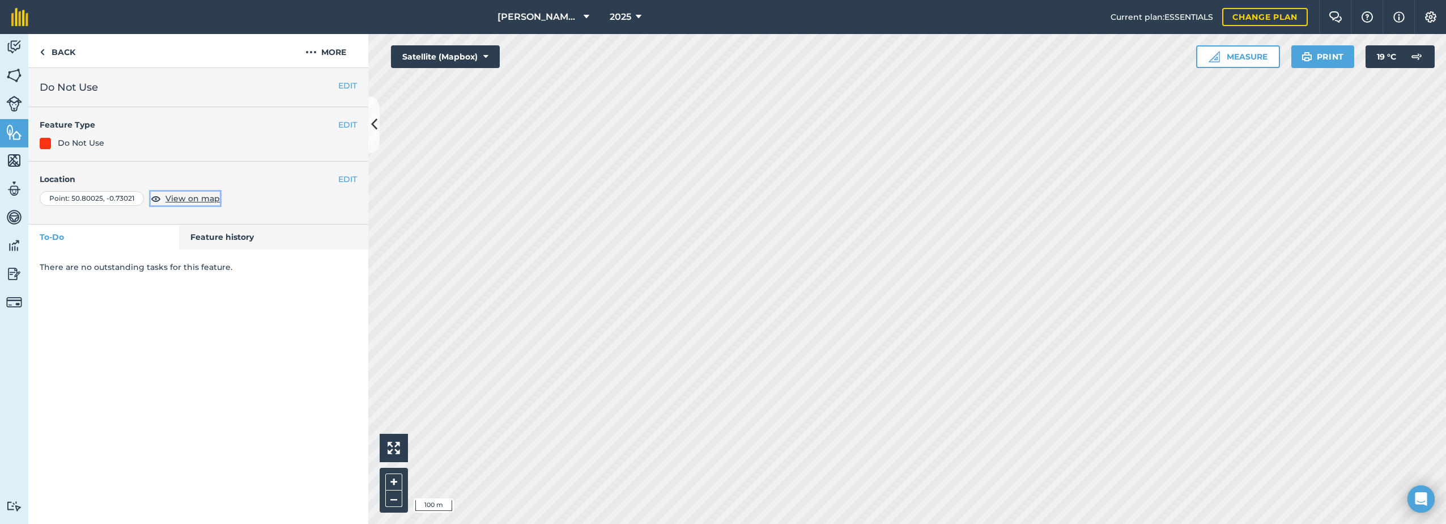
click at [183, 203] on span "View on map" at bounding box center [193, 198] width 54 height 12
click at [344, 121] on button "EDIT" at bounding box center [347, 124] width 19 height 12
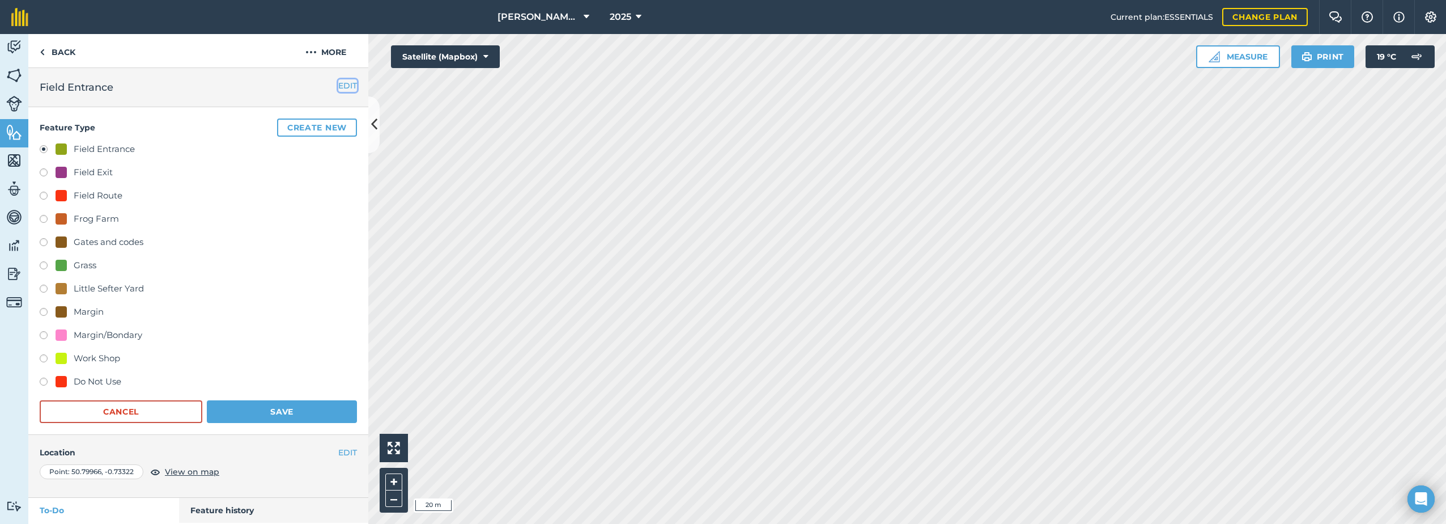
click at [338, 86] on button "EDIT" at bounding box center [347, 85] width 19 height 12
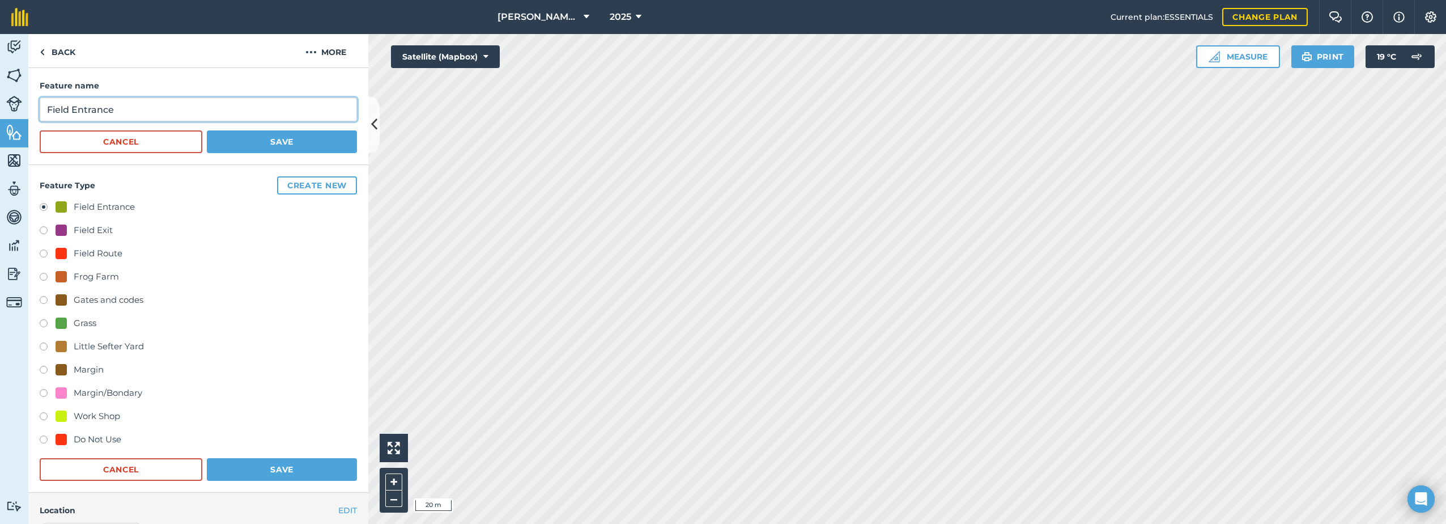
click at [46, 108] on input "Field Entrance" at bounding box center [198, 109] width 317 height 24
type input "C10 Field Entrance"
click at [270, 140] on button "Save" at bounding box center [282, 141] width 150 height 23
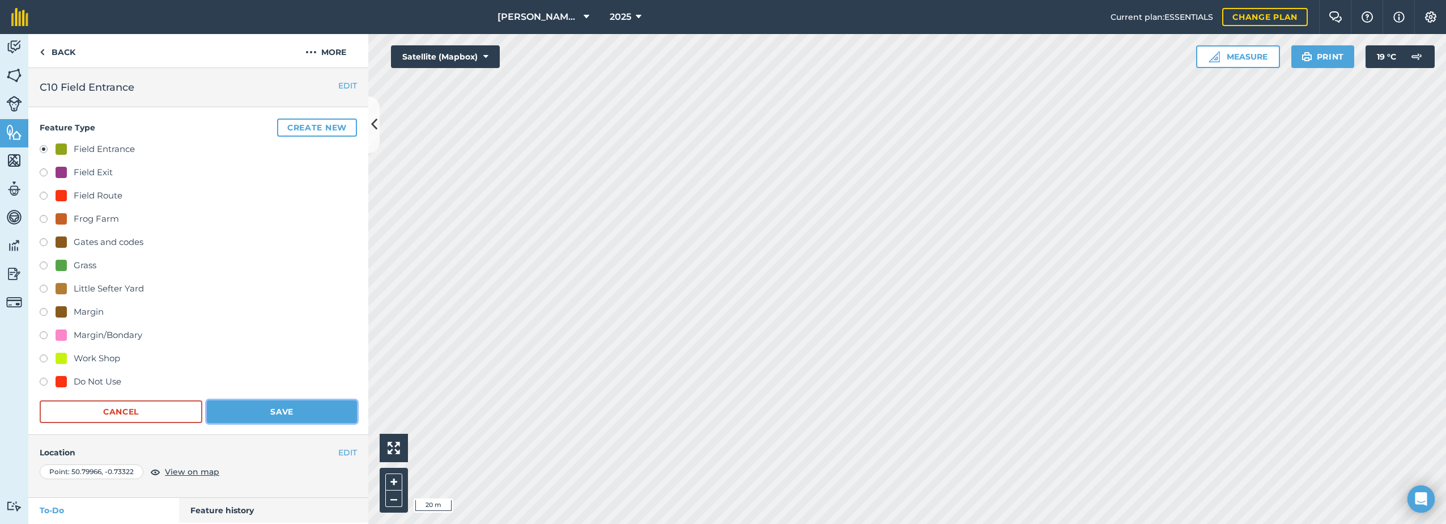
click at [286, 405] on button "Save" at bounding box center [282, 411] width 150 height 23
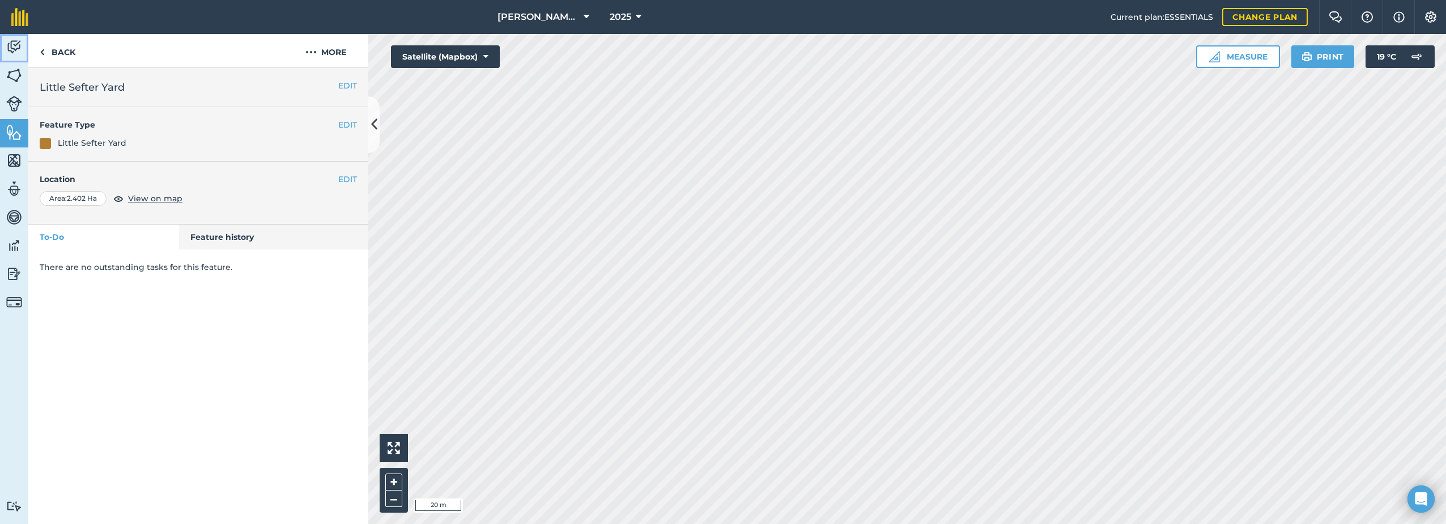
drag, startPoint x: 20, startPoint y: 47, endPoint x: 24, endPoint y: 55, distance: 8.9
click at [22, 47] on img at bounding box center [14, 47] width 16 height 17
click at [11, 53] on img at bounding box center [14, 47] width 16 height 17
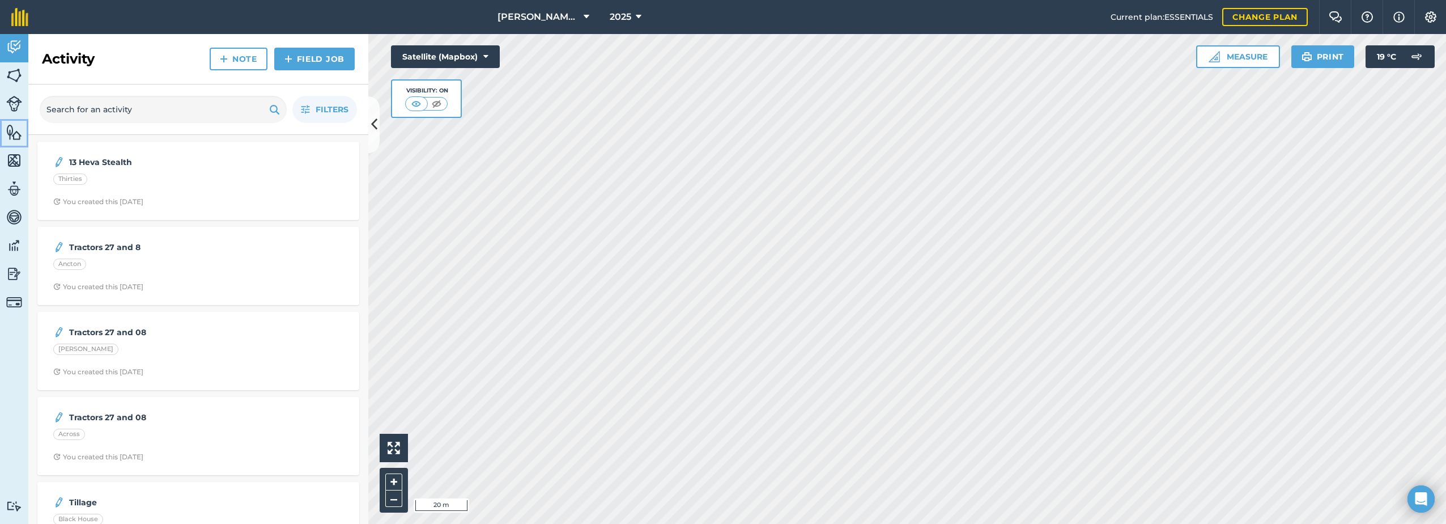
click at [12, 128] on img at bounding box center [14, 132] width 16 height 17
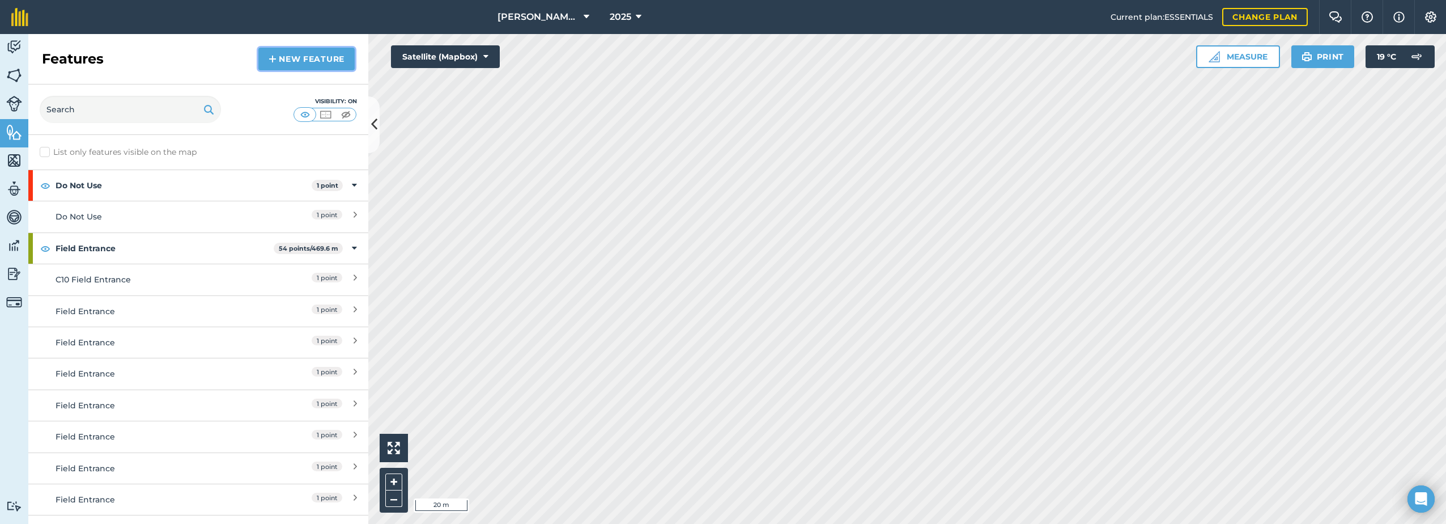
click at [311, 49] on link "New feature" at bounding box center [306, 59] width 96 height 23
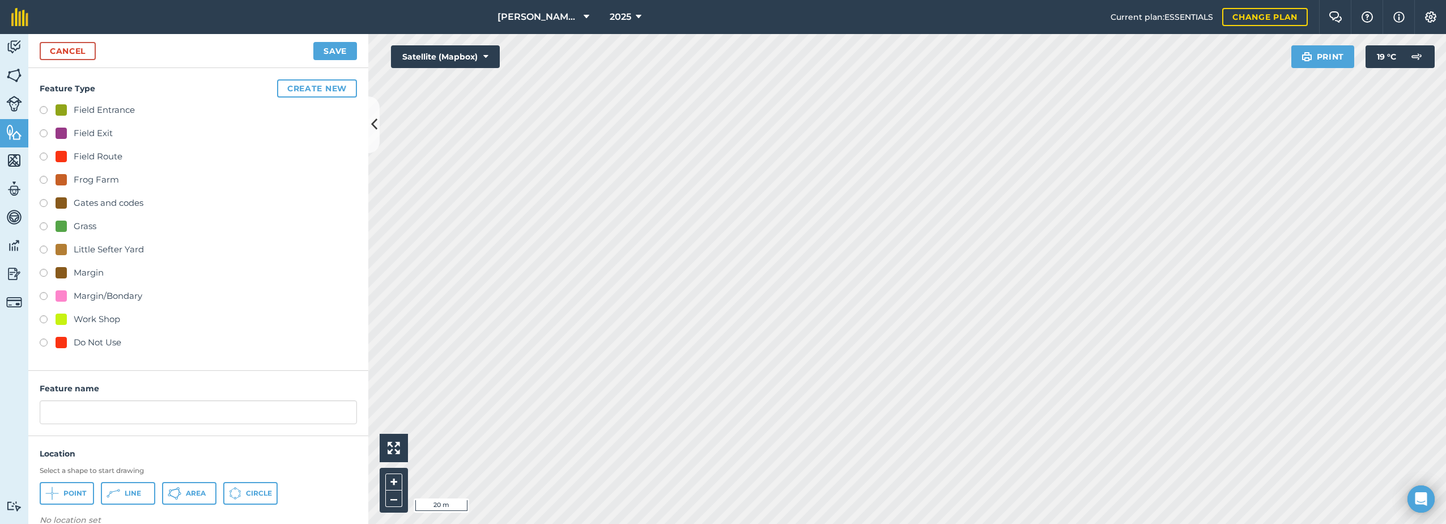
click at [72, 108] on div "Field Entrance" at bounding box center [95, 110] width 79 height 14
radio input "true"
click at [66, 494] on button "Point" at bounding box center [67, 493] width 54 height 23
click at [126, 419] on input "Field Entrance 2" at bounding box center [198, 412] width 317 height 24
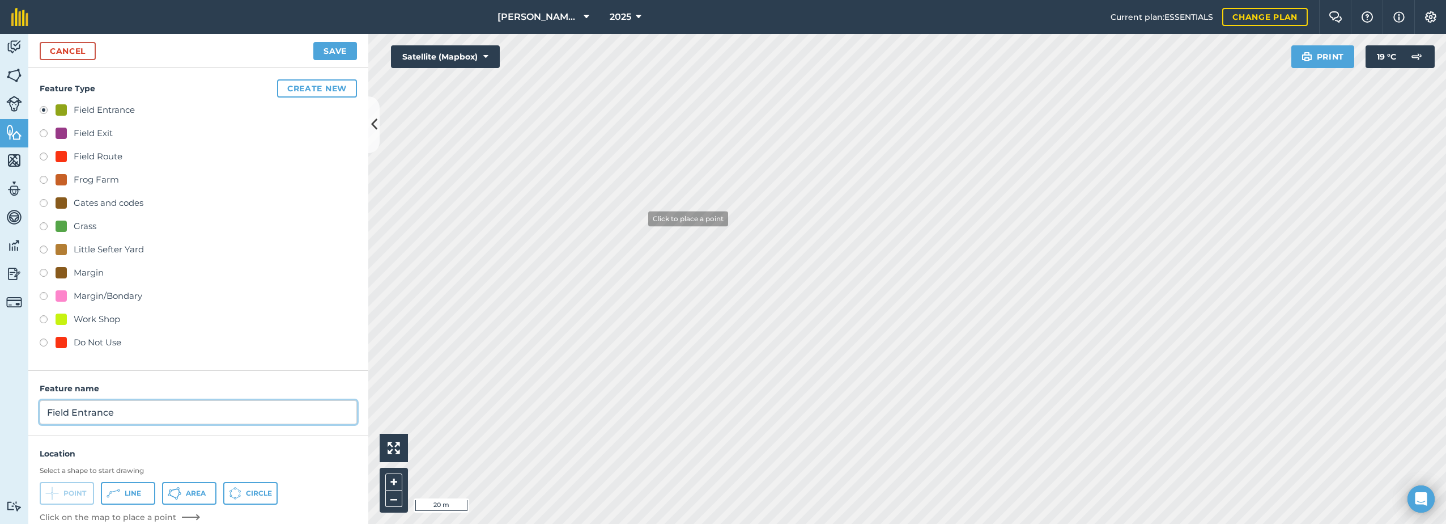
type input "Field Entrance"
click at [323, 43] on button "Save" at bounding box center [335, 51] width 44 height 18
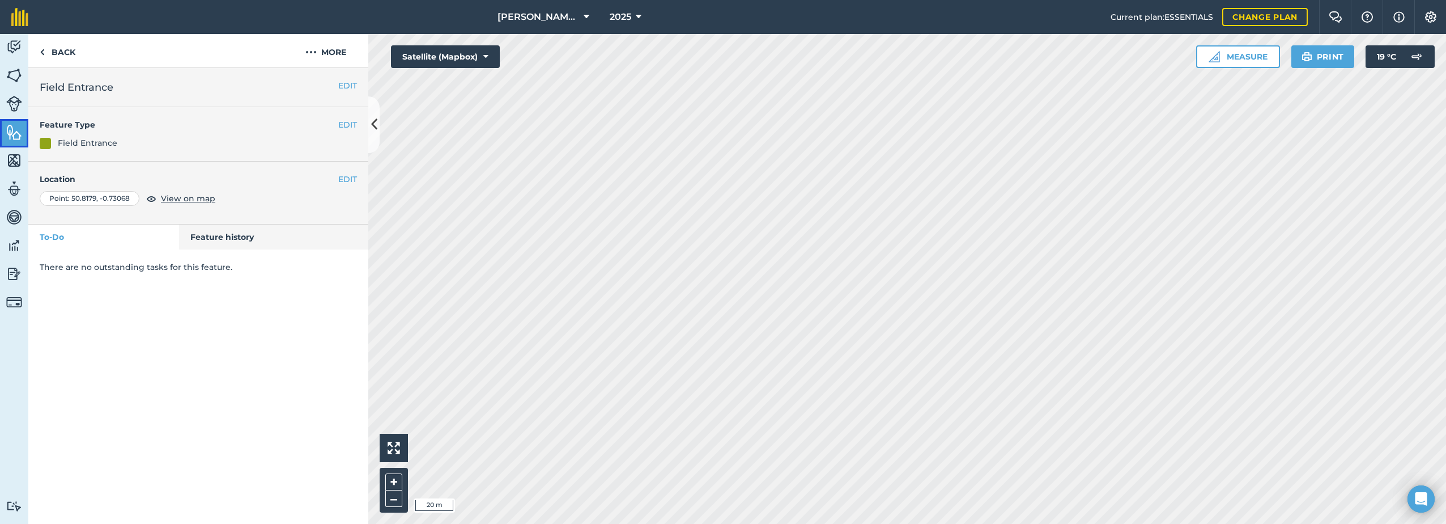
drag, startPoint x: 8, startPoint y: 135, endPoint x: 27, endPoint y: 133, distance: 19.4
click at [9, 135] on img at bounding box center [14, 132] width 16 height 17
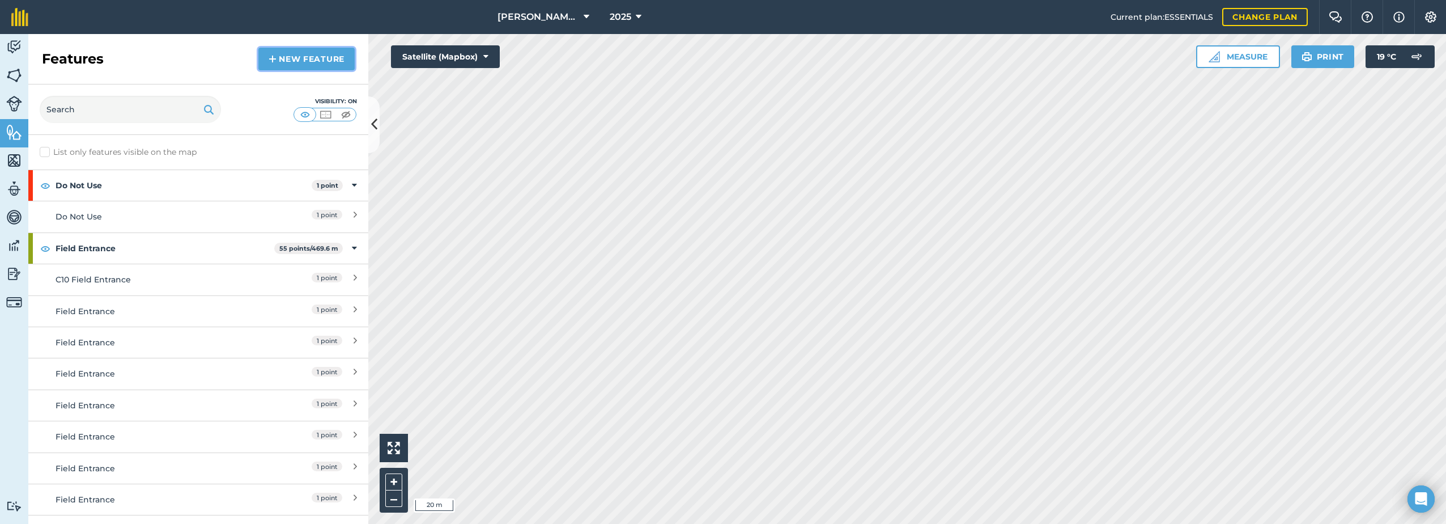
click at [331, 51] on link "New feature" at bounding box center [306, 59] width 96 height 23
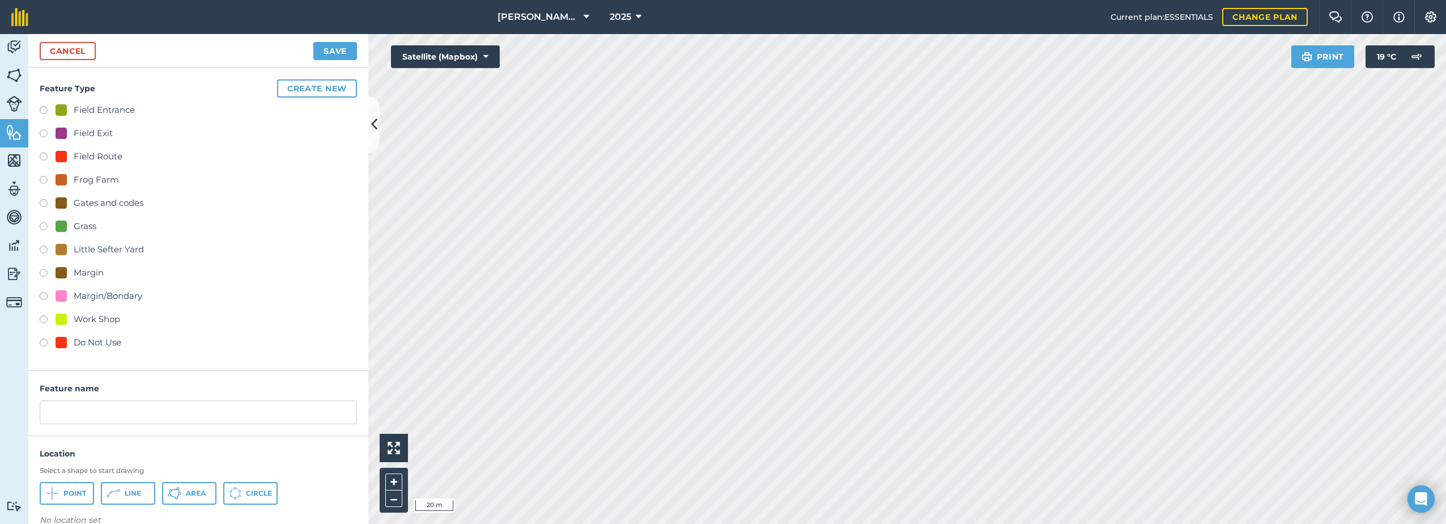
click at [59, 104] on div "Field Entrance" at bounding box center [95, 110] width 79 height 14
radio input "true"
click at [137, 415] on input "Field Entrance 2" at bounding box center [198, 412] width 317 height 24
type input "Field Entrance"
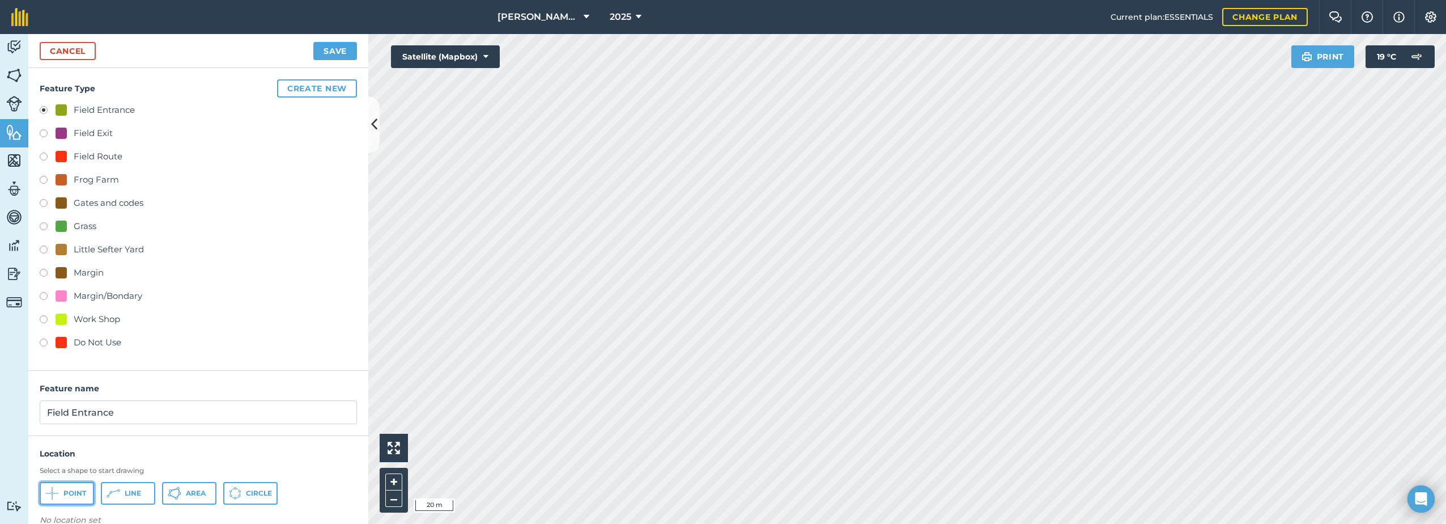
click at [56, 492] on icon at bounding box center [52, 493] width 14 height 14
click at [336, 48] on button "Save" at bounding box center [335, 51] width 44 height 18
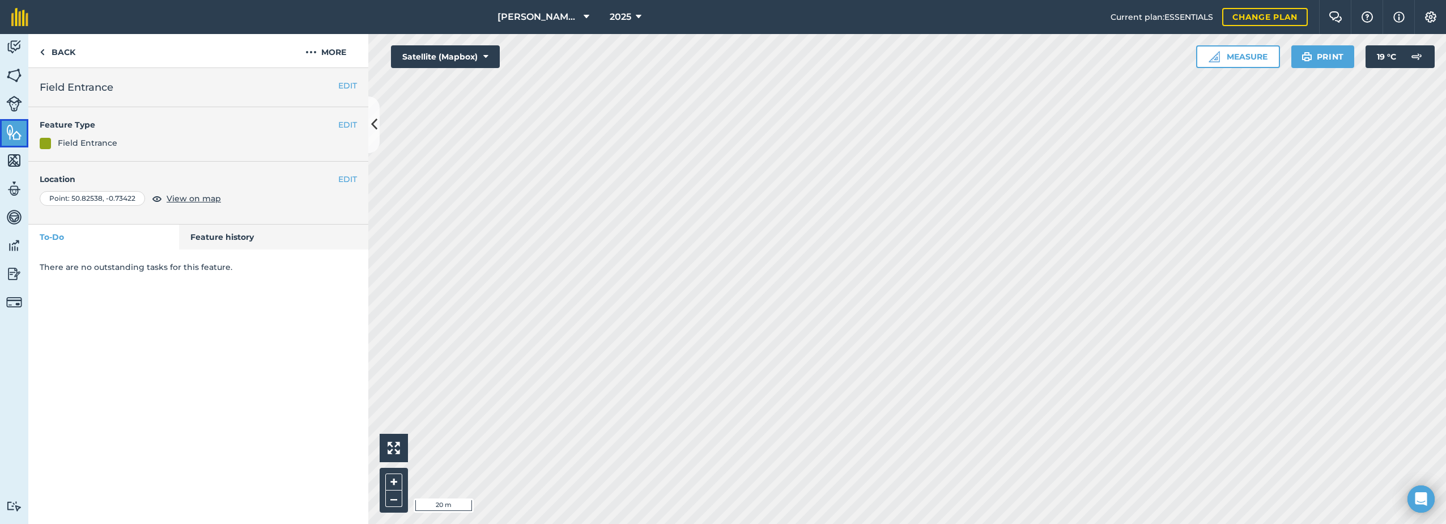
click at [18, 135] on img at bounding box center [14, 132] width 16 height 17
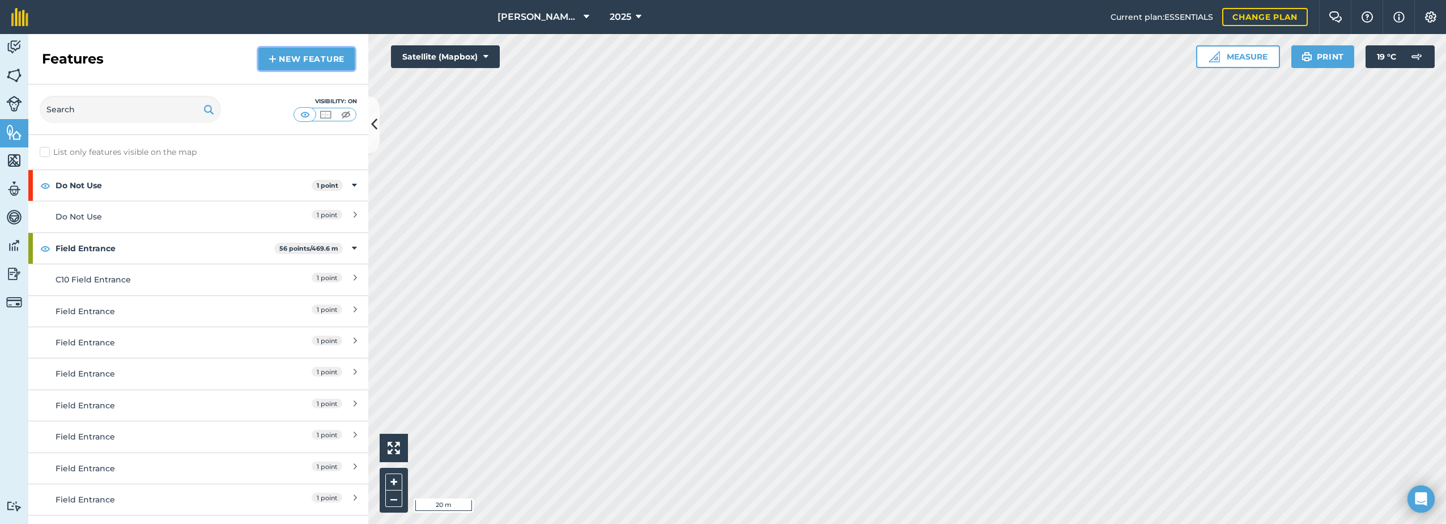
click at [316, 58] on link "New feature" at bounding box center [306, 59] width 96 height 23
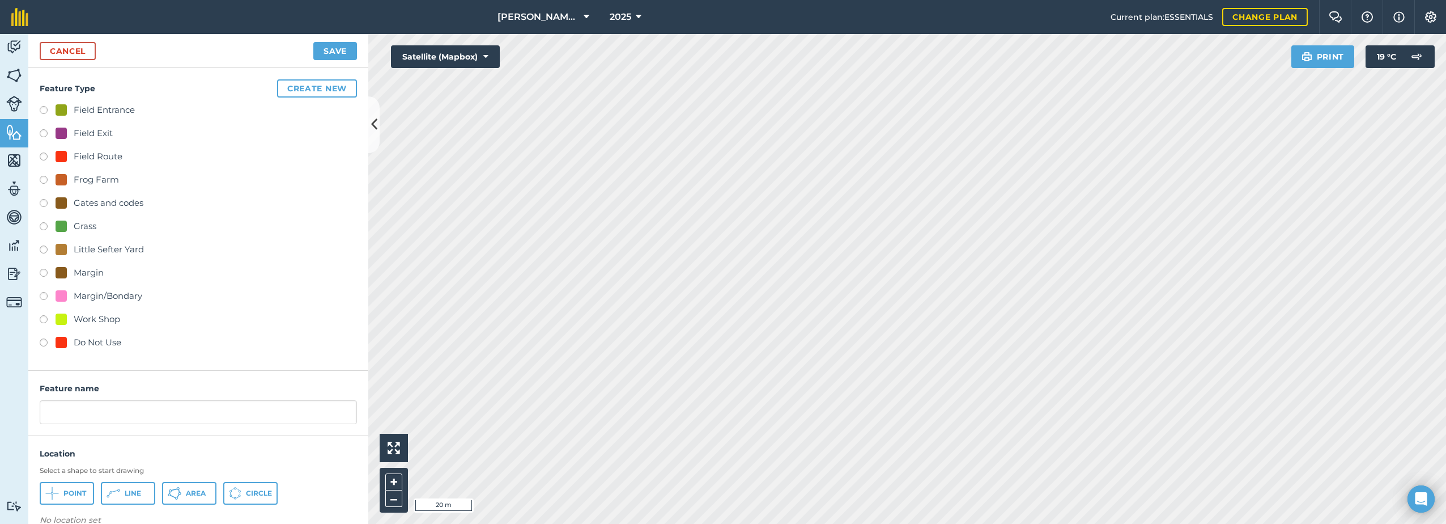
click at [77, 110] on div "Field Entrance" at bounding box center [104, 110] width 61 height 14
radio input "true"
click at [141, 412] on input "Field Entrance 2" at bounding box center [198, 412] width 317 height 24
type input "Field Entrance"
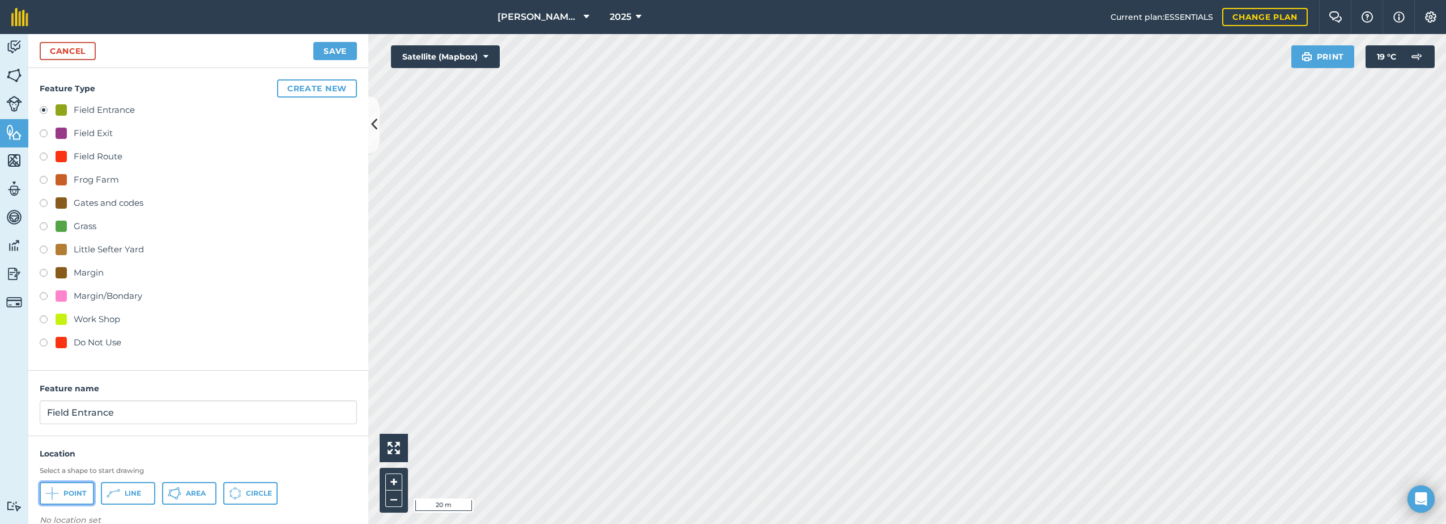
drag, startPoint x: 75, startPoint y: 491, endPoint x: 152, endPoint y: 463, distance: 81.8
click at [75, 491] on span "Point" at bounding box center [74, 493] width 23 height 9
click at [337, 50] on button "Save" at bounding box center [335, 51] width 44 height 18
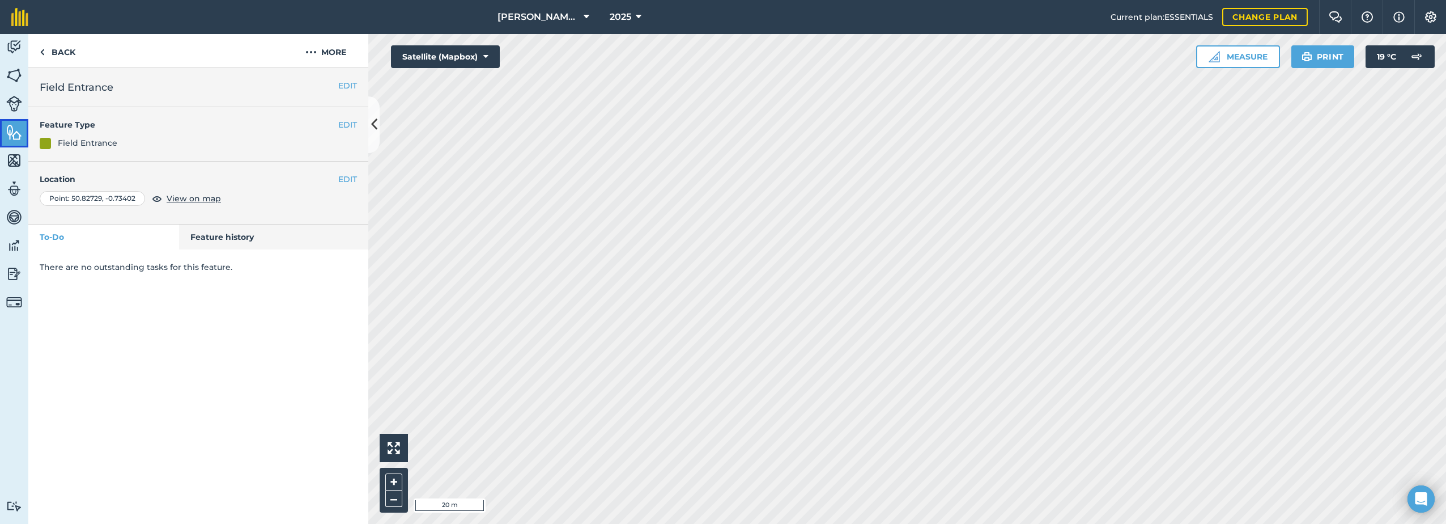
click at [20, 133] on img at bounding box center [14, 132] width 16 height 17
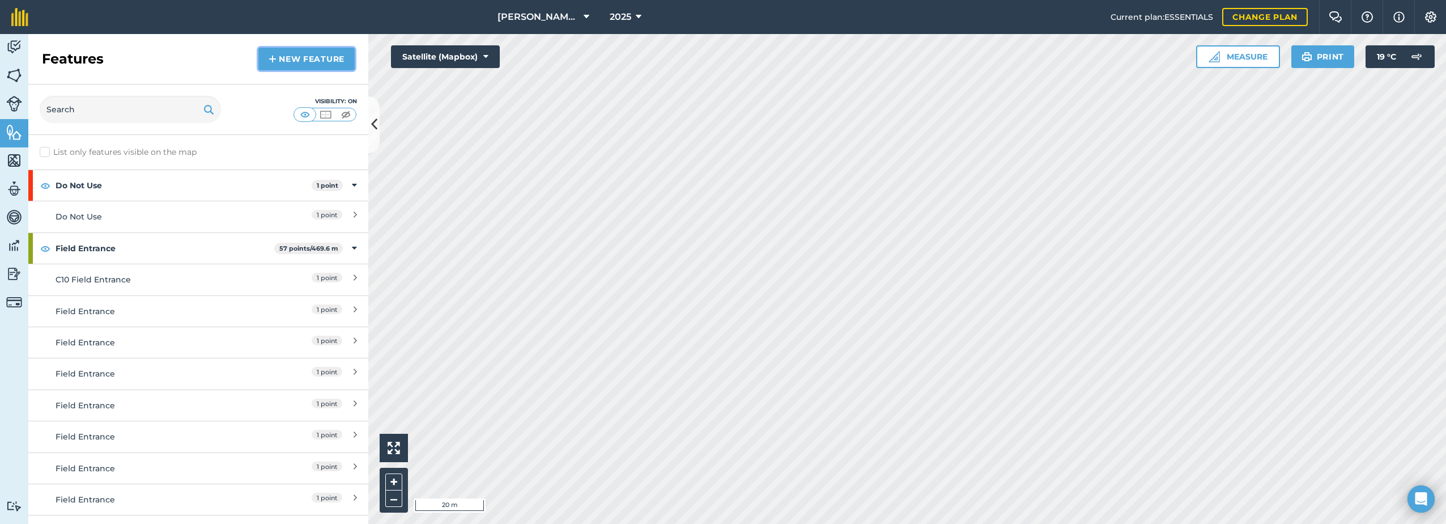
click at [304, 60] on link "New feature" at bounding box center [306, 59] width 96 height 23
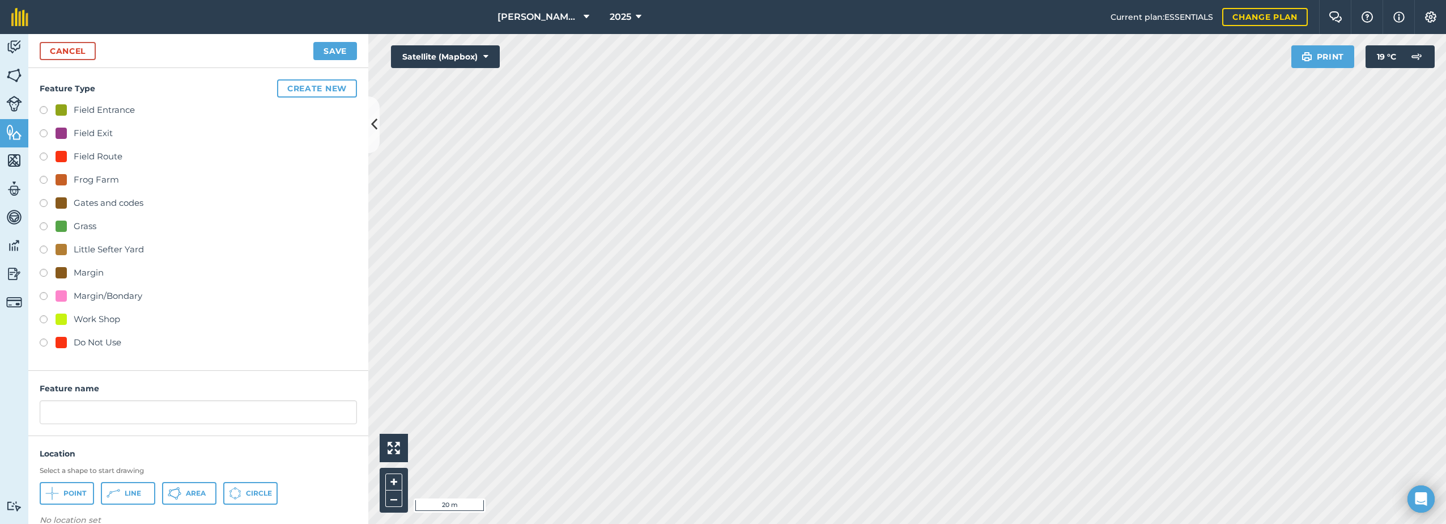
click at [96, 107] on div "Field Entrance" at bounding box center [104, 110] width 61 height 14
radio input "true"
click at [143, 414] on input "Field Entrance 2" at bounding box center [198, 412] width 317 height 24
type input "Field Entrance"
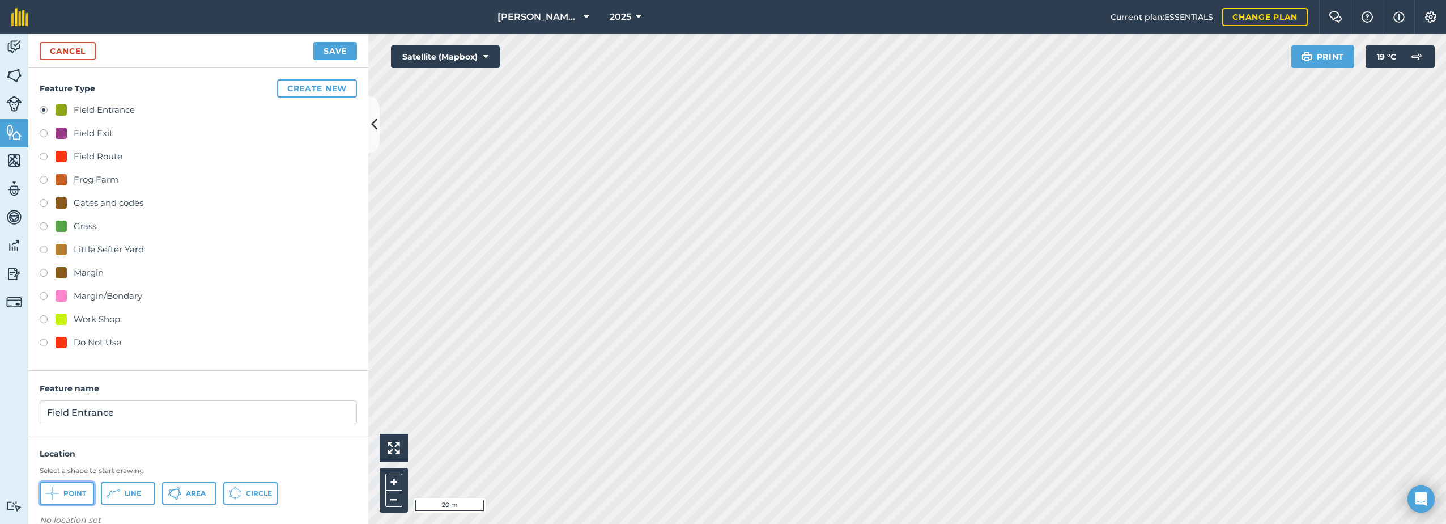
drag, startPoint x: 64, startPoint y: 500, endPoint x: 133, endPoint y: 486, distance: 70.7
click at [64, 500] on button "Point" at bounding box center [67, 493] width 54 height 23
click at [339, 52] on button "Save" at bounding box center [335, 51] width 44 height 18
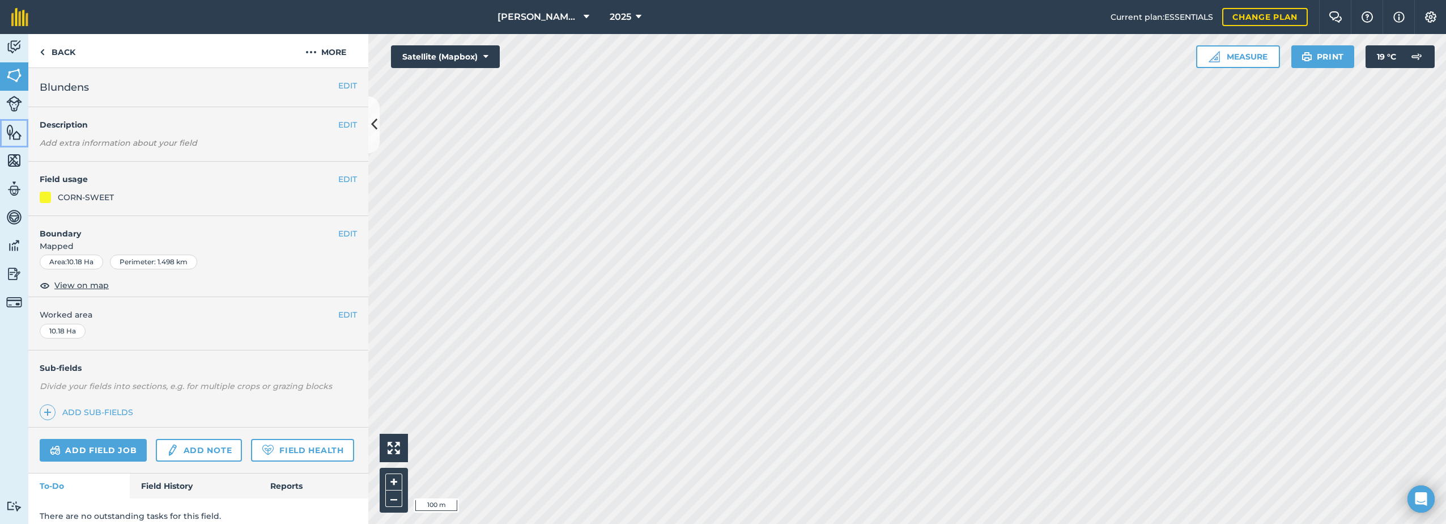
click at [16, 131] on img at bounding box center [14, 132] width 16 height 17
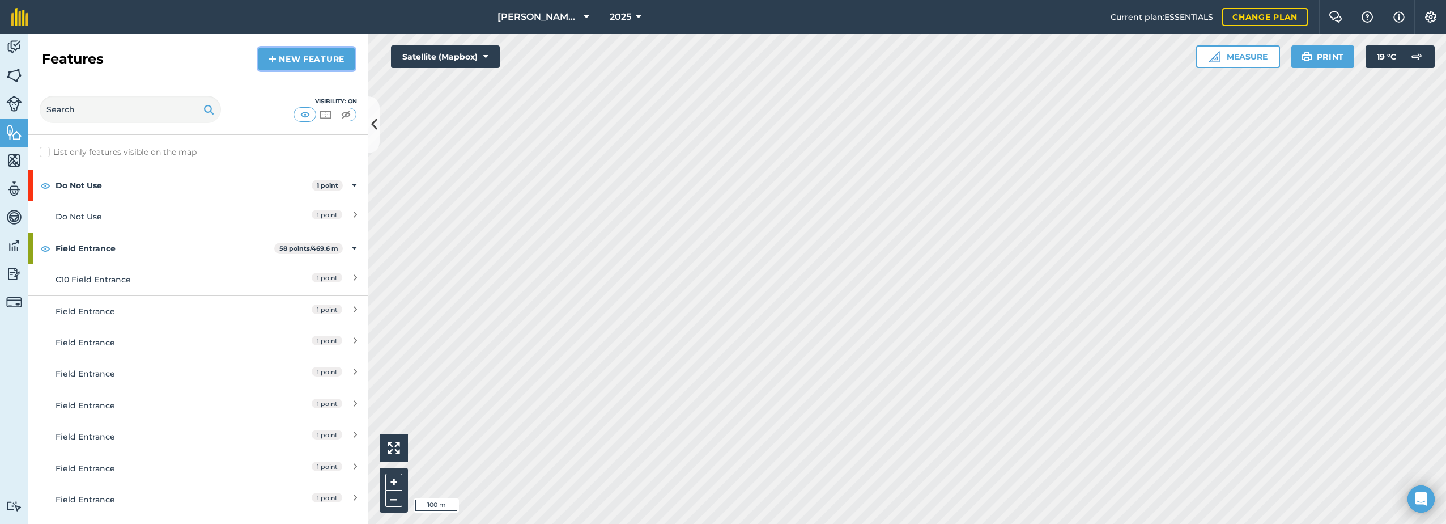
click at [291, 59] on link "New feature" at bounding box center [306, 59] width 96 height 23
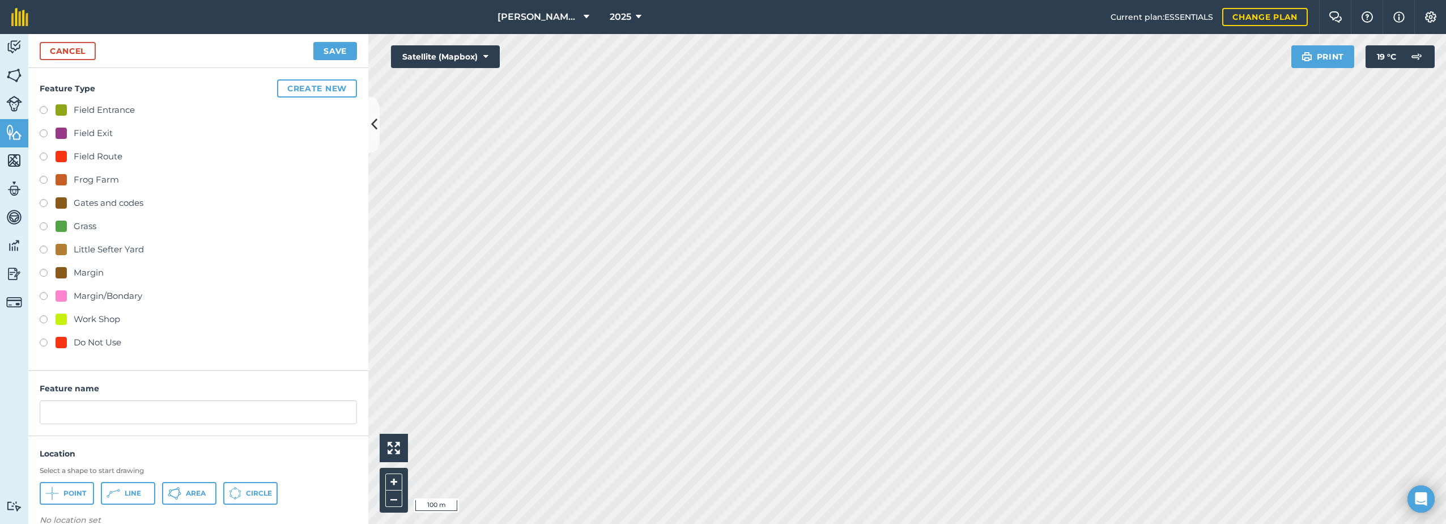
click at [94, 103] on div "Field Entrance" at bounding box center [104, 110] width 61 height 14
radio input "true"
click at [131, 412] on input "Field Entrance 2" at bounding box center [198, 412] width 317 height 24
type input "Field Entrance"
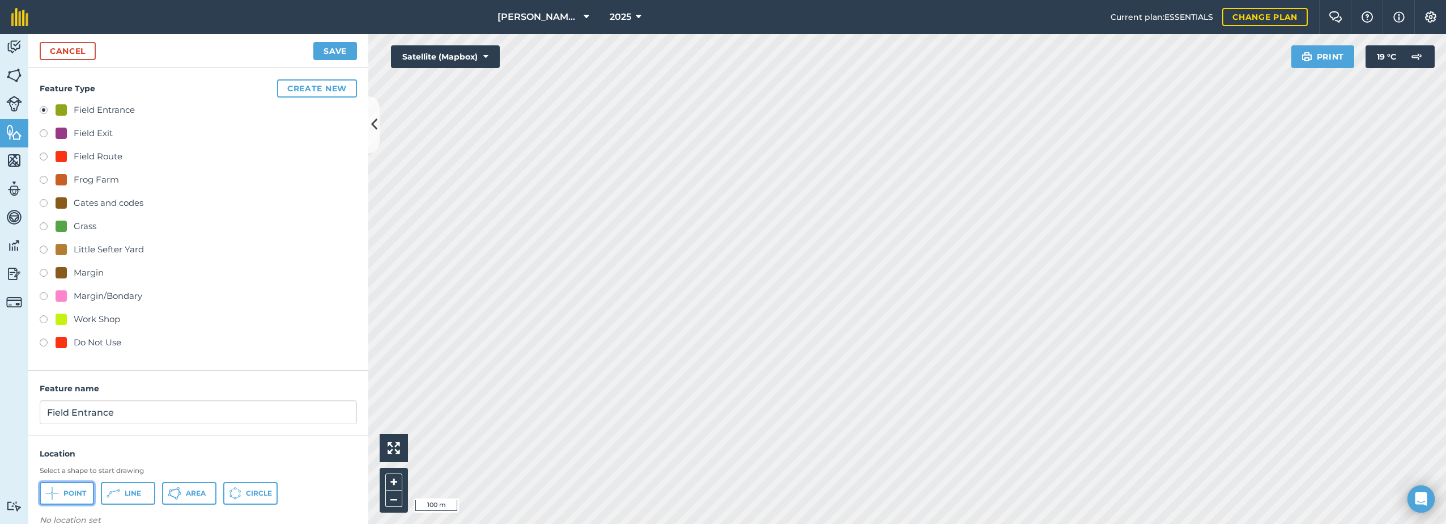
drag, startPoint x: 57, startPoint y: 499, endPoint x: 66, endPoint y: 494, distance: 9.6
click at [58, 498] on icon at bounding box center [52, 493] width 14 height 14
click at [345, 49] on button "Save" at bounding box center [335, 51] width 44 height 18
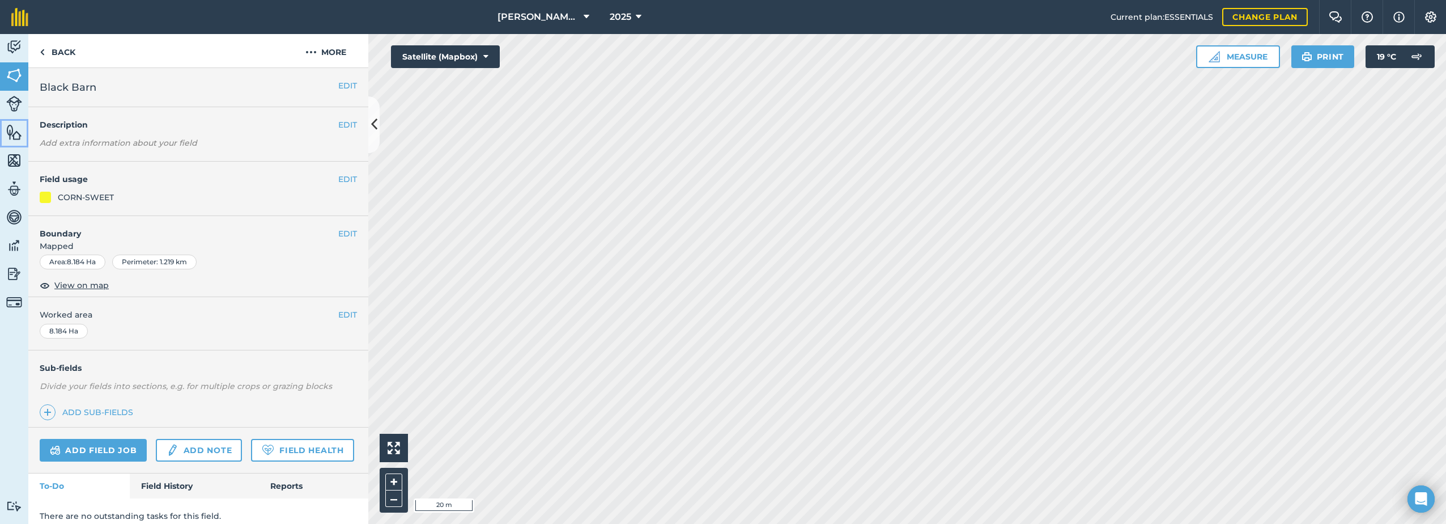
click at [16, 130] on img at bounding box center [14, 132] width 16 height 17
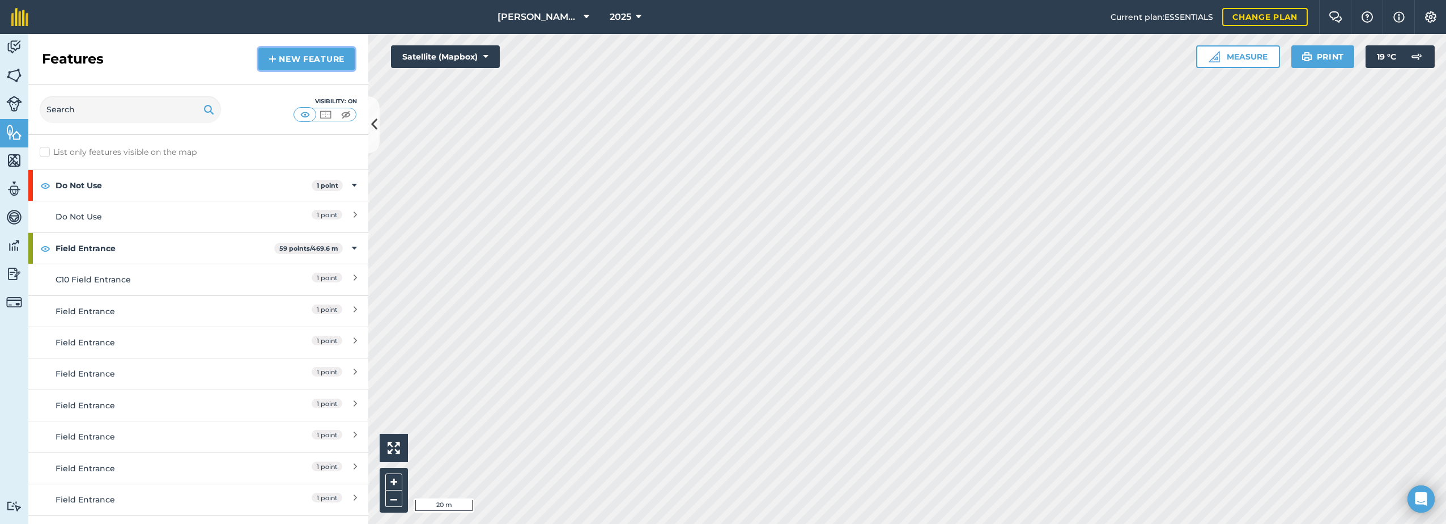
click at [321, 57] on link "New feature" at bounding box center [306, 59] width 96 height 23
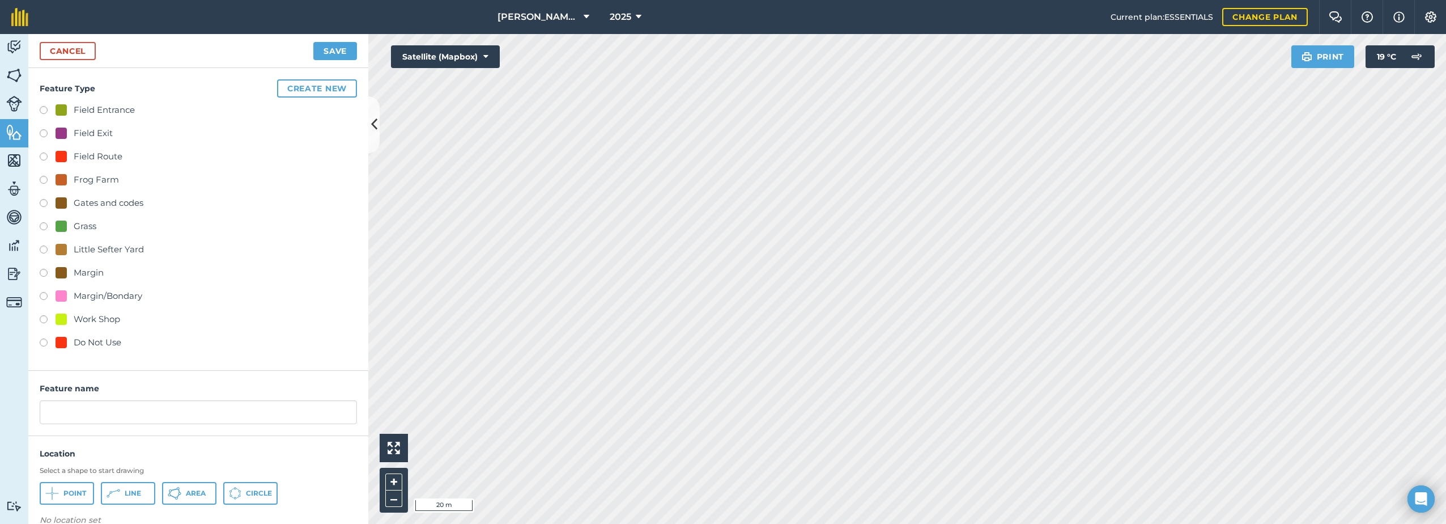
drag, startPoint x: 58, startPoint y: 106, endPoint x: 67, endPoint y: 111, distance: 10.1
click at [59, 106] on div at bounding box center [61, 109] width 11 height 11
radio input "true"
click at [139, 412] on input "Field Entrance 2" at bounding box center [198, 412] width 317 height 24
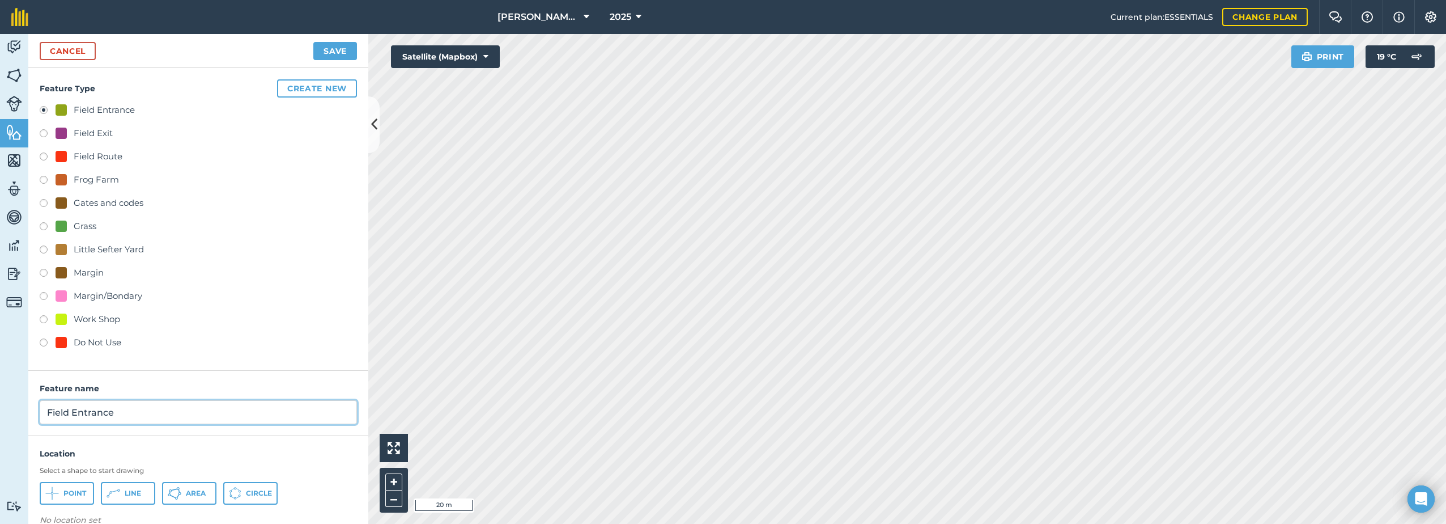
type input "Field Entrance"
drag, startPoint x: 71, startPoint y: 497, endPoint x: 271, endPoint y: 465, distance: 202.0
click at [72, 497] on span "Point" at bounding box center [74, 493] width 23 height 9
click at [340, 54] on button "Save" at bounding box center [335, 51] width 44 height 18
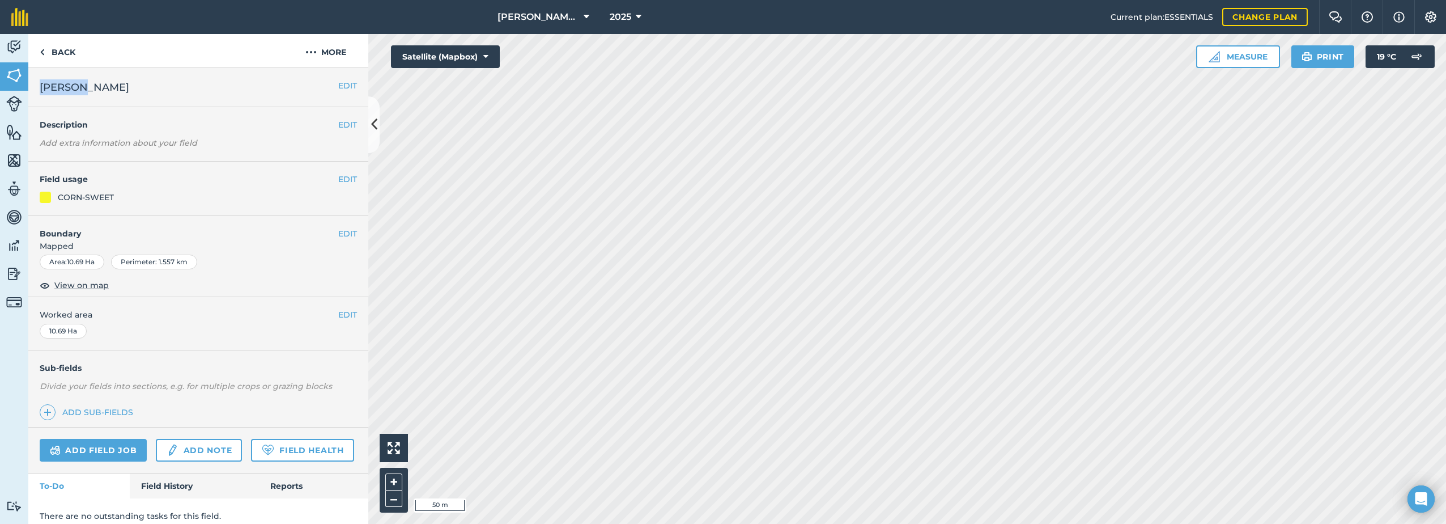
drag, startPoint x: 84, startPoint y: 86, endPoint x: 40, endPoint y: 85, distance: 44.8
click at [40, 85] on h2 "[PERSON_NAME]" at bounding box center [189, 87] width 299 height 16
copy span "[PERSON_NAME]"
click at [313, 52] on img at bounding box center [311, 52] width 11 height 14
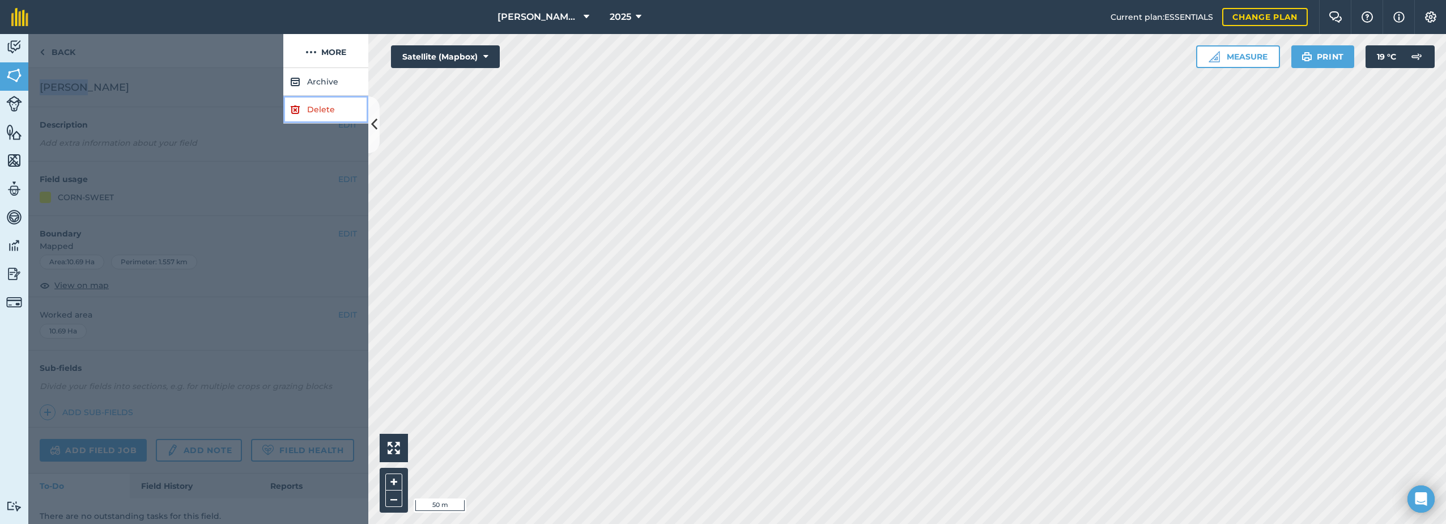
click at [302, 109] on link "Delete" at bounding box center [325, 110] width 85 height 28
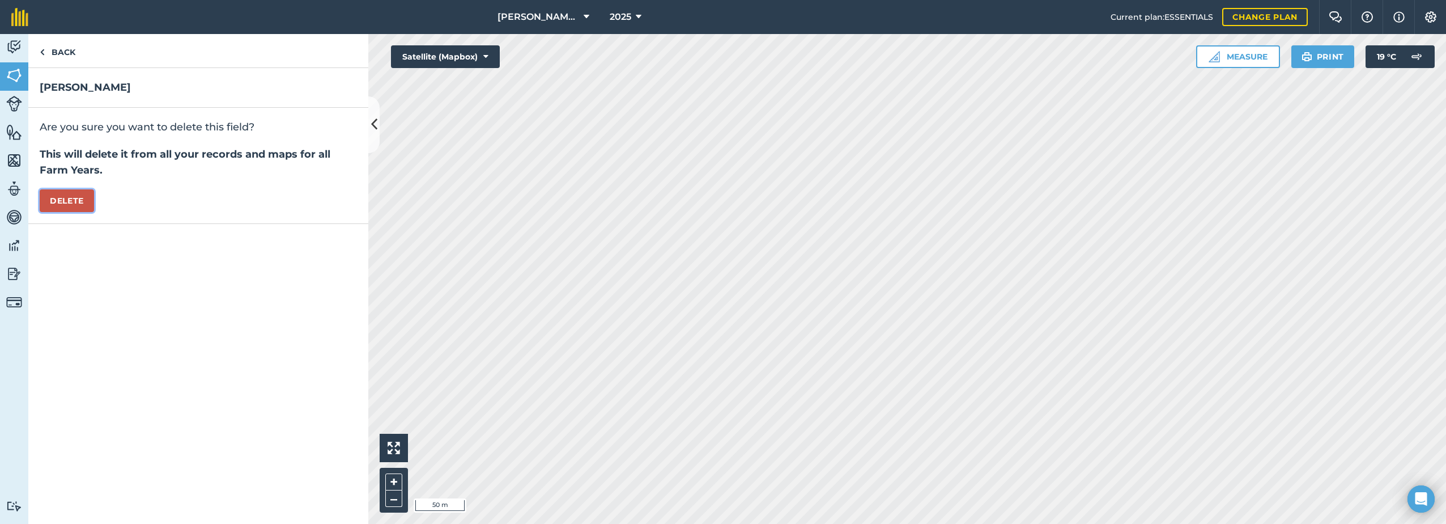
click at [48, 203] on button "Delete" at bounding box center [67, 200] width 54 height 23
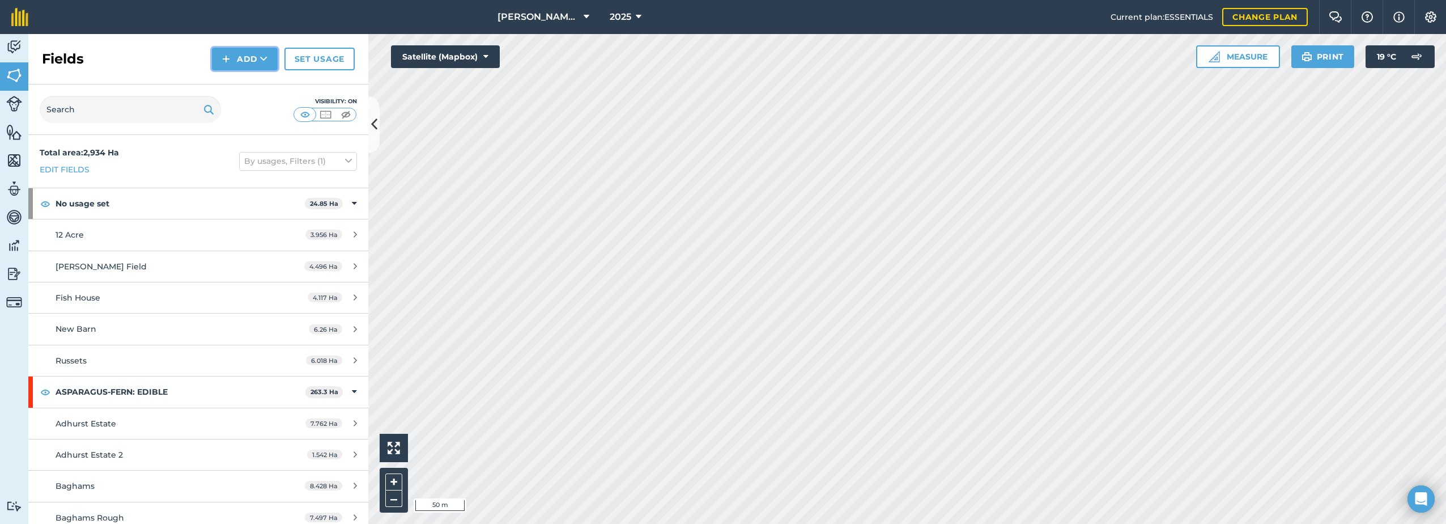
click at [235, 58] on button "Add" at bounding box center [245, 59] width 66 height 23
click at [238, 83] on link "Draw" at bounding box center [245, 84] width 62 height 25
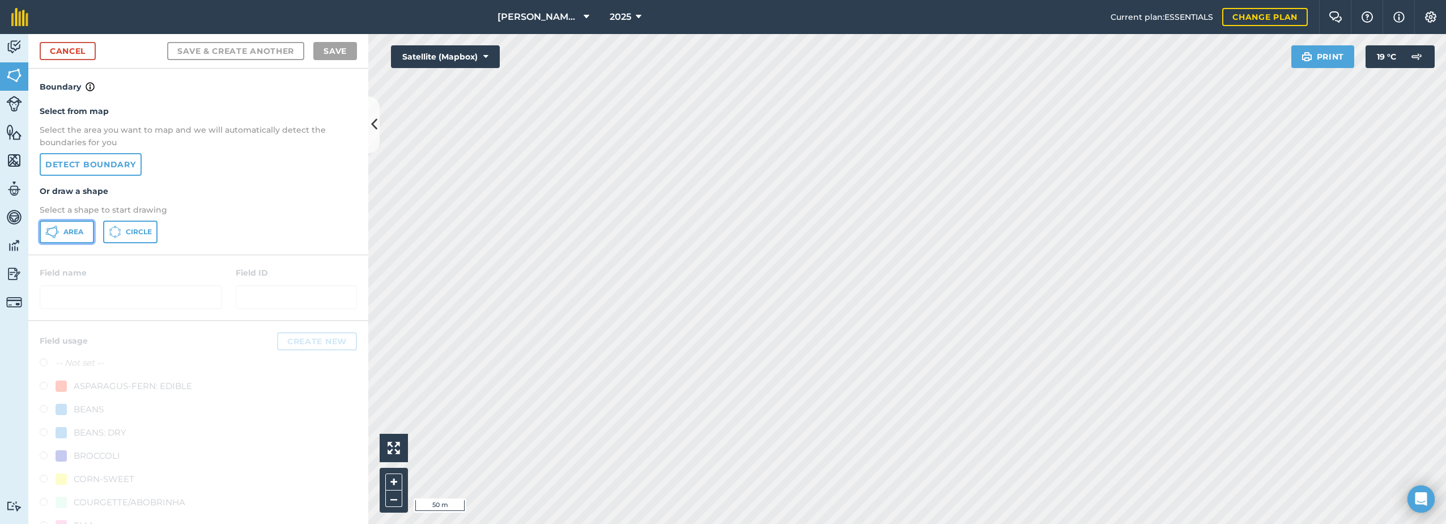
click at [71, 231] on span "Area" at bounding box center [73, 231] width 20 height 9
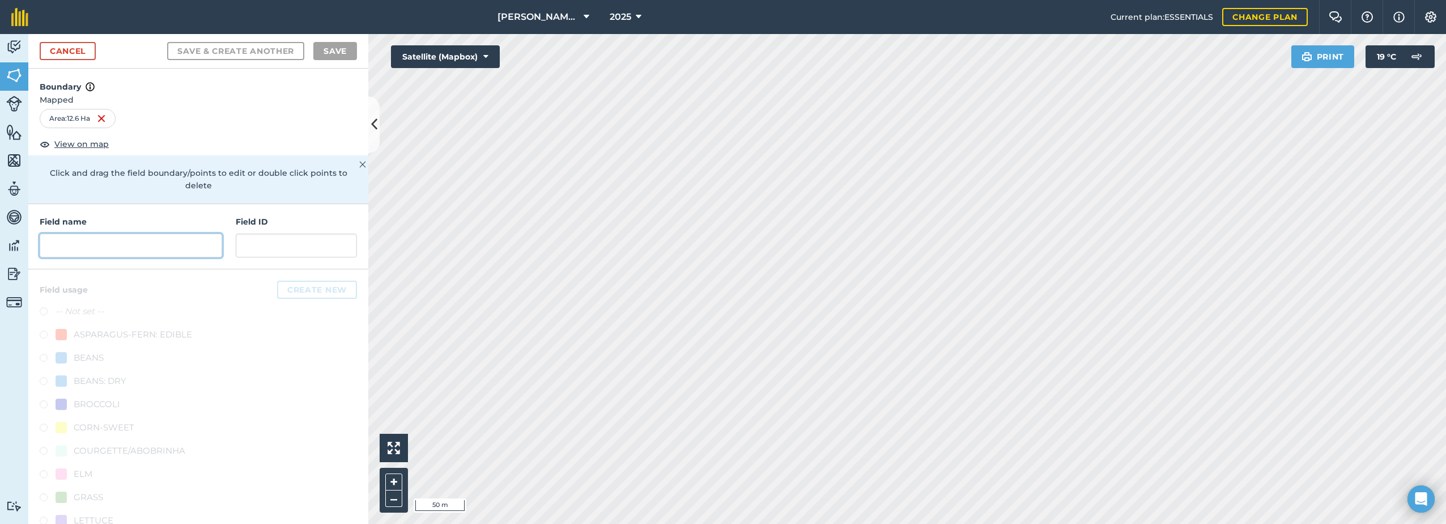
paste input "[PERSON_NAME]"
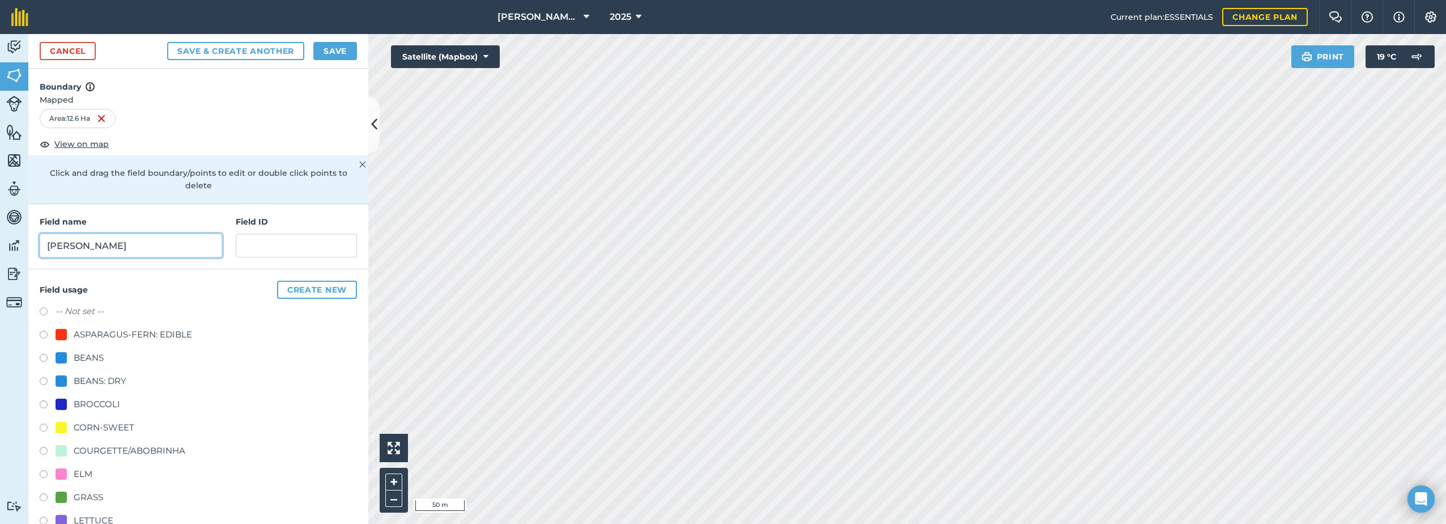
type input "[PERSON_NAME]"
click at [80, 426] on div "CORN-SWEET" at bounding box center [104, 428] width 61 height 14
radio input "true"
click at [340, 50] on button "Save" at bounding box center [335, 51] width 44 height 18
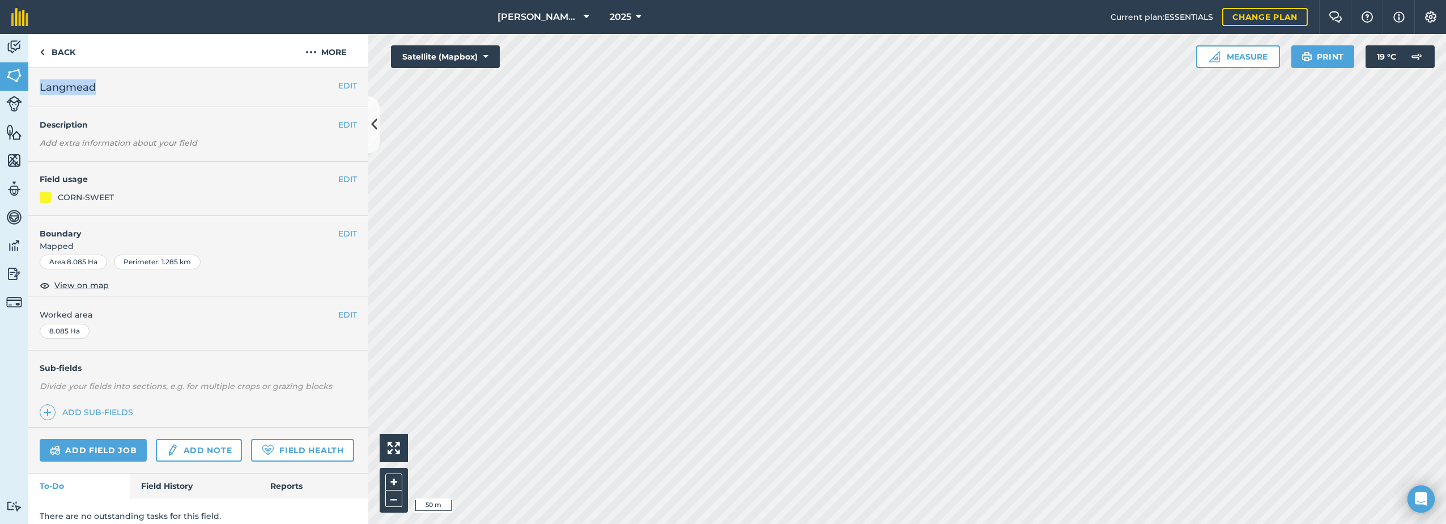
drag, startPoint x: 106, startPoint y: 87, endPoint x: 41, endPoint y: 90, distance: 64.7
click at [41, 90] on h2 "Langmead" at bounding box center [189, 87] width 299 height 16
copy span "Langmead"
drag, startPoint x: 315, startPoint y: 53, endPoint x: 295, endPoint y: 67, distance: 24.4
click at [315, 53] on img at bounding box center [311, 52] width 11 height 14
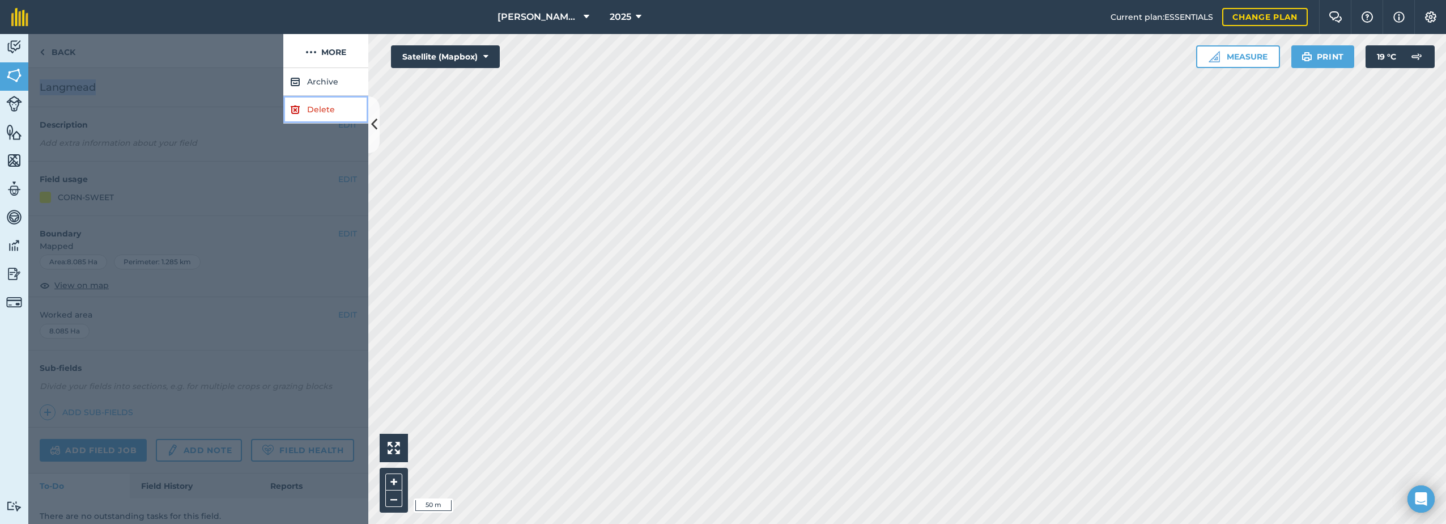
click at [315, 109] on link "Delete" at bounding box center [325, 110] width 85 height 28
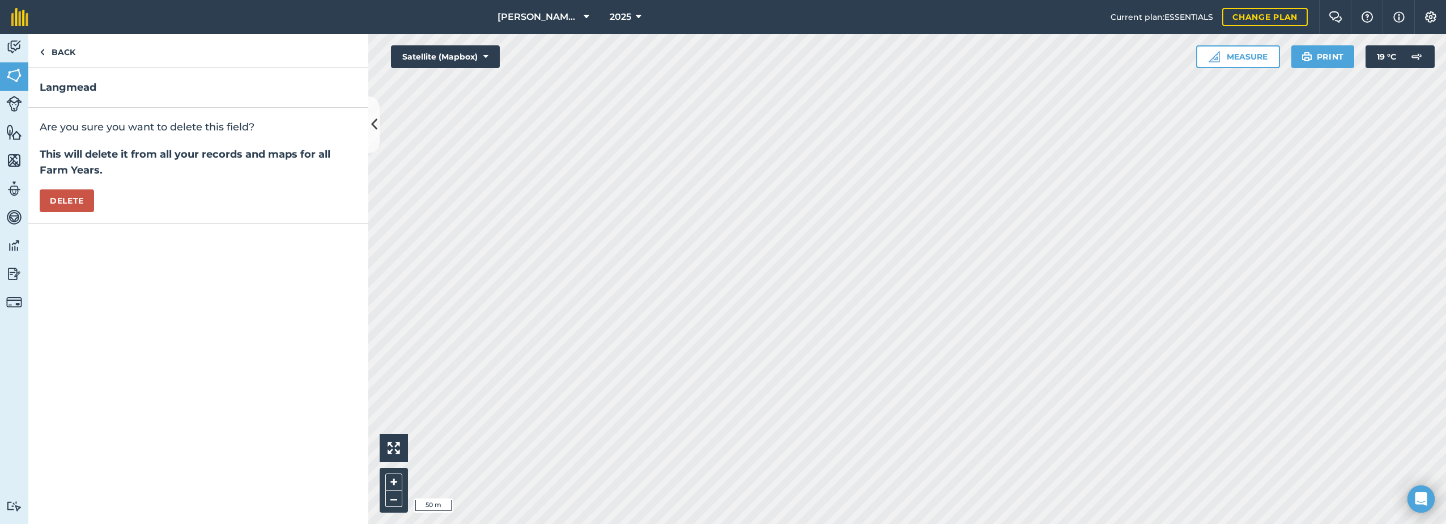
click at [96, 201] on div "Are you sure you want to delete this field? This will delete it from all your r…" at bounding box center [198, 166] width 340 height 116
click at [88, 199] on button "Delete" at bounding box center [67, 200] width 54 height 23
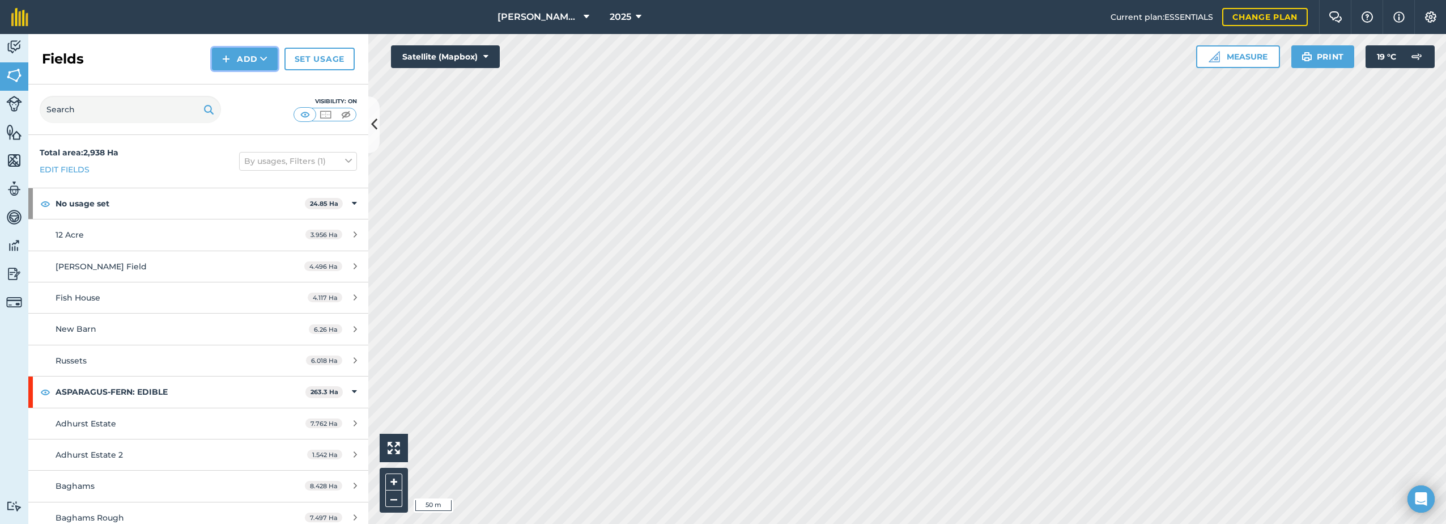
click at [245, 53] on button "Add" at bounding box center [245, 59] width 66 height 23
click at [232, 88] on link "Draw" at bounding box center [245, 84] width 62 height 25
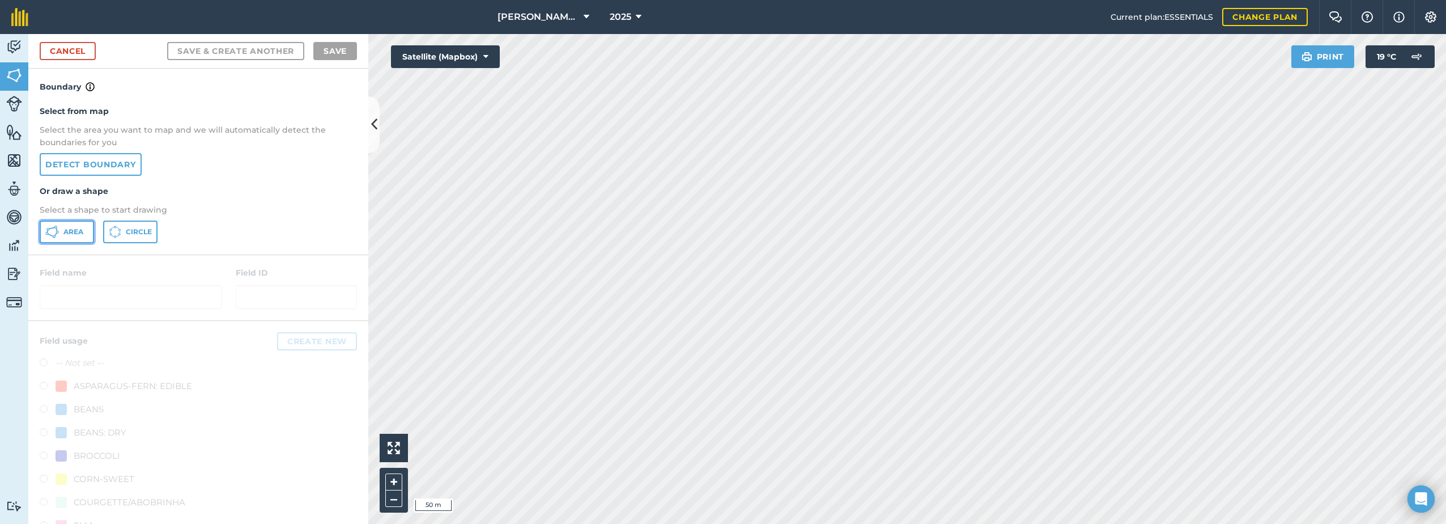
click at [71, 227] on span "Area" at bounding box center [73, 231] width 20 height 9
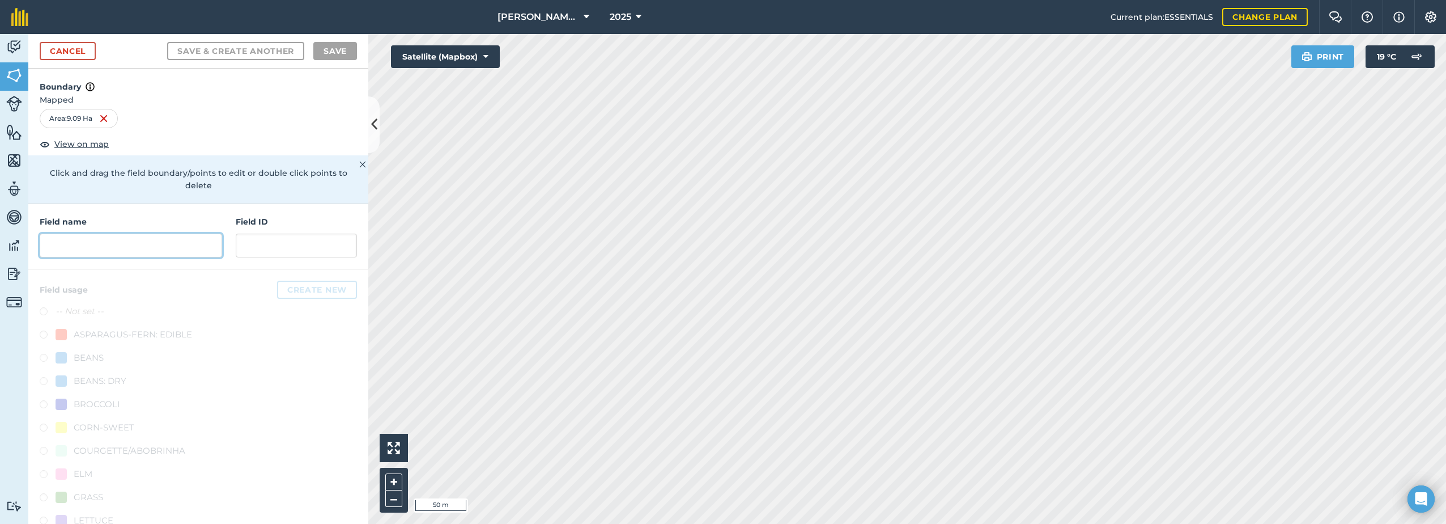
paste input "Langmead"
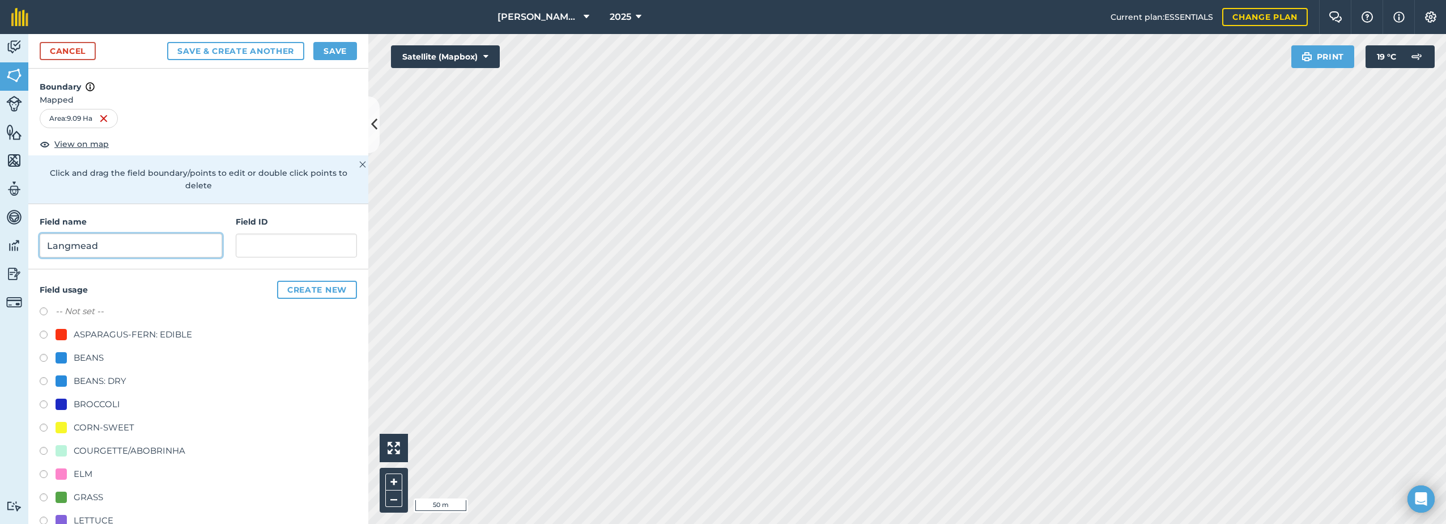
type input "Langmead"
click at [95, 427] on div "CORN-SWEET" at bounding box center [104, 428] width 61 height 14
radio input "true"
click at [346, 49] on button "Save" at bounding box center [335, 51] width 44 height 18
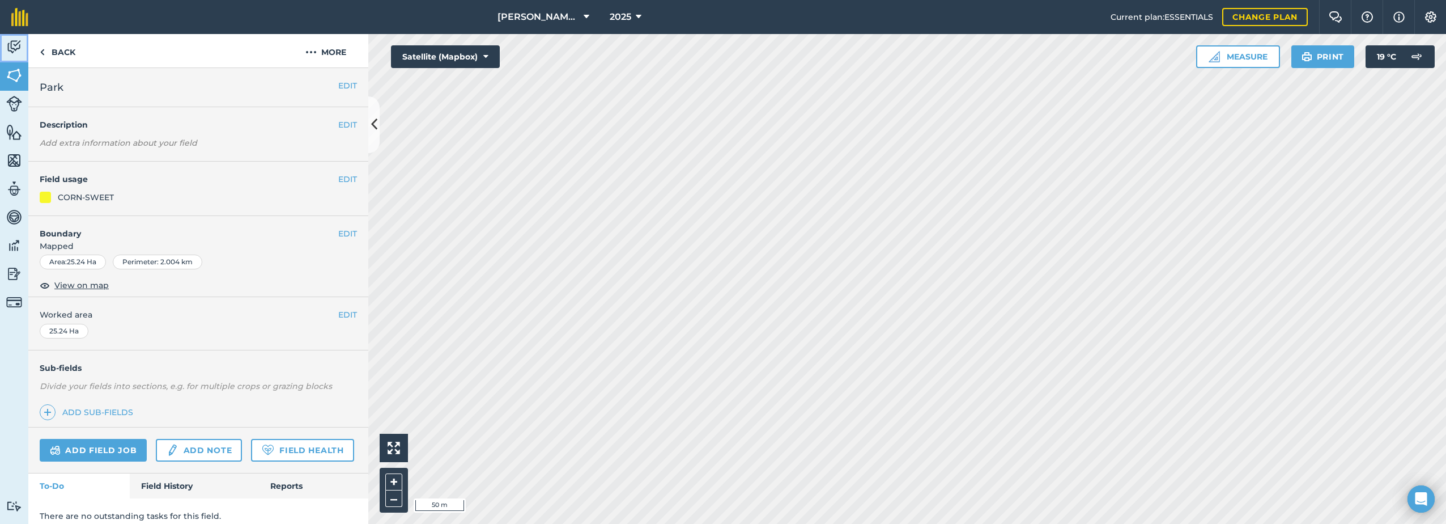
click at [19, 52] on img at bounding box center [14, 47] width 16 height 17
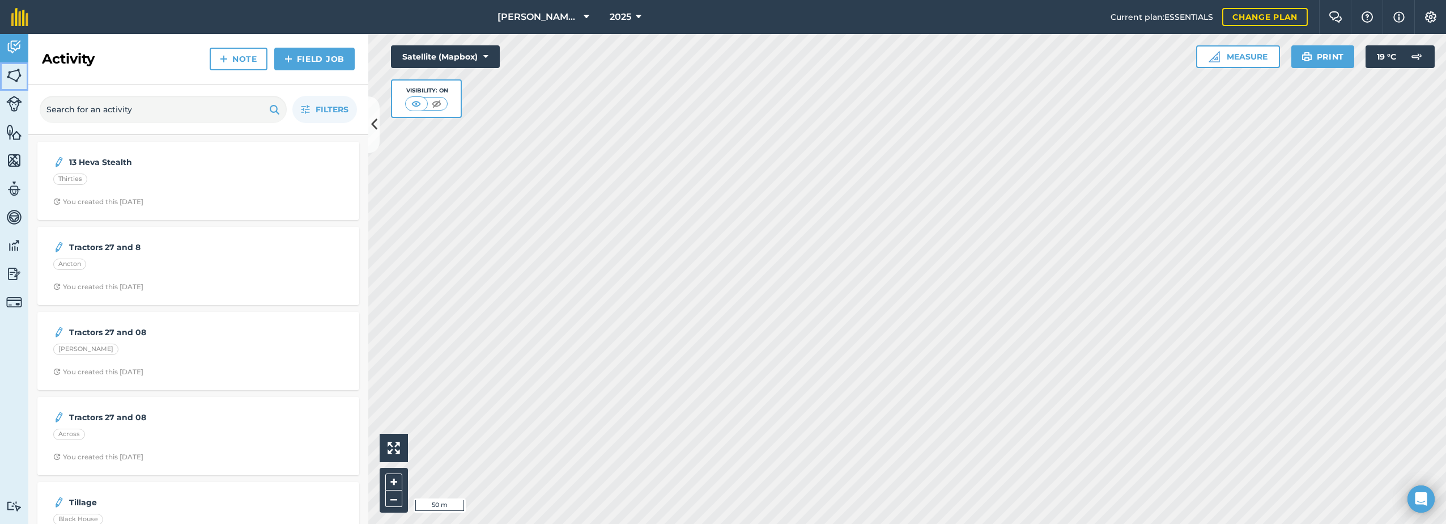
click at [23, 74] on link "Fields" at bounding box center [14, 76] width 28 height 28
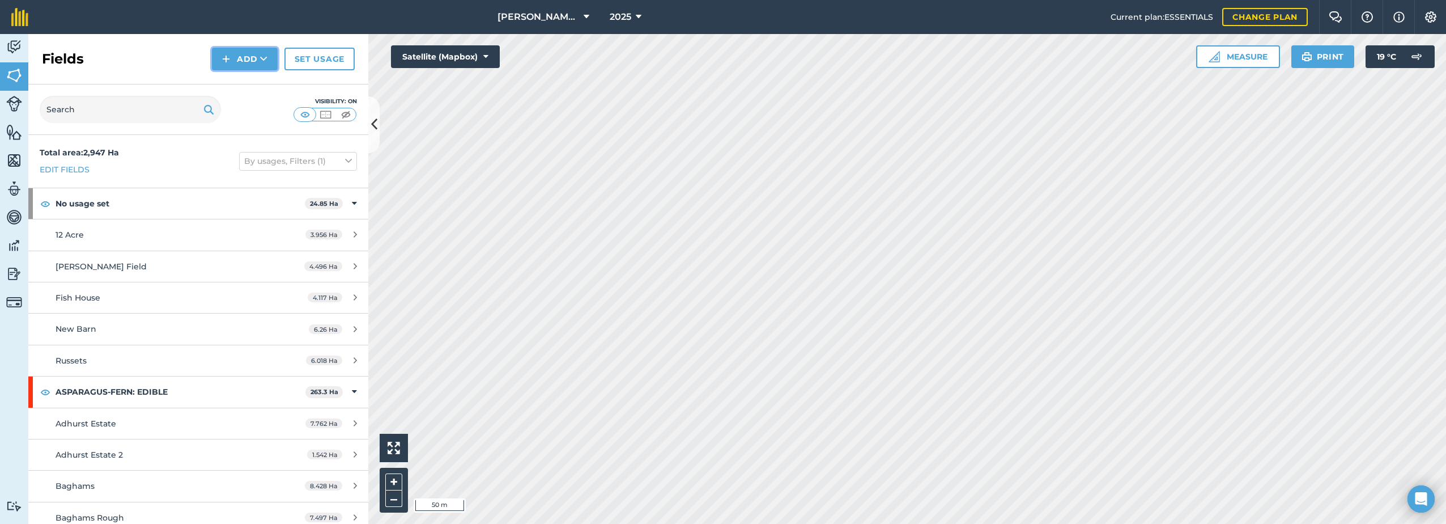
click at [249, 58] on button "Add" at bounding box center [245, 59] width 66 height 23
click at [237, 84] on link "Draw" at bounding box center [245, 84] width 62 height 25
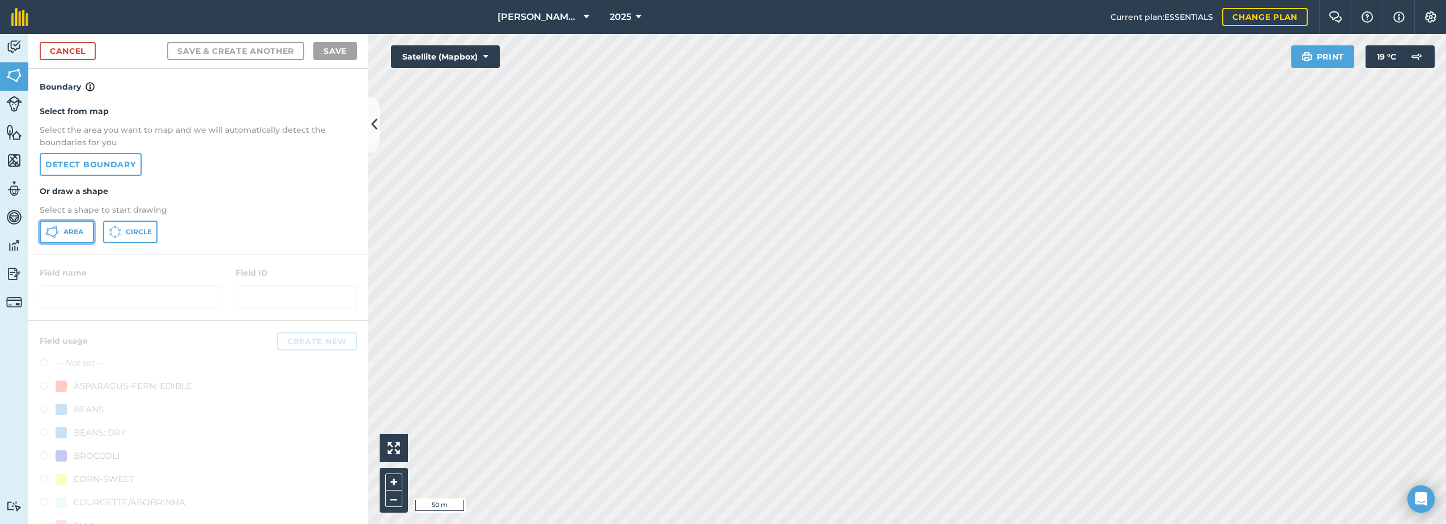
drag, startPoint x: 56, startPoint y: 228, endPoint x: 64, endPoint y: 239, distance: 12.9
click at [58, 230] on icon at bounding box center [52, 232] width 14 height 14
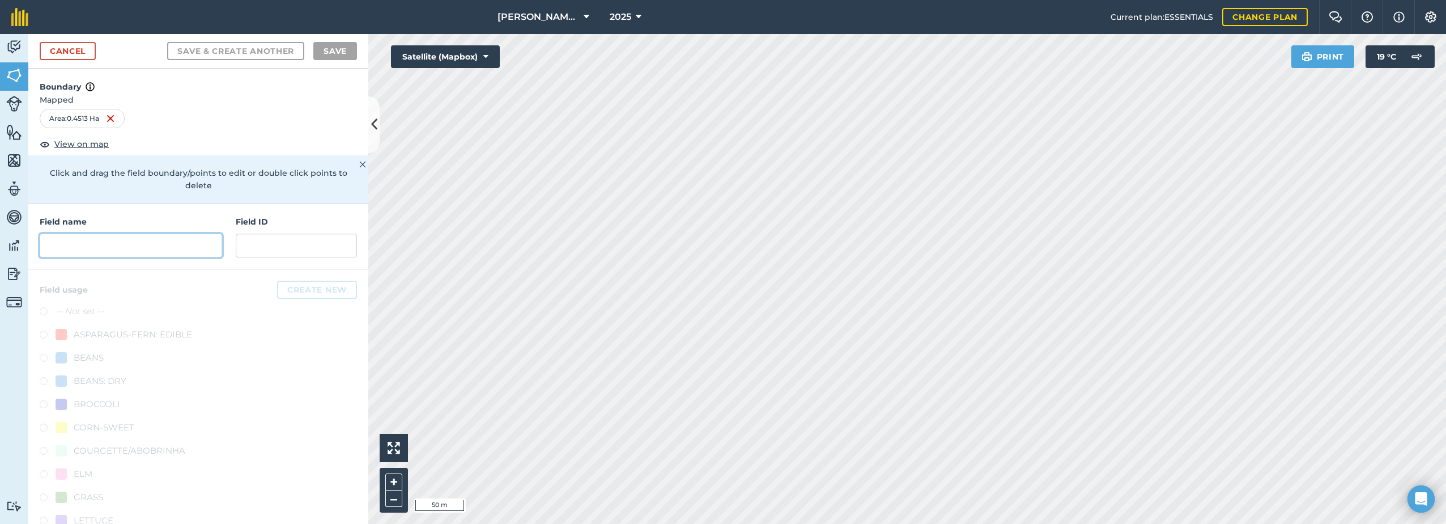
click at [86, 244] on input "text" at bounding box center [131, 246] width 183 height 24
click at [76, 51] on link "Cancel" at bounding box center [68, 51] width 56 height 18
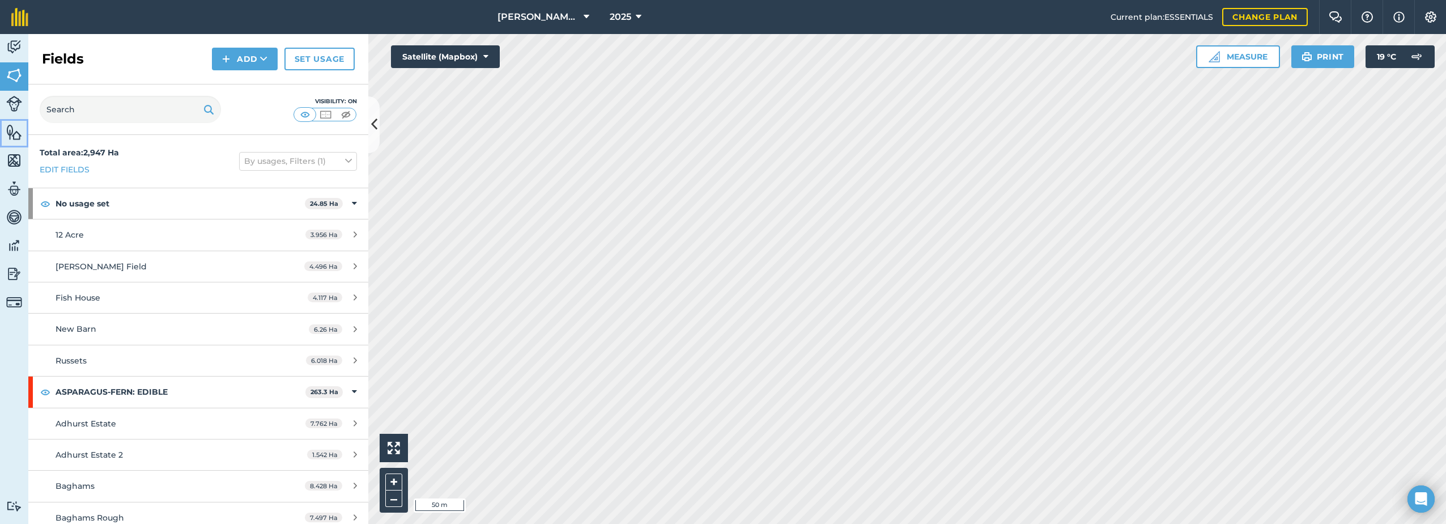
click at [13, 128] on img at bounding box center [14, 132] width 16 height 17
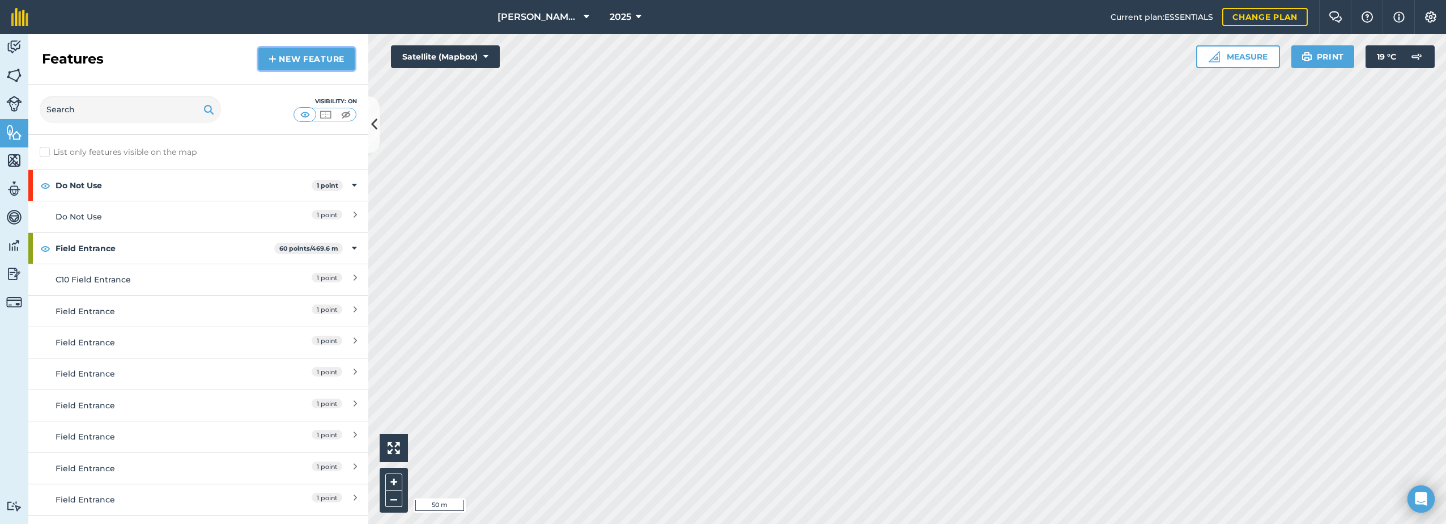
click at [318, 56] on link "New feature" at bounding box center [306, 59] width 96 height 23
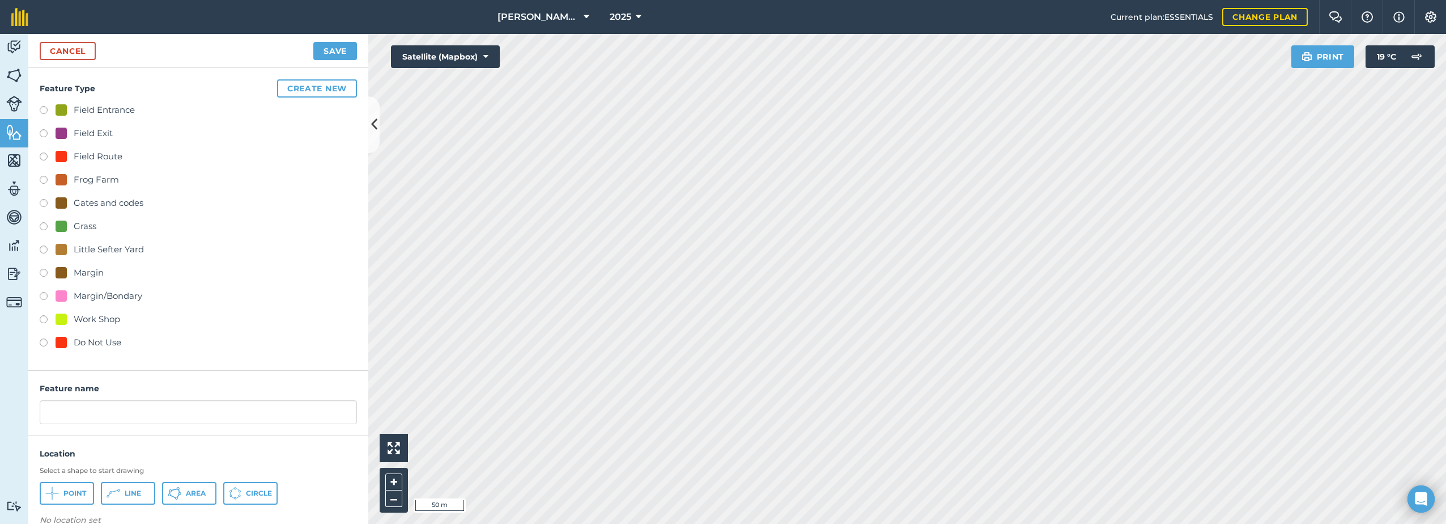
click at [94, 345] on div "Do Not Use" at bounding box center [98, 343] width 48 height 14
radio input "true"
type input "Do Not Use 2"
click at [14, 77] on img at bounding box center [14, 75] width 16 height 17
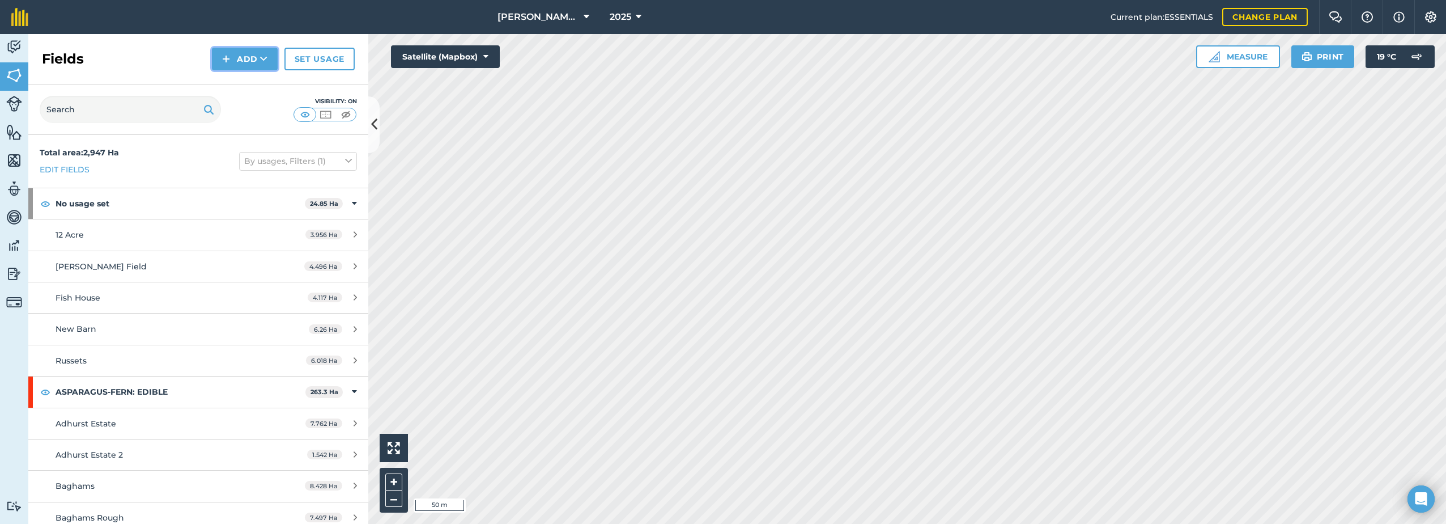
click at [218, 57] on button "Add" at bounding box center [245, 59] width 66 height 23
click at [241, 84] on link "Draw" at bounding box center [245, 84] width 62 height 25
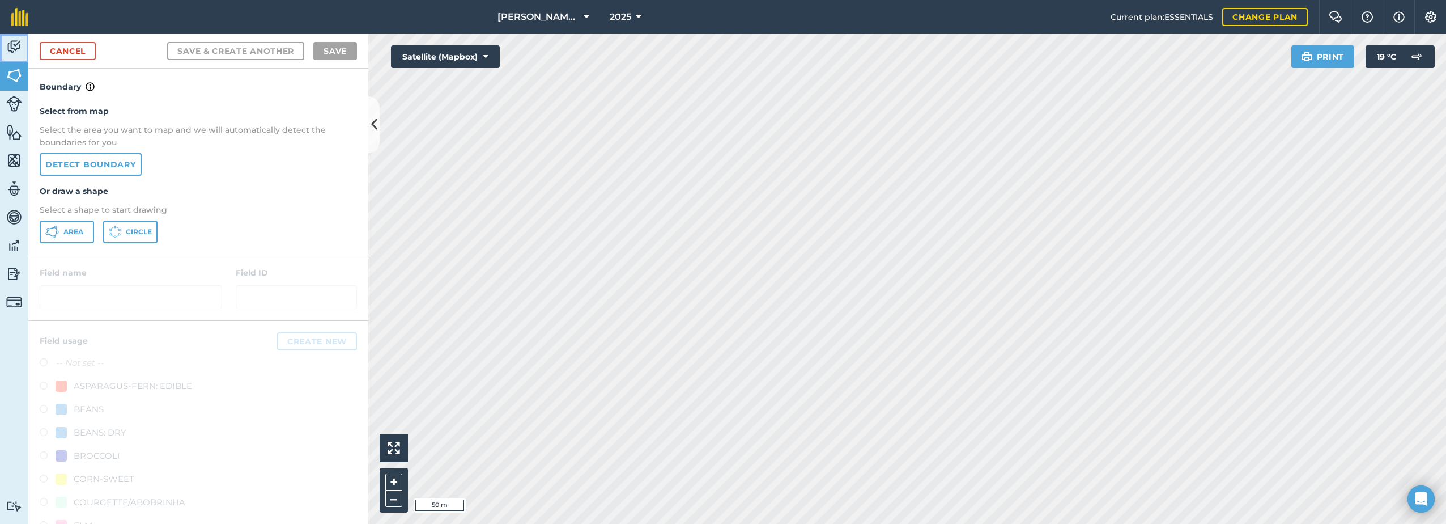
click at [12, 46] on img at bounding box center [14, 47] width 16 height 17
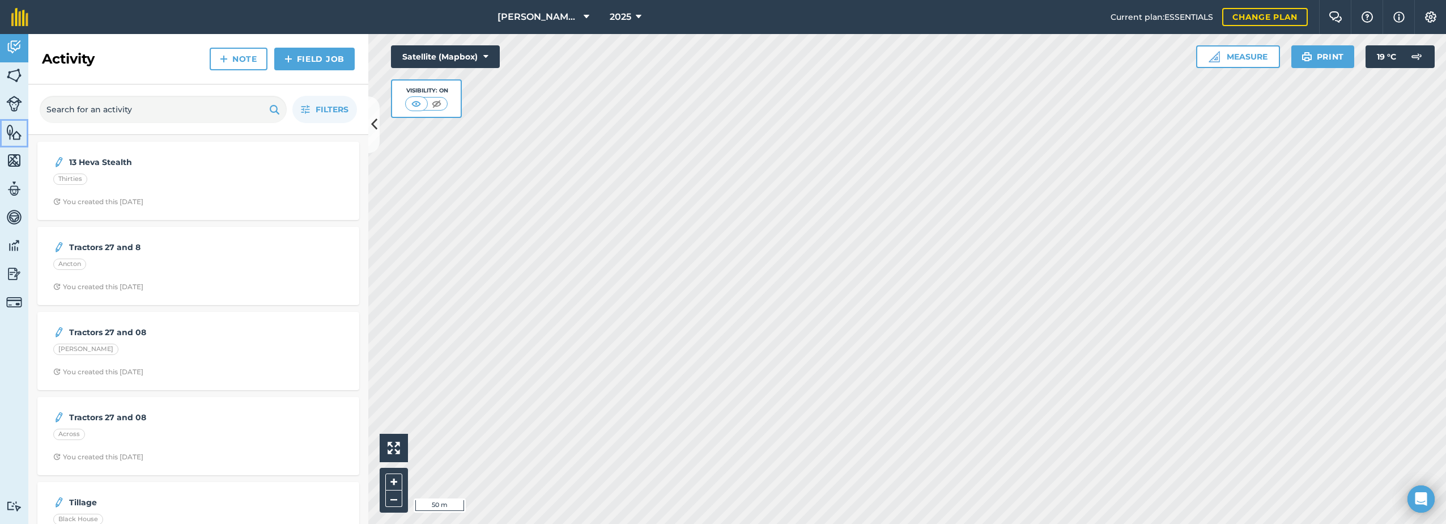
click at [11, 131] on img at bounding box center [14, 132] width 16 height 17
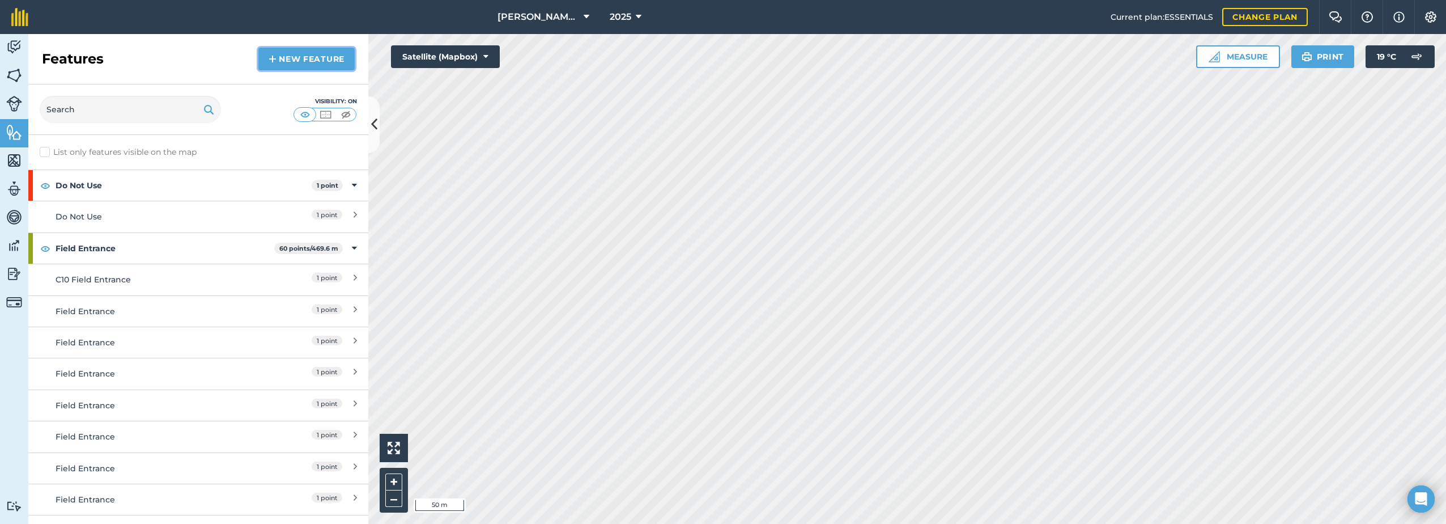
click at [283, 57] on link "New feature" at bounding box center [306, 59] width 96 height 23
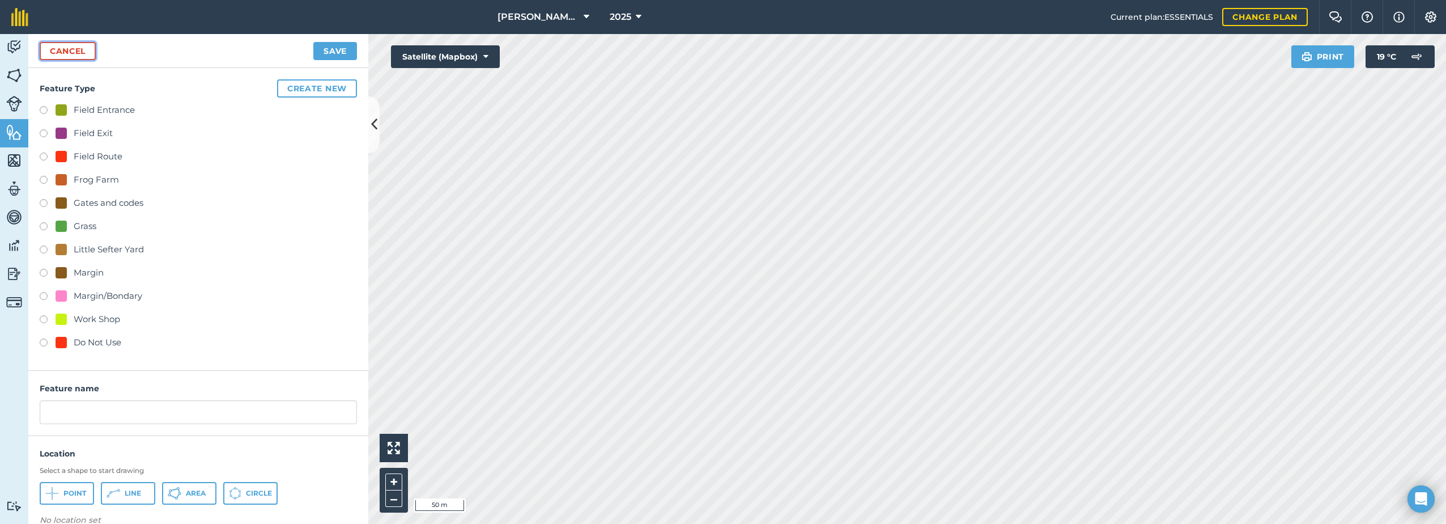
click at [78, 50] on link "Cancel" at bounding box center [68, 51] width 56 height 18
